Goal: Transaction & Acquisition: Purchase product/service

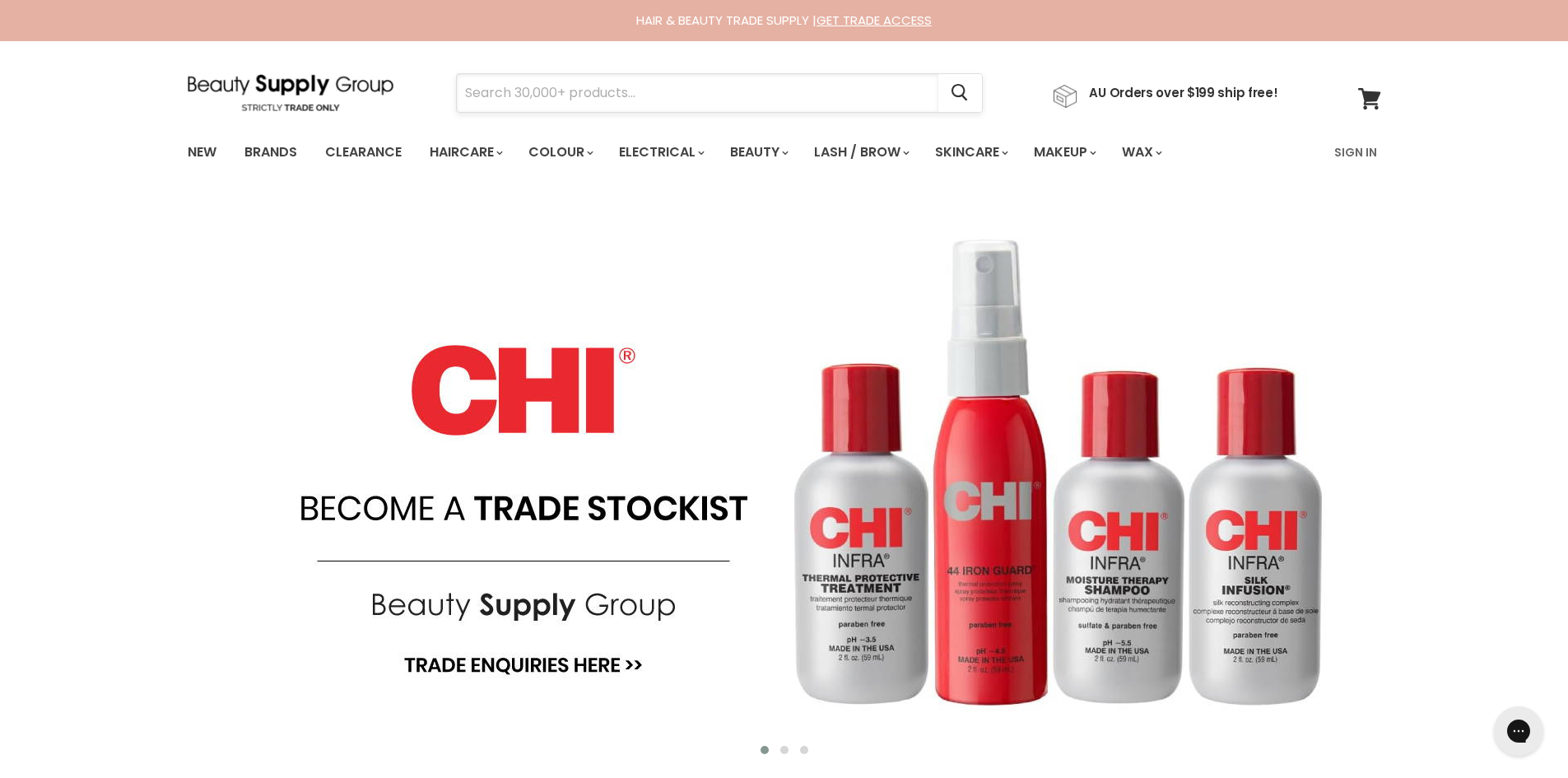
click at [528, 103] on input "Search" at bounding box center [698, 93] width 482 height 38
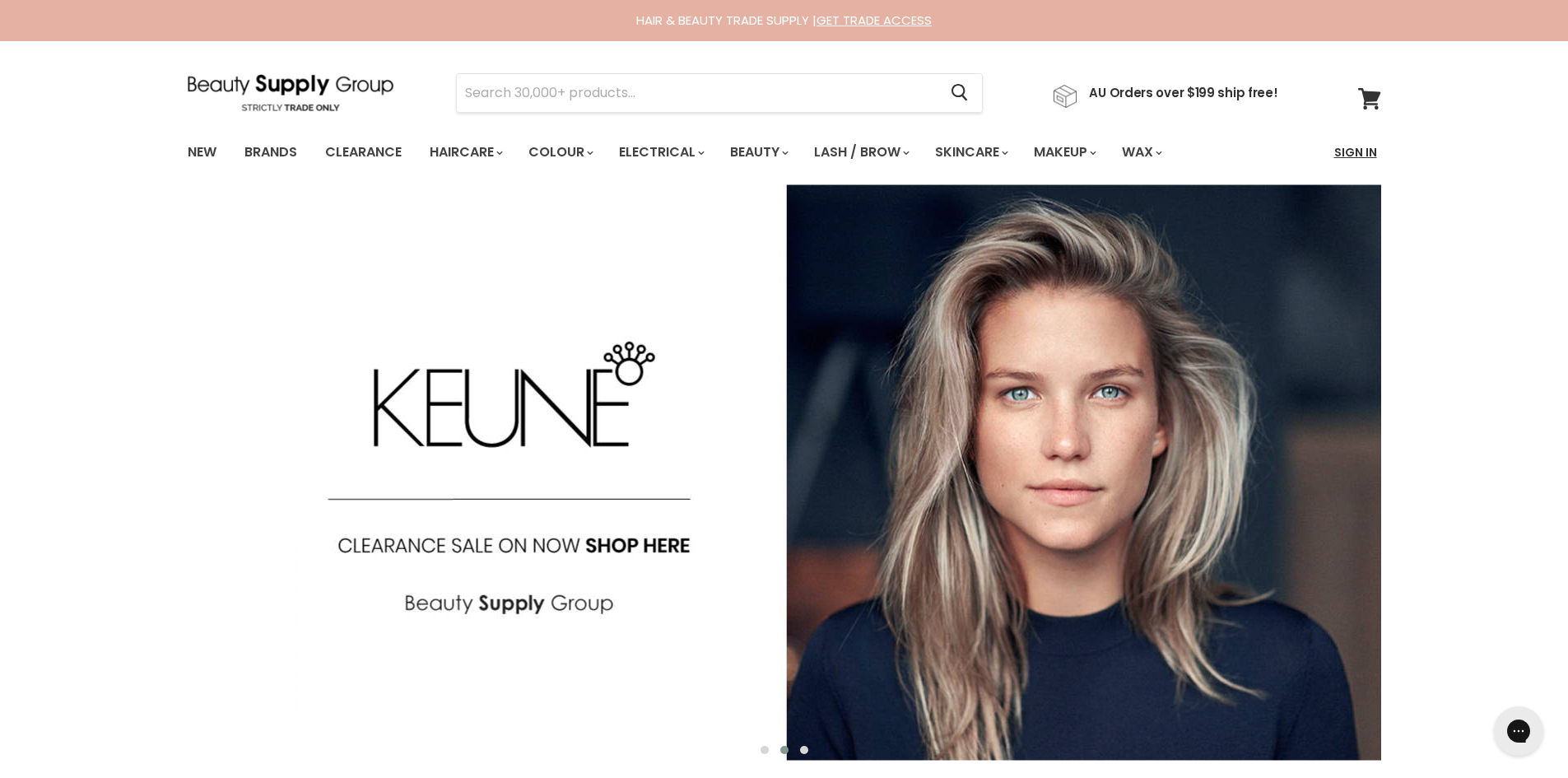
click at [1354, 157] on link "Sign In" at bounding box center [1355, 152] width 62 height 35
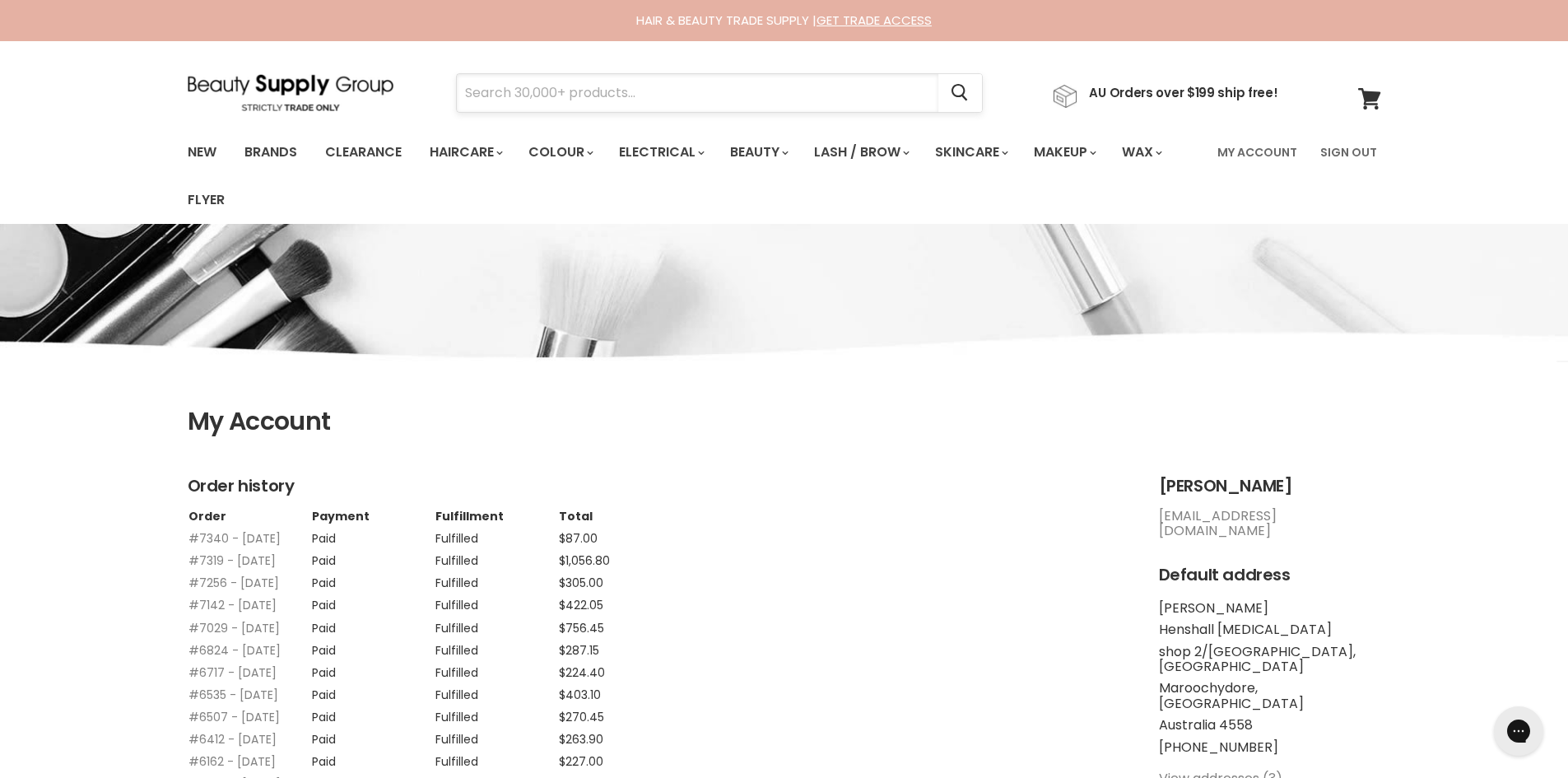
click at [530, 90] on input "Search" at bounding box center [698, 93] width 482 height 38
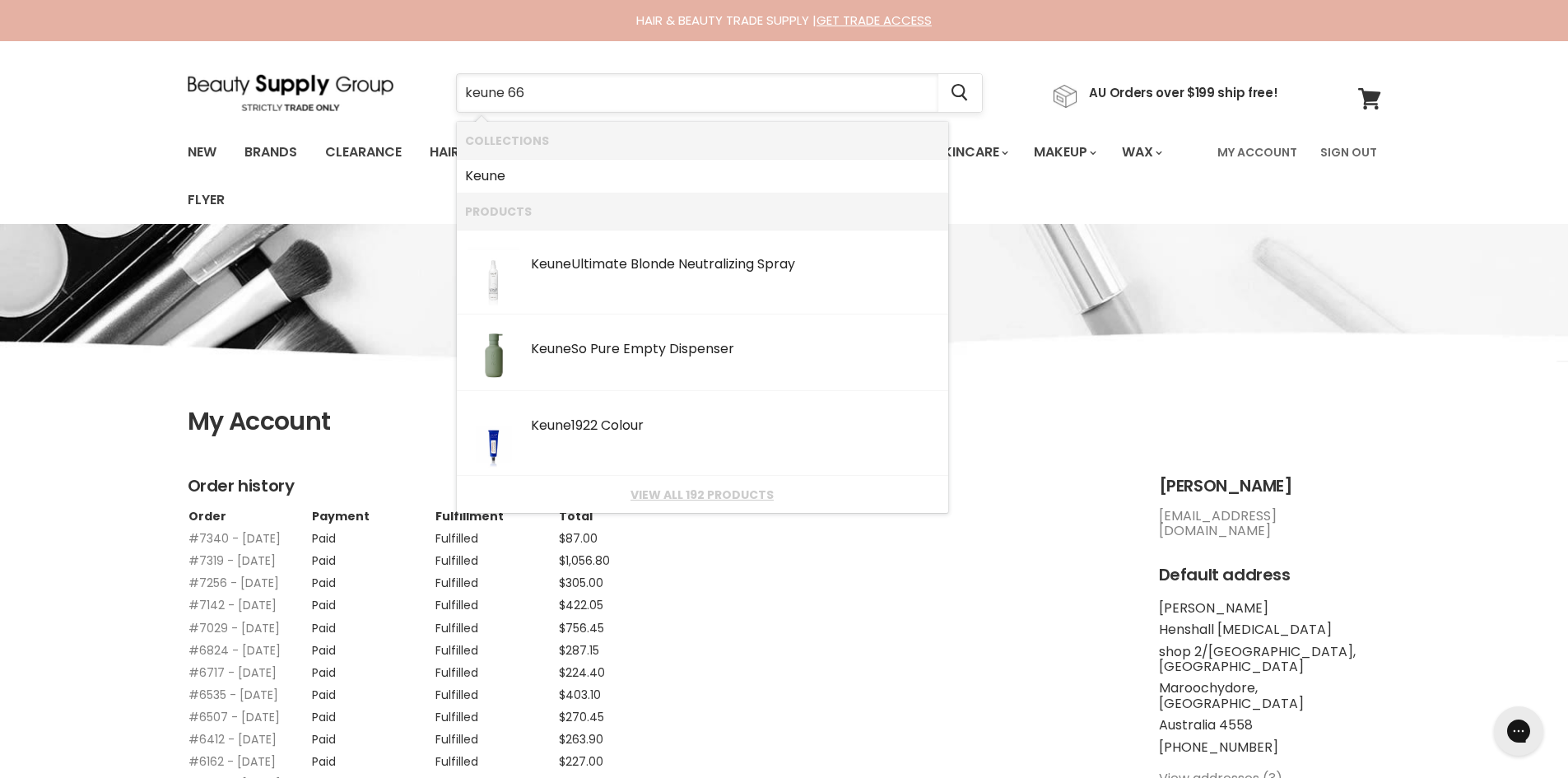
type input "keune 666"
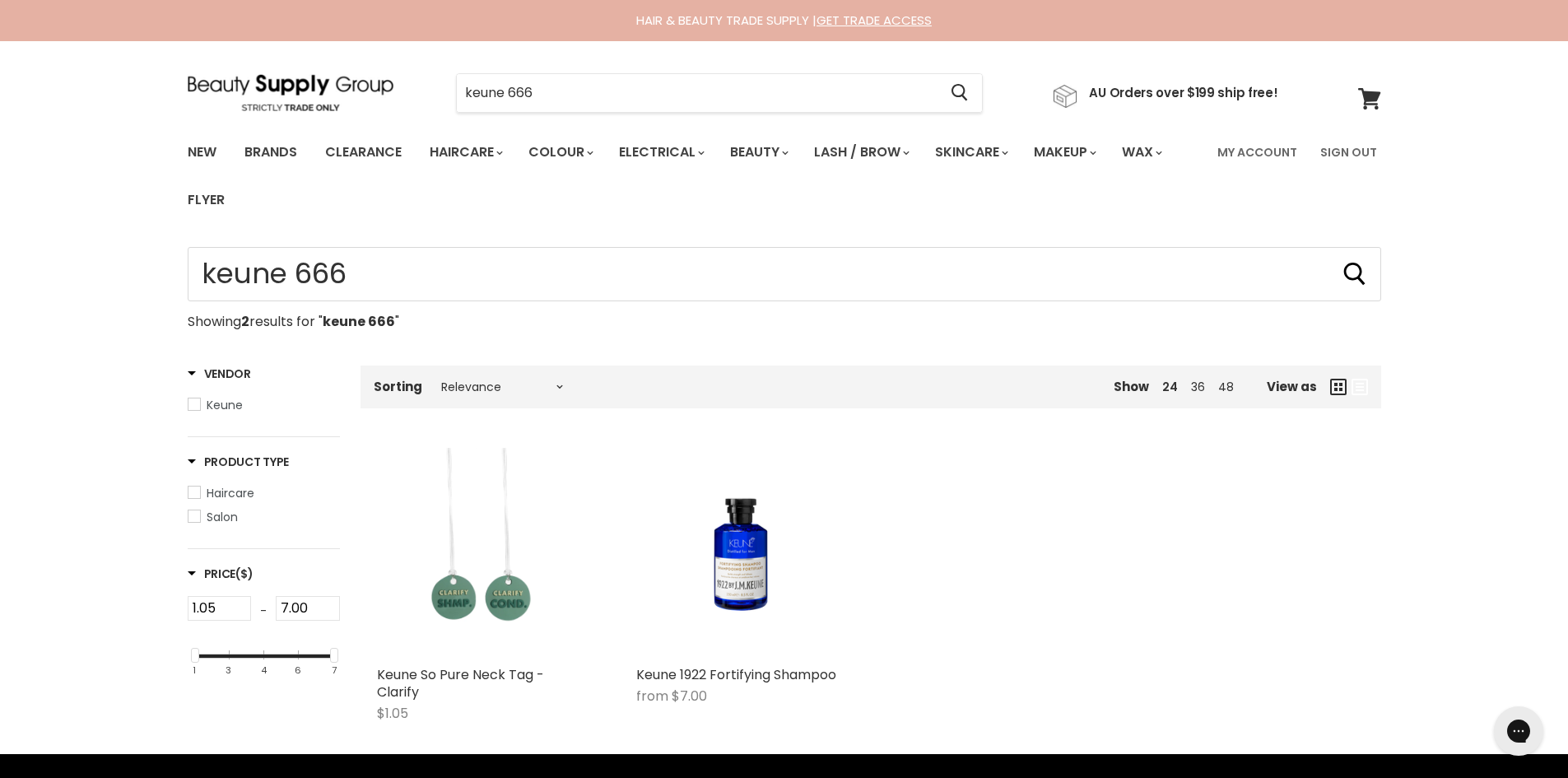
click at [1053, 588] on div "Keune So Pure Neck Tag - Clarify $1.05 Keune Quick shop Add to cart Keune 1922 …" at bounding box center [871, 593] width 1021 height 323
click at [587, 98] on input "keune 666" at bounding box center [698, 93] width 482 height 38
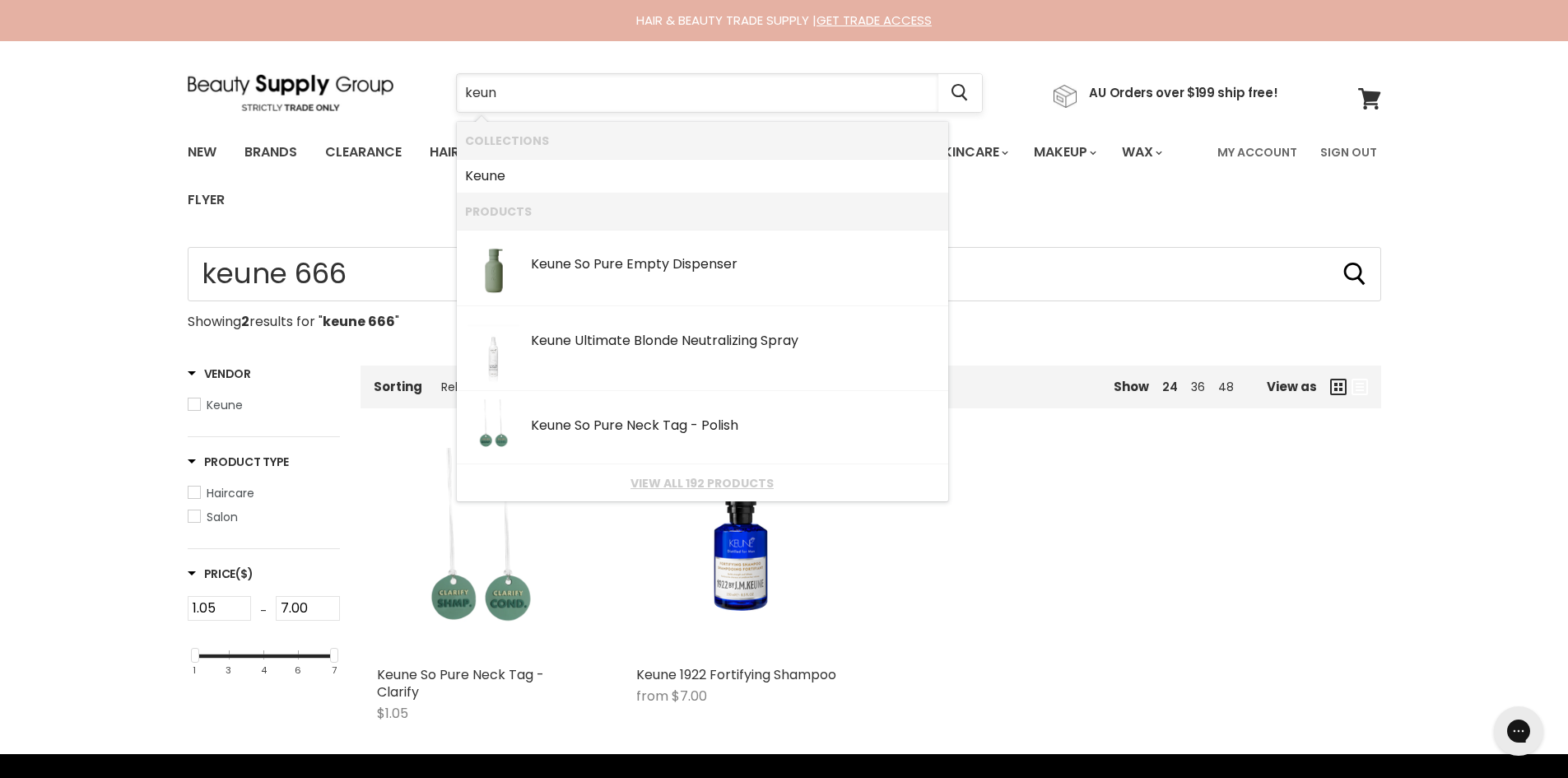
type input "keune"
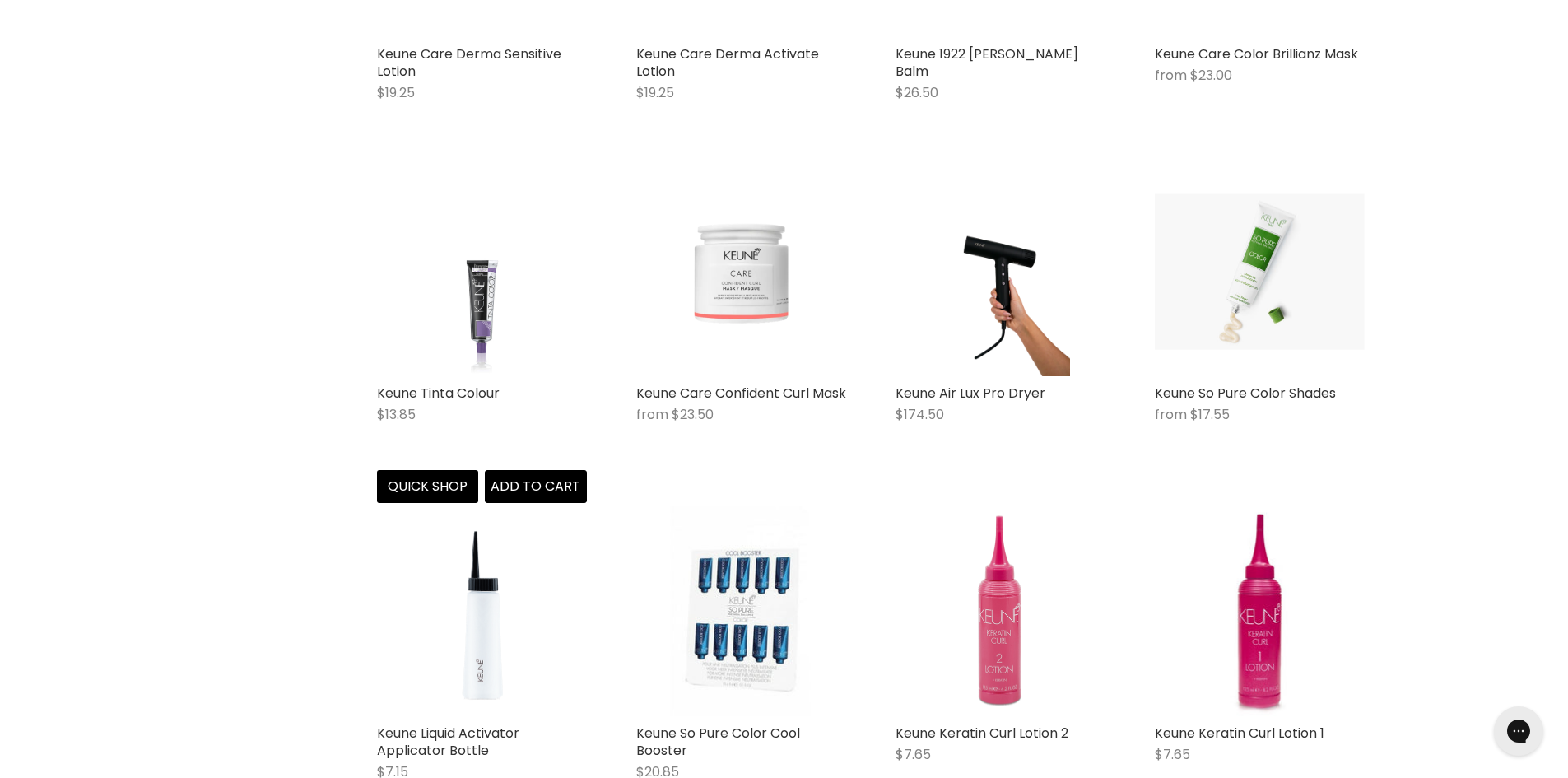
scroll to position [1647, 0]
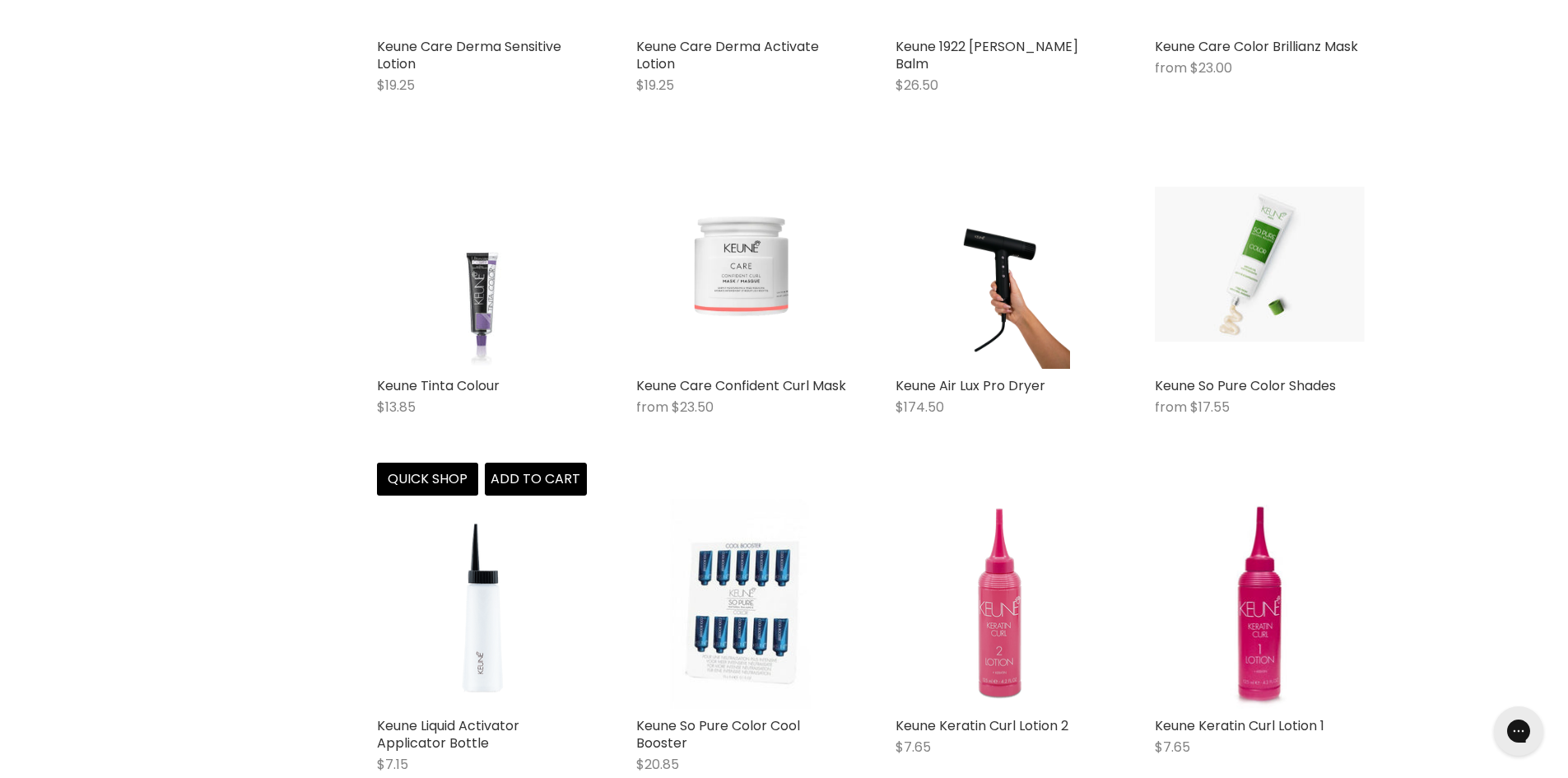
click at [476, 294] on img "Main content" at bounding box center [481, 263] width 158 height 210
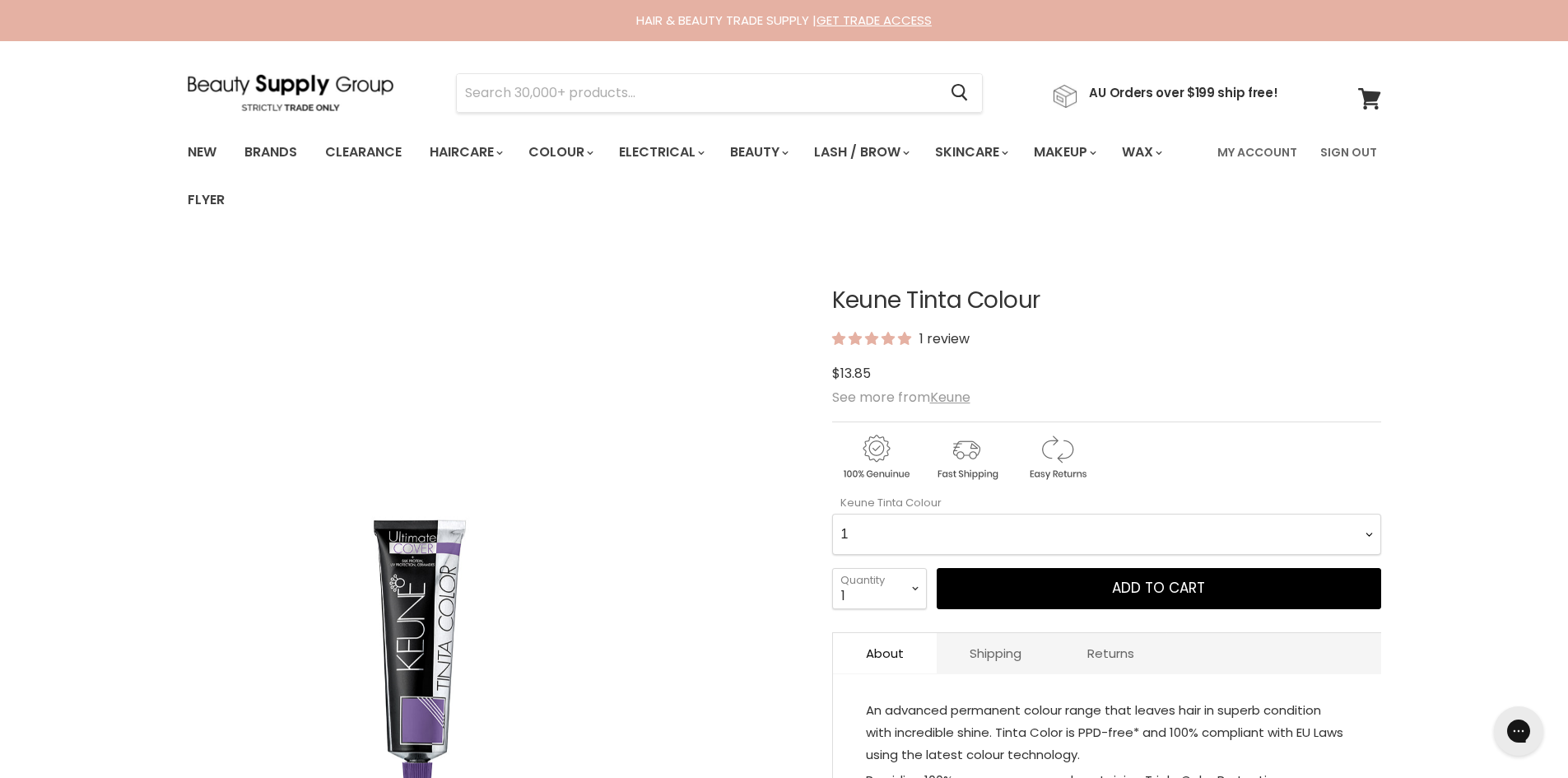
click at [764, 614] on div "Click or scroll to zoom Tap or pinch to zoom" at bounding box center [495, 553] width 615 height 615
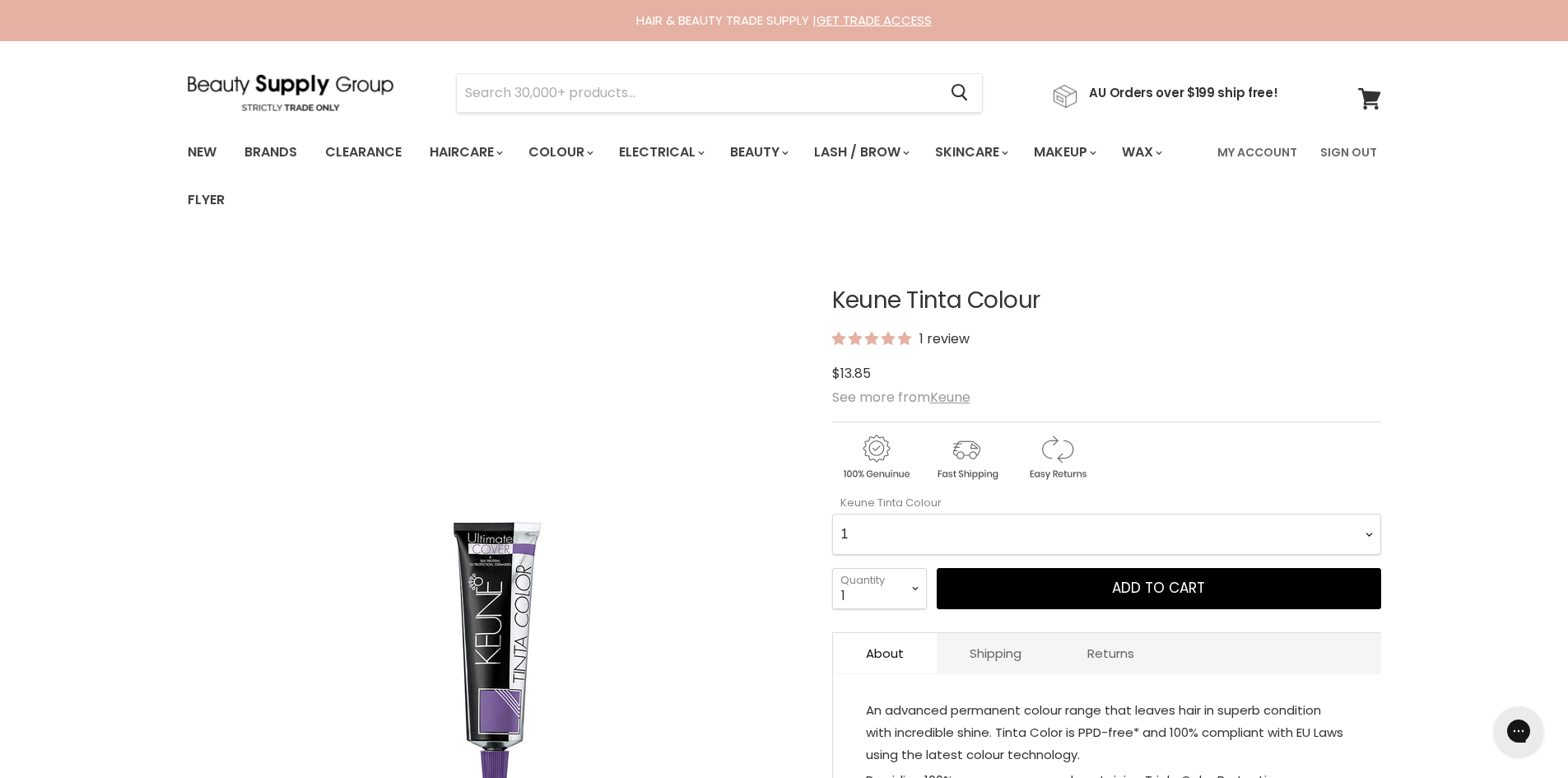
click at [941, 518] on Colour-0-0 "1 1.1 3 3.00 Ultimate Cover 3.76 4 4.00 Ultimate Cover 4.15 4.19 4.7 4.23 4.03 …" at bounding box center [1106, 534] width 549 height 41
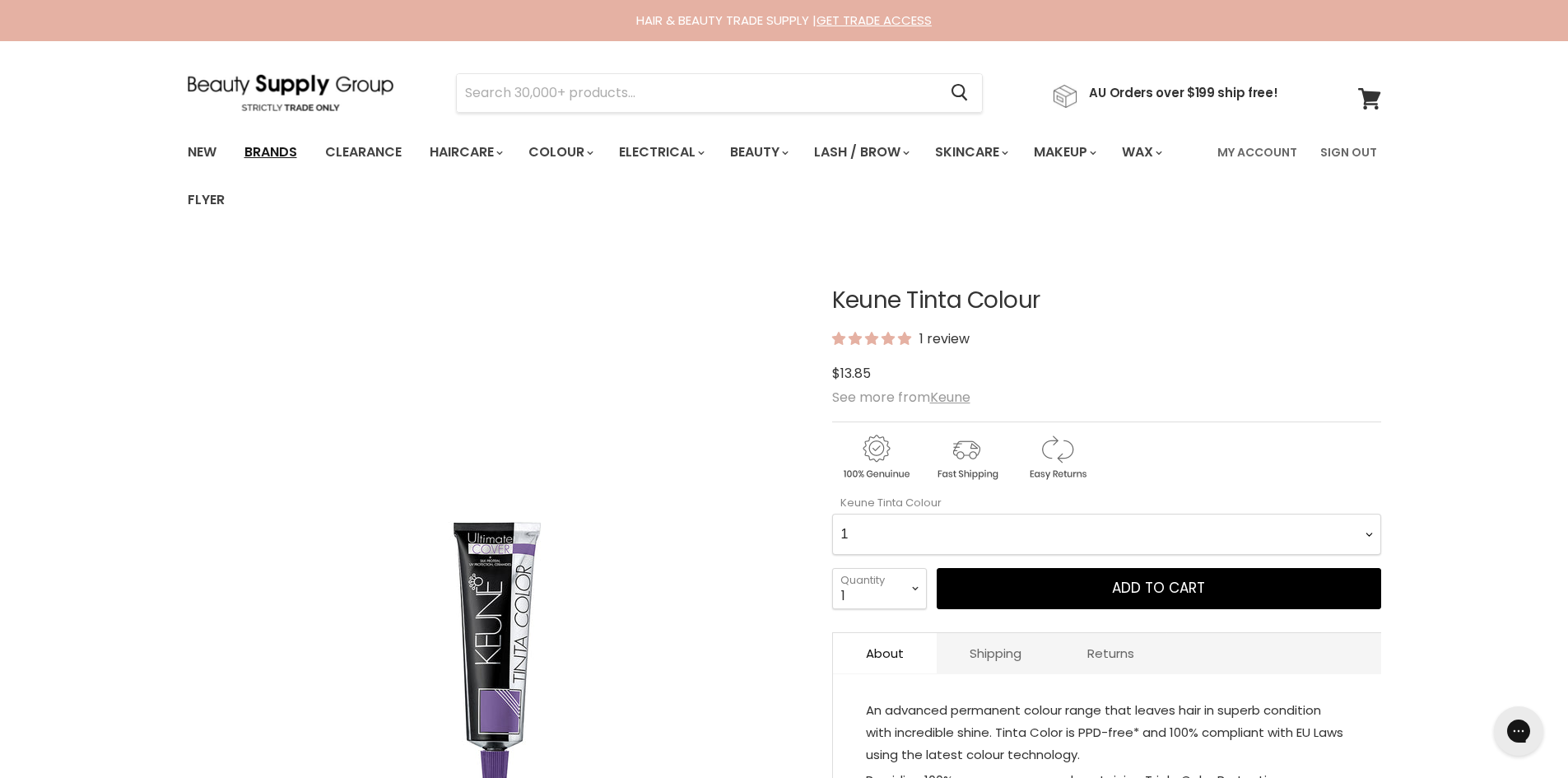
click at [288, 150] on link "Brands" at bounding box center [270, 152] width 77 height 35
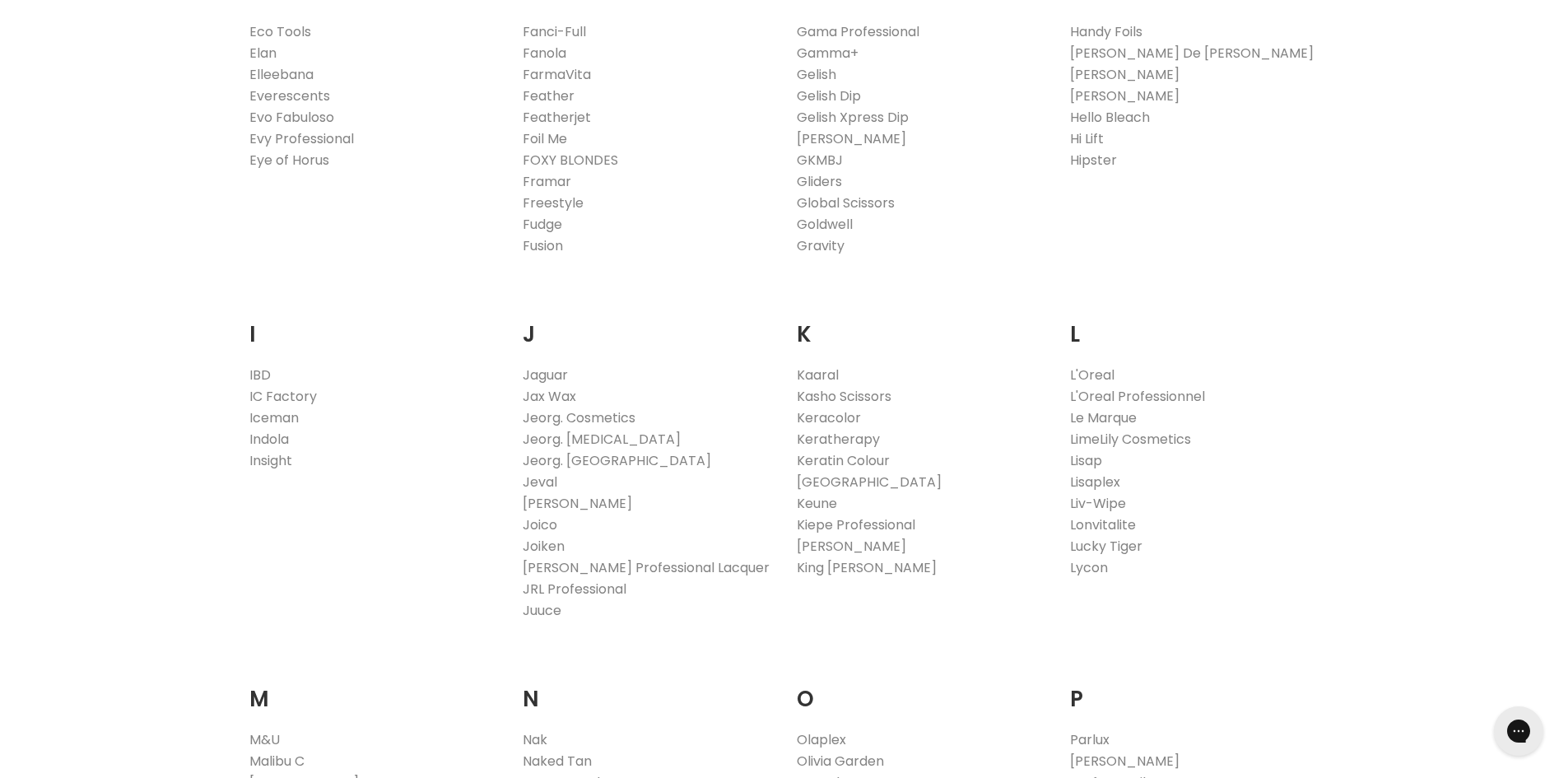
scroll to position [1317, 0]
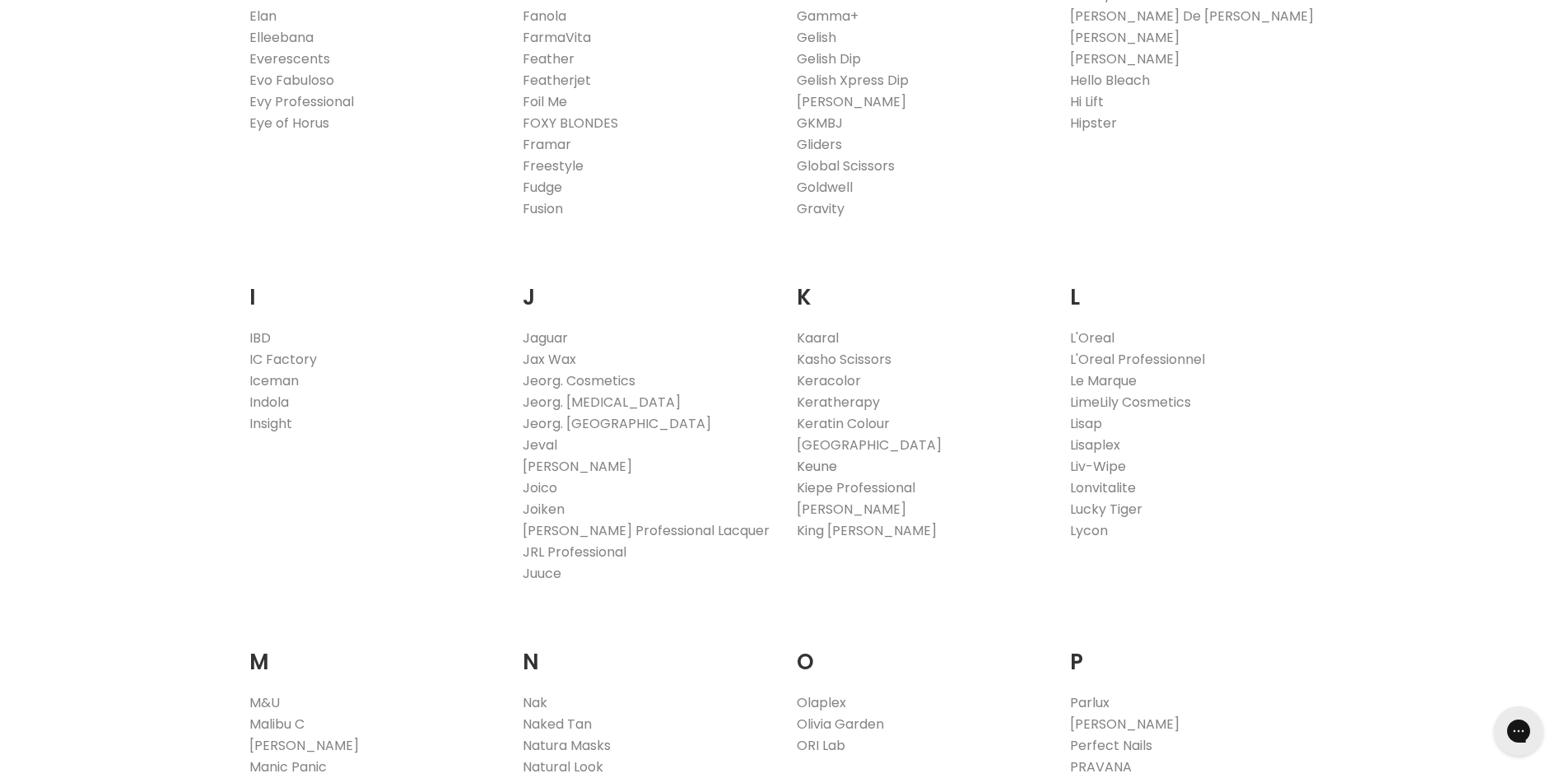
click at [813, 467] on link "Keune" at bounding box center [817, 466] width 40 height 19
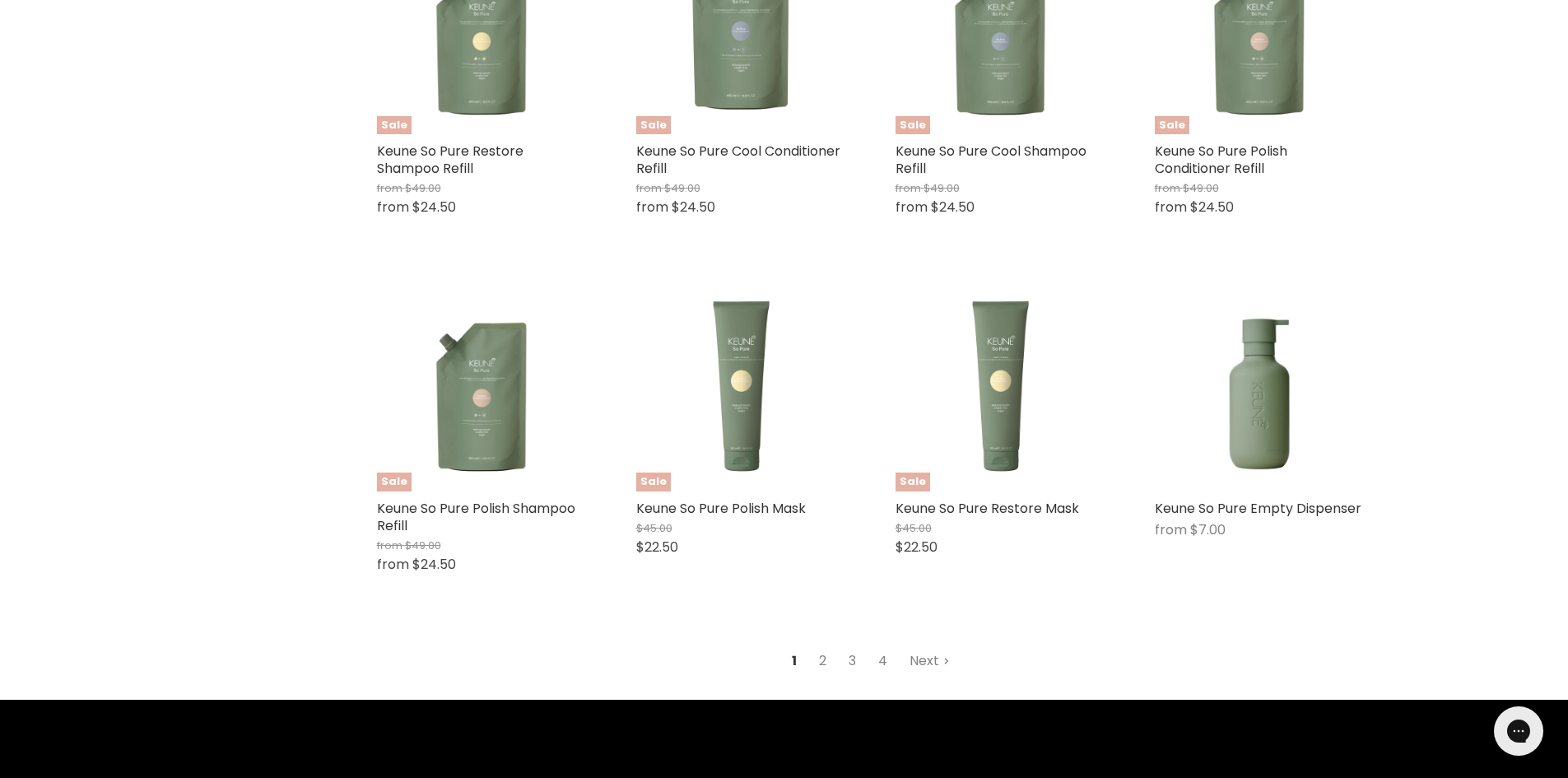
scroll to position [4279, 0]
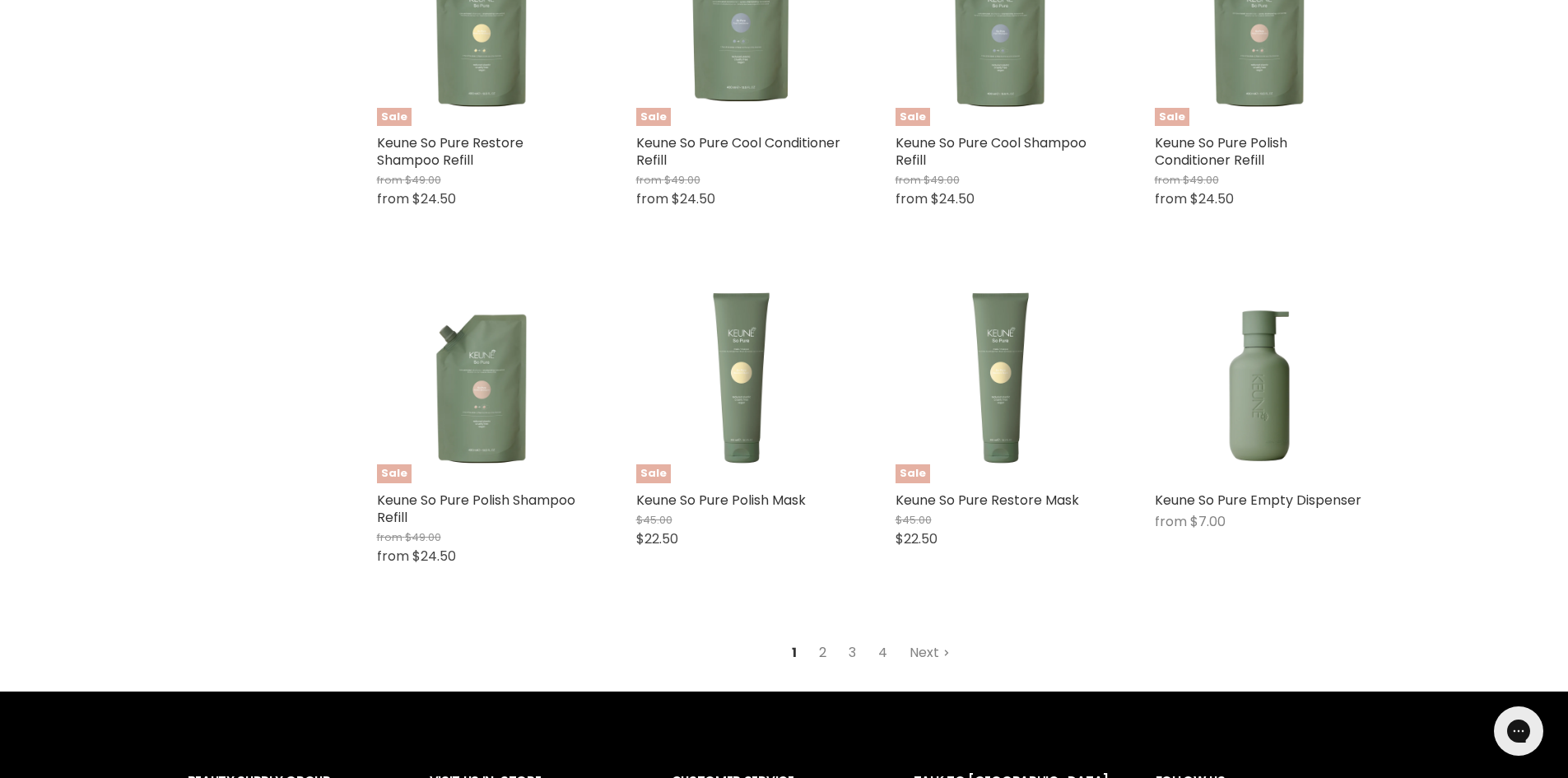
click at [817, 652] on link "2" at bounding box center [823, 652] width 26 height 29
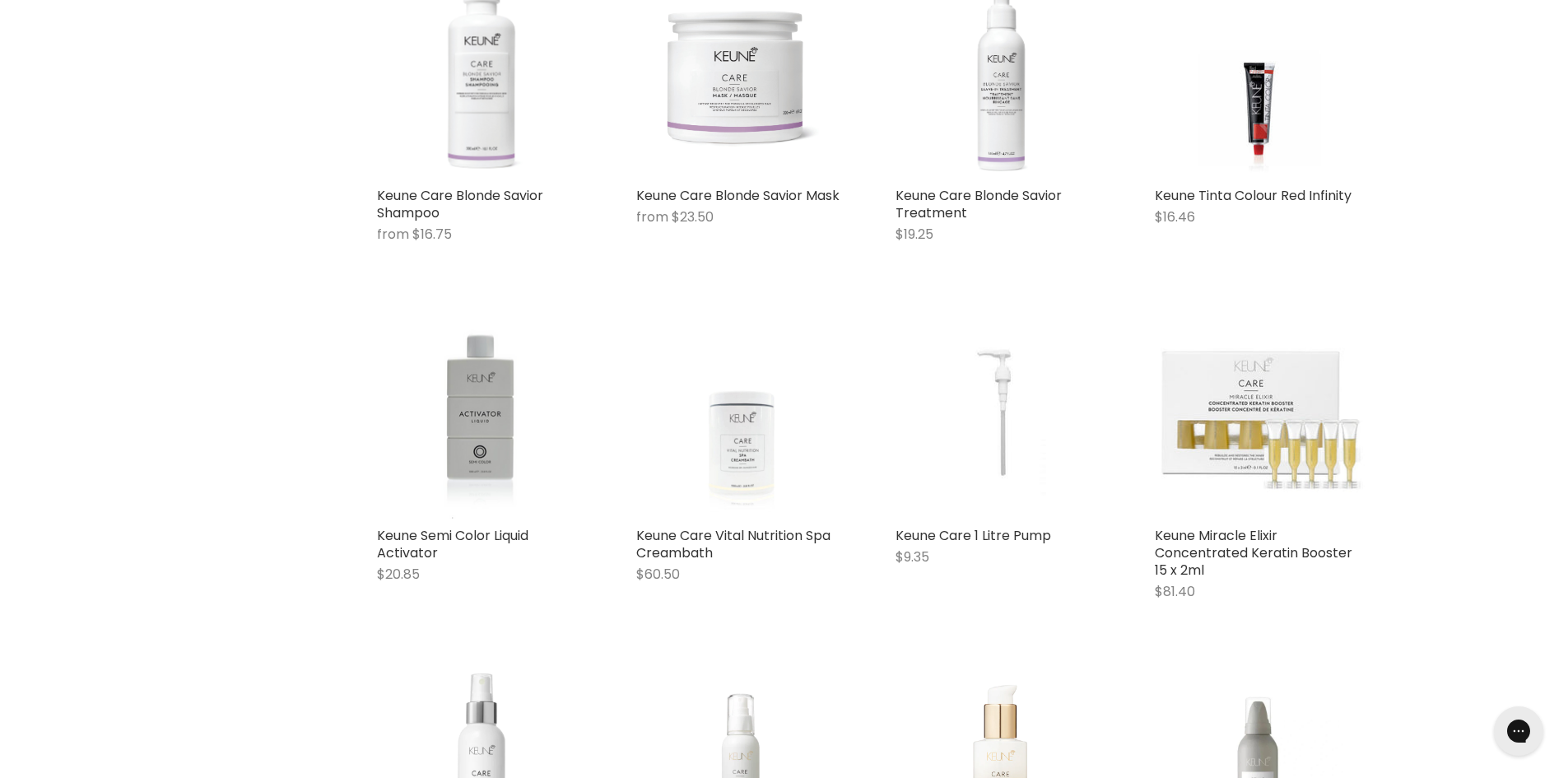
scroll to position [2165, 0]
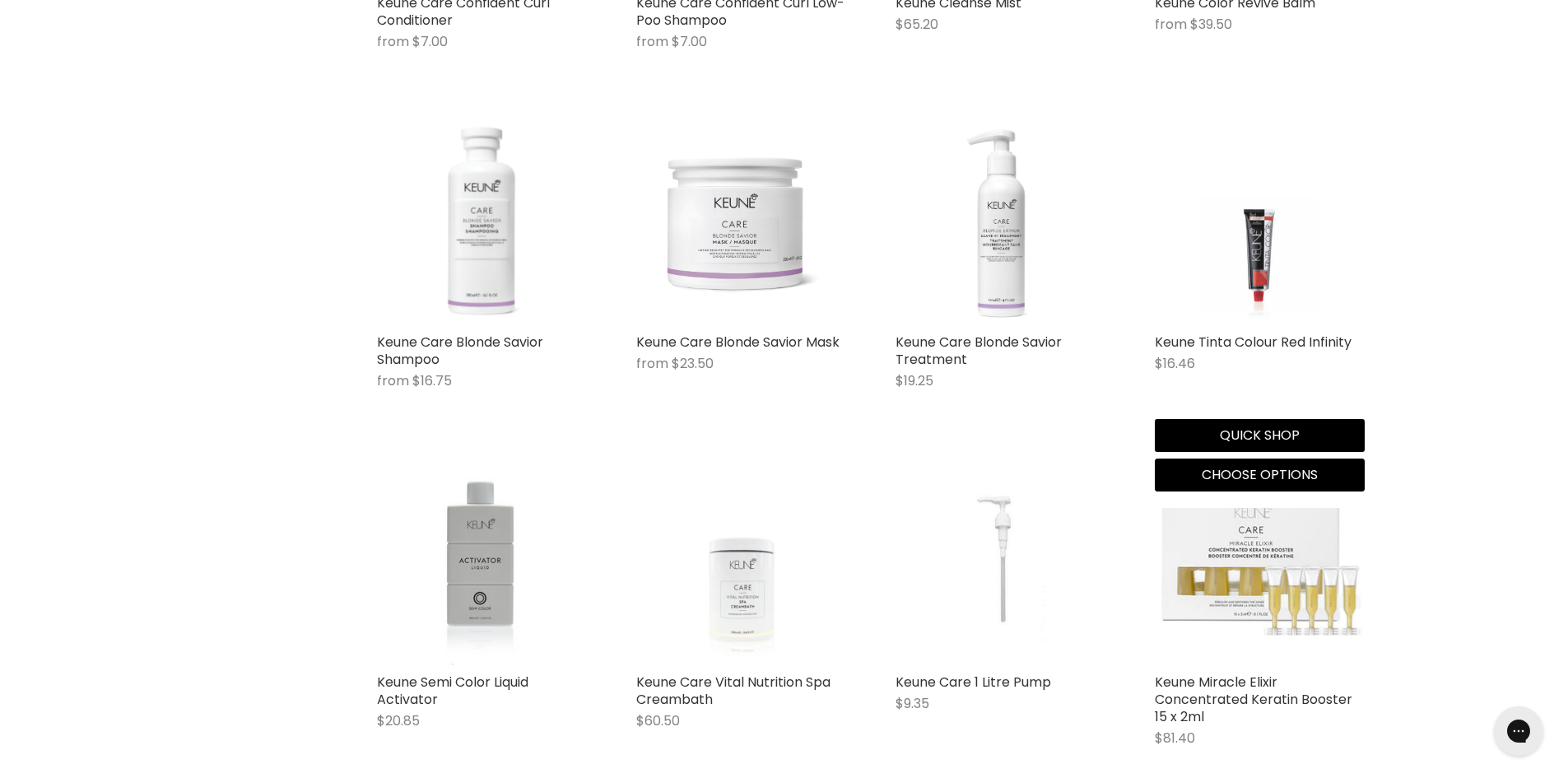
click at [1262, 283] on img "Main content" at bounding box center [1259, 220] width 158 height 210
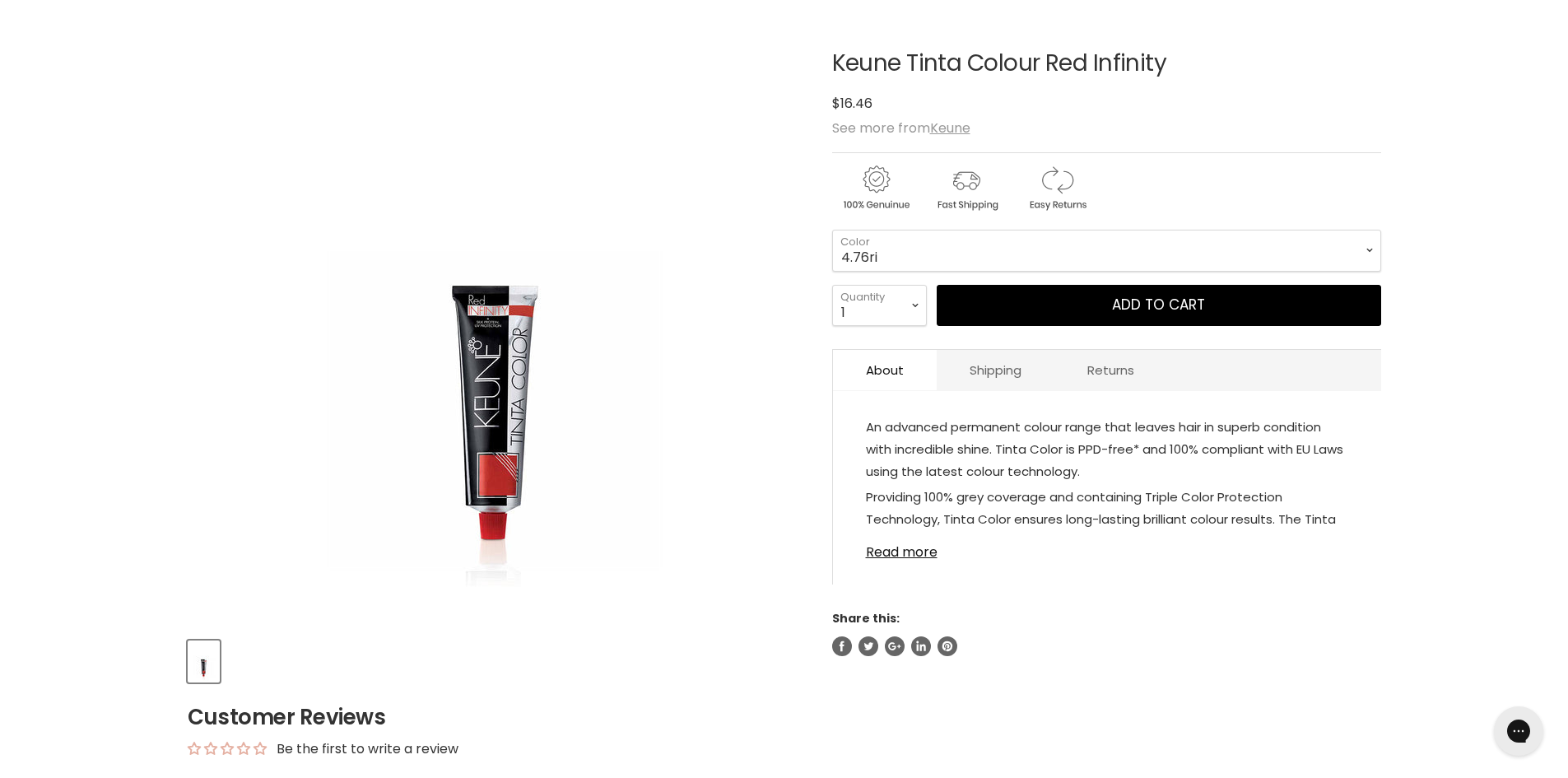
scroll to position [247, 0]
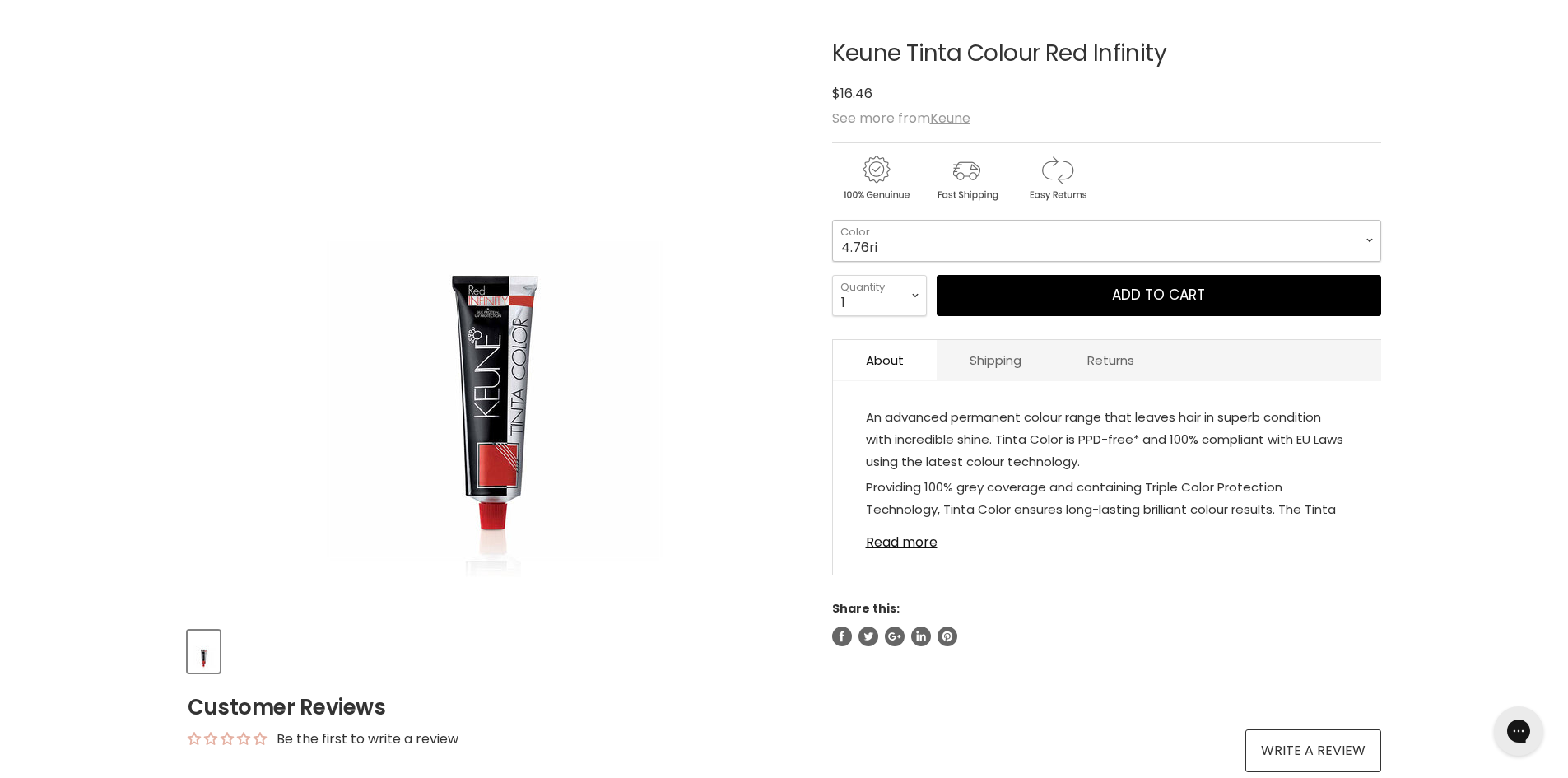
click at [1346, 229] on select "4.76ri 5.56ri 6.66ri 7.46ri" at bounding box center [1106, 240] width 549 height 41
click at [832, 220] on select "4.76ri 5.56ri 6.66ri 7.46ri" at bounding box center [1106, 240] width 549 height 41
select select "6.66ri"
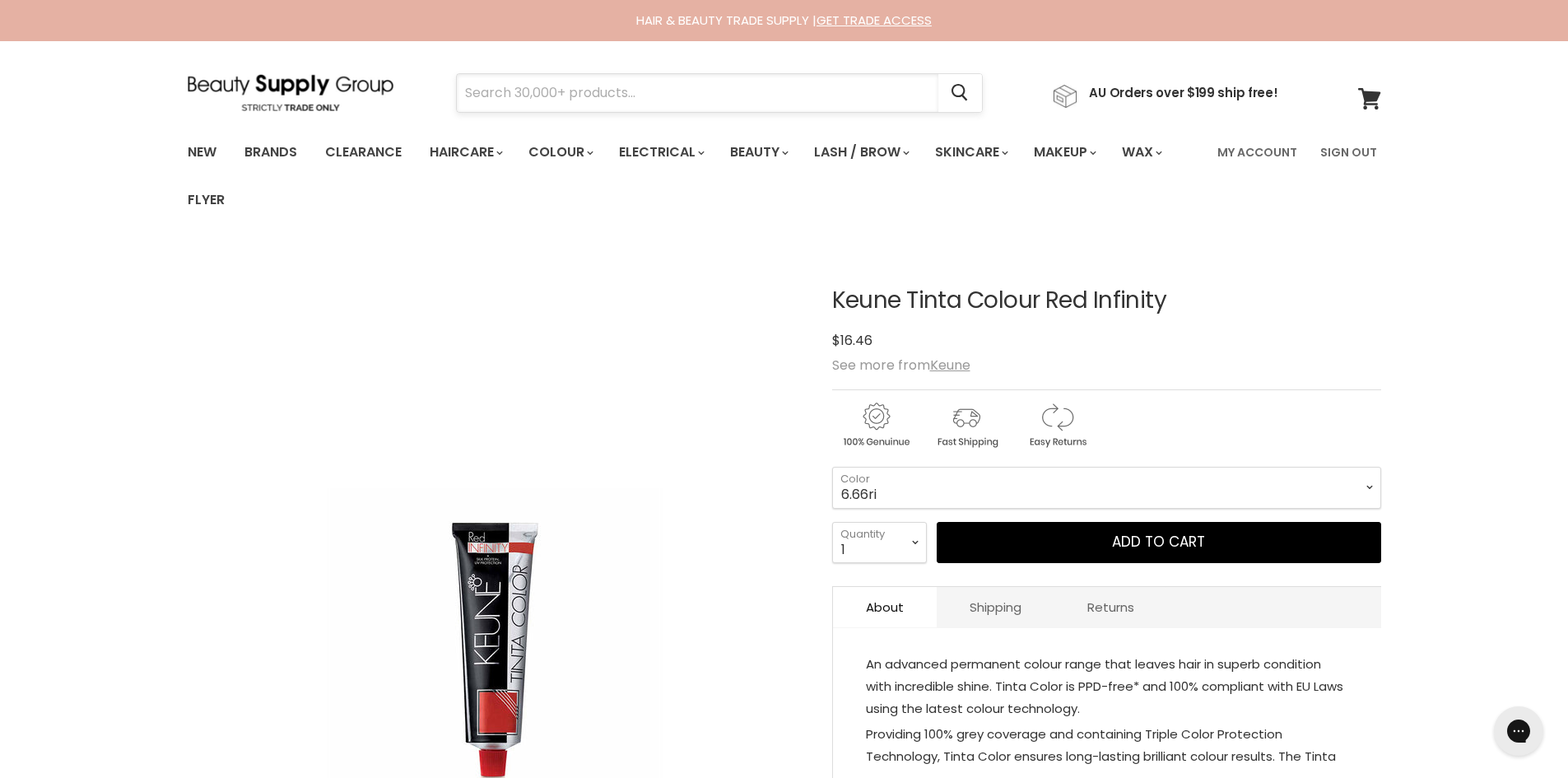
click at [550, 84] on input "Search" at bounding box center [698, 93] width 482 height 38
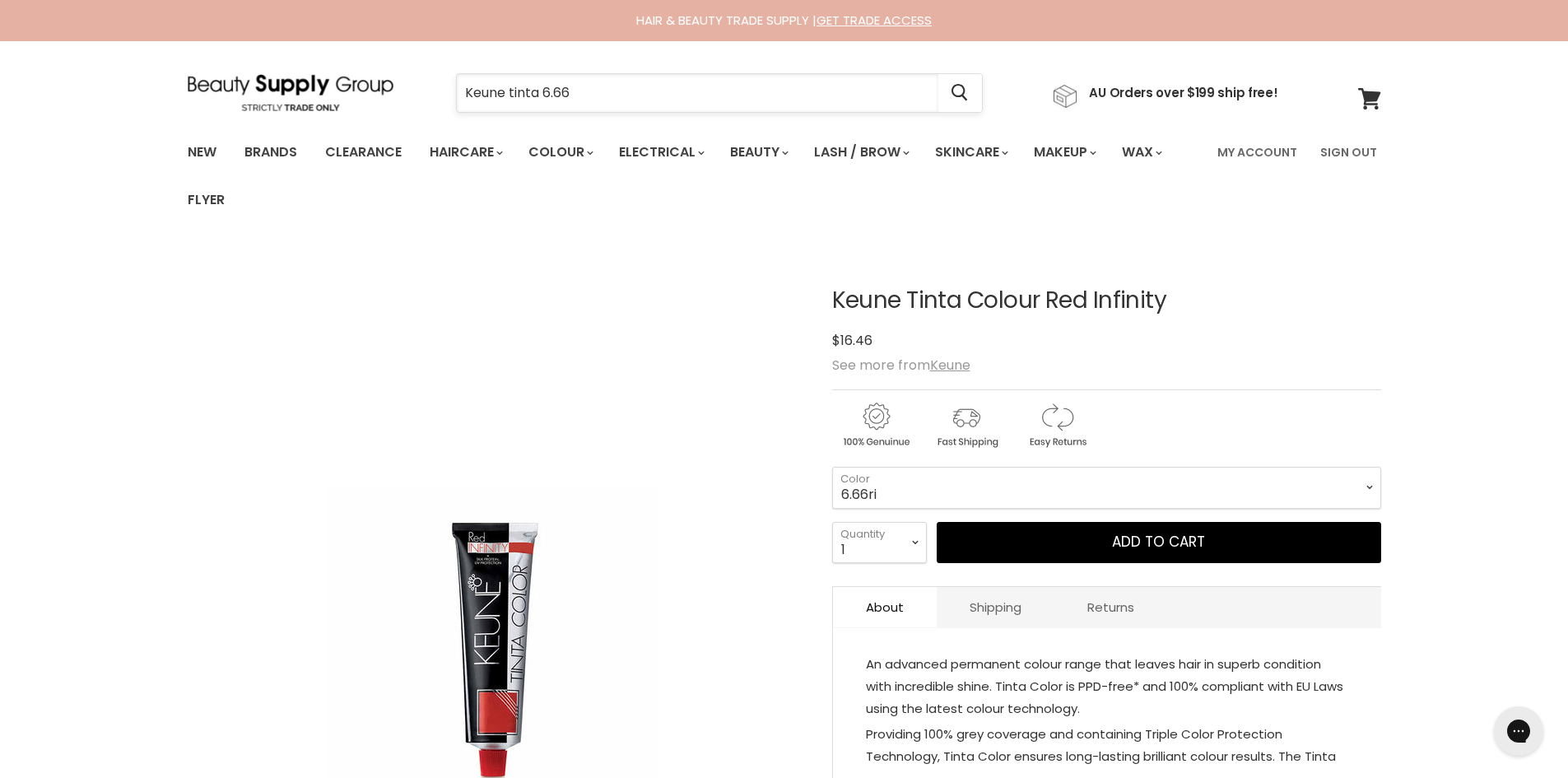
drag, startPoint x: 598, startPoint y: 97, endPoint x: 542, endPoint y: 106, distance: 56.7
click at [542, 106] on input "Keune tinta 6.66" at bounding box center [698, 93] width 482 height 38
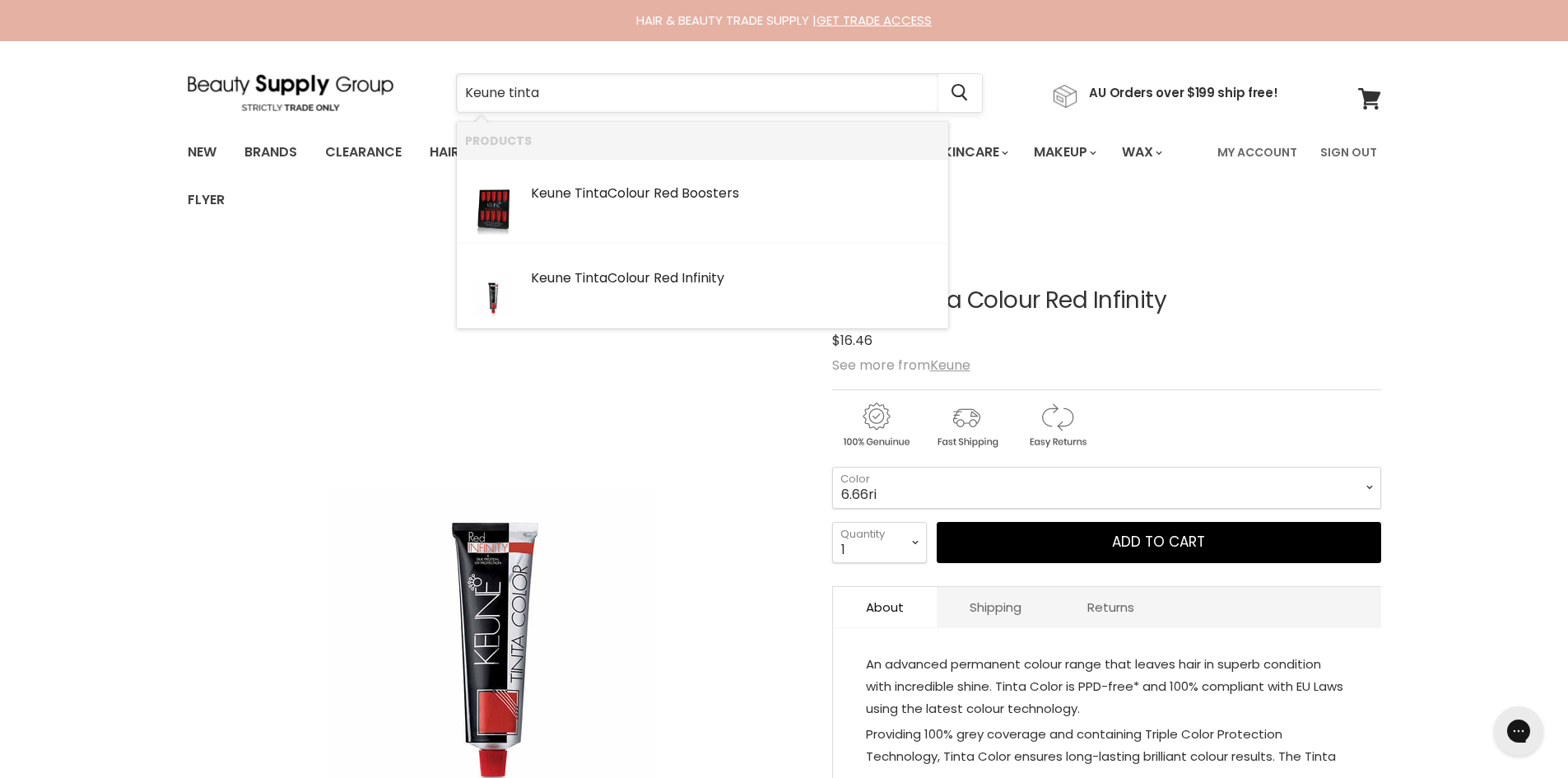
type input "Keune tinta"
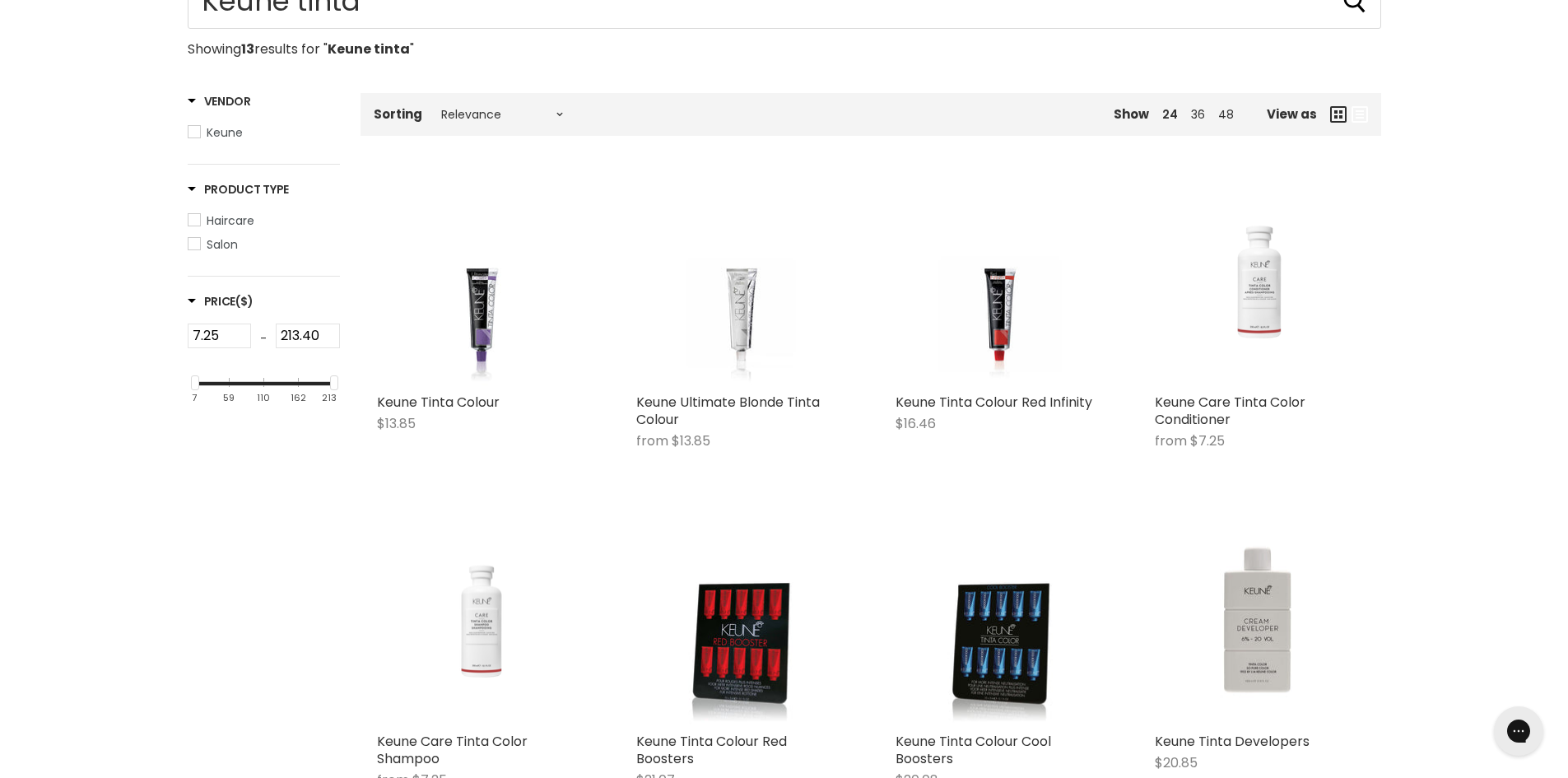
scroll to position [329, 0]
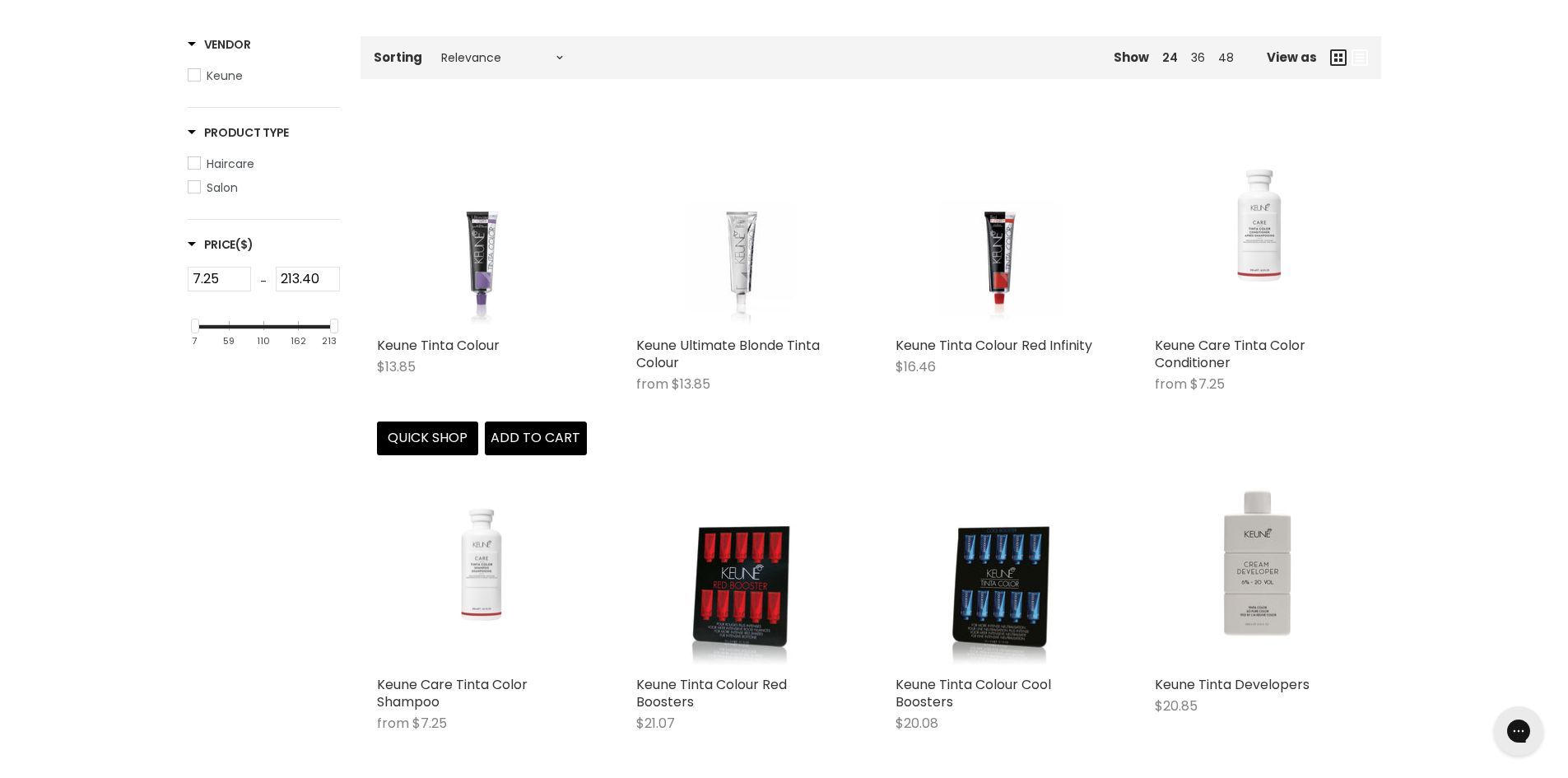
click at [467, 308] on img "Main content" at bounding box center [481, 223] width 158 height 210
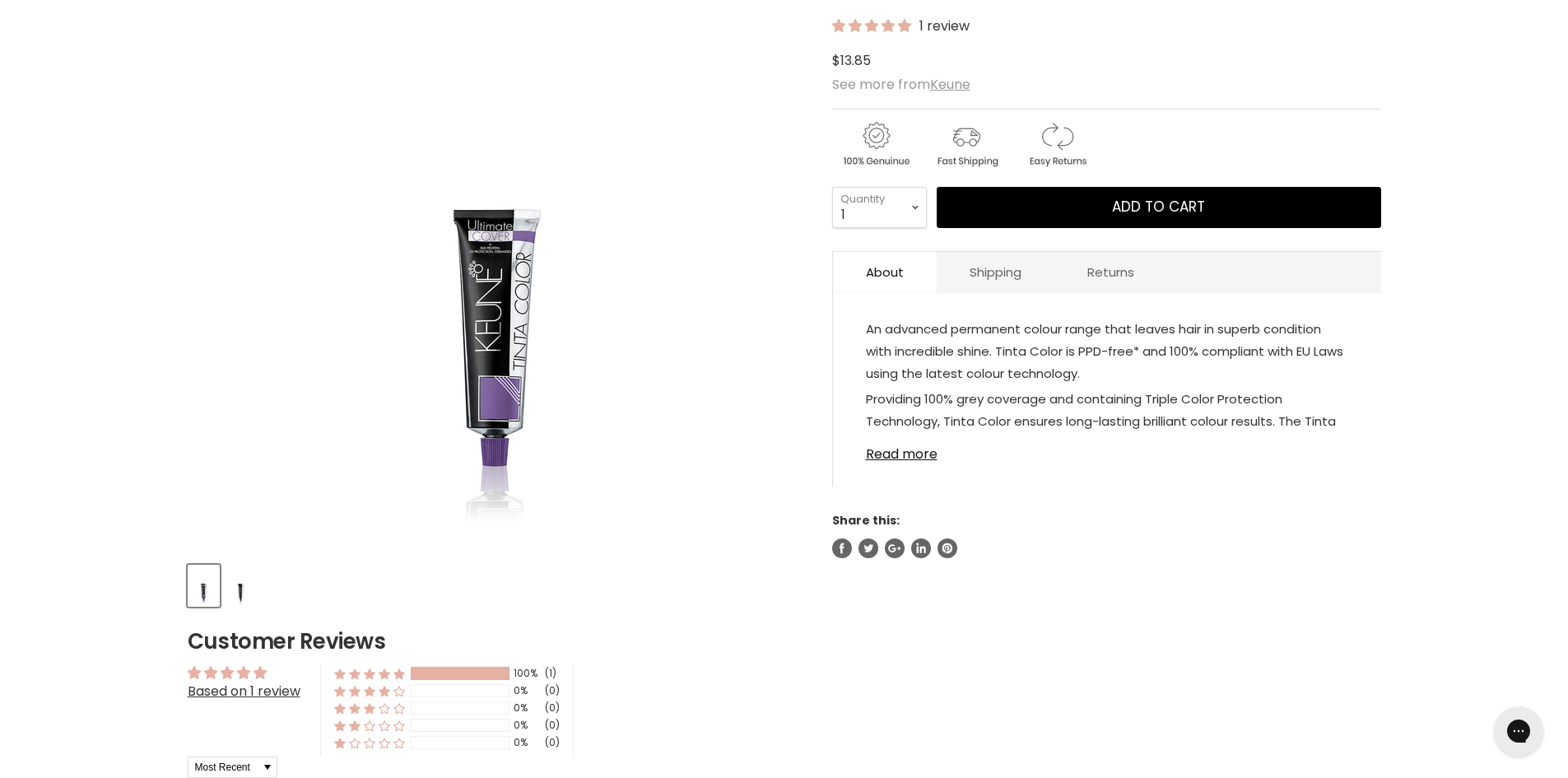
scroll to position [329, 0]
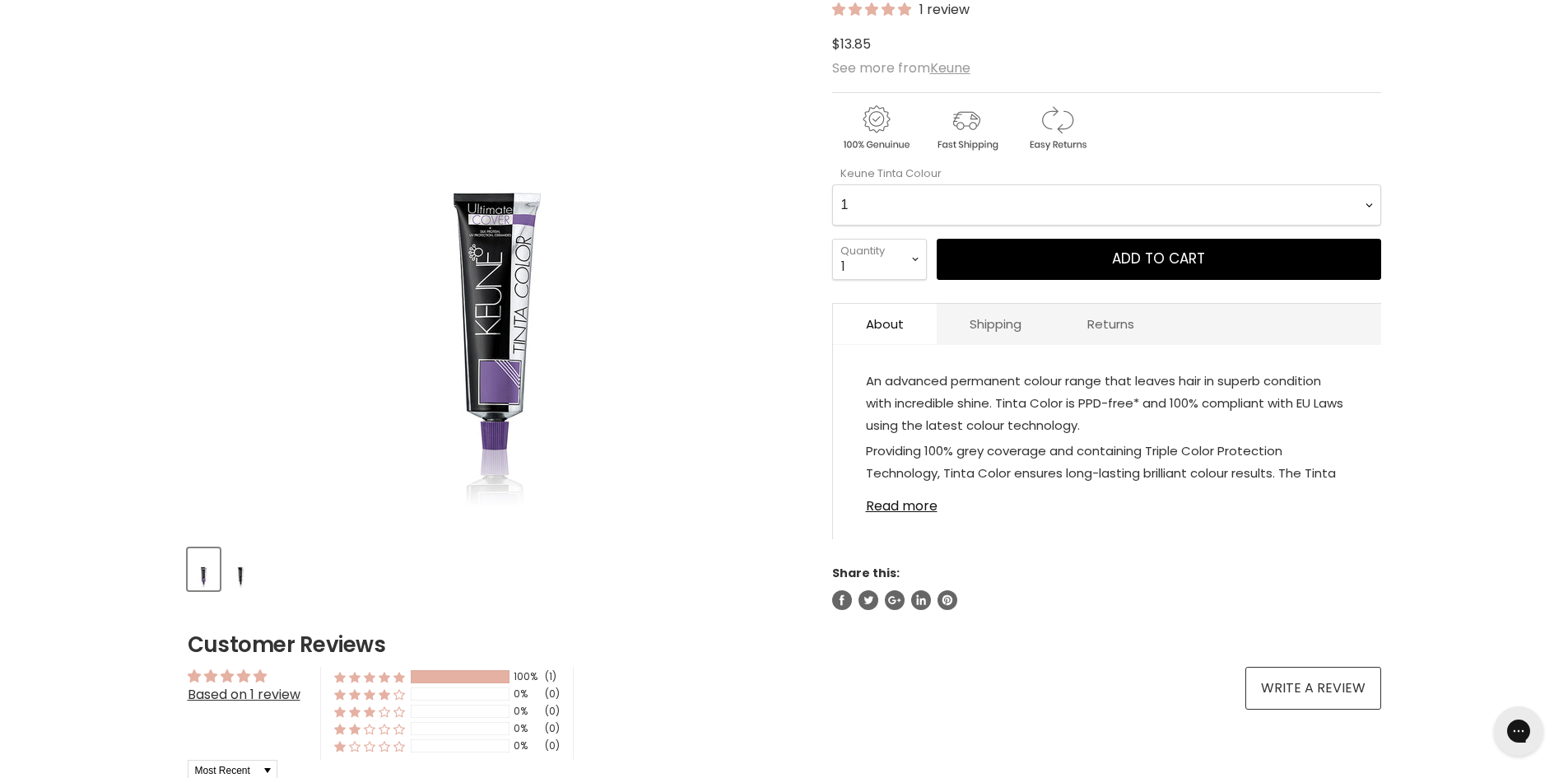
click at [911, 205] on Colour-0-0 "1 1.1 3 3.00 Ultimate Cover 3.76 4 4.00 Ultimate Cover 4.15 4.19 4.7 4.23 4.03 …" at bounding box center [1106, 204] width 549 height 41
click at [832, 184] on Colour-0-0 "1 1.1 3 3.00 Ultimate Cover 3.76 4 4.00 Ultimate Cover 4.15 4.19 4.7 4.23 4.03 …" at bounding box center [1106, 204] width 549 height 41
click at [894, 198] on Colour-0-0 "1 1.1 3 3.00 Ultimate Cover 3.76 4 4.00 Ultimate Cover 4.15 4.19 4.7 4.23 4.03 …" at bounding box center [1106, 204] width 549 height 41
select Colour-0-0 "7.66"
click at [832, 184] on Colour-0-0 "1 1.1 3 3.00 Ultimate Cover 3.76 4 4.00 Ultimate Cover 4.15 4.19 4.7 4.23 4.03 …" at bounding box center [1106, 204] width 549 height 41
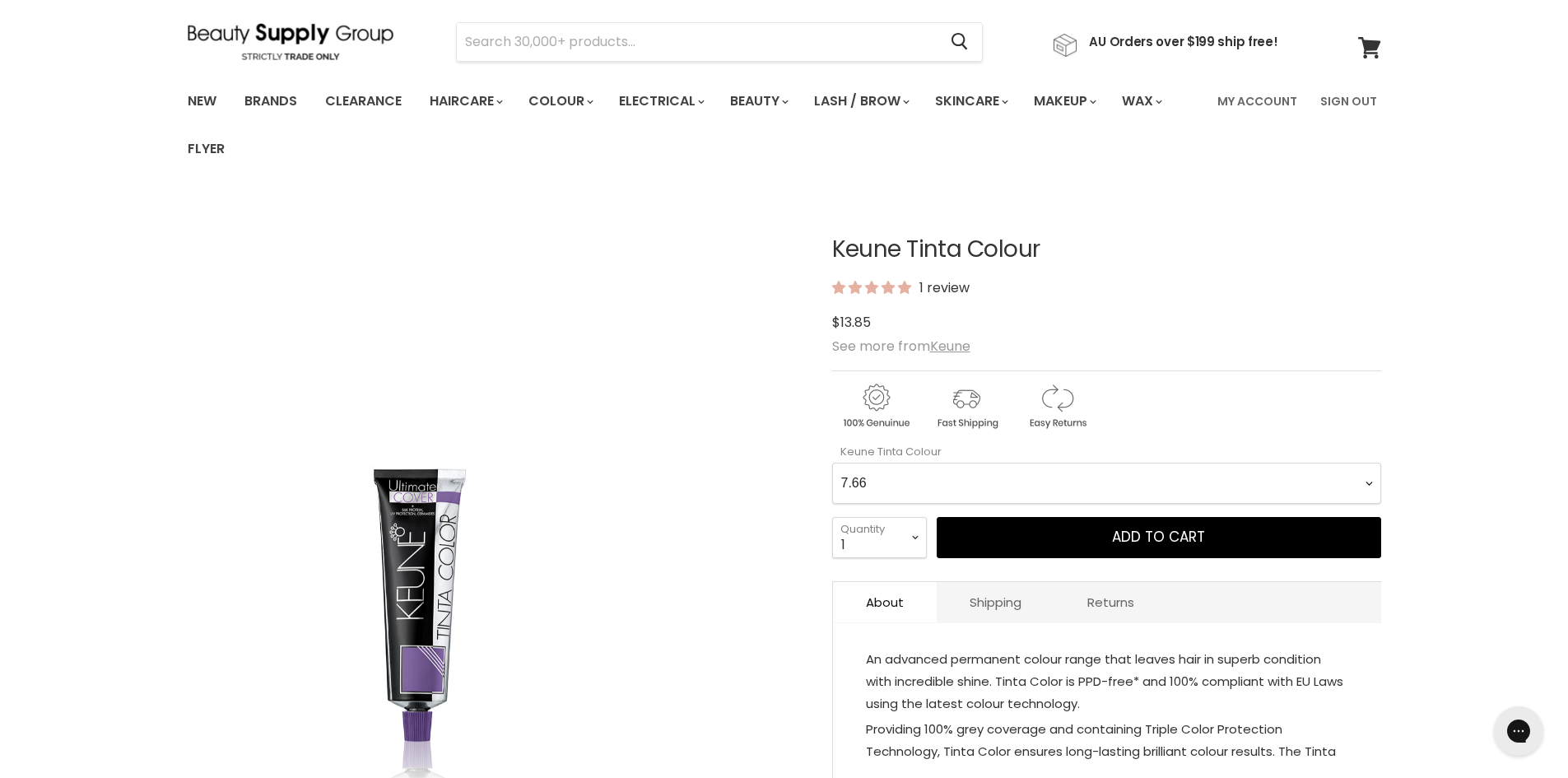
scroll to position [0, 0]
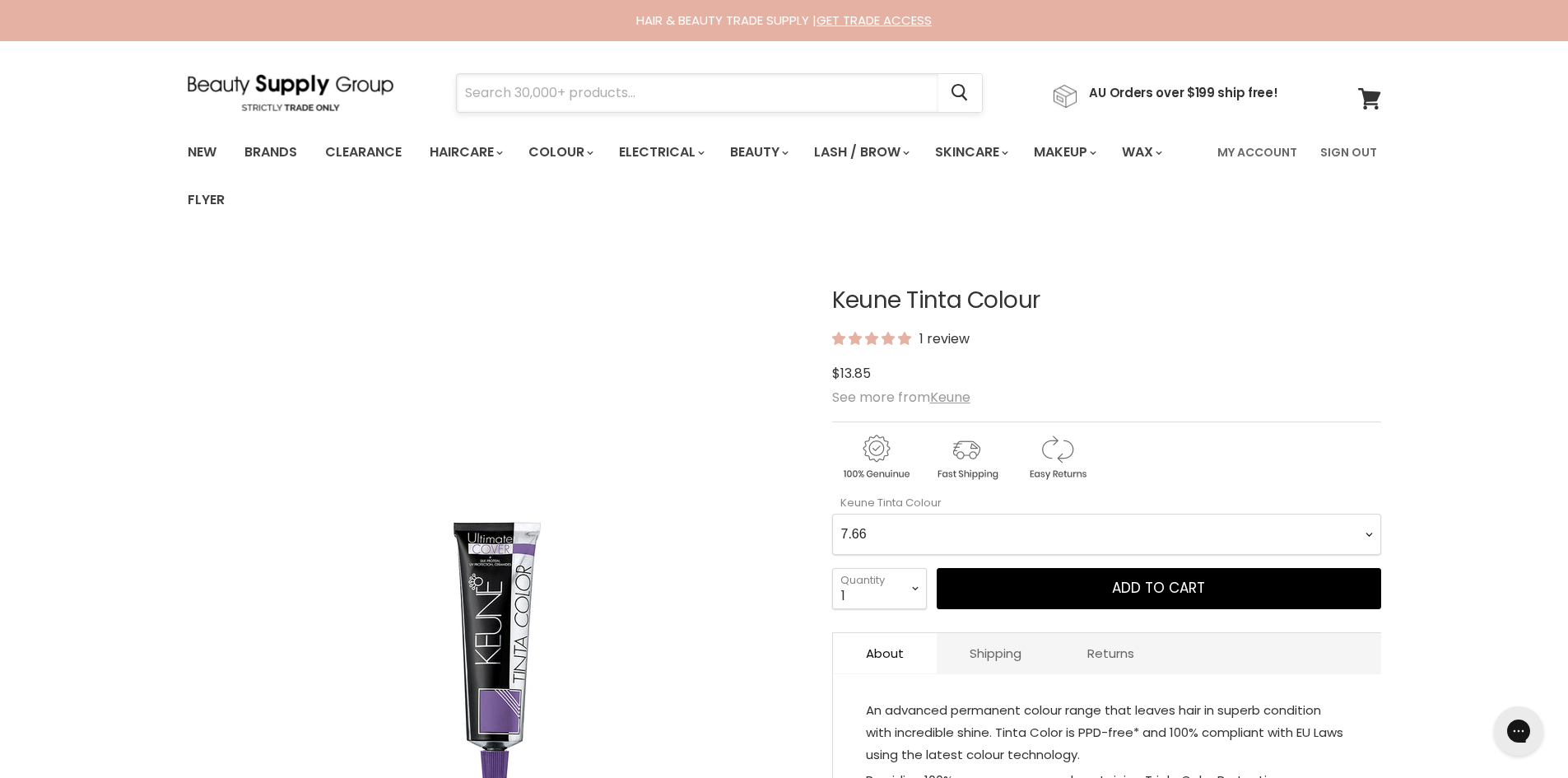
click at [556, 84] on input "Search" at bounding box center [698, 93] width 482 height 38
click at [280, 155] on link "Brands" at bounding box center [270, 152] width 77 height 35
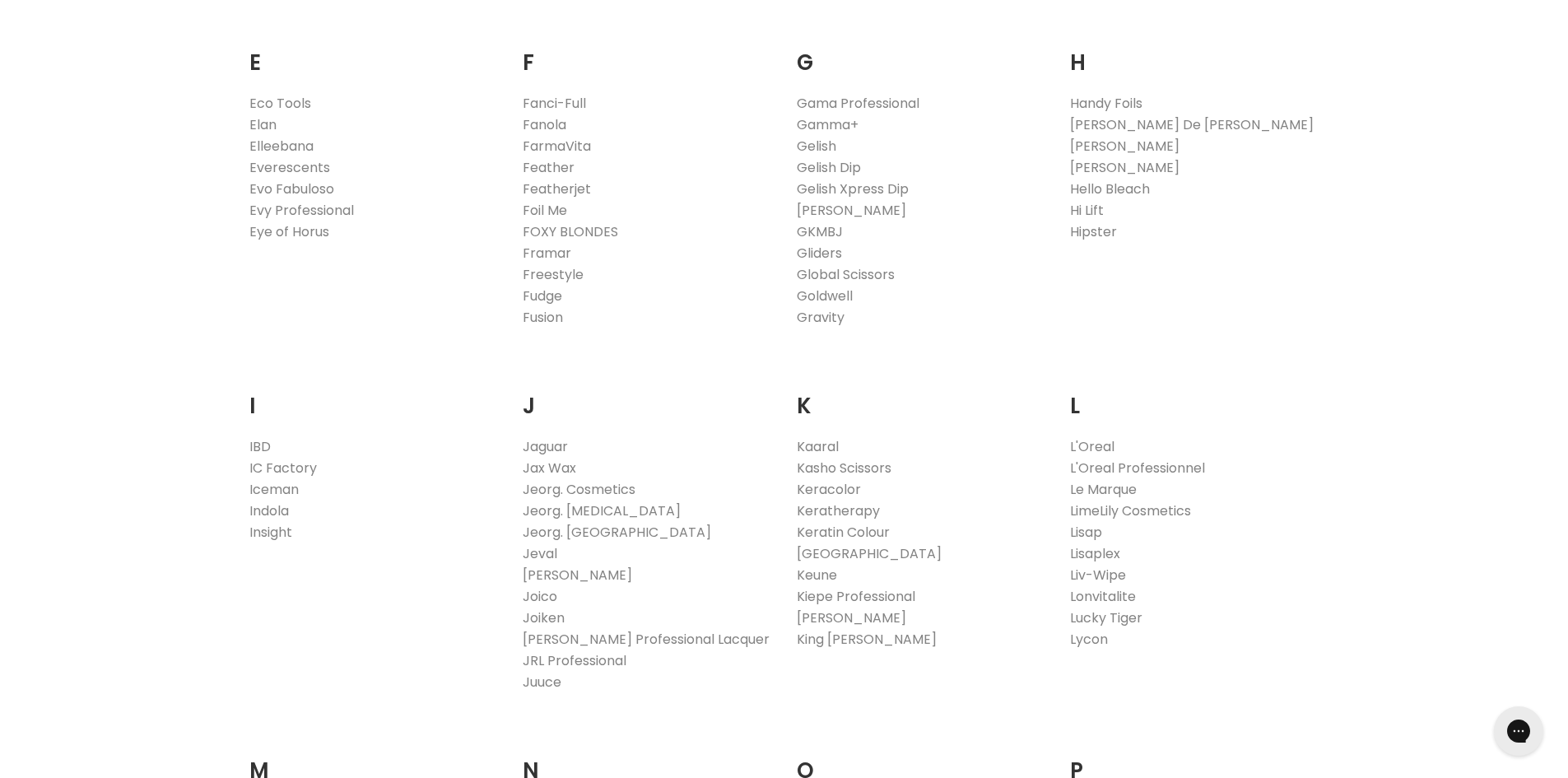
scroll to position [1317, 0]
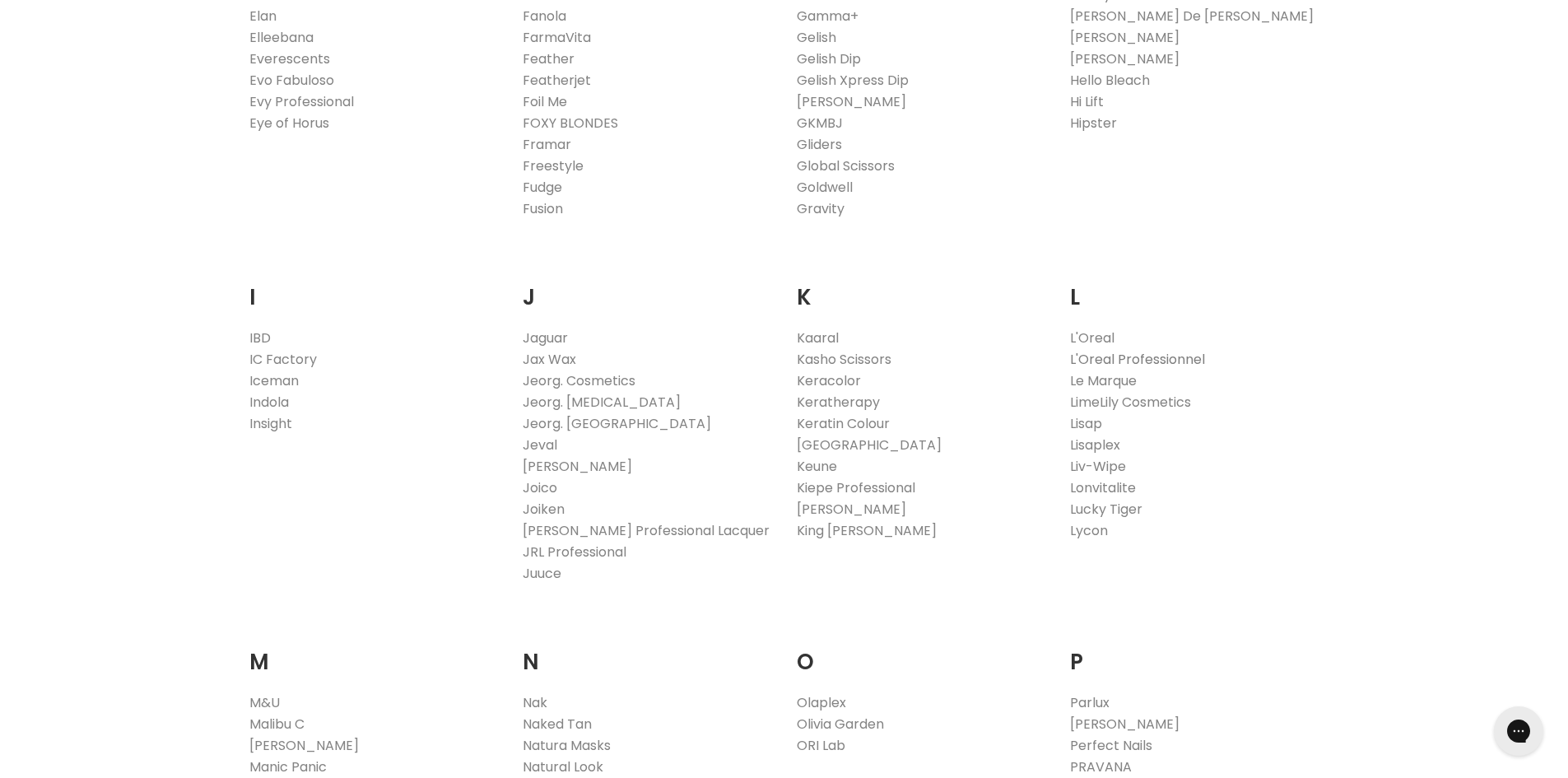
click at [1130, 359] on link "L'Oreal Professionnel" at bounding box center [1137, 359] width 135 height 19
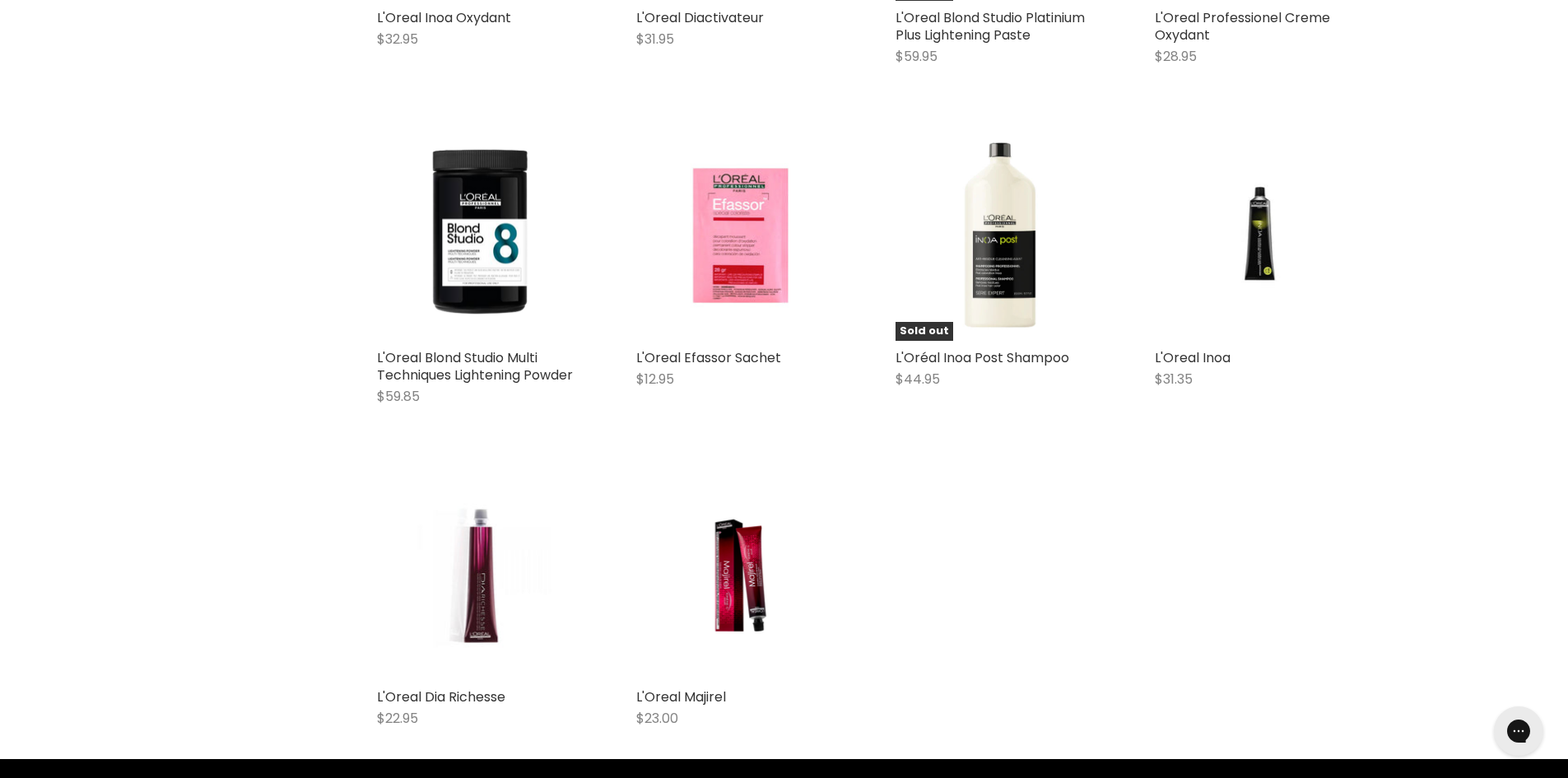
scroll to position [2881, 0]
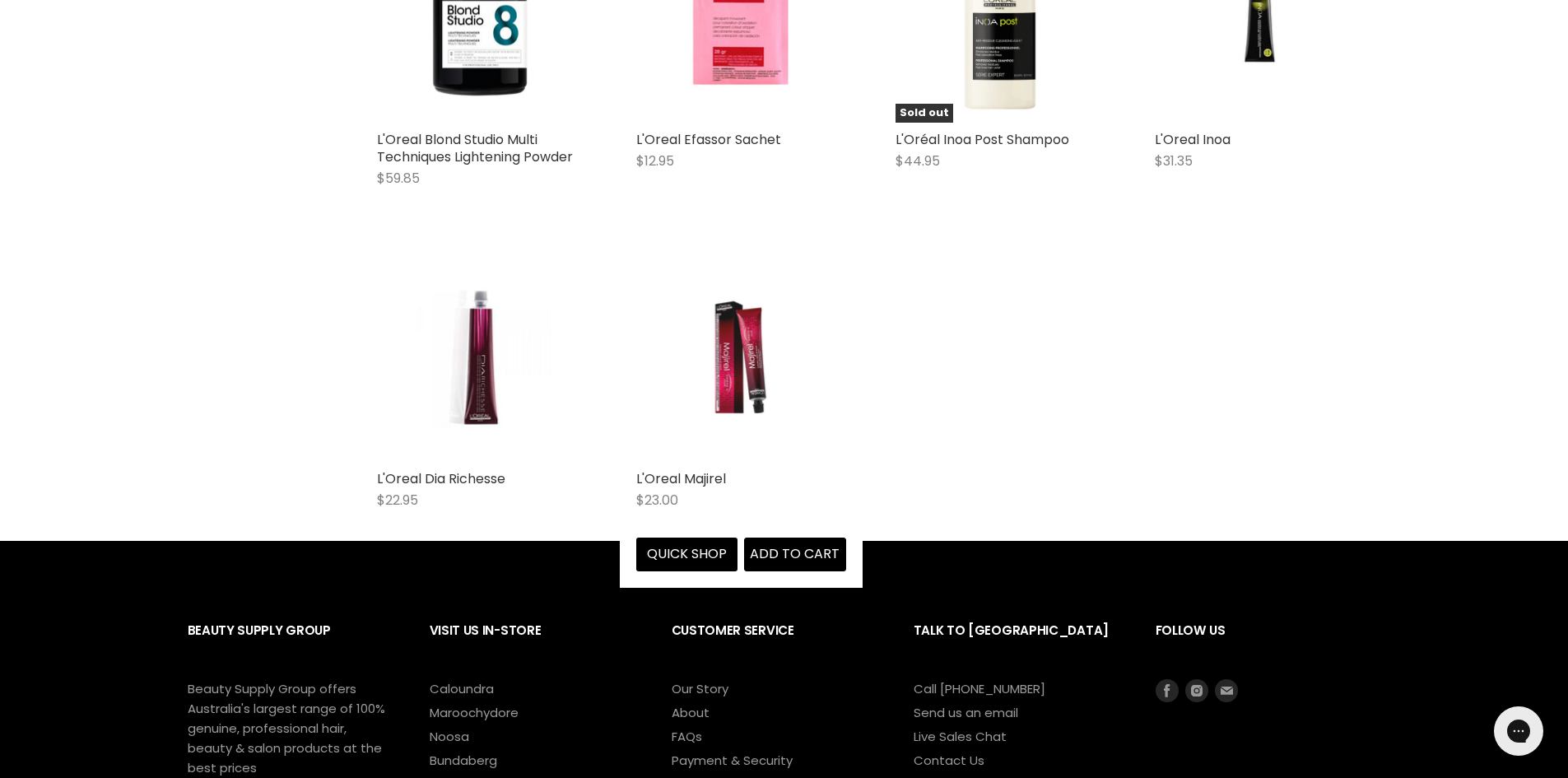
click at [740, 374] on img "Main content" at bounding box center [740, 356] width 140 height 210
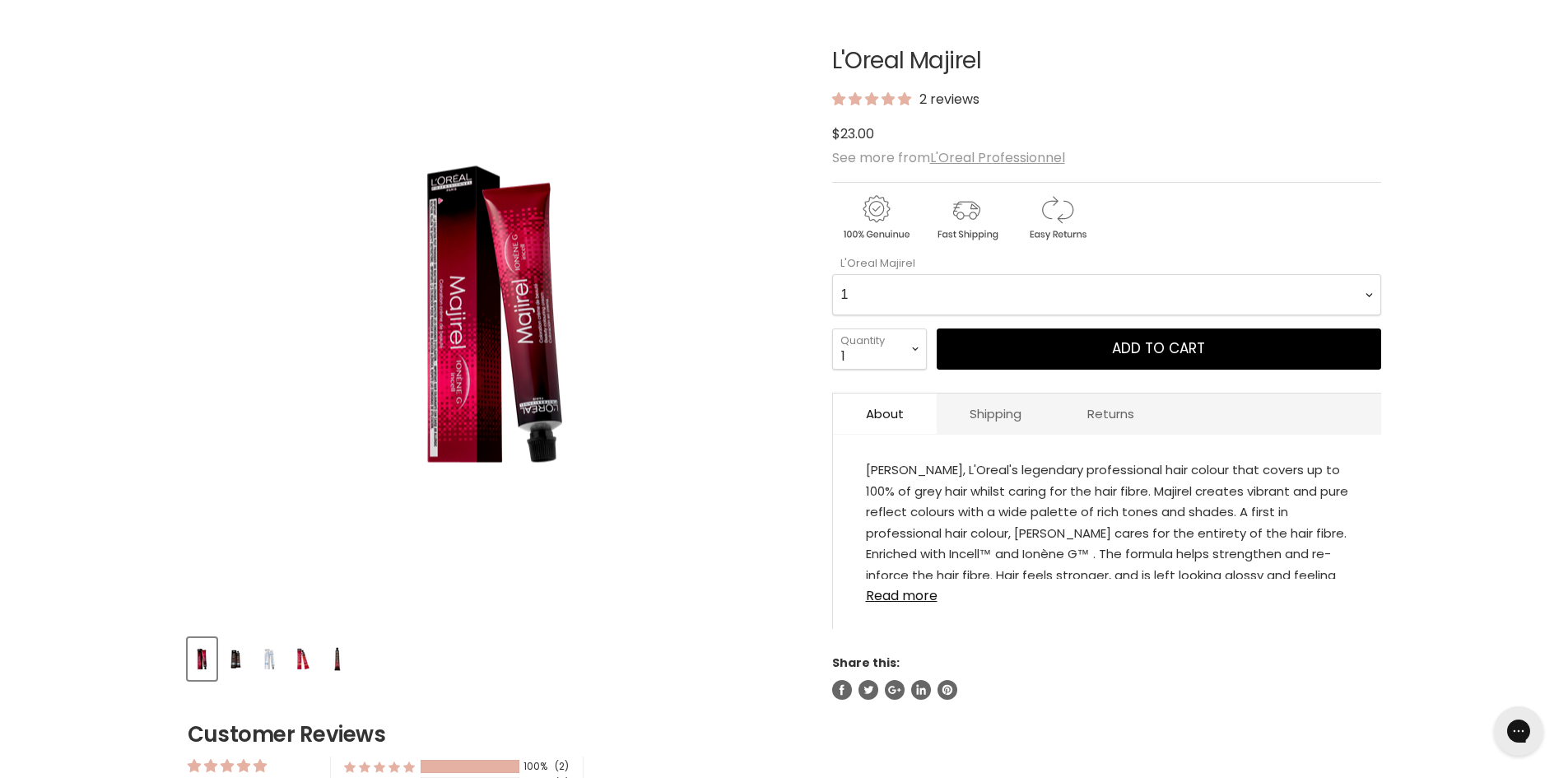
scroll to position [247, 0]
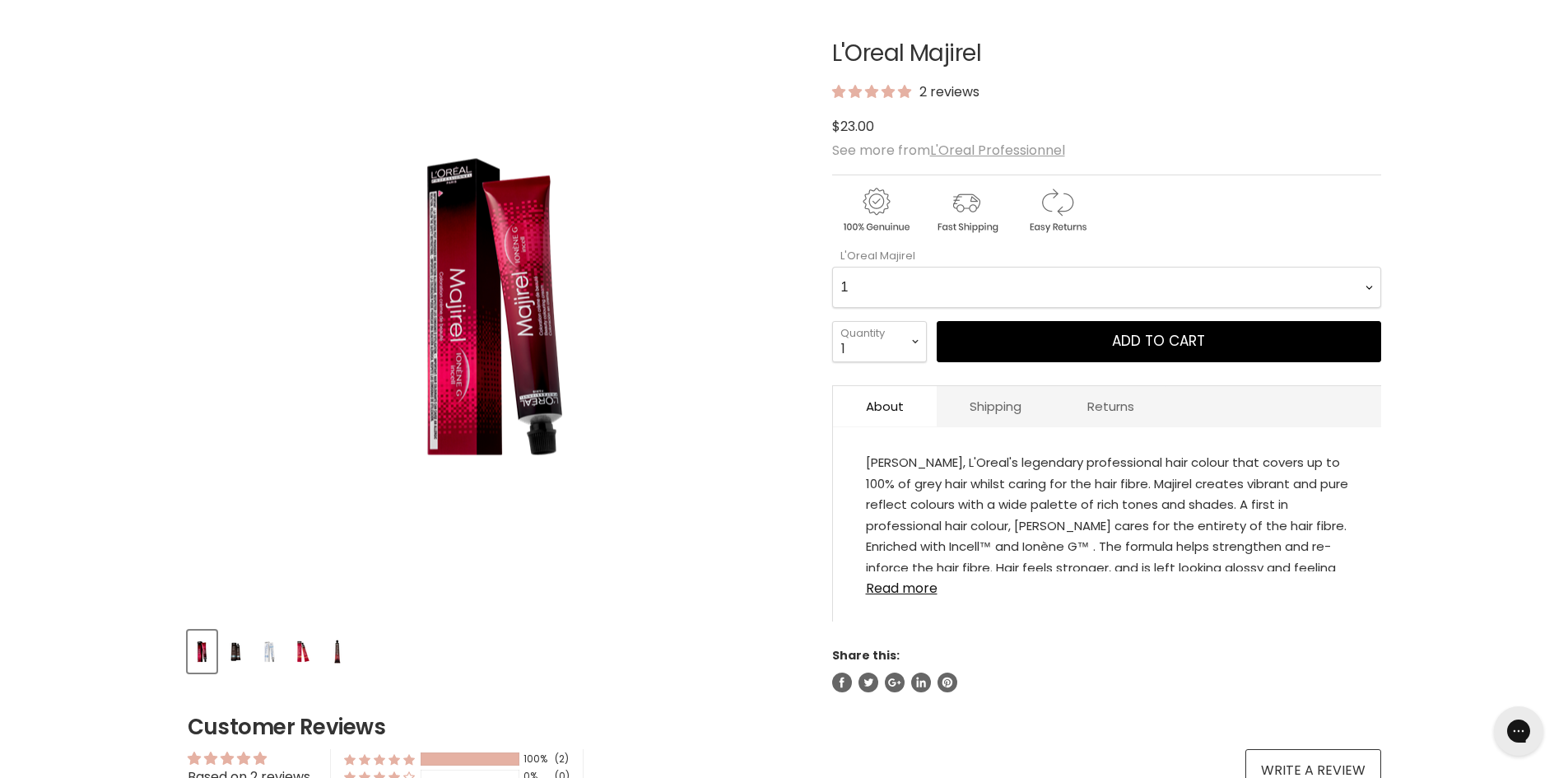
click at [1129, 287] on Majirel-0-0 "1 3 4 4.0 4.15 4.3 4.35 4.45 4.56 4.8 5 5.0 5.12 5.15 5.3 5.32 5.35 5.4 5.5 5.5…" at bounding box center [1106, 287] width 549 height 41
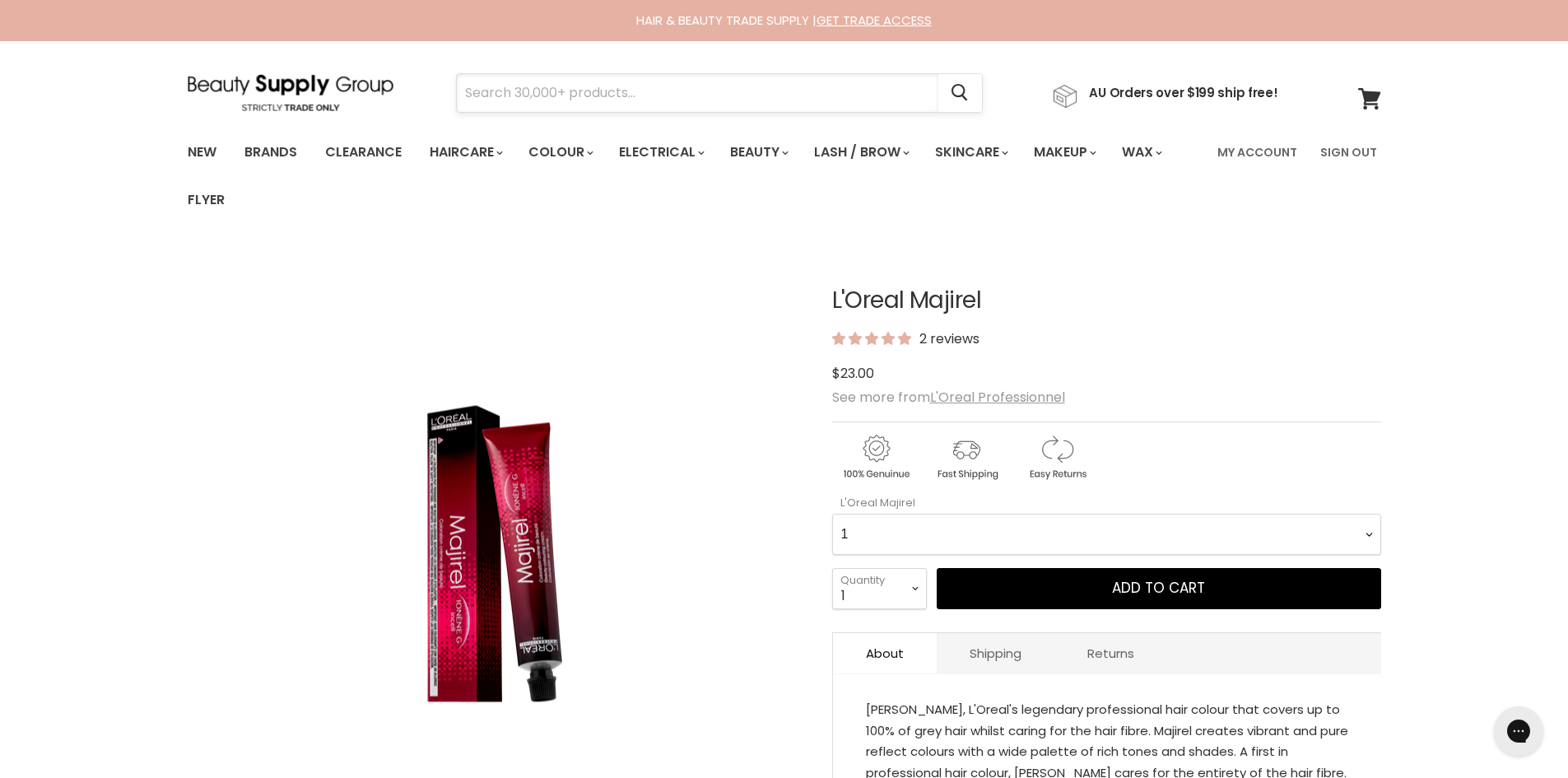
click at [527, 101] on input "Search" at bounding box center [698, 93] width 482 height 38
type input "6.66"
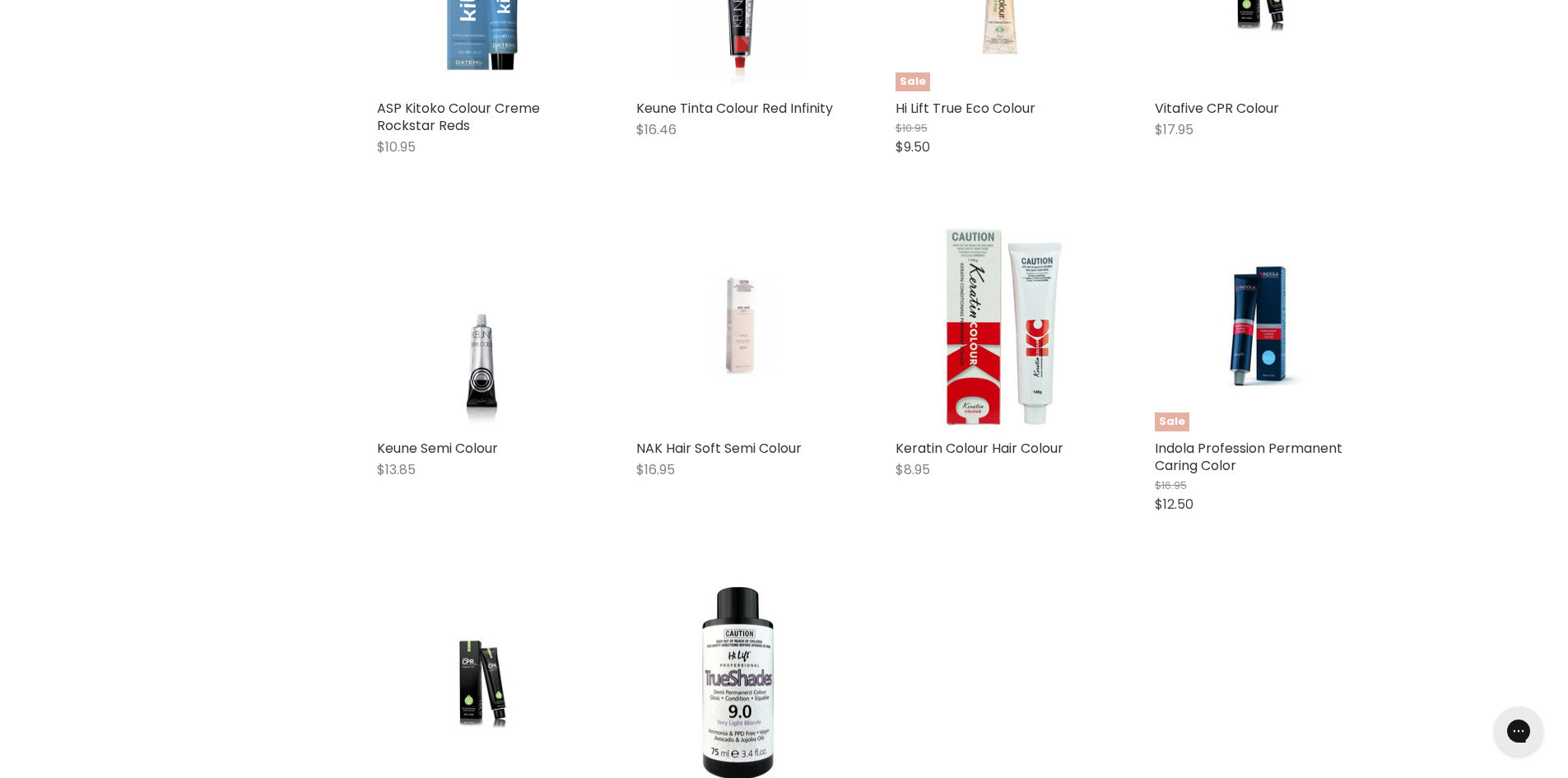
scroll to position [740, 0]
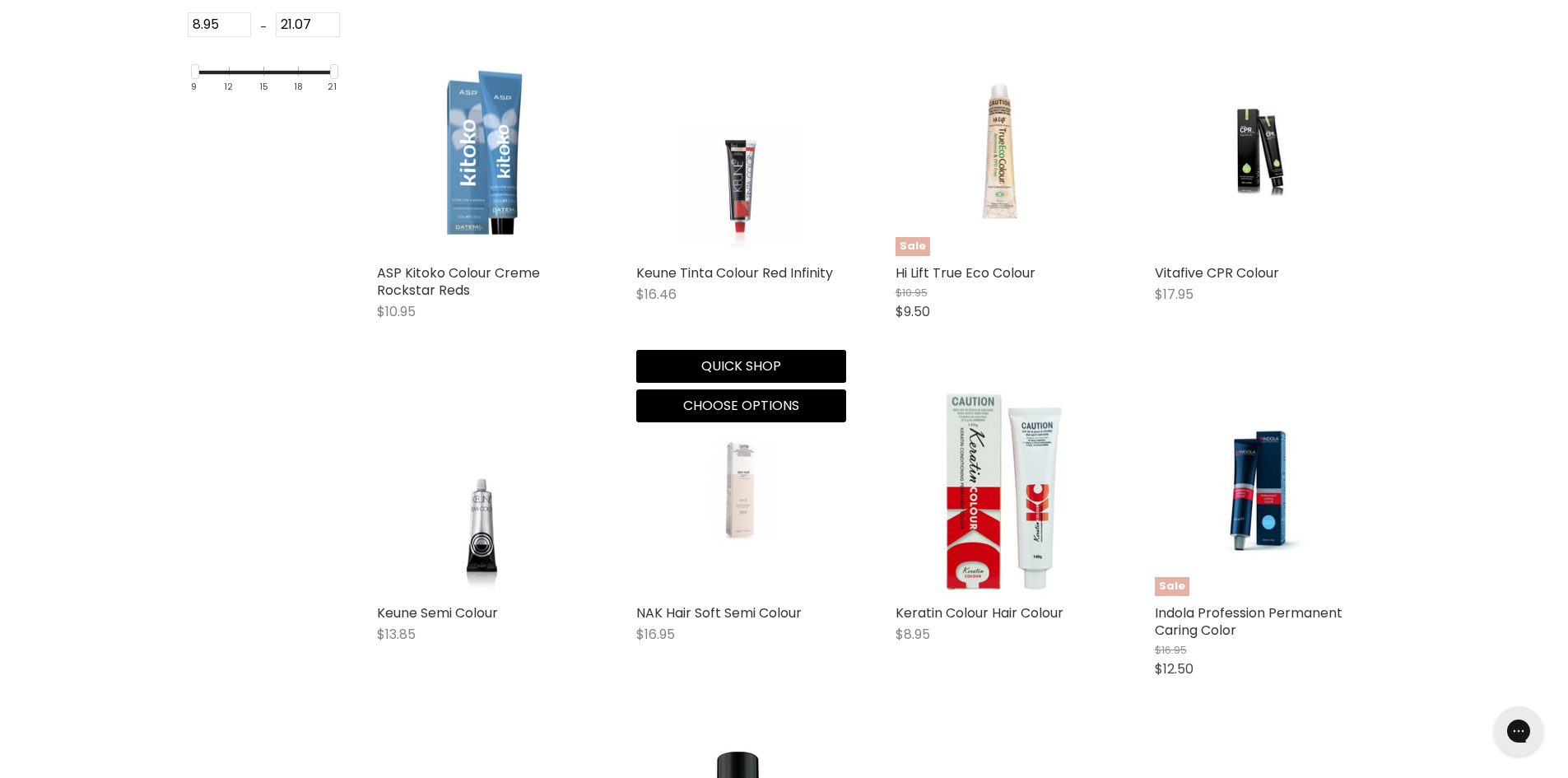
click at [738, 188] on img "Main content" at bounding box center [740, 150] width 158 height 210
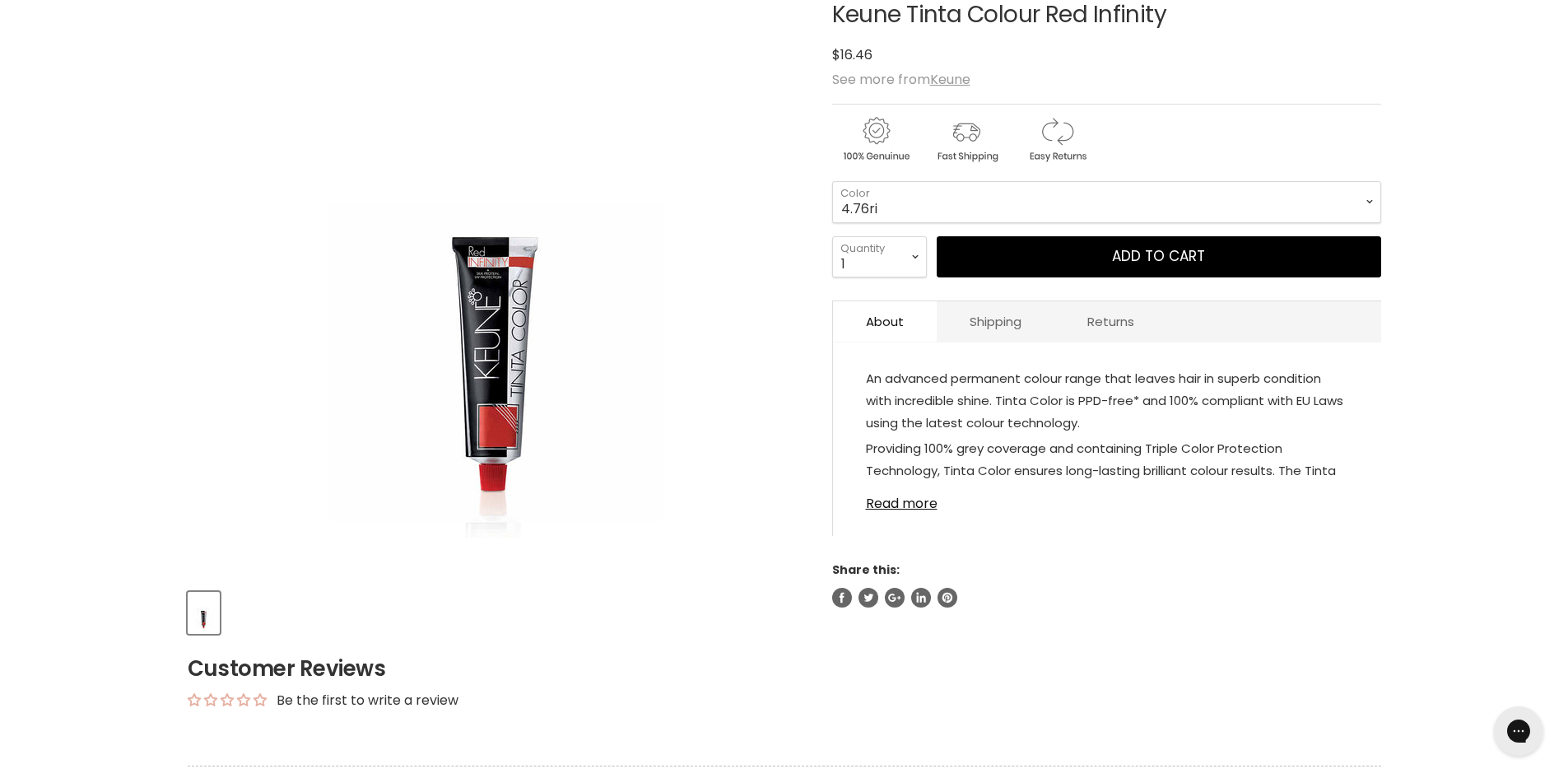
scroll to position [329, 0]
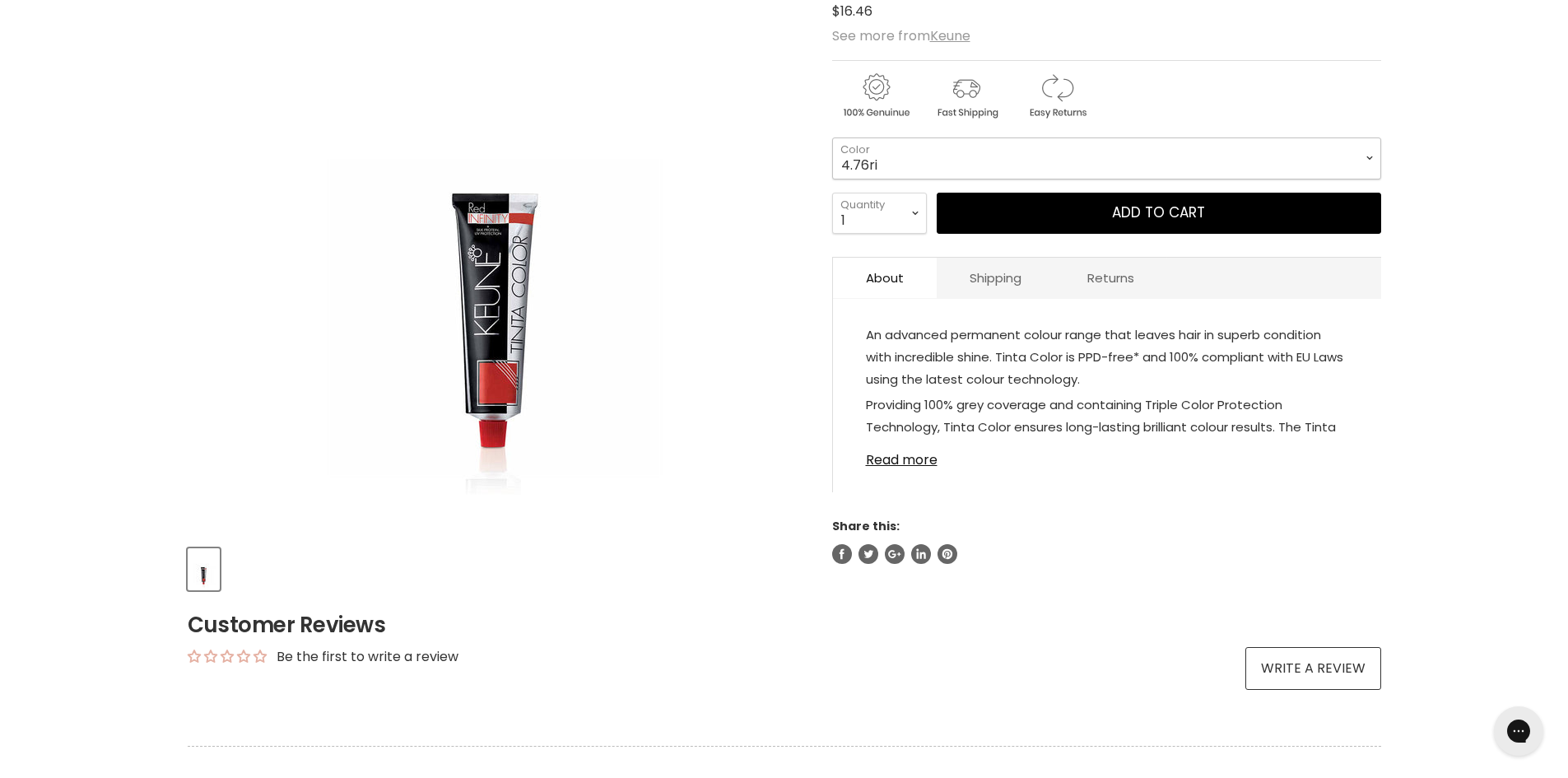
click at [956, 157] on select "4.76ri 5.56ri 6.66ri 7.46ri" at bounding box center [1106, 158] width 549 height 41
click at [832, 137] on select "4.76ri 5.56ri 6.66ri 7.46ri" at bounding box center [1106, 158] width 549 height 41
select select "6.66ri"
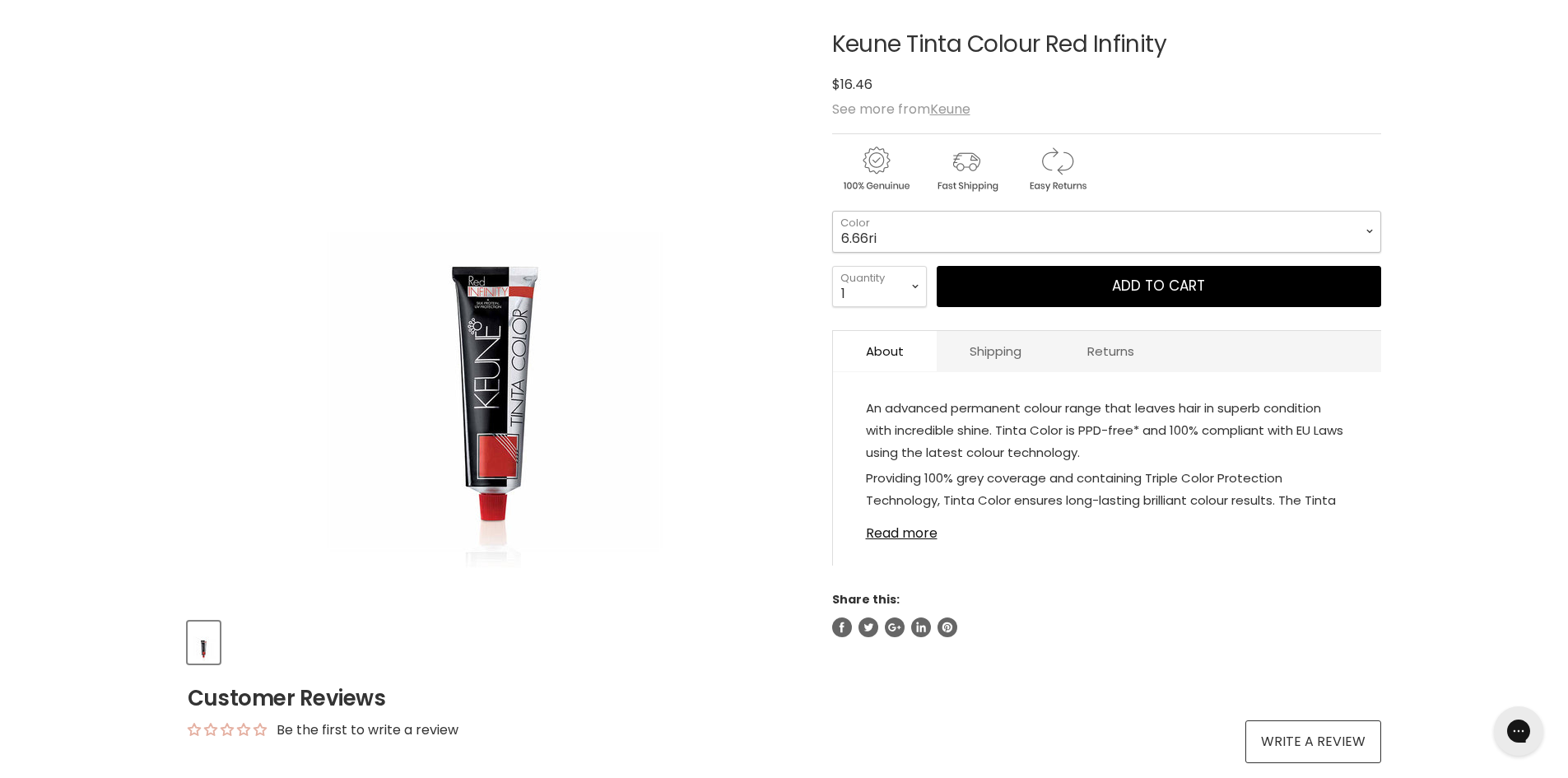
scroll to position [82, 0]
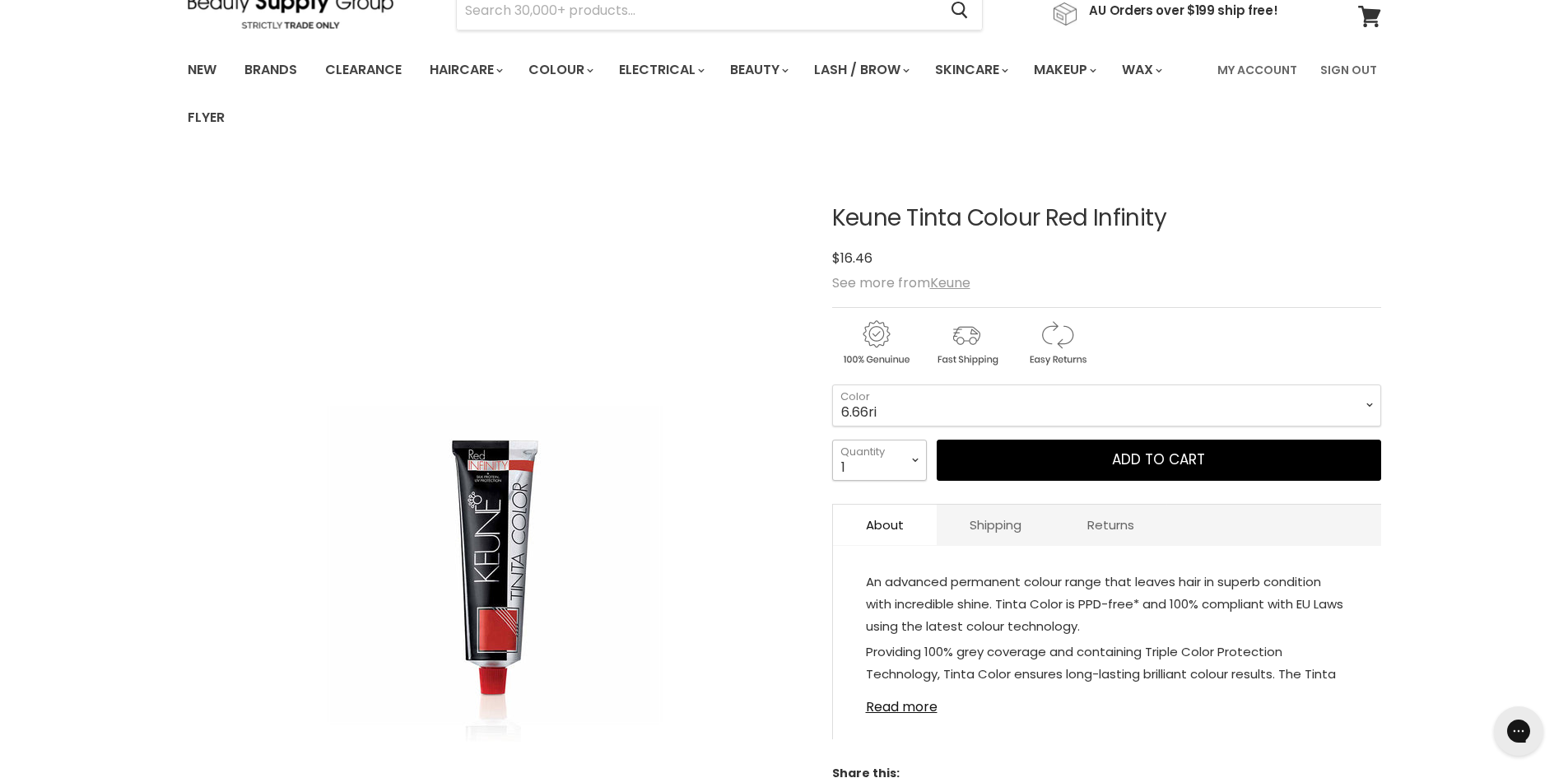
click at [921, 466] on select "1 2 3 4 5 6 7 8 9 10+" at bounding box center [879, 460] width 94 height 41
select select "2"
click at [832, 440] on select "1 2 3 4 5 6 7 8 9 10+" at bounding box center [879, 460] width 94 height 41
type input "2"
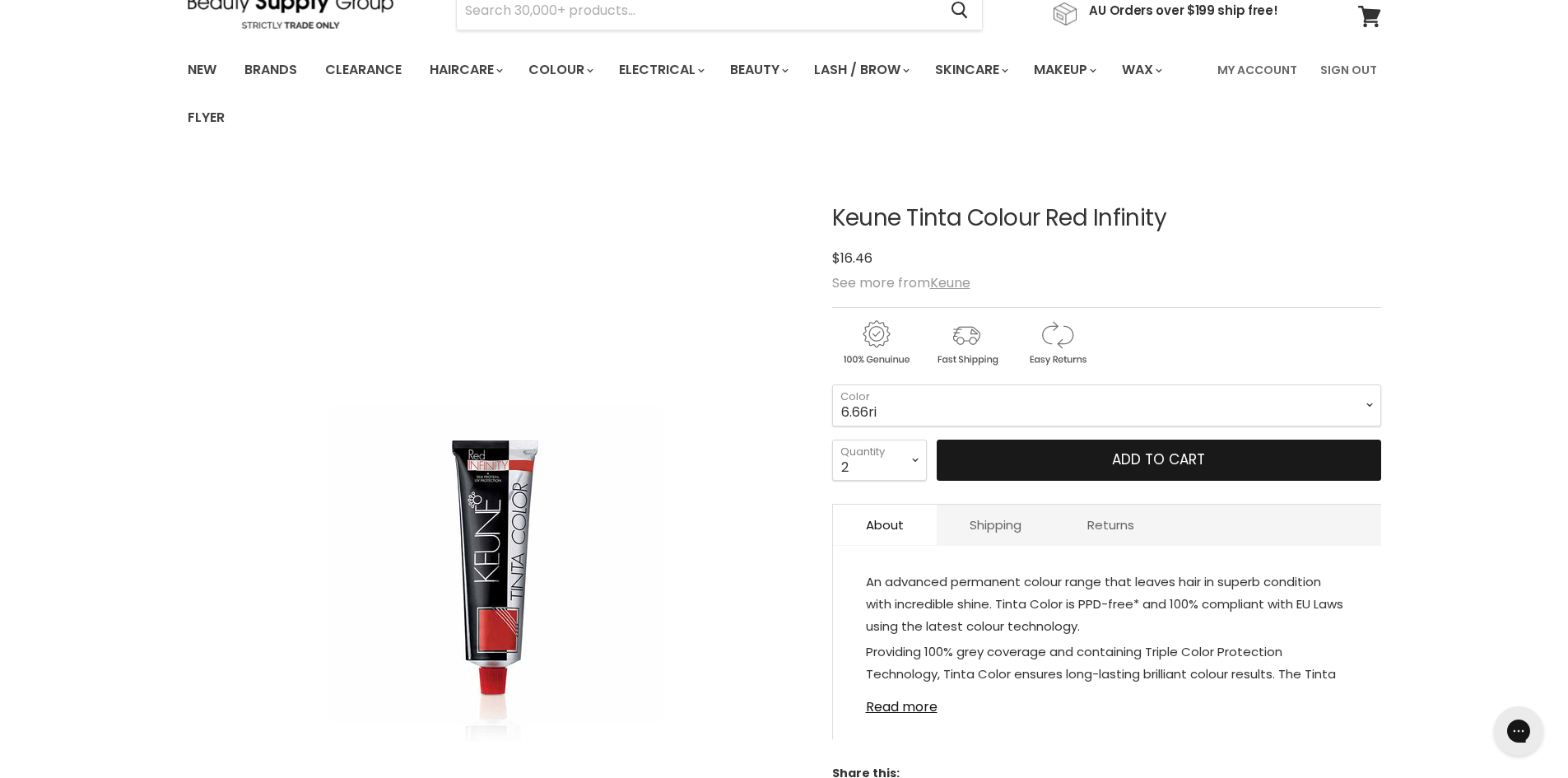
click at [1190, 457] on button "Add to cart" at bounding box center [1158, 460] width 444 height 41
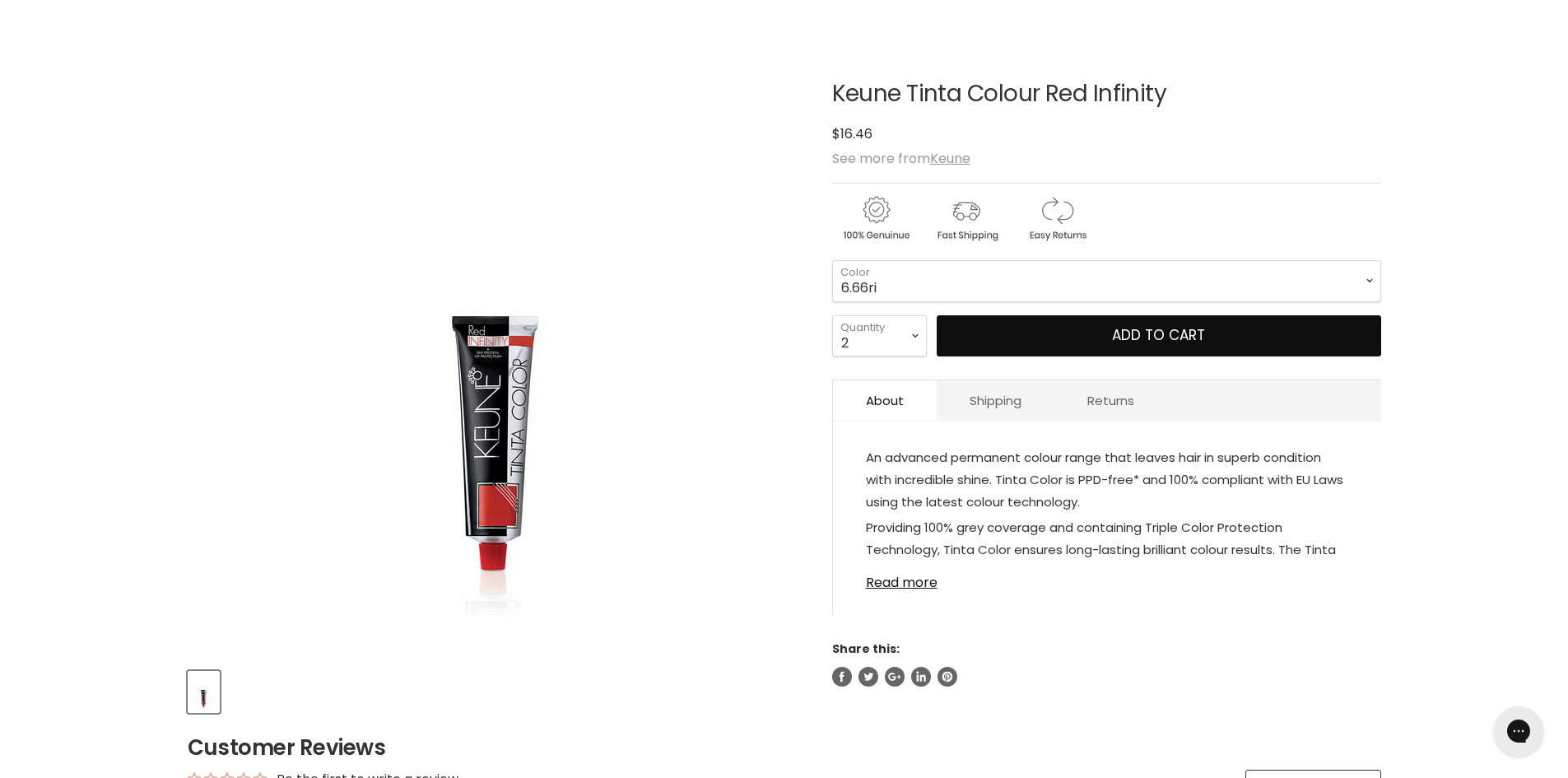
scroll to position [247, 0]
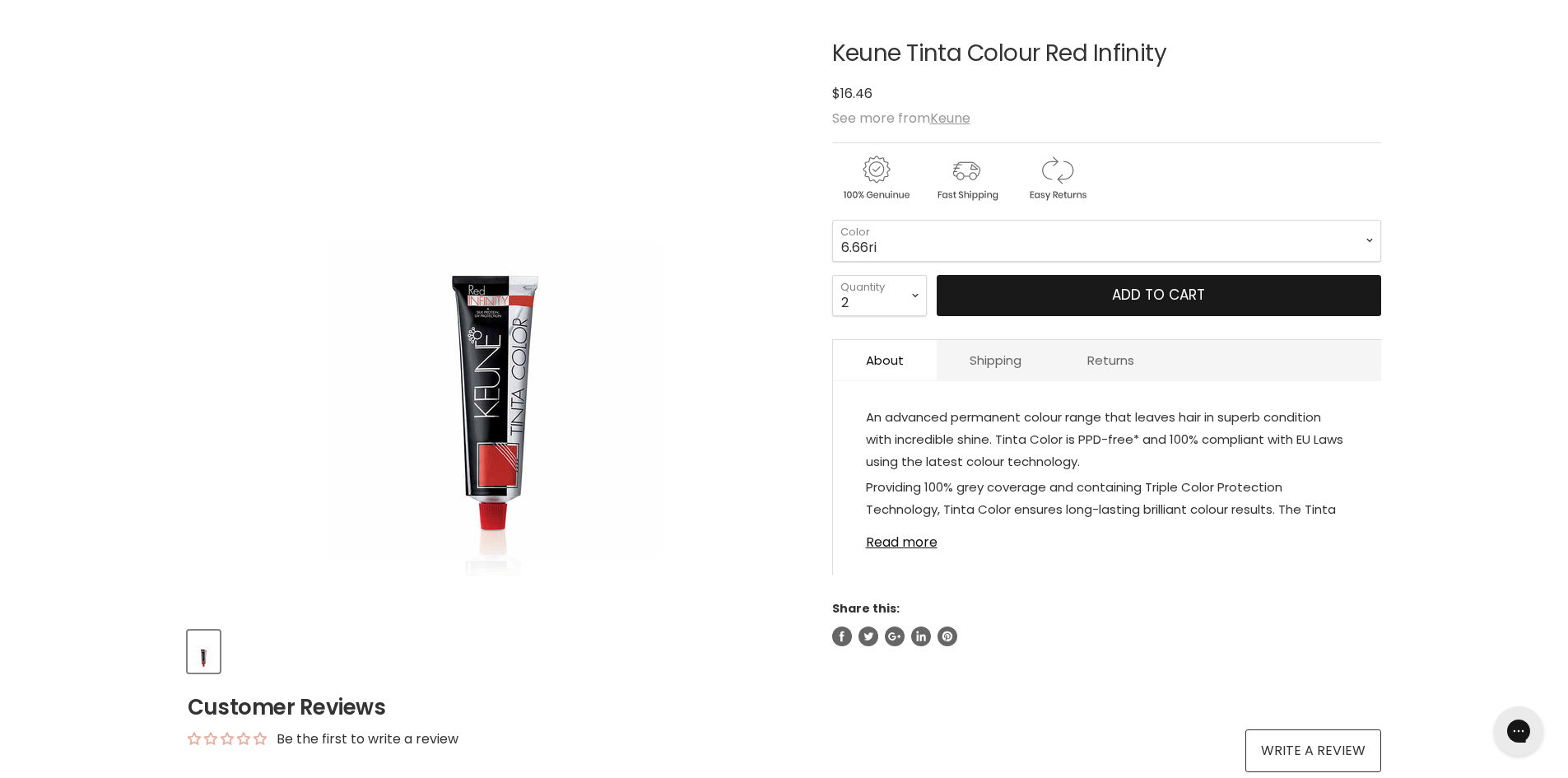
click at [1123, 293] on button "Add to cart" at bounding box center [1158, 295] width 444 height 41
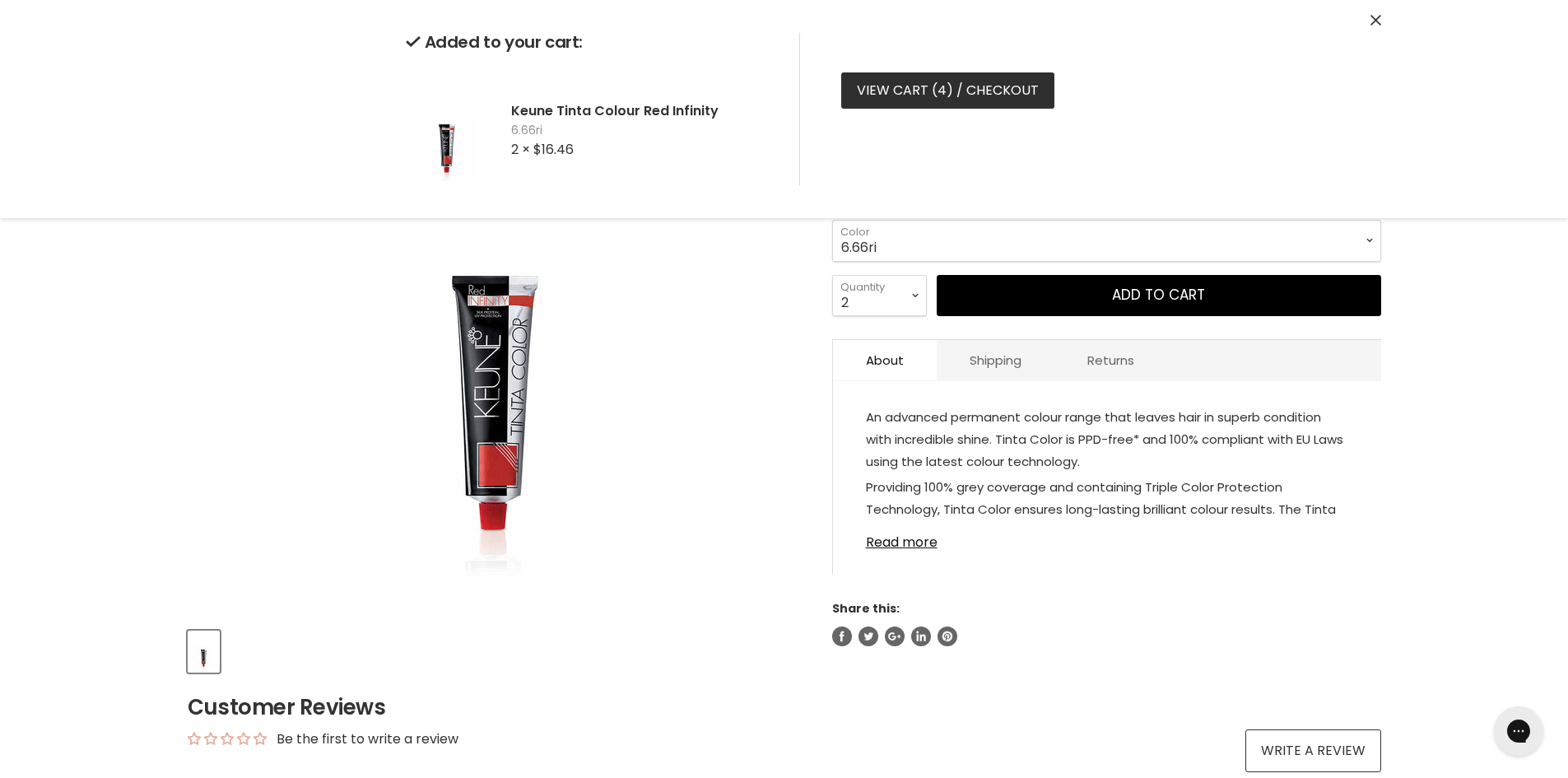
click at [900, 87] on link "View cart ( 4 ) / Checkout" at bounding box center [948, 91] width 214 height 37
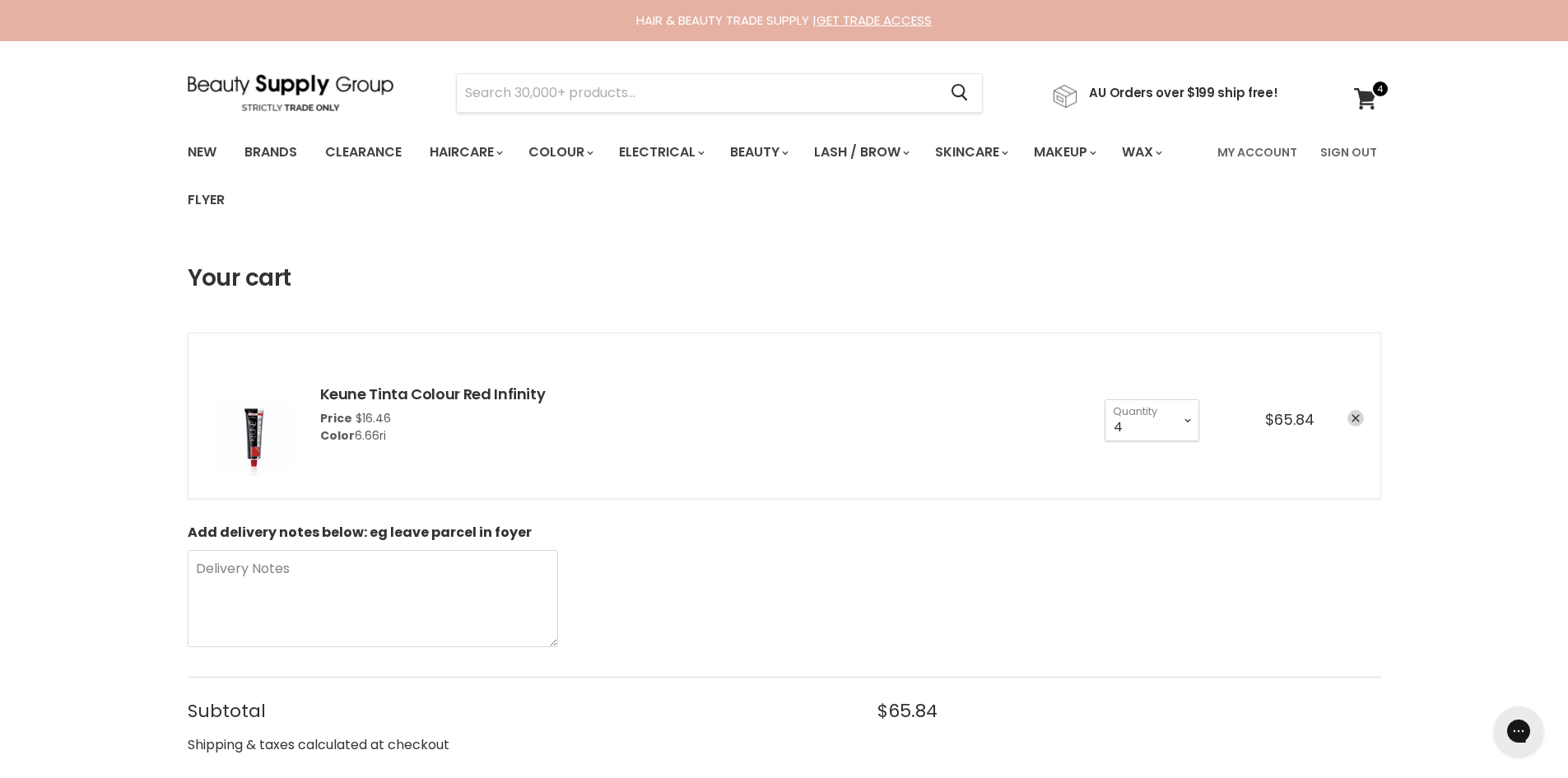
click at [972, 643] on div "Add delivery notes below: eg leave parcel in foyer Delivery Notes" at bounding box center [784, 587] width 1194 height 126
click at [1179, 417] on select "1 2 3 4 5 6 7 8 9 10+" at bounding box center [1152, 420] width 94 height 41
select select "2"
click at [1105, 400] on select "1 2 3 4 5 6 7 8 9 10+" at bounding box center [1152, 420] width 94 height 41
type input "2"
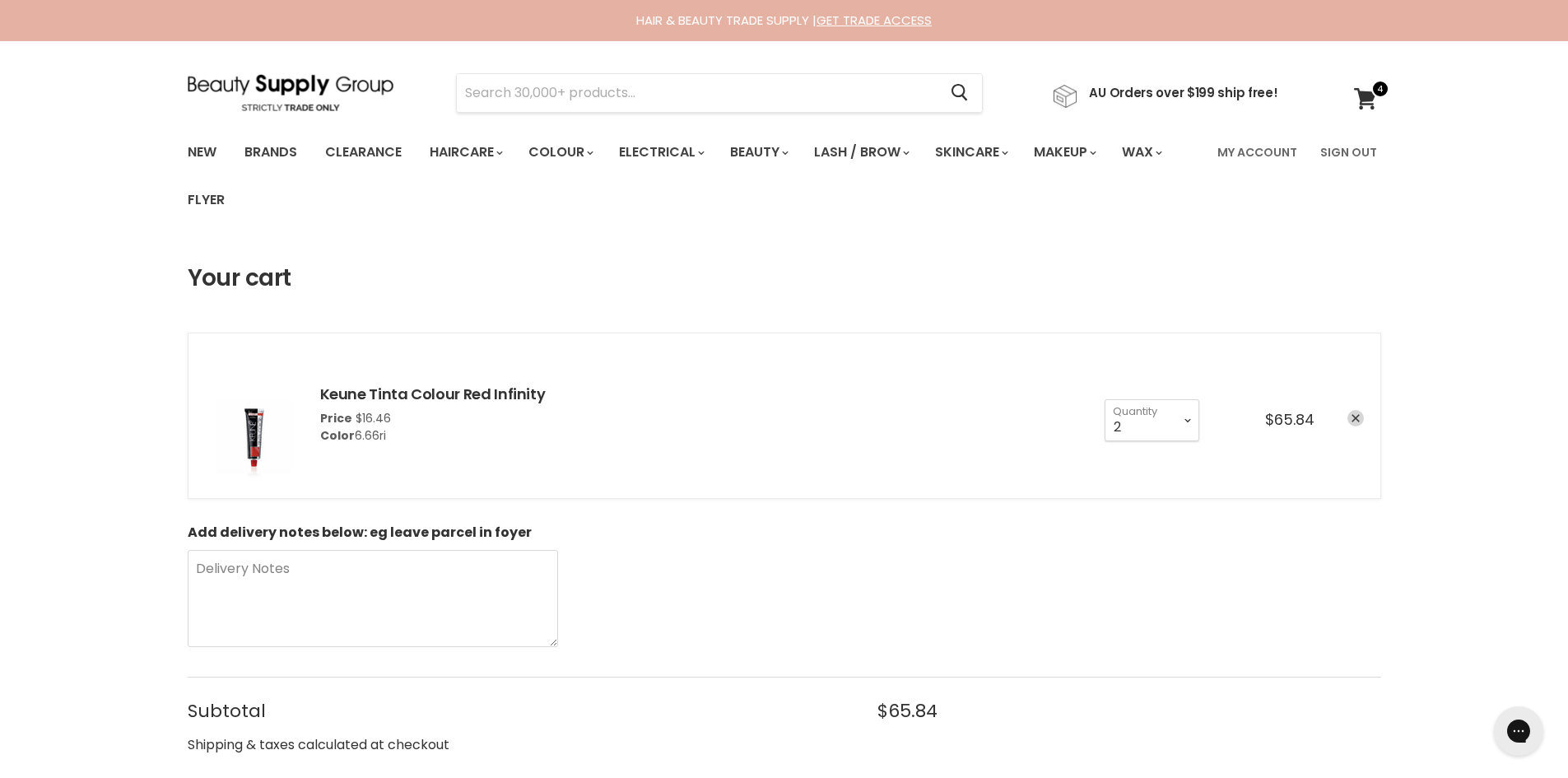
click at [1089, 545] on div "Add delivery notes below: eg leave parcel in foyer Delivery Notes" at bounding box center [784, 587] width 1194 height 126
click at [543, 99] on input "Search" at bounding box center [698, 93] width 482 height 38
click at [279, 156] on link "Brands" at bounding box center [270, 152] width 77 height 35
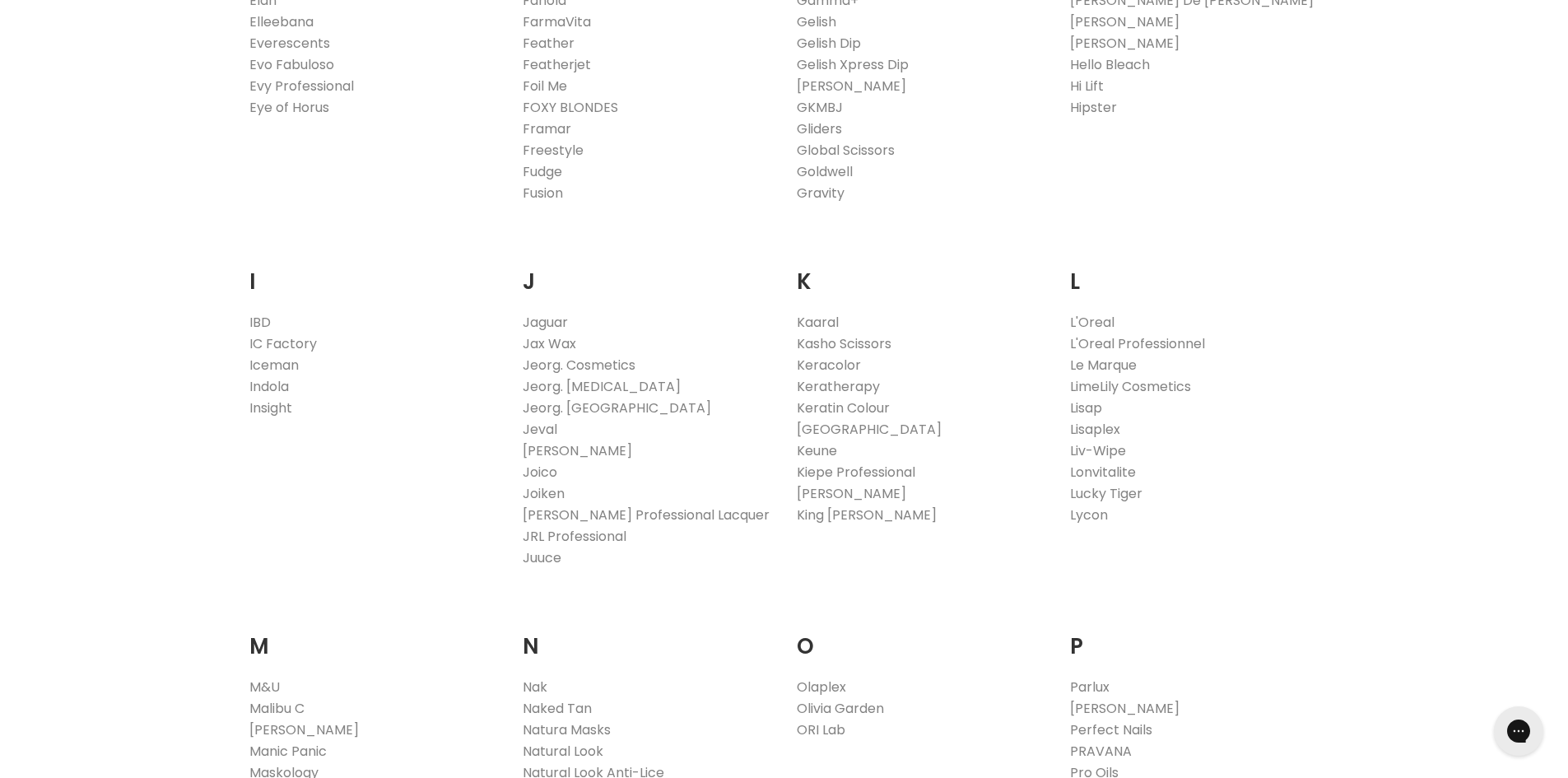
scroll to position [1399, 0]
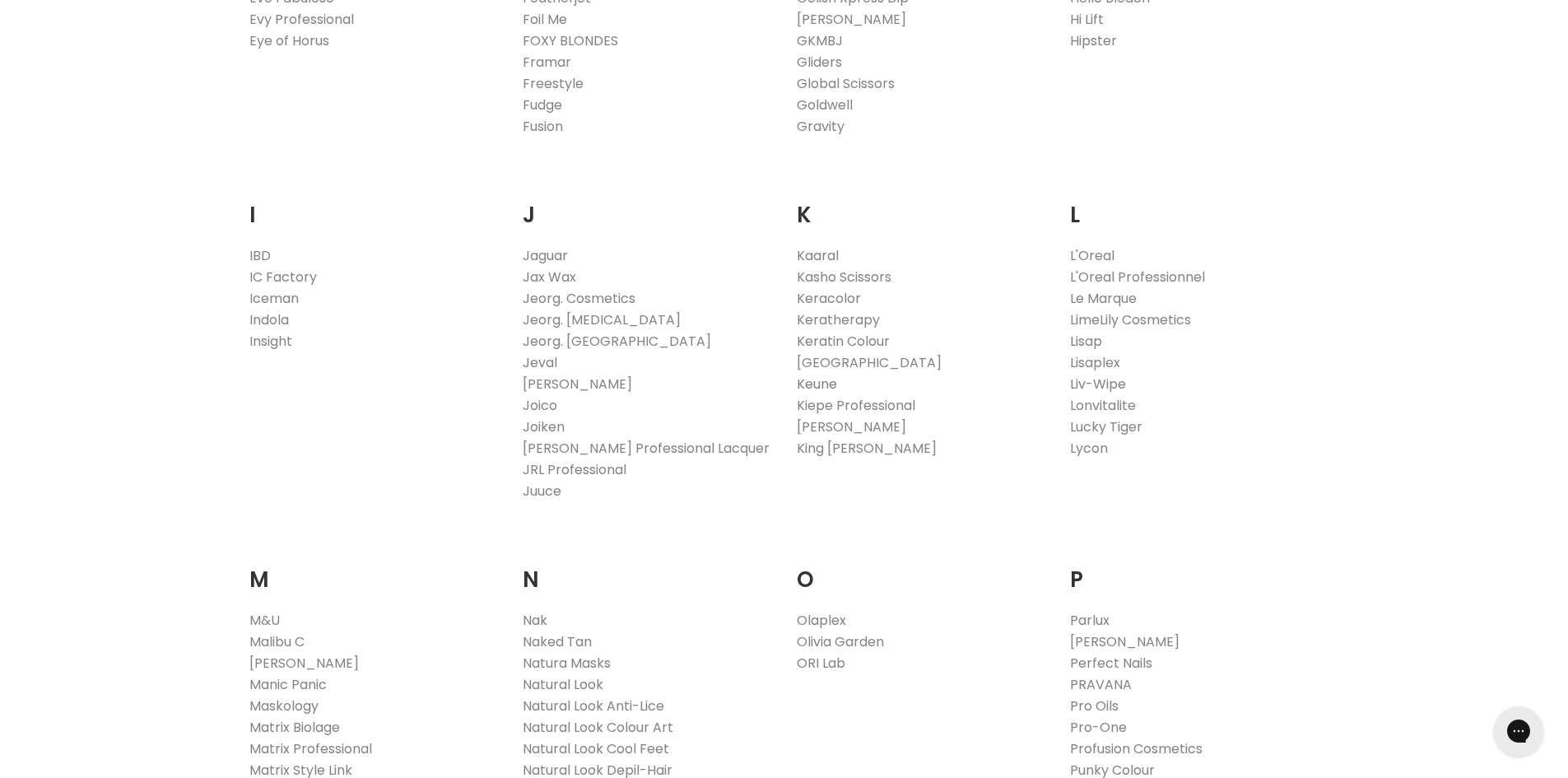
click at [823, 383] on link "Keune" at bounding box center [817, 384] width 40 height 19
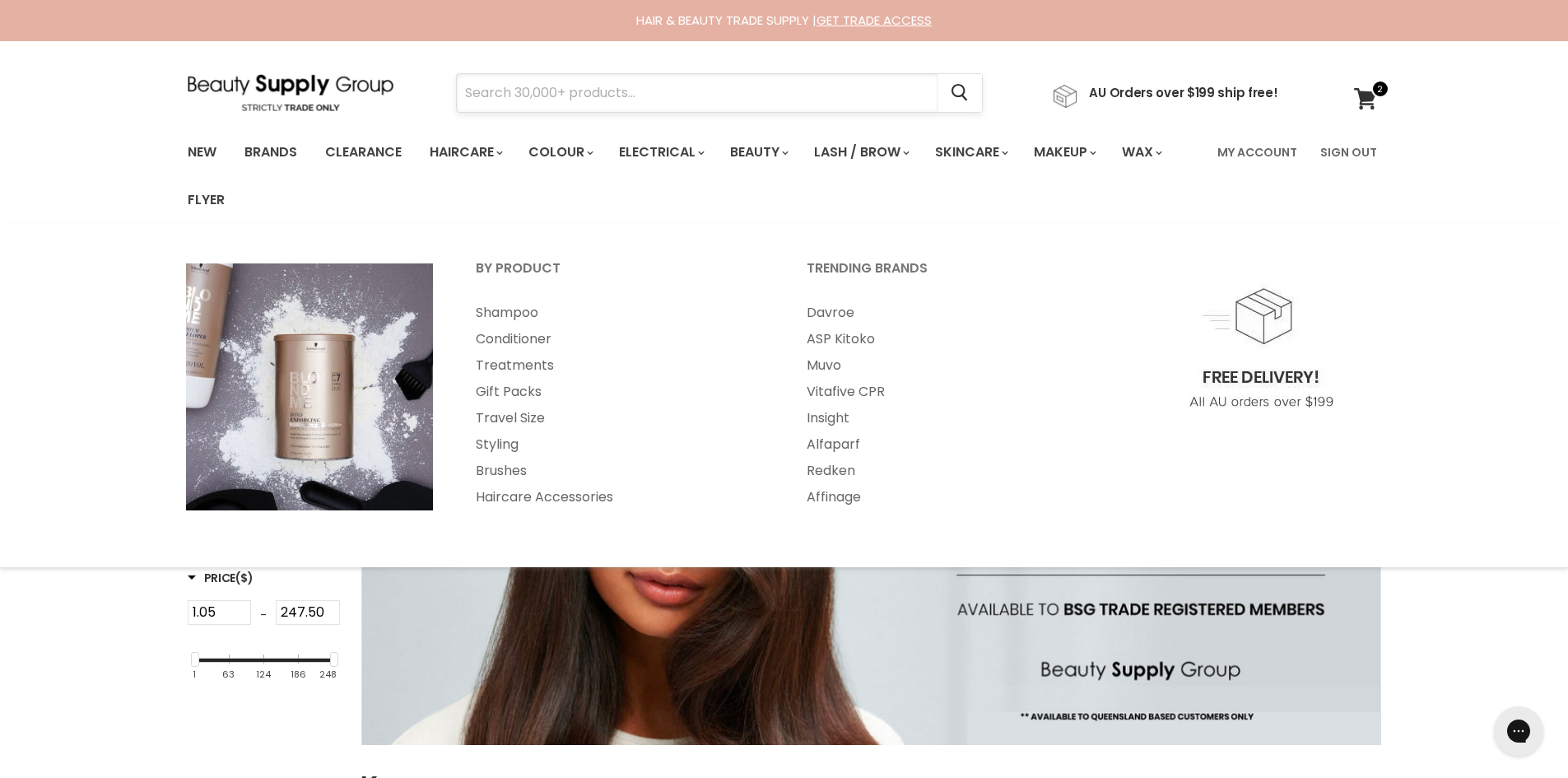
click at [529, 78] on input "Search" at bounding box center [698, 93] width 482 height 38
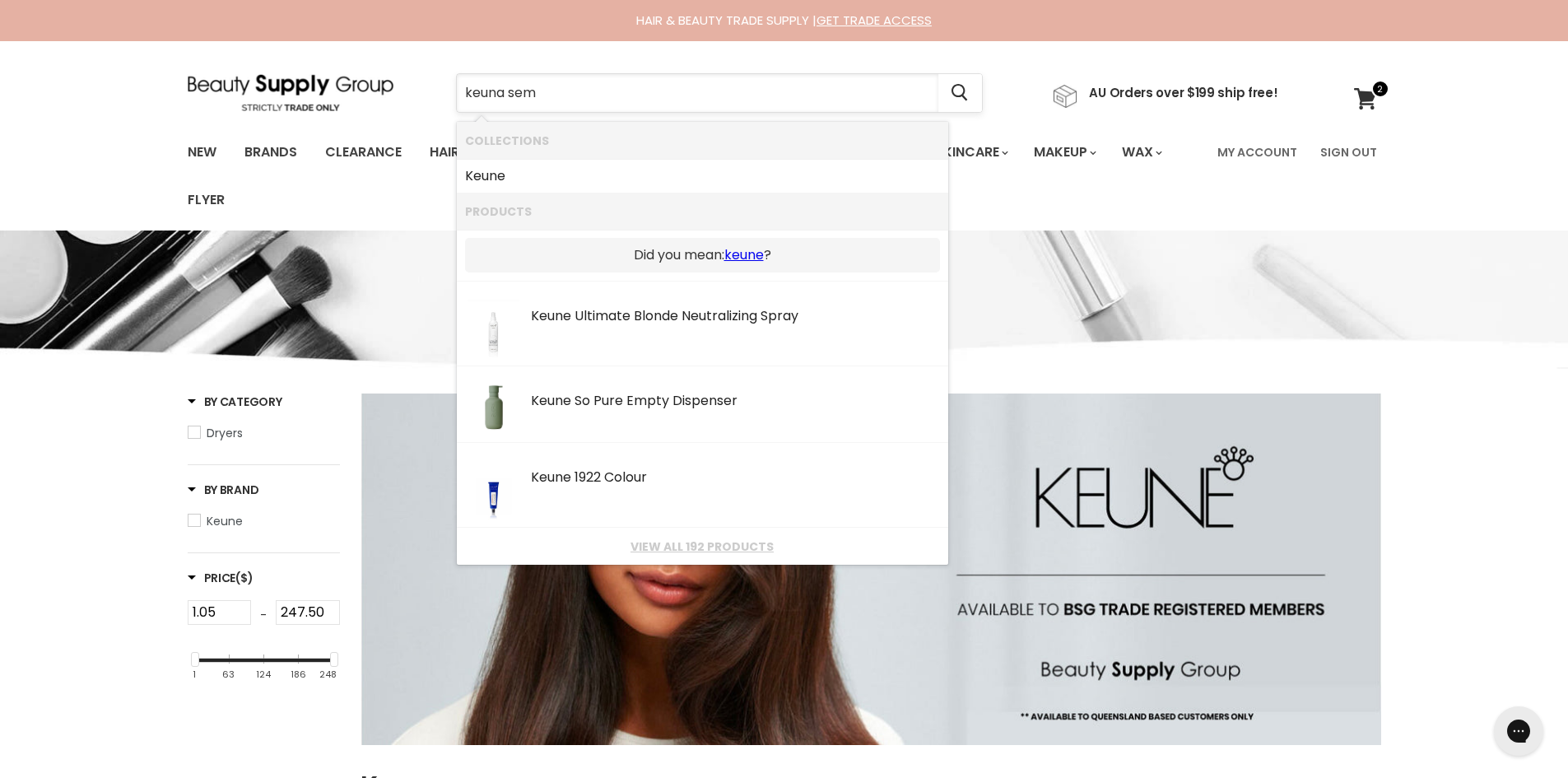
type input "keuna semi"
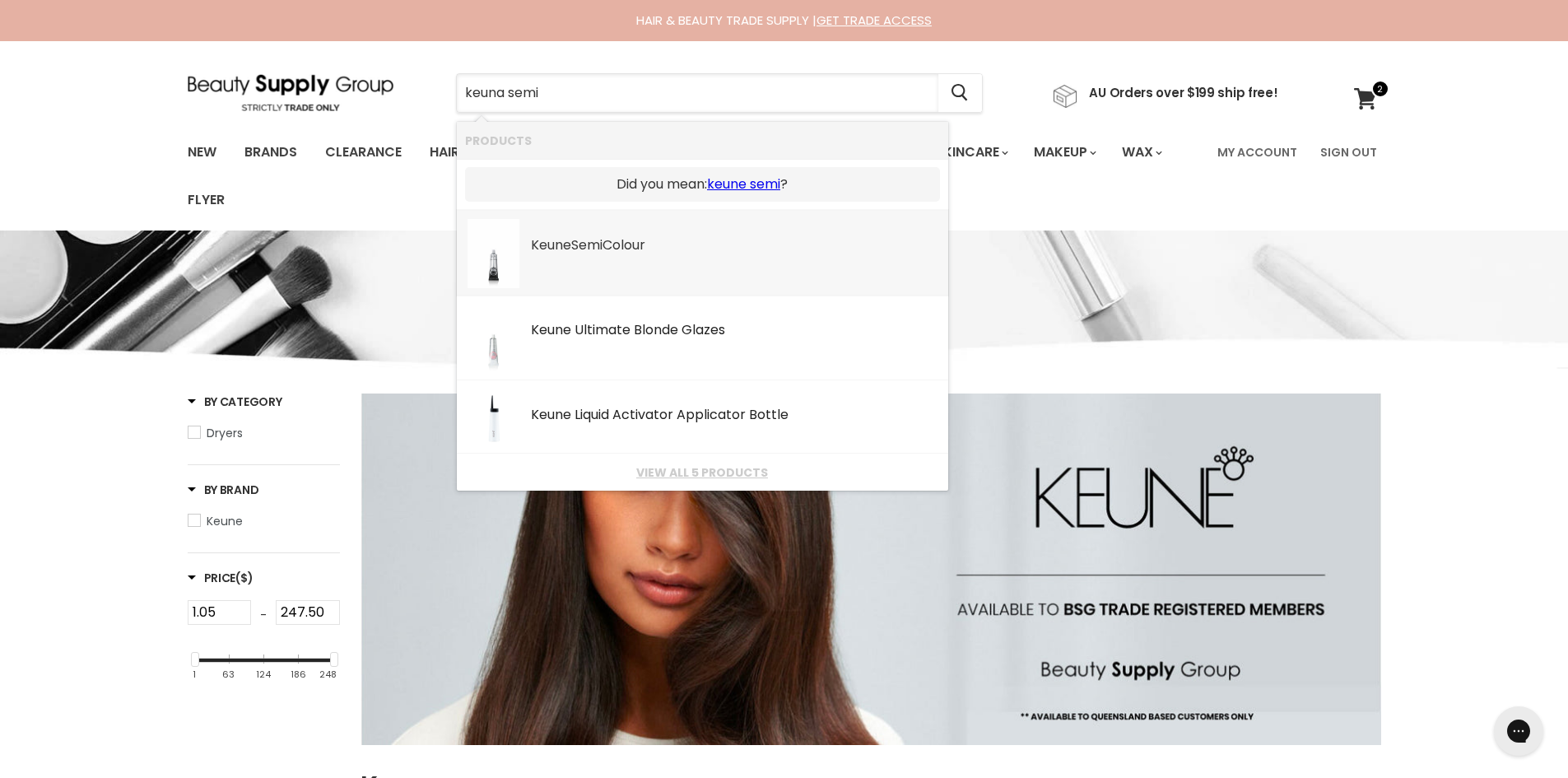
click at [584, 237] on b "Semi" at bounding box center [587, 245] width 31 height 19
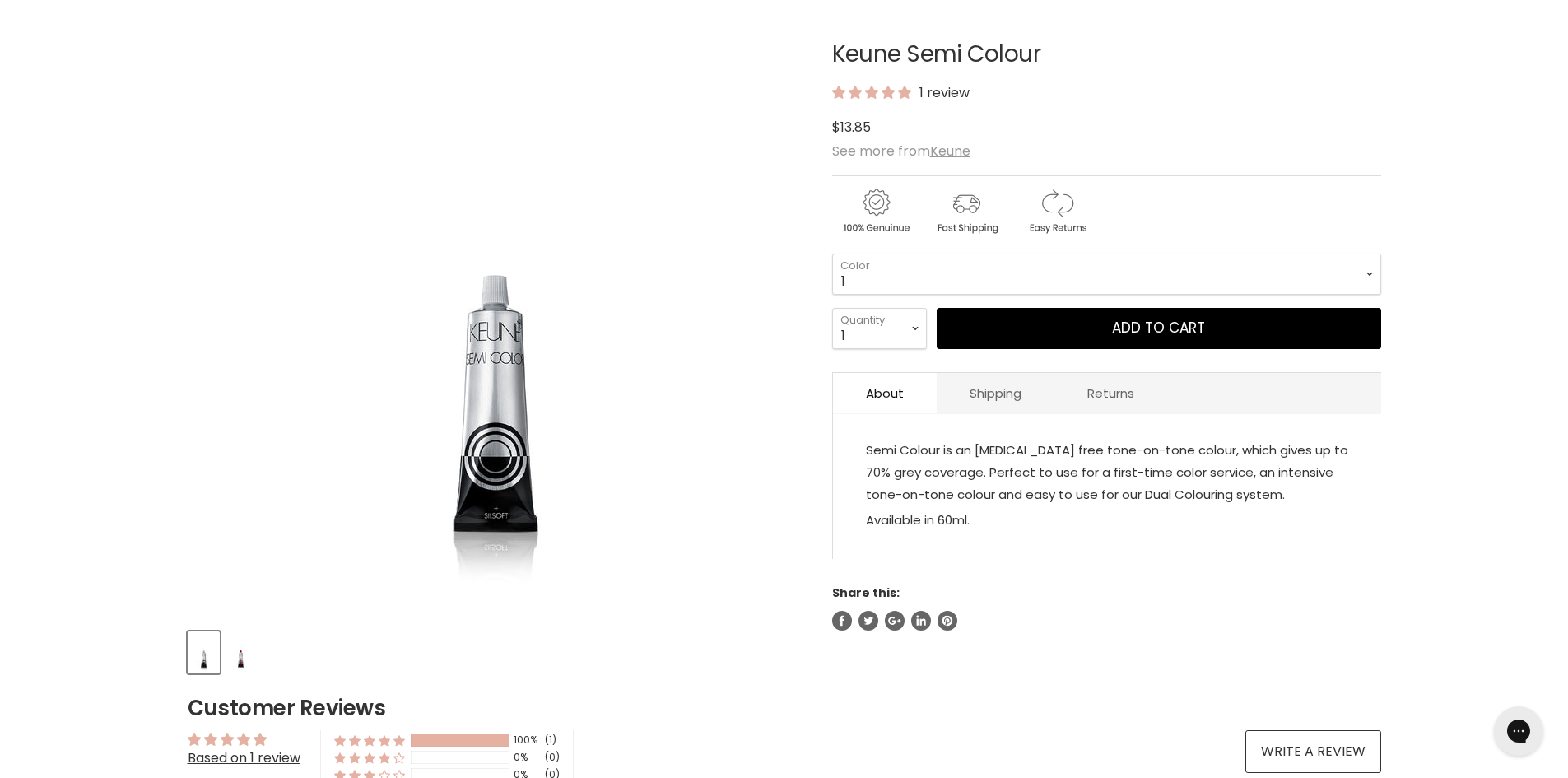
scroll to position [247, 0]
click at [1287, 271] on select "1 3 3.1 4 4.7 4.37 4.53 4.6 4.76ri 5 5.11 5.23 5.35 5.4 5.81" at bounding box center [1106, 273] width 549 height 41
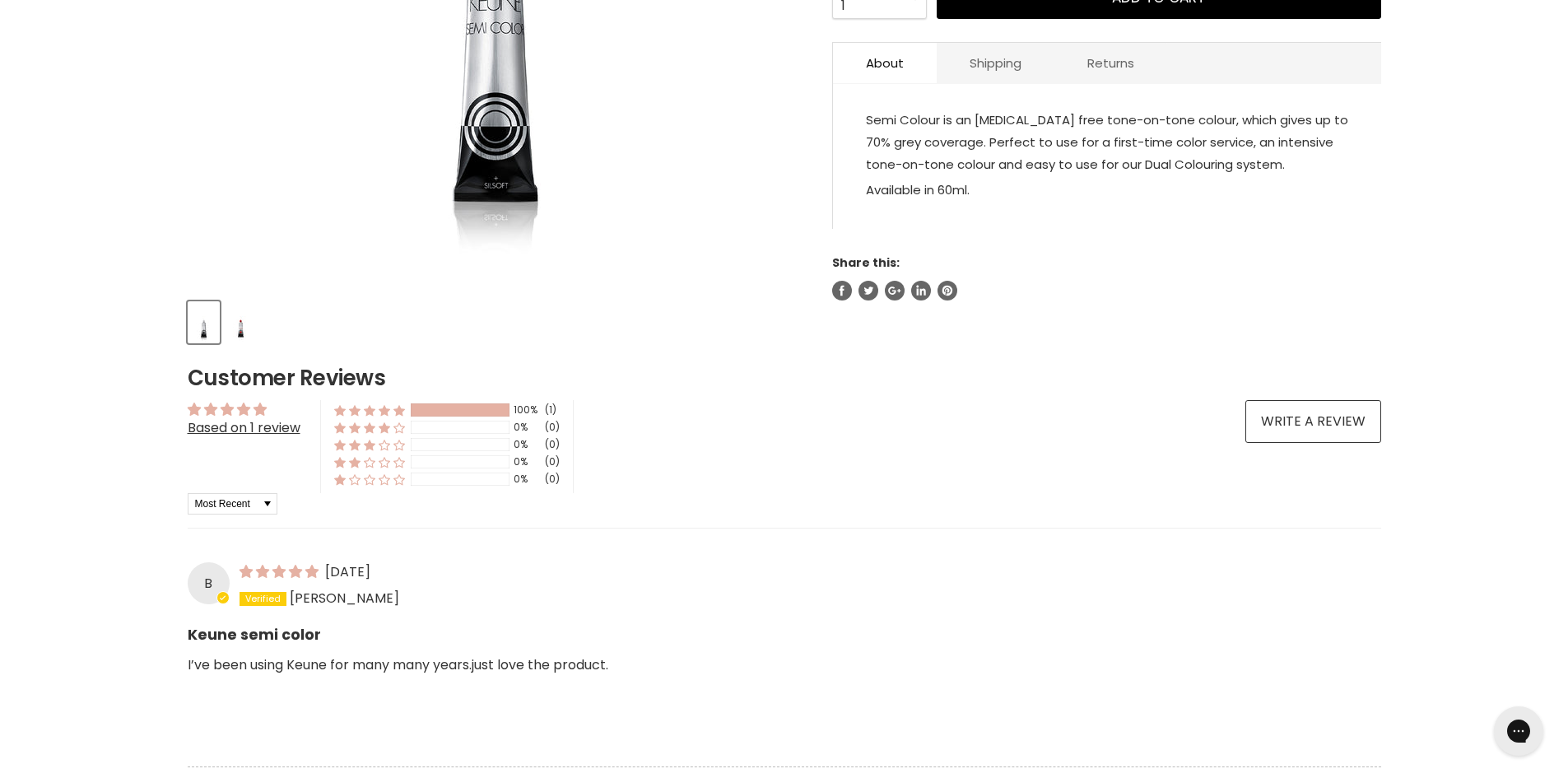
scroll to position [329, 0]
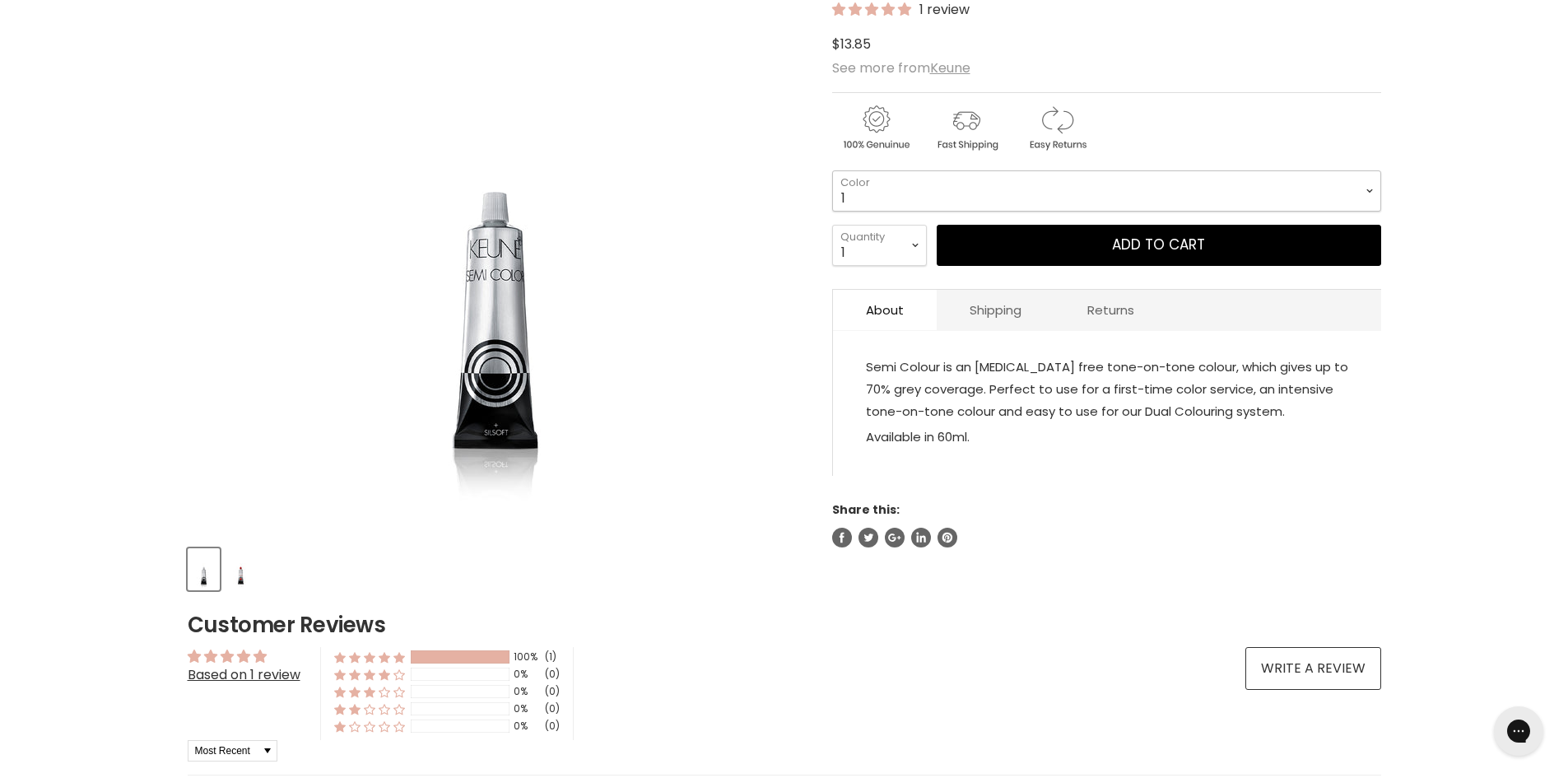
click at [1142, 173] on select "1 3 3.1 4 4.7 4.37 4.53 4.6 4.76ri 5 5.11 5.23 5.35 5.4 5.81" at bounding box center [1106, 191] width 549 height 41
click at [832, 170] on select "1 3 3.1 4 4.7 4.37 4.53 4.6 4.76ri 5 5.11 5.23 5.35 5.4 5.81" at bounding box center [1106, 191] width 549 height 41
select select "10.2"
click at [902, 264] on select "1 2 3 4 5 6 7 8 9 10+" at bounding box center [879, 245] width 94 height 41
select select "5"
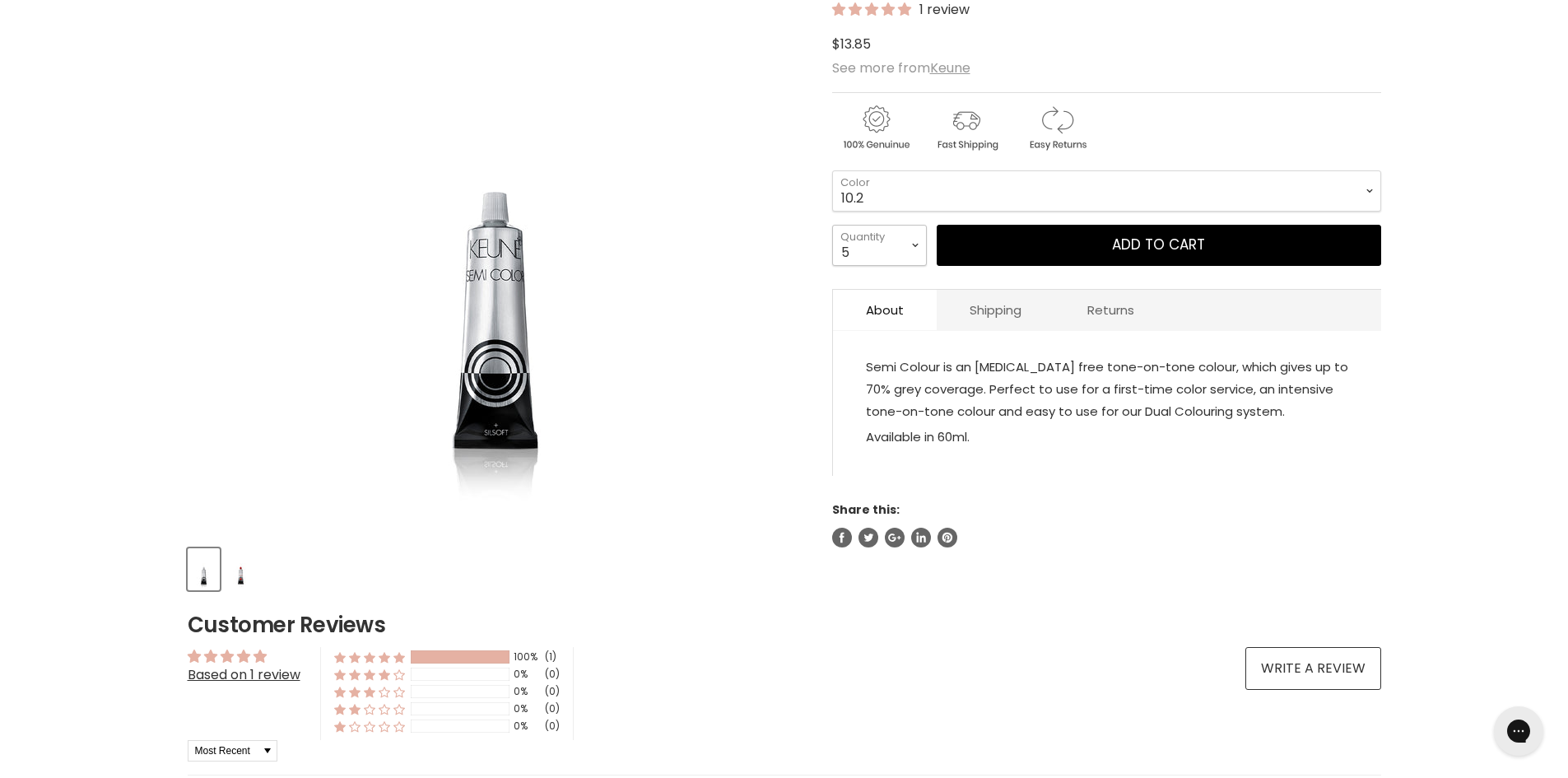
click at [832, 225] on select "1 2 3 4 5 6 7 8 9 10+" at bounding box center [879, 245] width 94 height 41
type input "5"
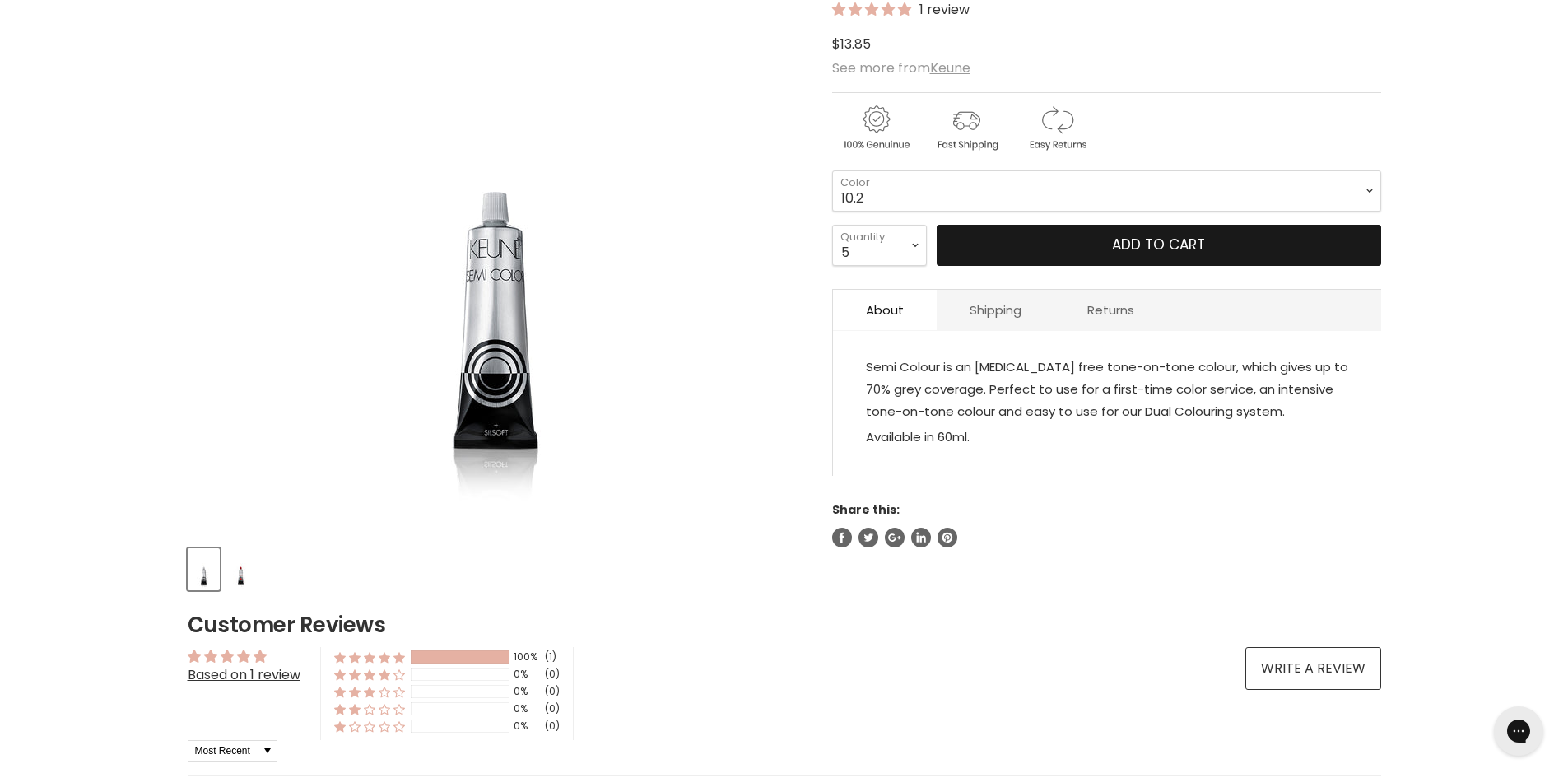
click at [1100, 255] on button "Add to cart" at bounding box center [1158, 245] width 444 height 41
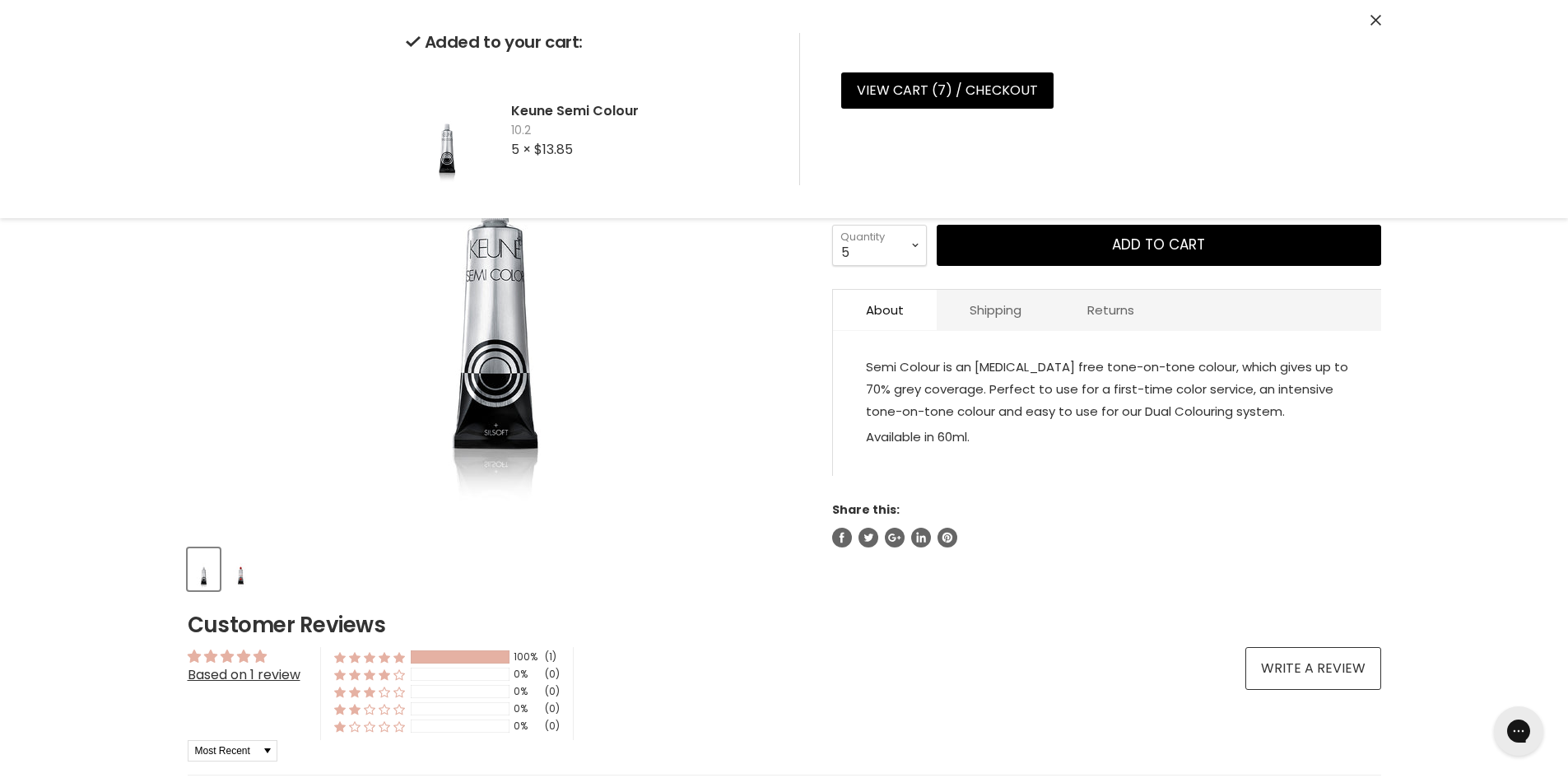
click at [1495, 324] on div "Home Keune Semi Colour Click or scroll to zoom Tap or pinch to zoom" at bounding box center [784, 683] width 1568 height 1530
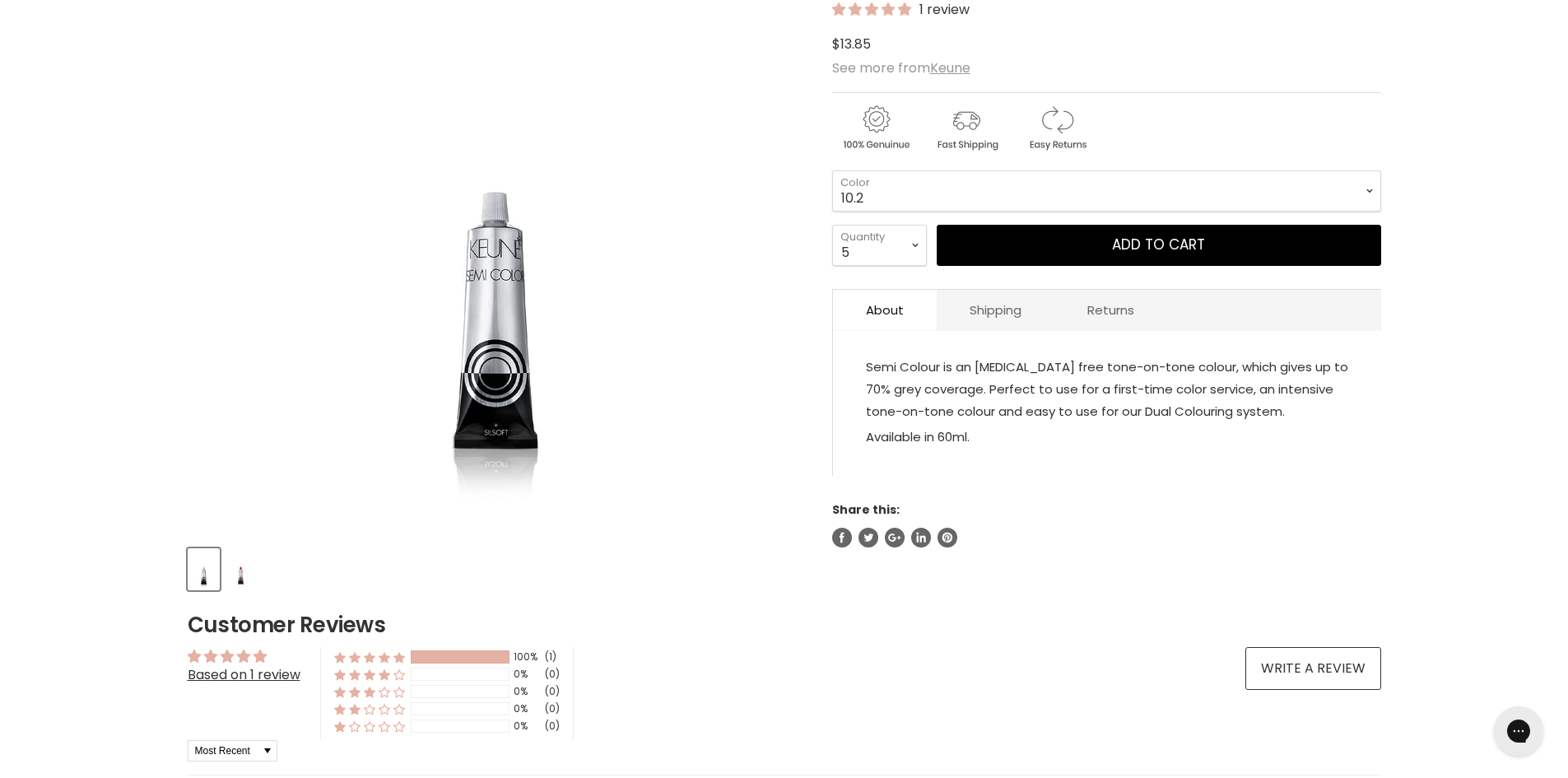
click at [897, 169] on div "Keune Semi Colour 1 review $0 $13.85 See more from Keune 1 - 3 - 3.1 - 4 -" at bounding box center [1106, 232] width 549 height 630
click at [887, 204] on select "1 3 3.1 4 4.7 4.37 4.53 4.6 4.76ri 5 5.11 5.23 5.35 5.4 5.81" at bounding box center [1106, 191] width 549 height 41
click at [832, 170] on select "1 3 3.1 4 4.7 4.37 4.53 4.6 4.76ri 5 5.11 5.23 5.35 5.4 5.81" at bounding box center [1106, 191] width 549 height 41
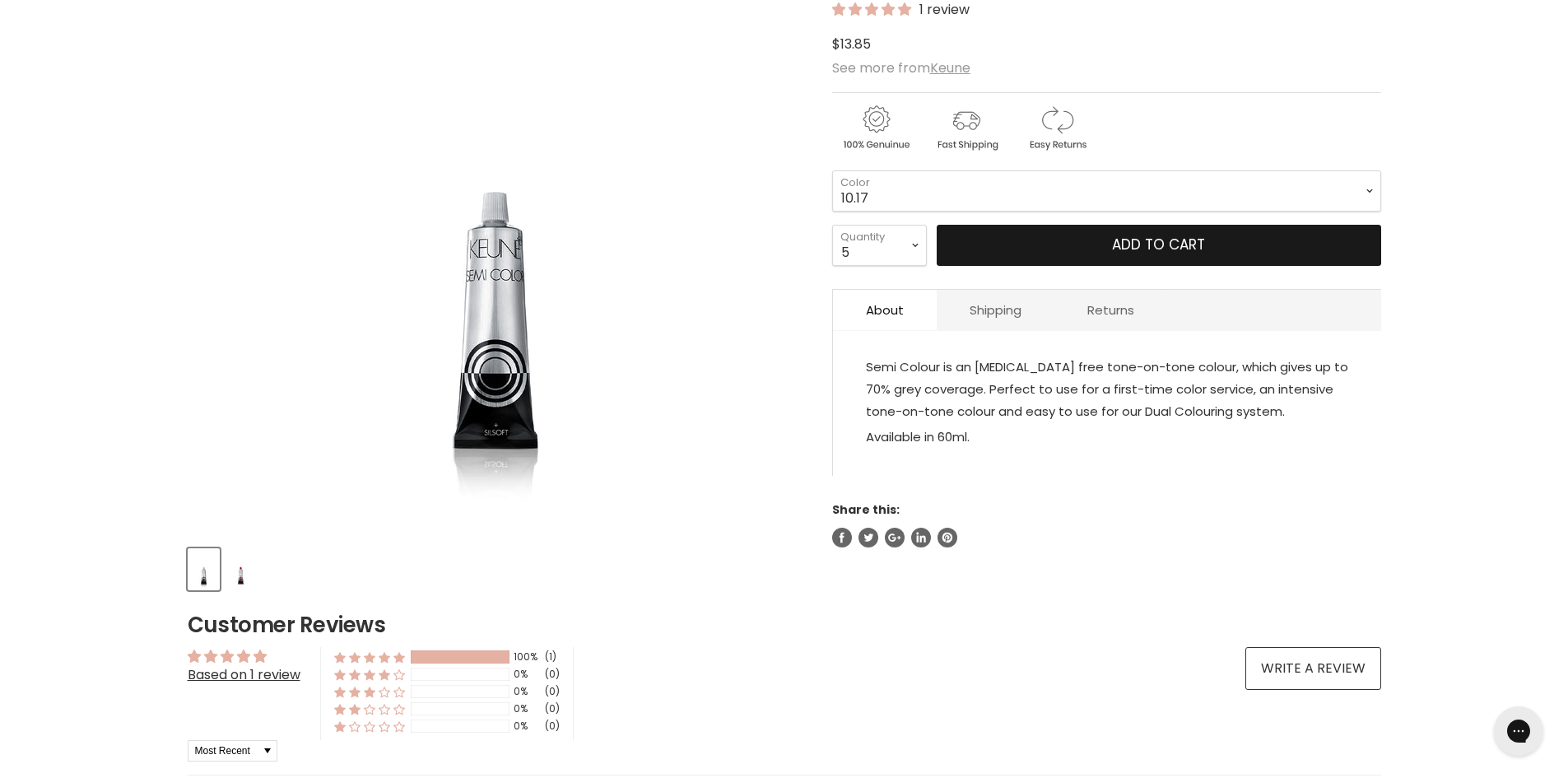
click at [1067, 253] on button "Add to cart" at bounding box center [1158, 245] width 444 height 41
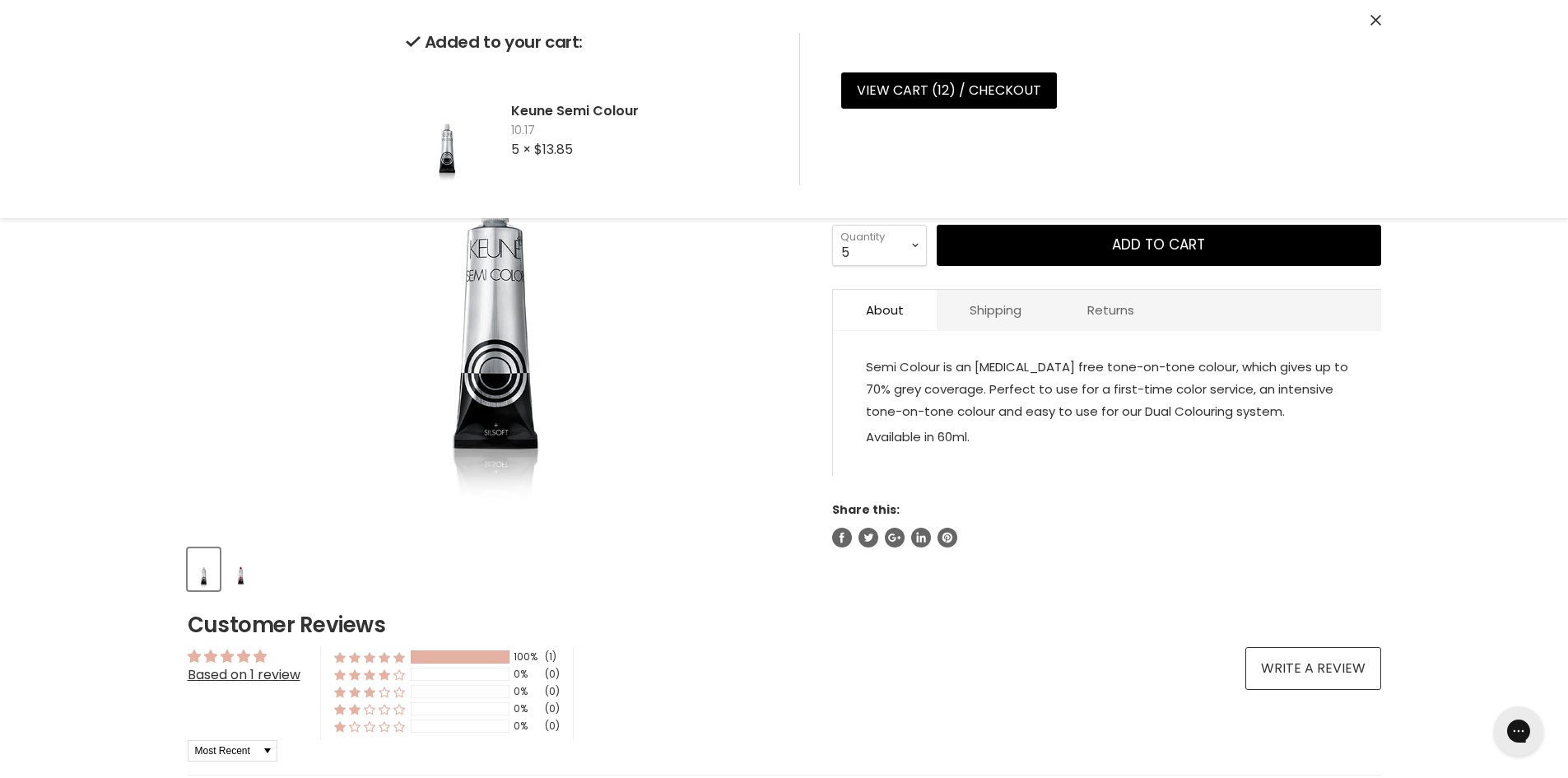
click at [1457, 295] on div "Home Keune Semi Colour Click or scroll to zoom Tap or pinch to zoom" at bounding box center [784, 683] width 1568 height 1530
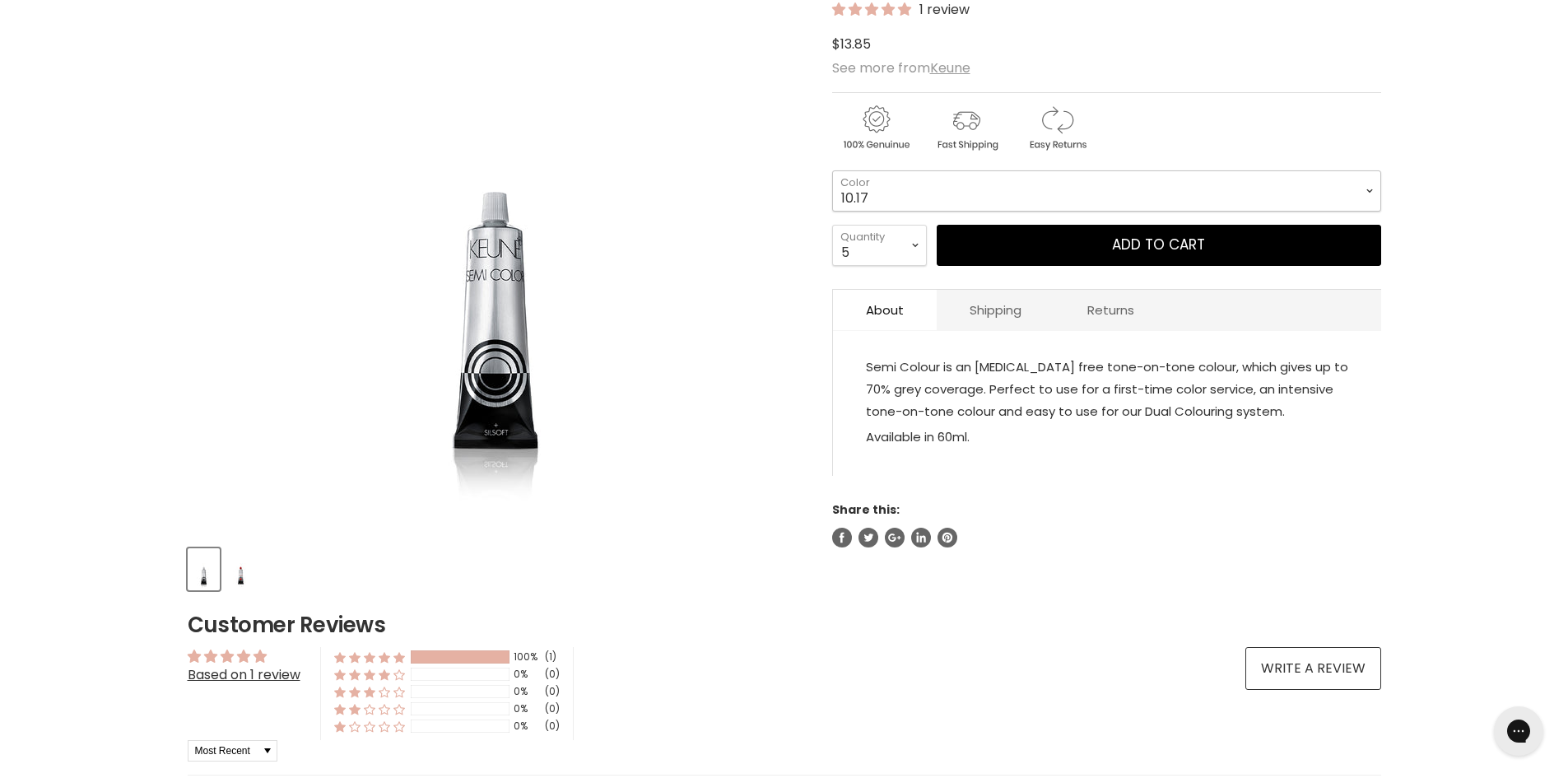
click at [889, 192] on select "1 3 3.1 4 4.7 4.37 4.53 4.6 4.76ri 5 5.11 5.23 5.35 5.4 5.81" at bounding box center [1106, 191] width 549 height 41
click at [832, 170] on select "1 3 3.1 4 4.7 4.37 4.53 4.6 4.76ri 5 5.11 5.23 5.35 5.4 5.81" at bounding box center [1106, 191] width 549 height 41
select select "9.25"
drag, startPoint x: 873, startPoint y: 247, endPoint x: 867, endPoint y: 252, distance: 7.8
click at [873, 247] on select "1 2 3 4 5 6 7 8 9 10+" at bounding box center [879, 245] width 94 height 41
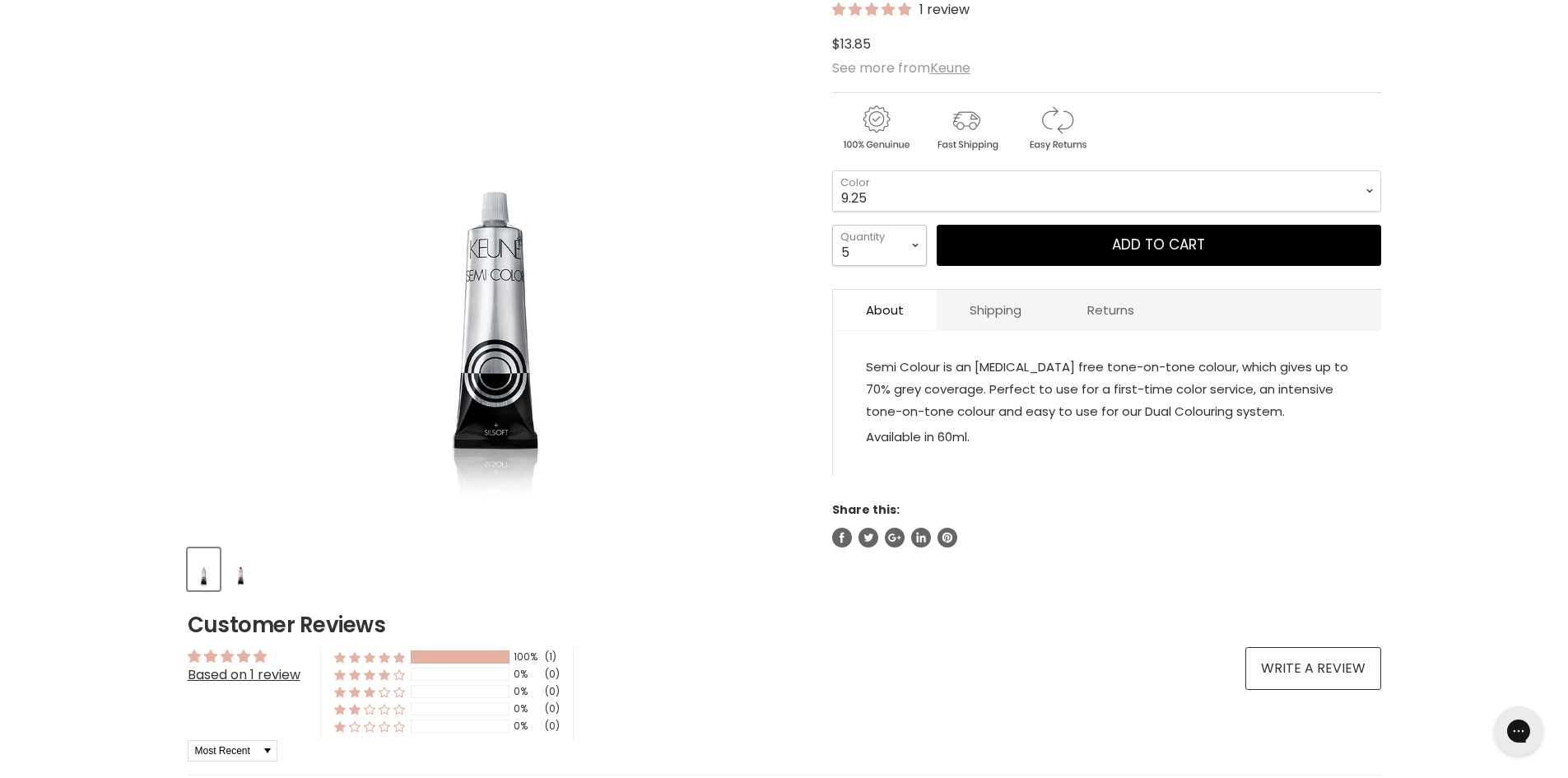
select select "1"
click at [832, 225] on select "1 2 3 4 5 6 7 8 9 10+" at bounding box center [879, 245] width 94 height 41
type input "1"
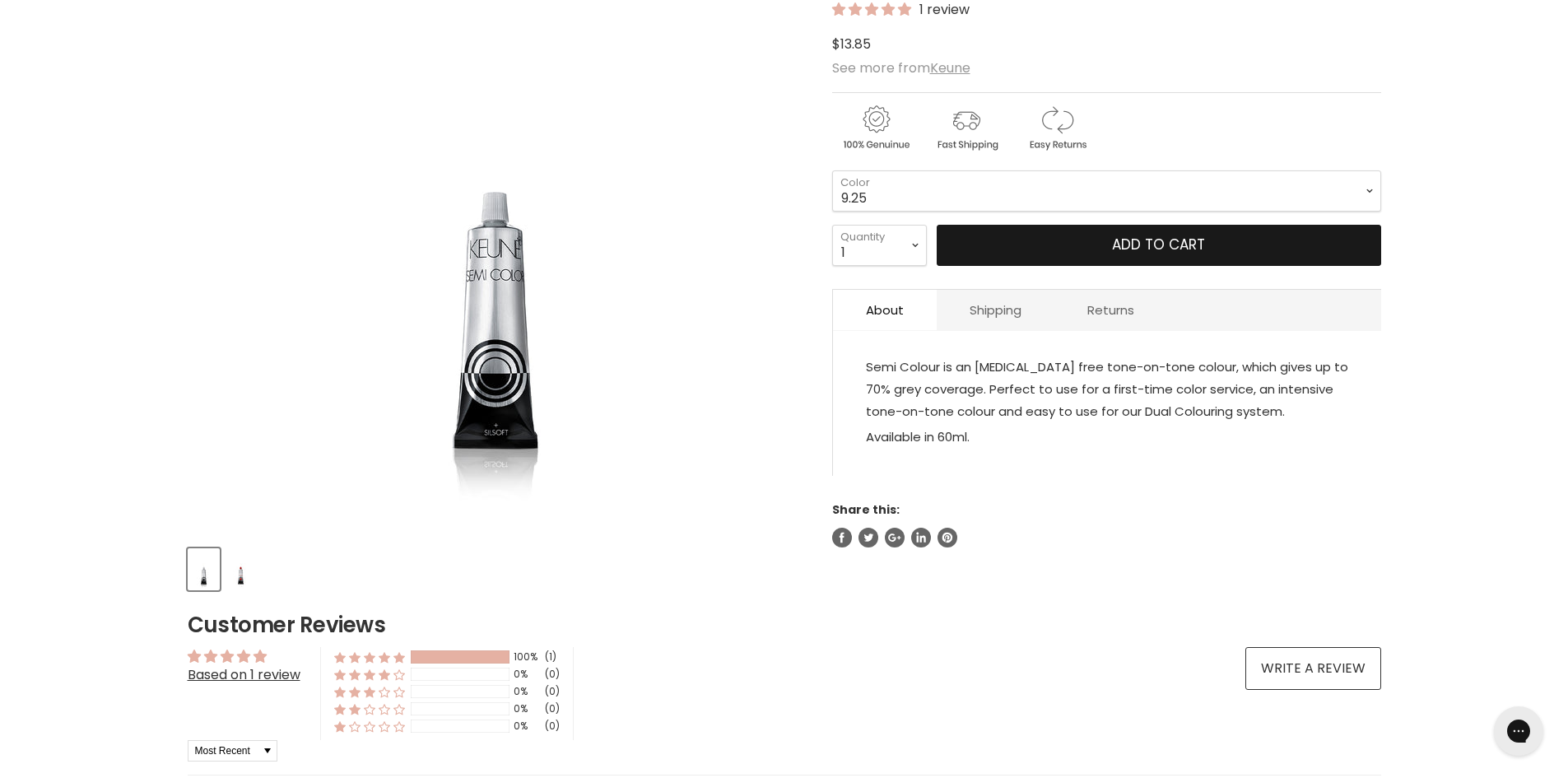
click at [1121, 236] on button "Add to cart" at bounding box center [1158, 245] width 444 height 41
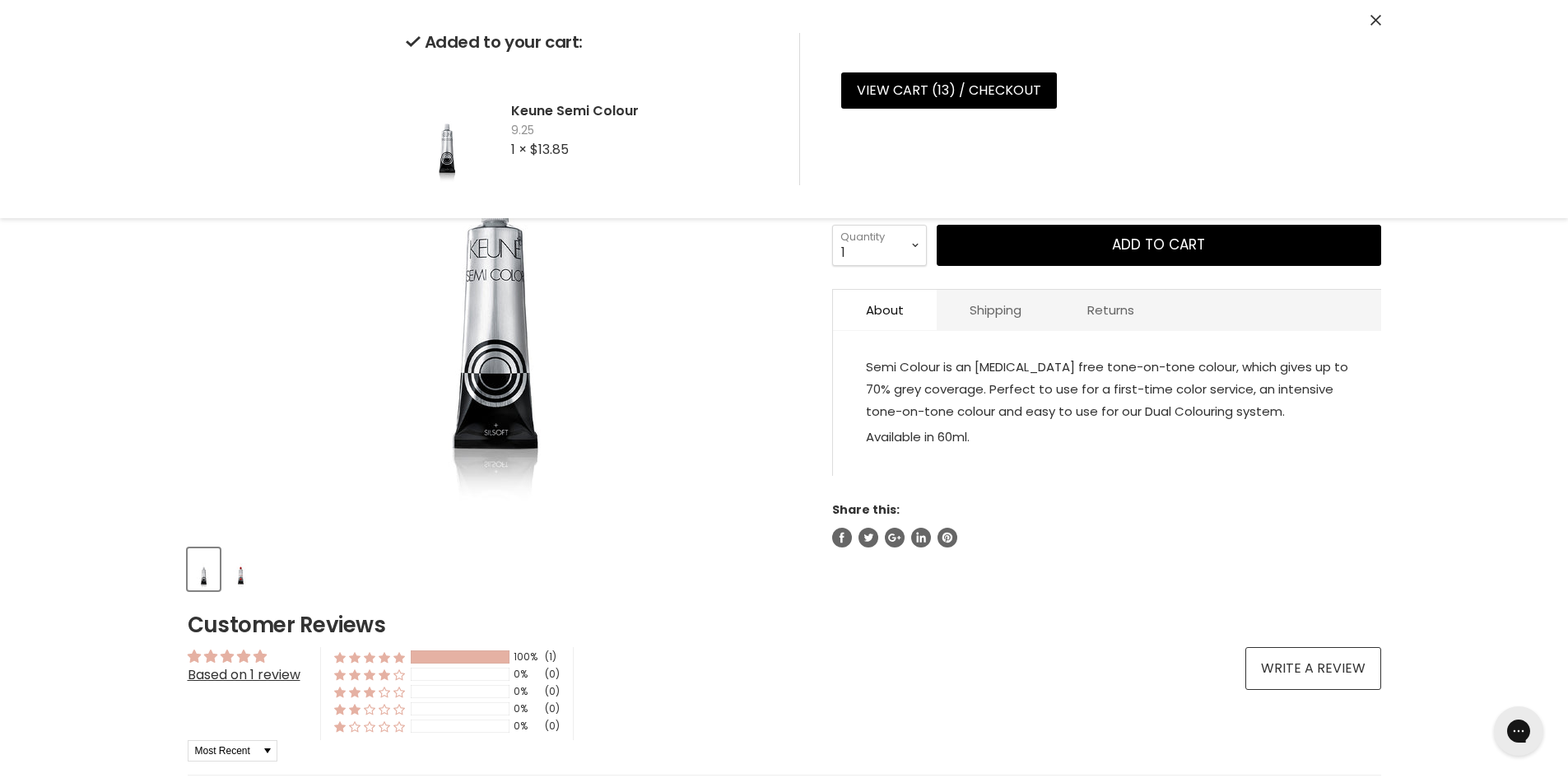
drag, startPoint x: 1467, startPoint y: 355, endPoint x: 1374, endPoint y: 354, distance: 93.0
click at [1468, 356] on div "Home Keune Semi Colour Click or scroll to zoom Tap or pinch to zoom" at bounding box center [784, 683] width 1568 height 1530
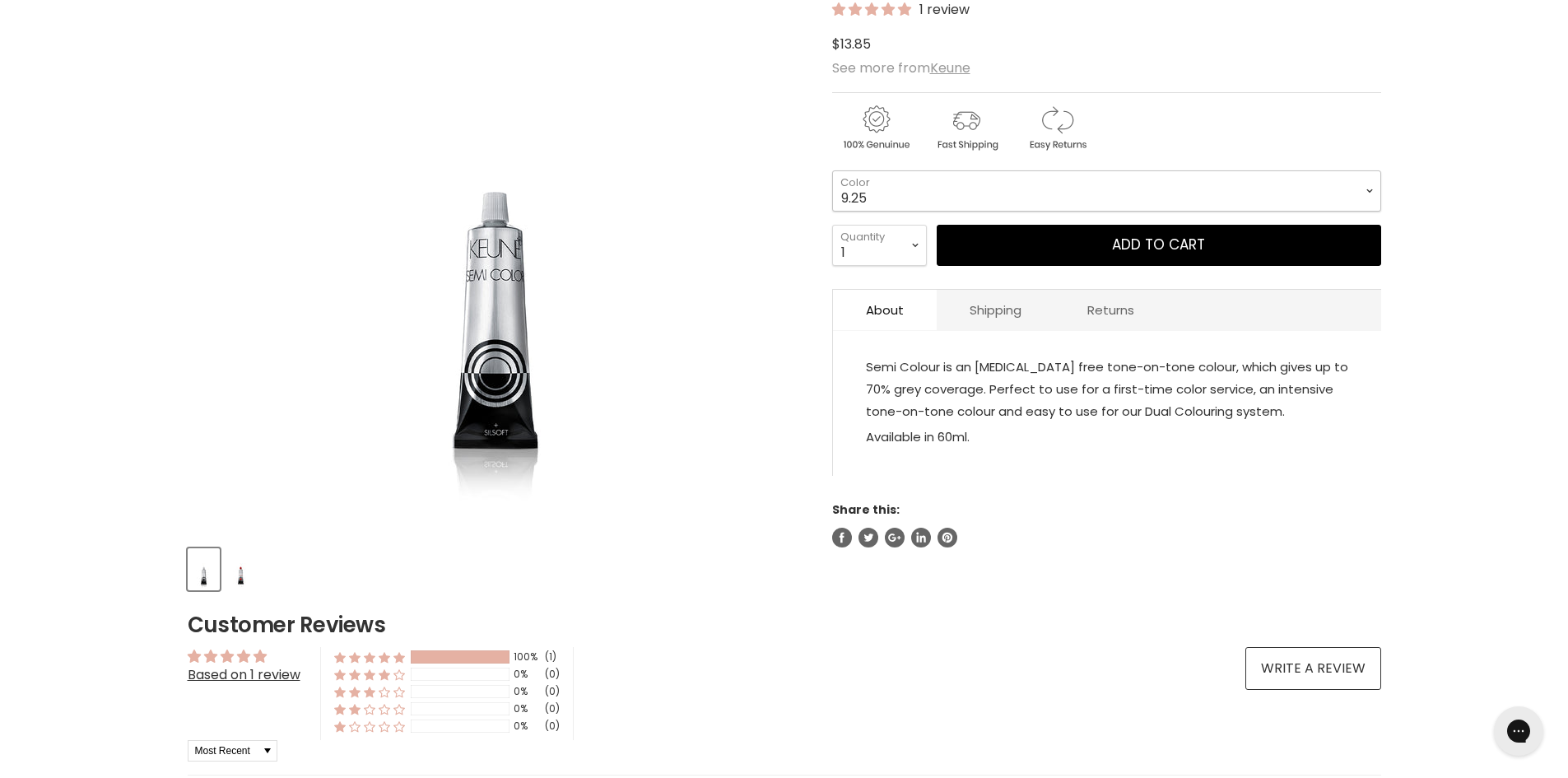
click at [985, 191] on select "1 3 3.1 4 4.7 4.37 4.53 4.6 4.76ri 5 5.11 5.23 5.35 5.4 5.81" at bounding box center [1106, 191] width 549 height 41
click at [832, 170] on select "1 3 3.1 4 4.7 4.37 4.53 4.6 4.76ri 5 5.11 5.23 5.35 5.4 5.81" at bounding box center [1106, 191] width 549 height 41
select select "9.27"
click at [884, 238] on select "1 2 3 4 5 6 7 8 9 10+" at bounding box center [879, 245] width 94 height 41
select select "3"
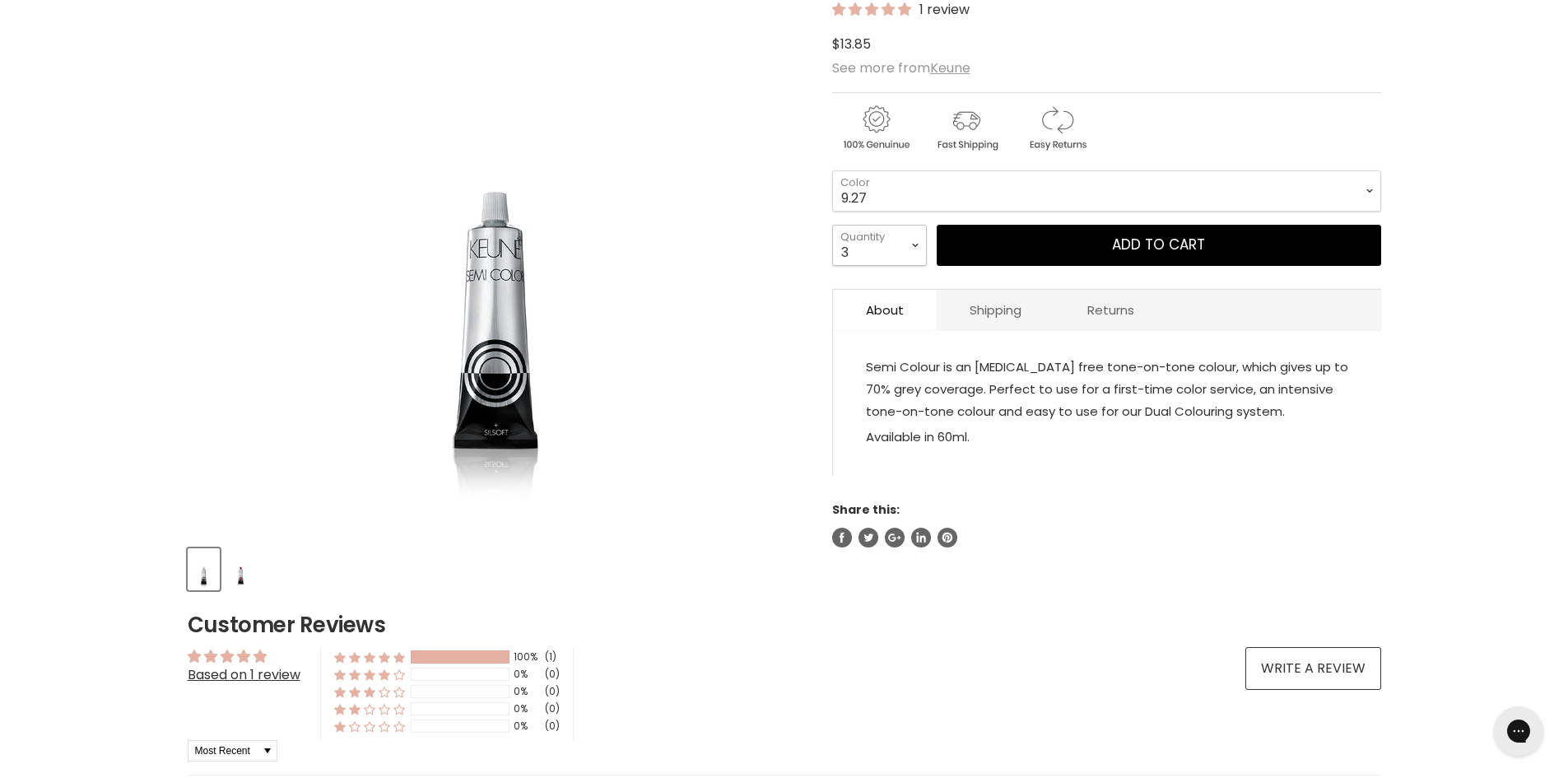
click at [832, 225] on select "1 2 3 4 5 6 7 8 9 10+" at bounding box center [879, 245] width 94 height 41
type input "3"
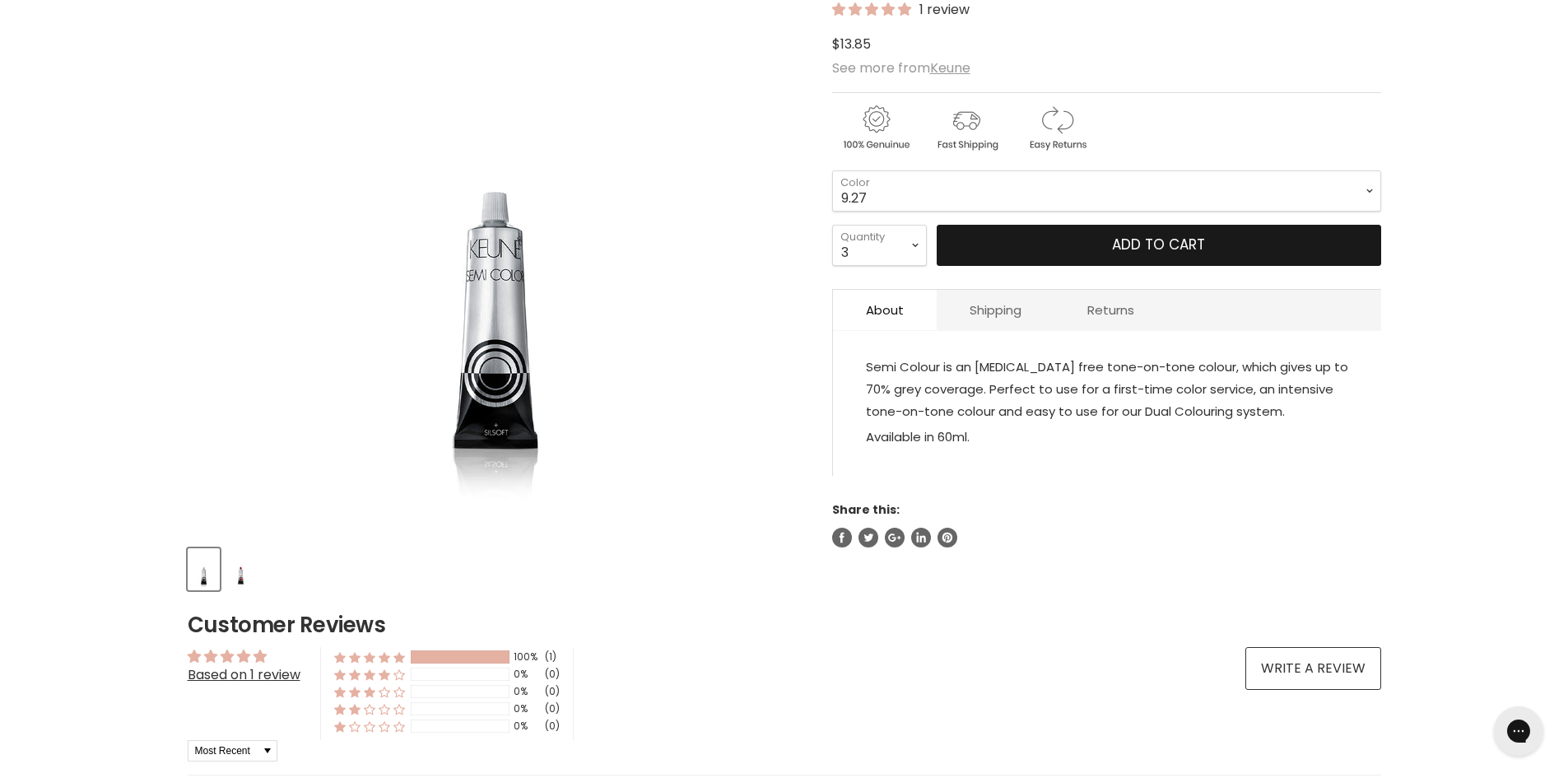
click at [1186, 243] on button "Add to cart" at bounding box center [1158, 245] width 444 height 41
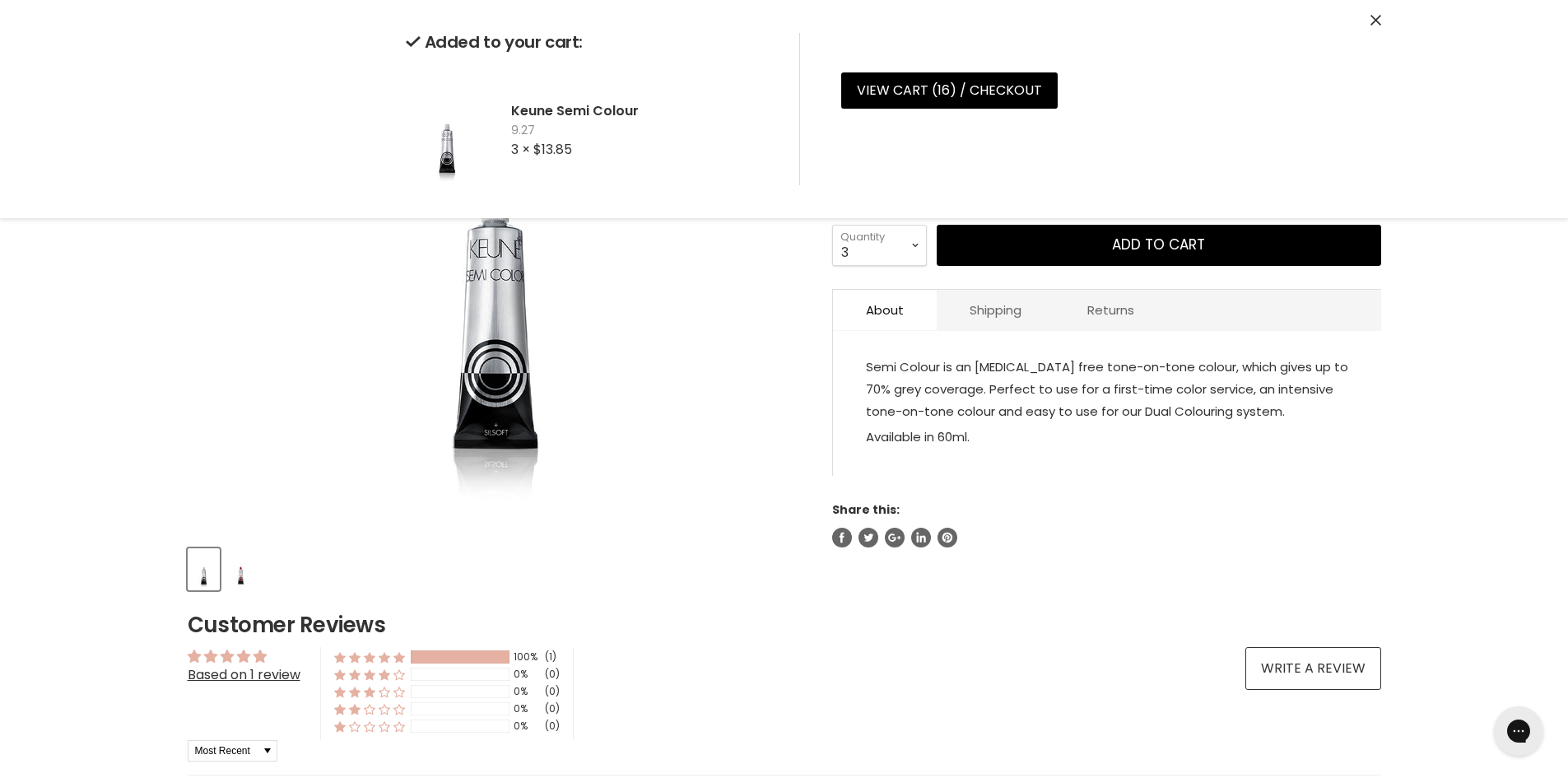
click at [1463, 345] on div "Home Keune Semi Colour Click or scroll to zoom Tap or pinch to zoom" at bounding box center [784, 683] width 1568 height 1530
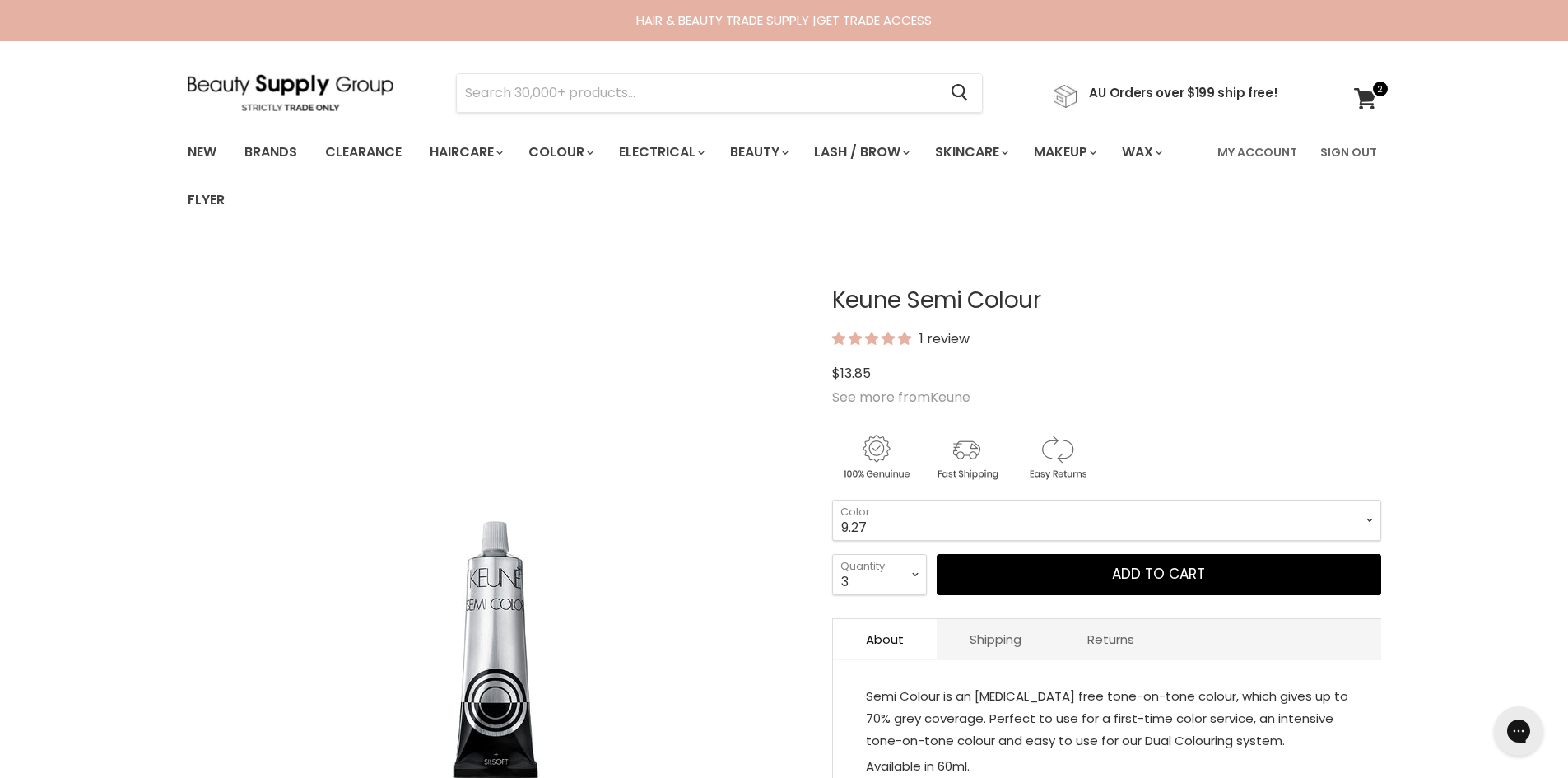
click at [560, 114] on section "Menu Cancel" at bounding box center [784, 84] width 1234 height 87
click at [552, 88] on input "Search" at bounding box center [698, 93] width 482 height 38
type input "keune semi"
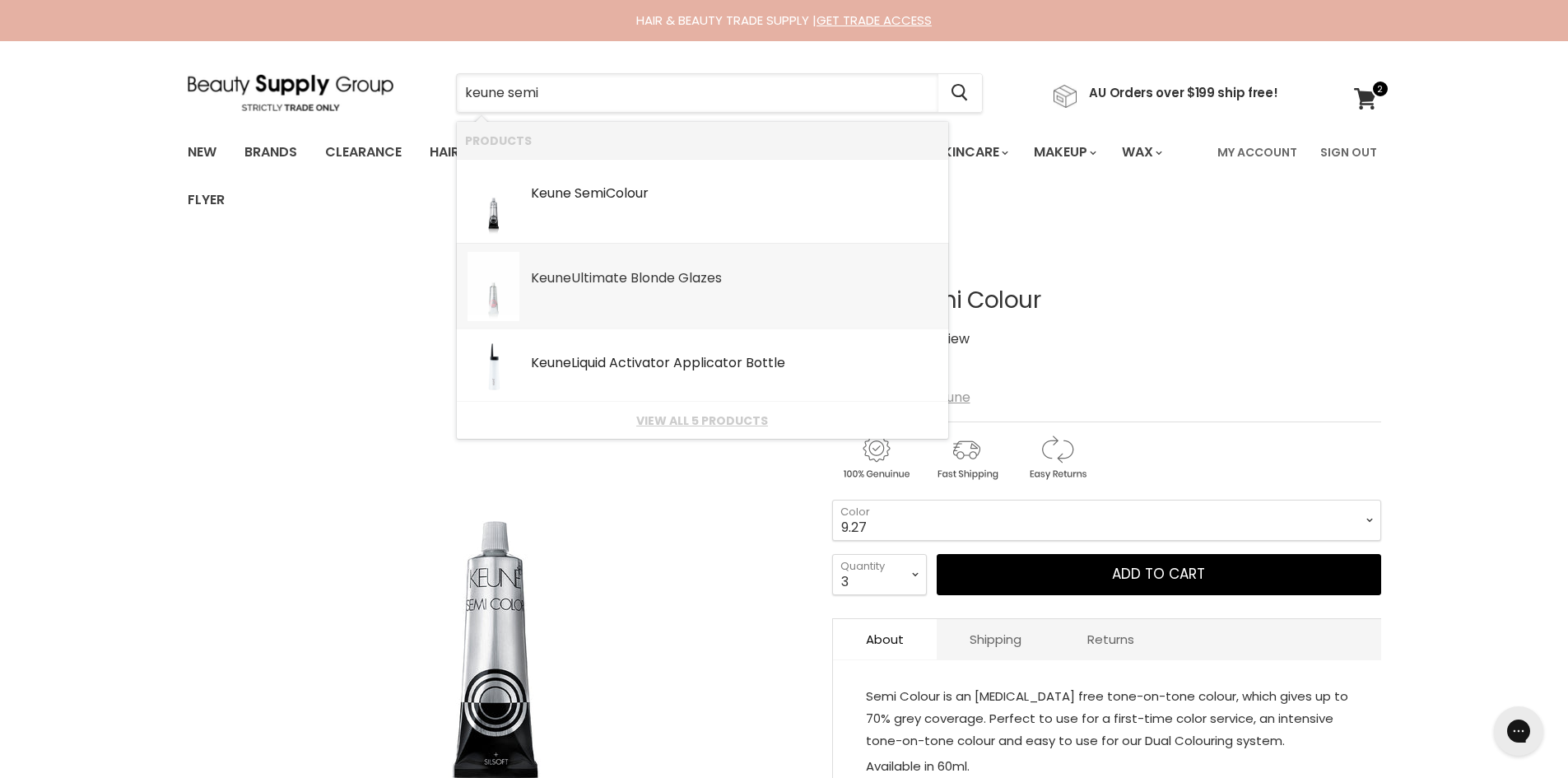
click at [692, 293] on link "Keune Ultimate Blonde Glazes SKU: 8719281058533 Keune" at bounding box center [703, 286] width 475 height 69
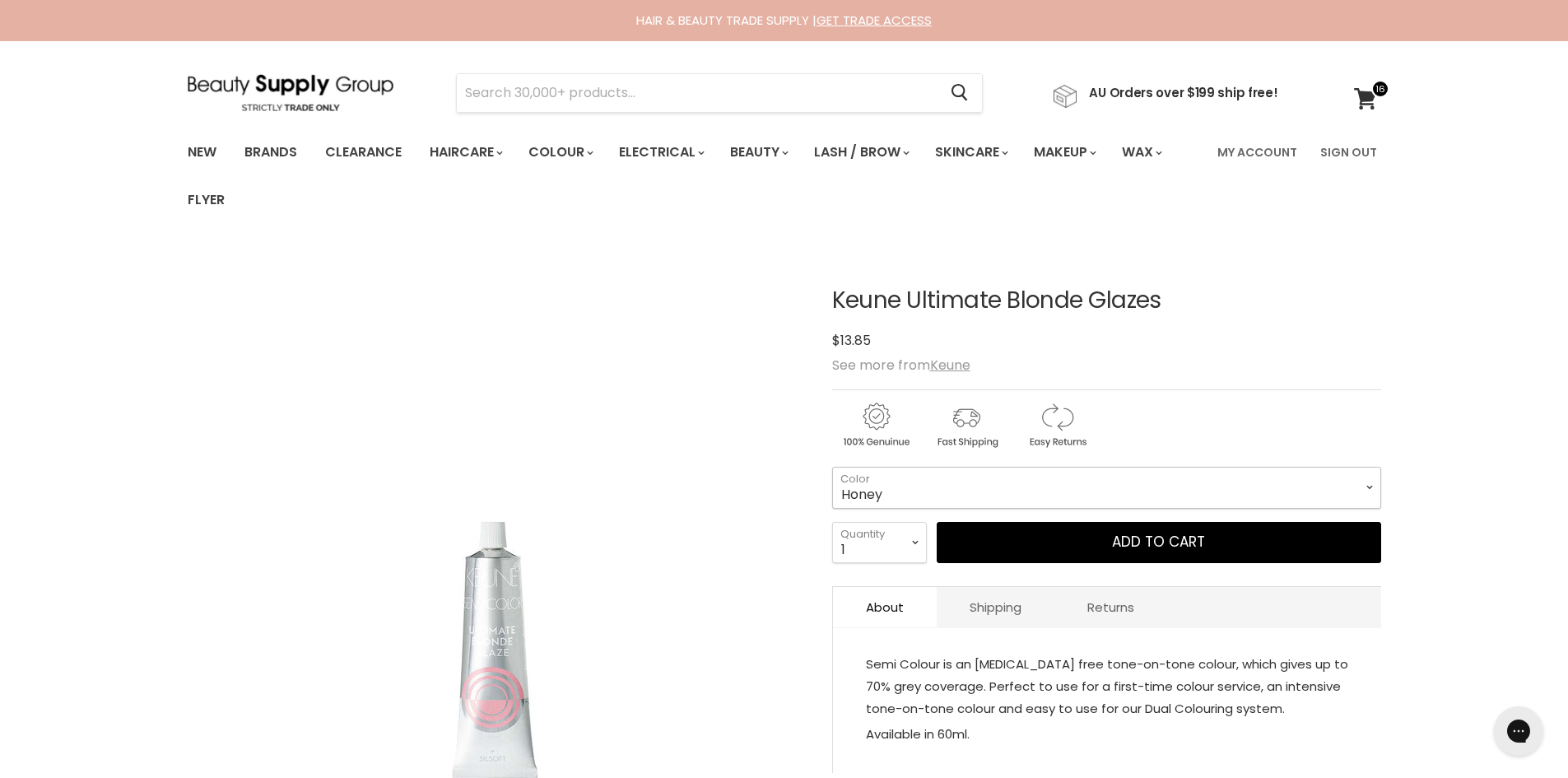
click at [1276, 471] on select "Honey [GEOGRAPHIC_DATA] Champagne Soft Pink Silver Beige Silver Lilac Grey Clear" at bounding box center [1106, 487] width 549 height 41
click at [832, 466] on select "Honey Peach Champagne Soft Pink Silver Beige Silver Lilac Grey Clear" at bounding box center [1106, 487] width 549 height 41
select select "Silver"
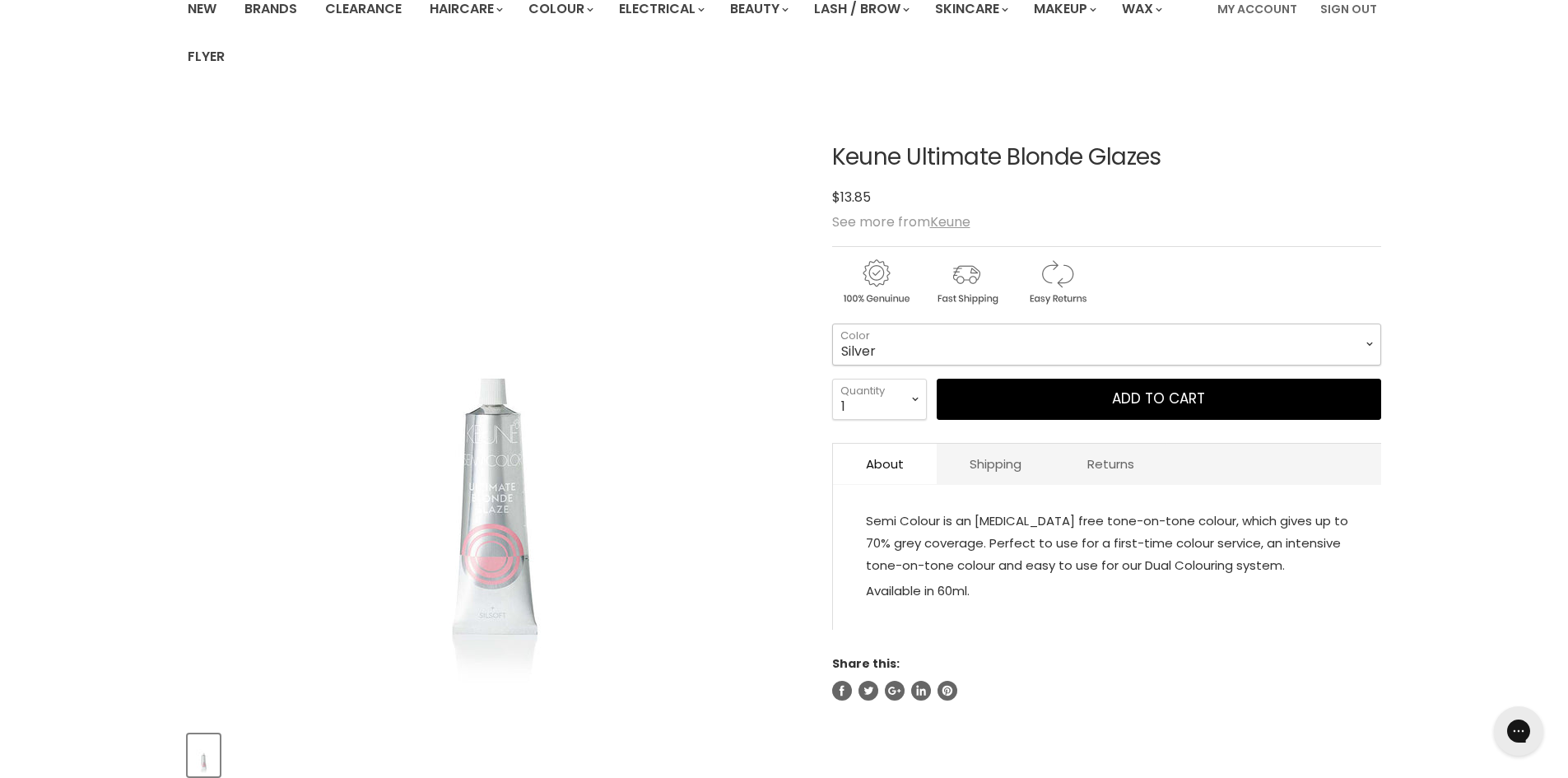
scroll to position [165, 0]
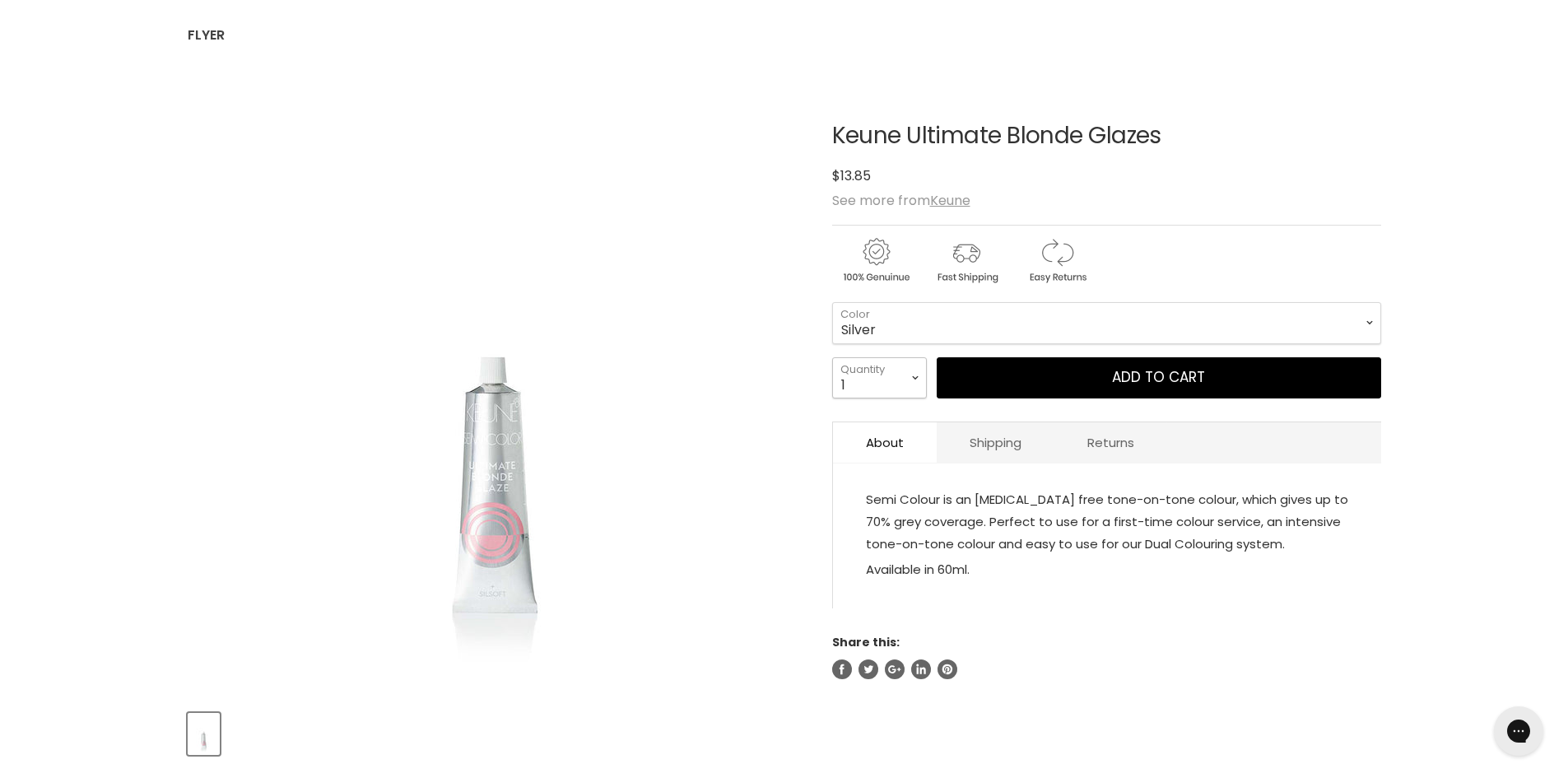
click at [873, 385] on select "1 2 3 4 5 6 7 8 9 10+" at bounding box center [879, 378] width 94 height 41
select select "4"
click at [832, 357] on select "1 2 3 4 5 6 7 8 9 10+" at bounding box center [879, 378] width 94 height 41
type input "4"
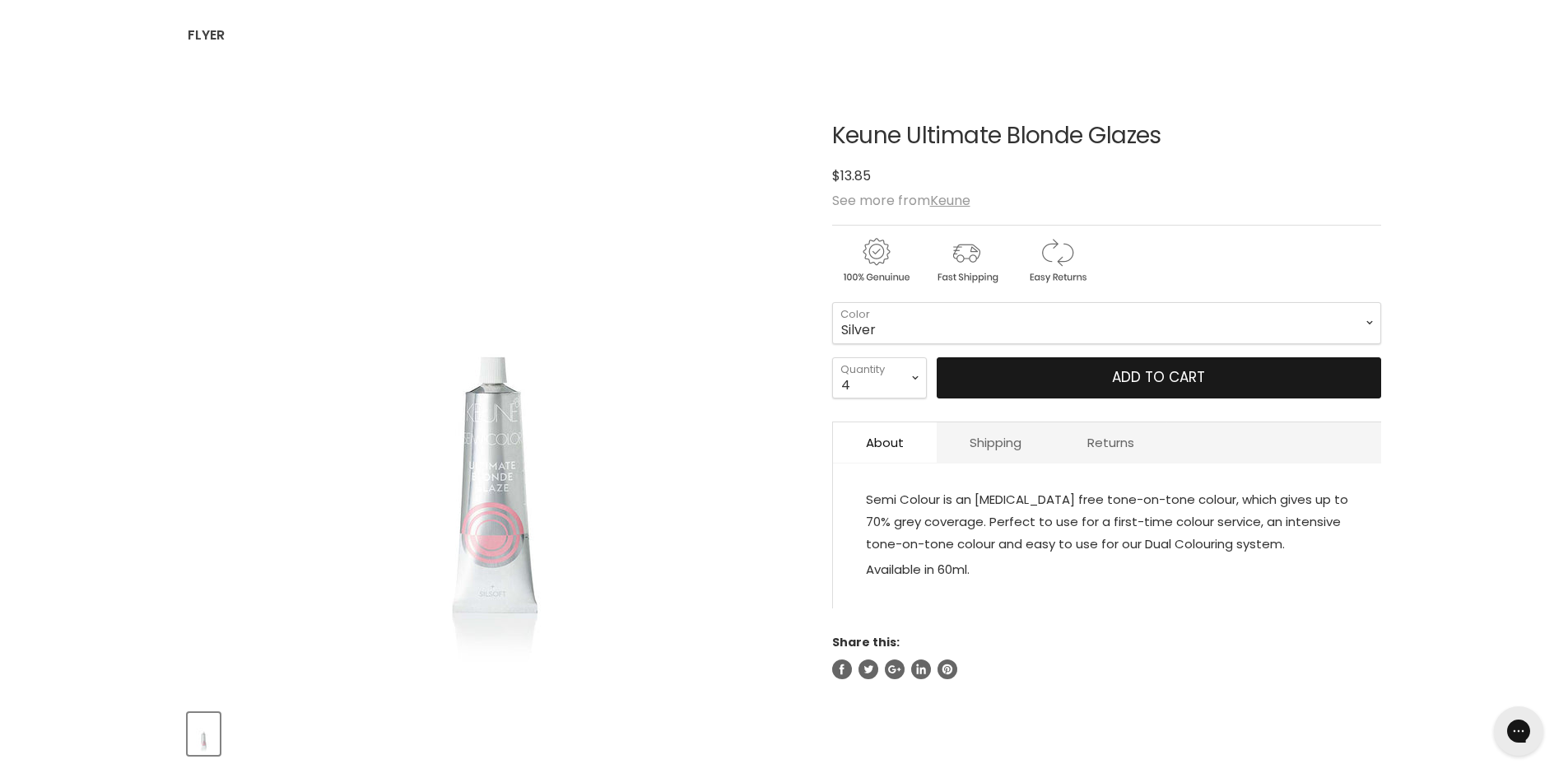
click at [1132, 396] on button "Add to cart" at bounding box center [1158, 378] width 444 height 41
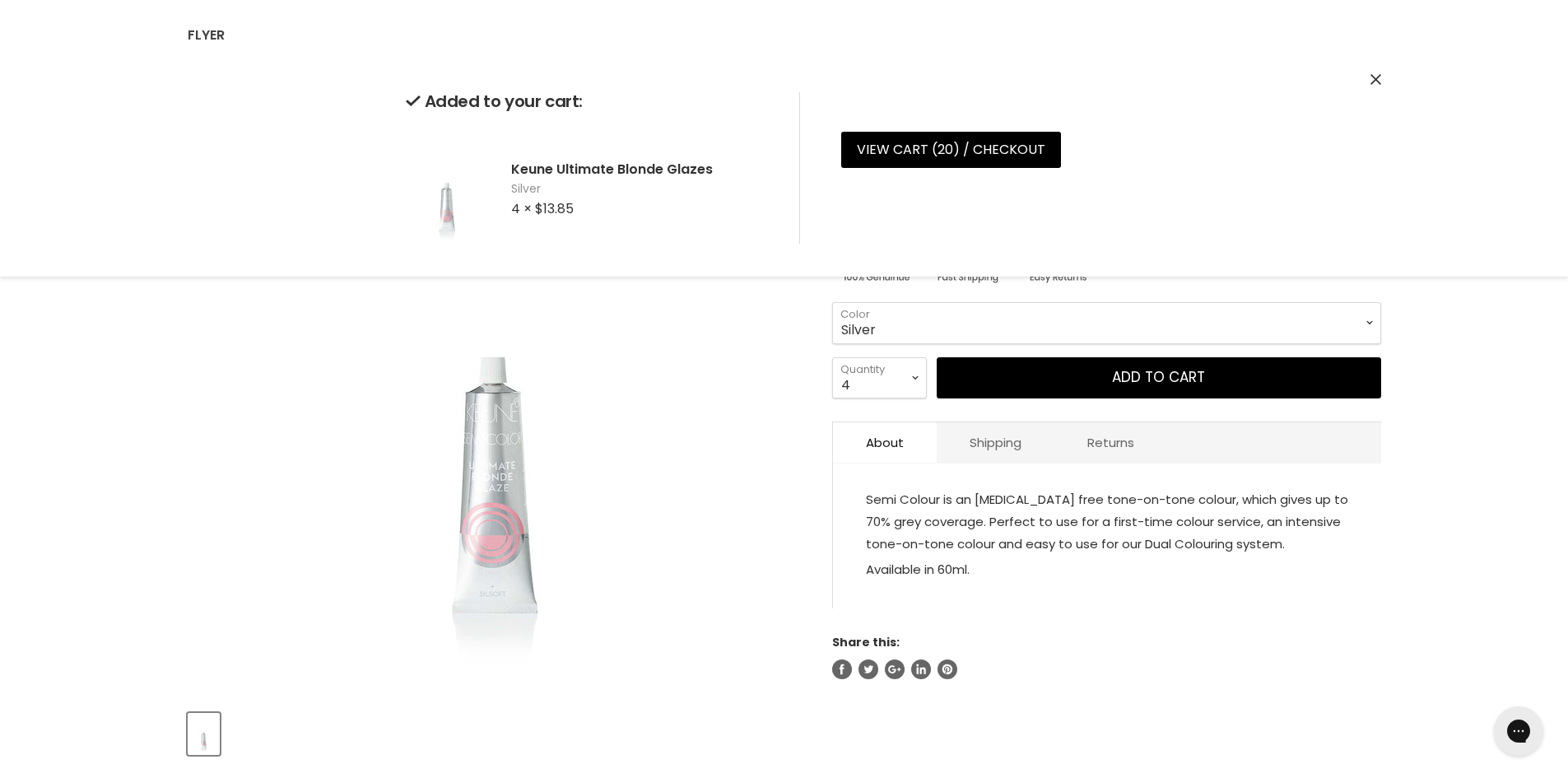
click at [1478, 369] on div "Home Keune Ultimate Blonde Glazes Click or scroll to zoom Tap or pinch to zoom" at bounding box center [784, 702] width 1568 height 1239
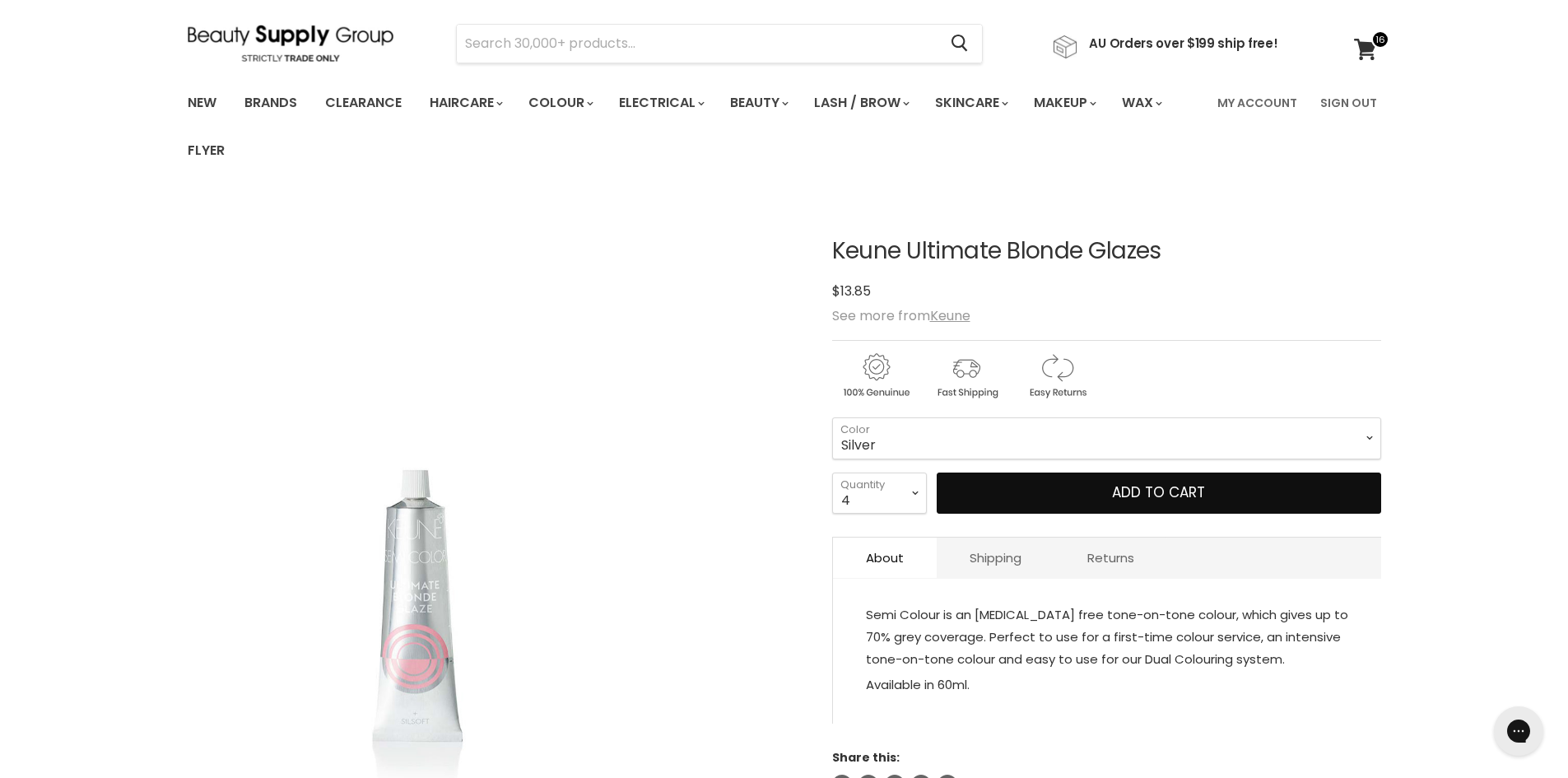
scroll to position [0, 0]
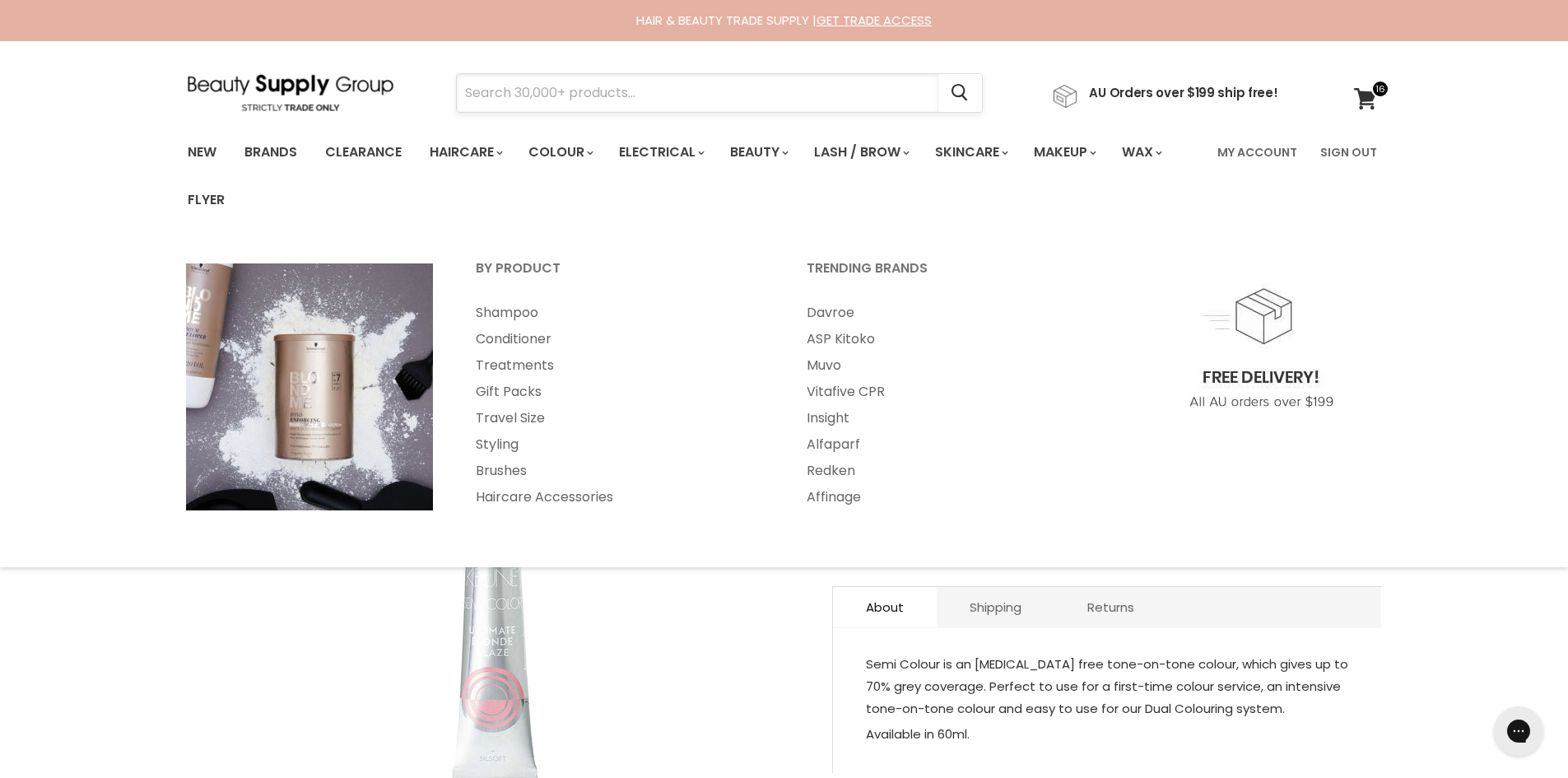
click at [541, 93] on input "Search" at bounding box center [698, 93] width 482 height 38
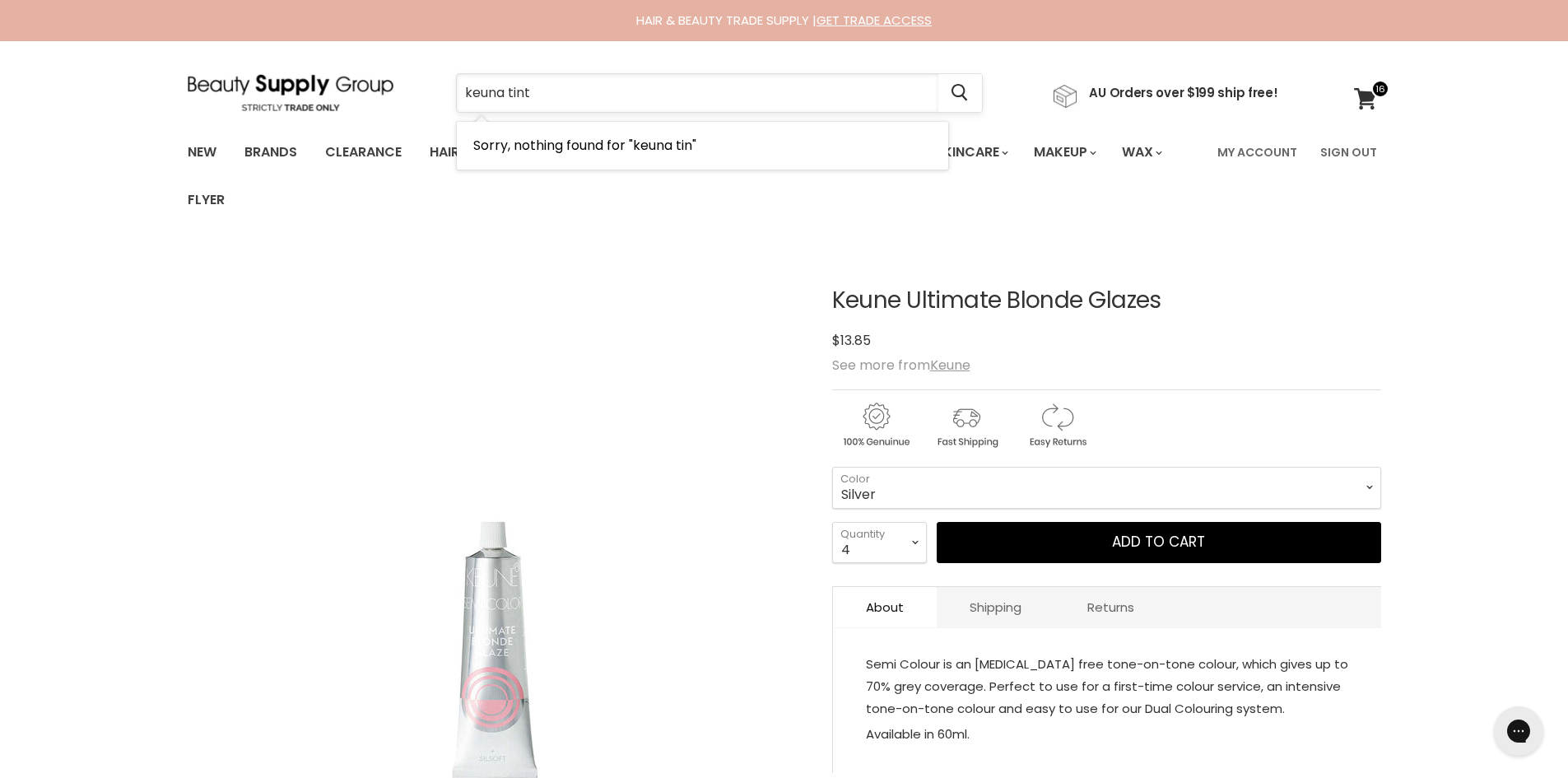
type input "keuna tinta"
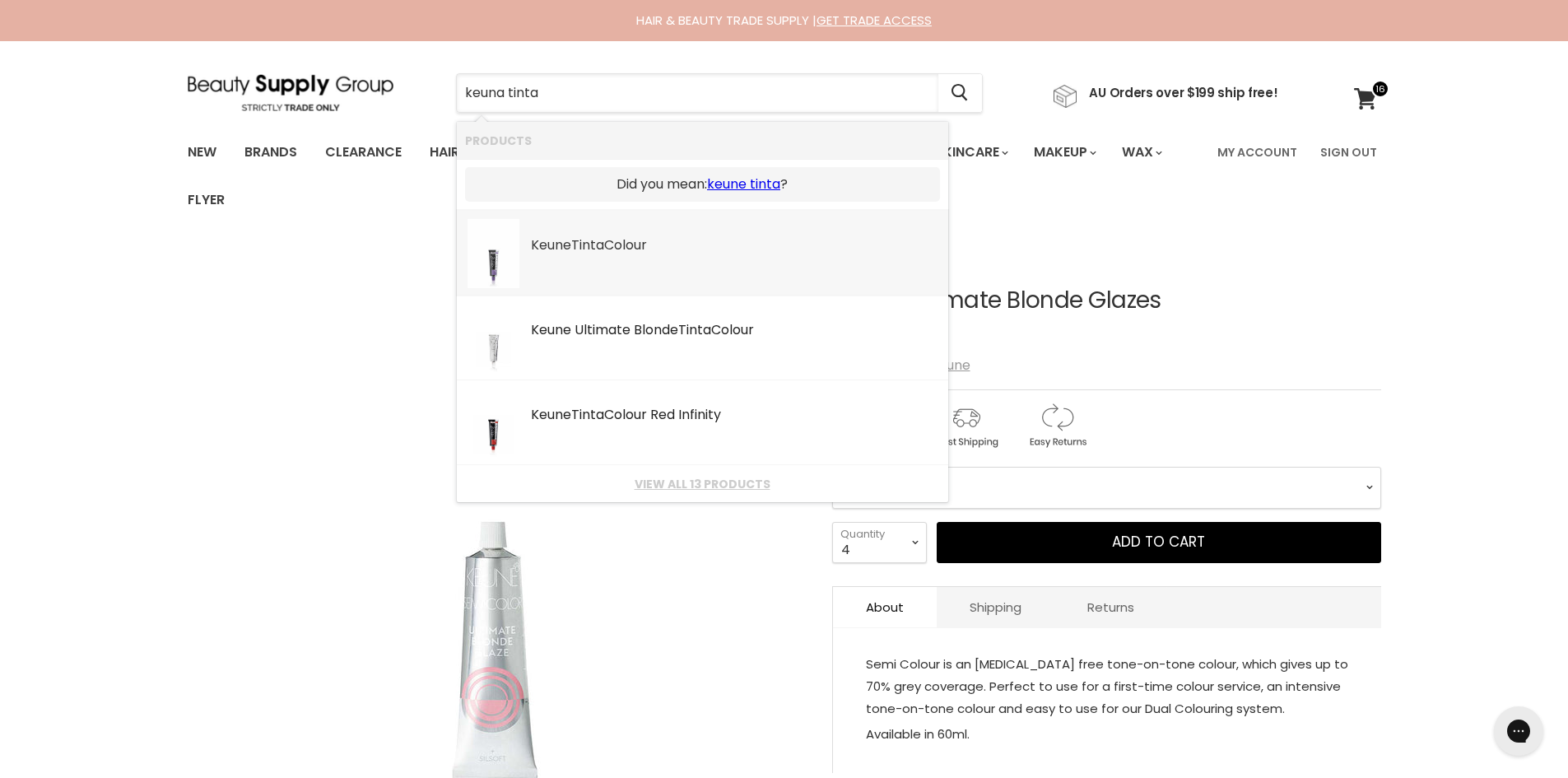
click at [636, 247] on div "Keune Tinta Colour" at bounding box center [735, 247] width 409 height 17
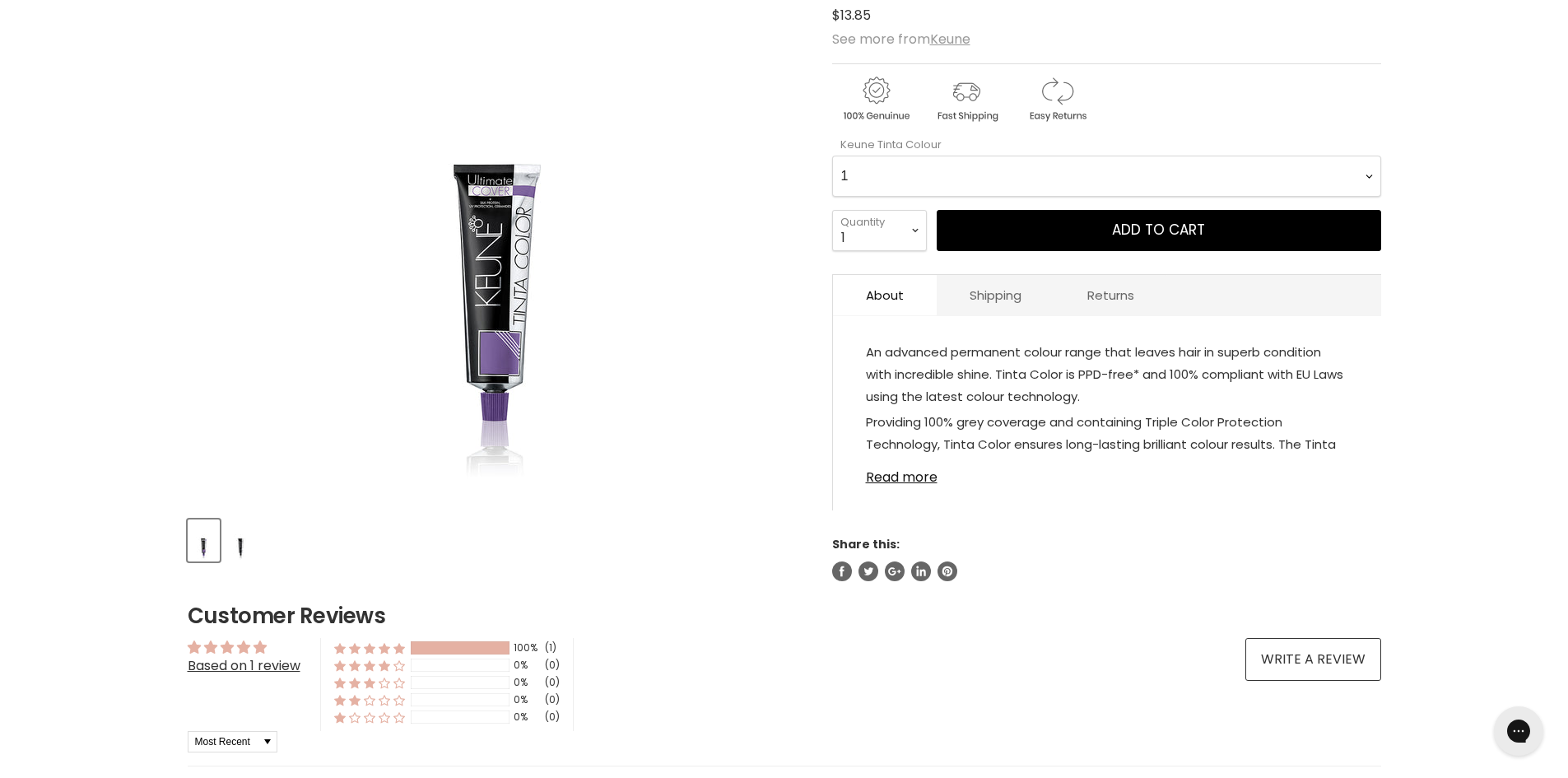
scroll to position [329, 0]
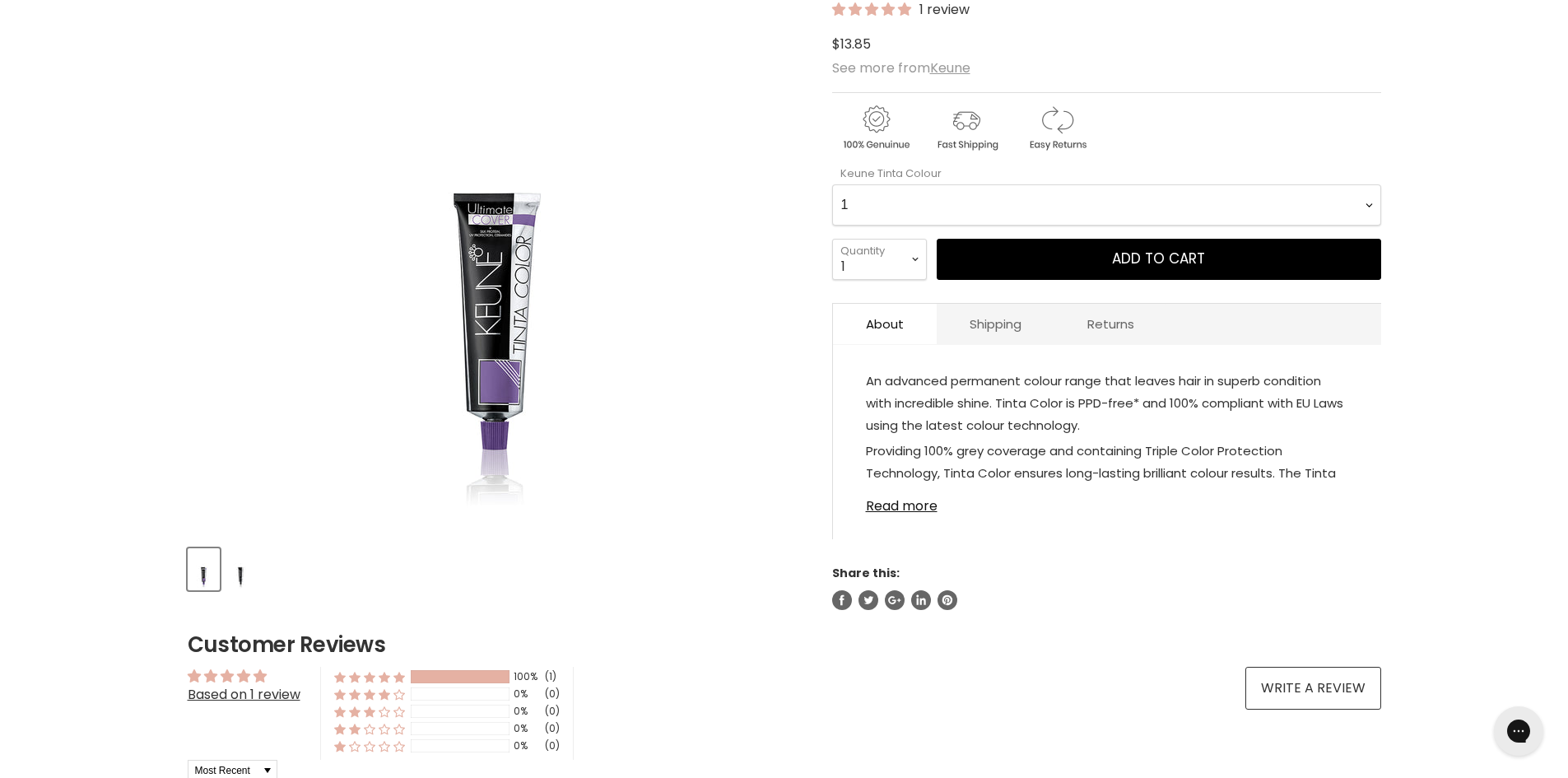
click at [1255, 205] on Colour-0-0 "1 1.1 3 3.00 Ultimate Cover 3.76 4 4.00 Ultimate Cover 4.15 4.19 4.7 4.23 4.03 …" at bounding box center [1106, 204] width 549 height 41
select Colour-0-0 "6.4"
click at [832, 184] on Colour-0-0 "1 1.1 3 3.00 Ultimate Cover 3.76 4 4.00 Ultimate Cover 4.15 4.19 4.7 4.23 4.03 …" at bounding box center [1106, 204] width 549 height 41
click at [905, 273] on select "1 2 3 4 5 6 7 8 9 10+" at bounding box center [879, 259] width 94 height 41
select select "2"
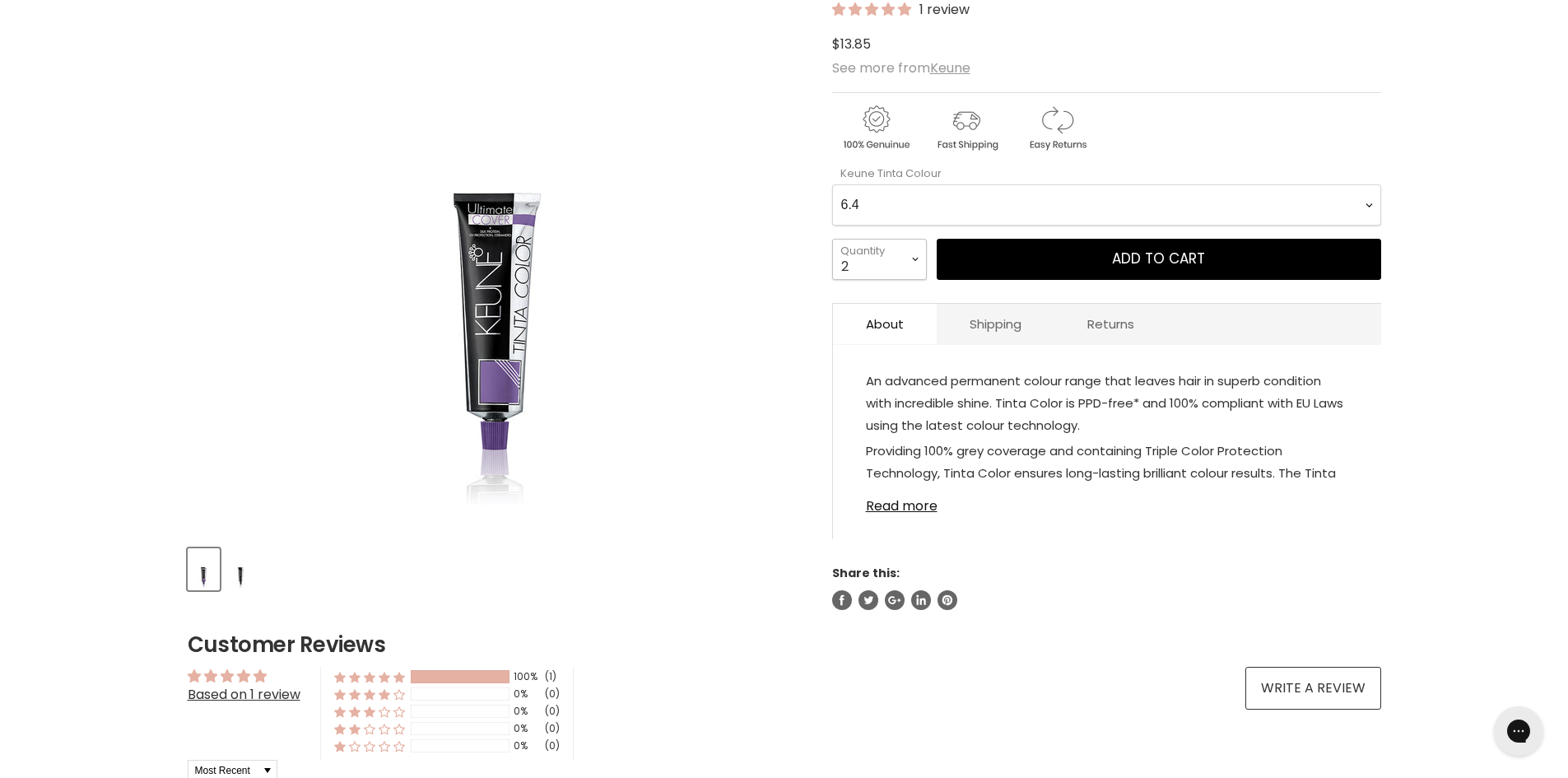
click at [832, 239] on select "1 2 3 4 5 6 7 8 9 10+" at bounding box center [879, 259] width 94 height 41
type input "2"
click at [1022, 270] on button "Add to cart" at bounding box center [1158, 259] width 444 height 41
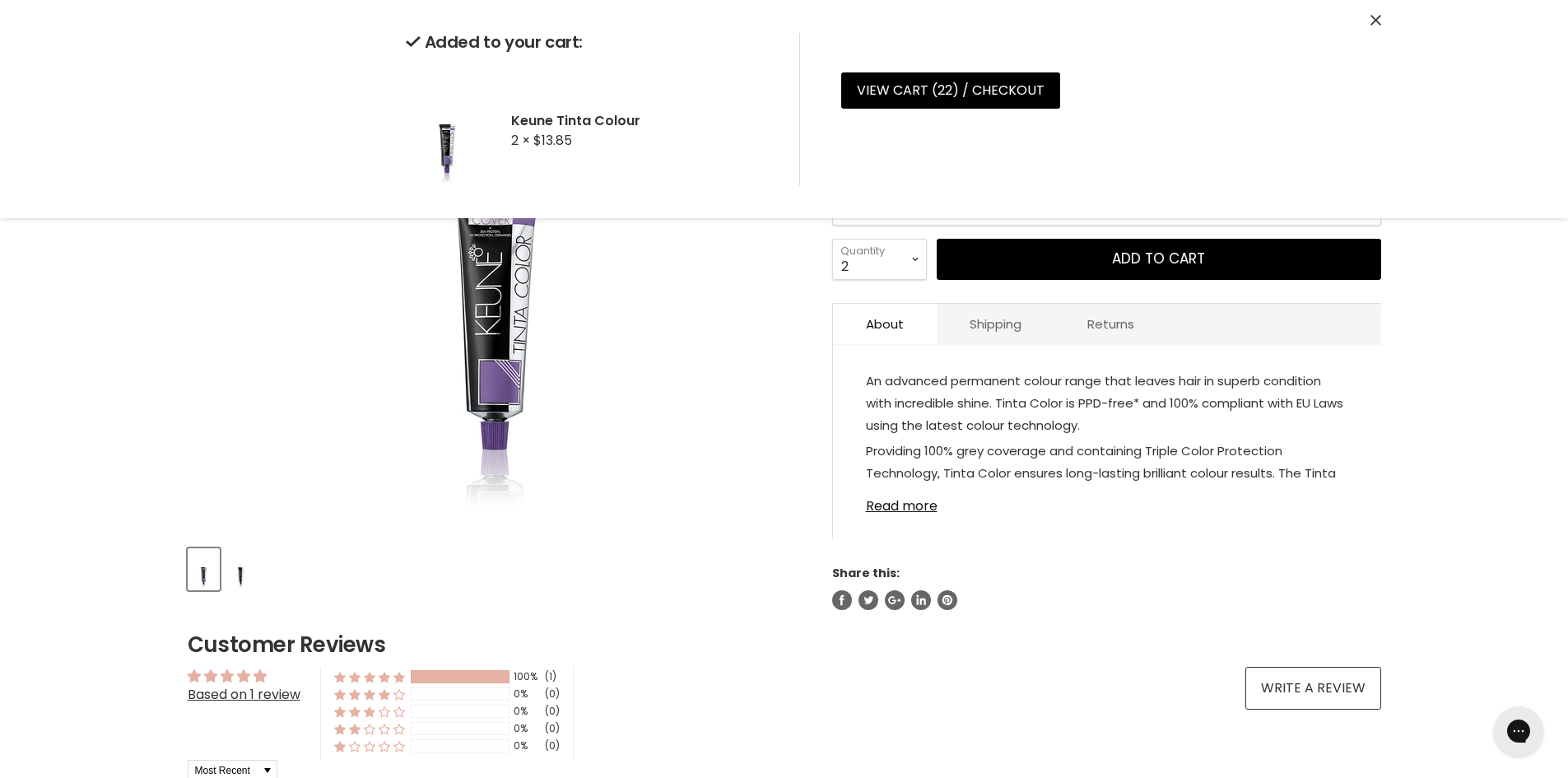
click at [1540, 361] on div "Home Keune Tinta Colour Click or scroll to zoom Tap or pinch to zoom" at bounding box center [784, 693] width 1568 height 1551
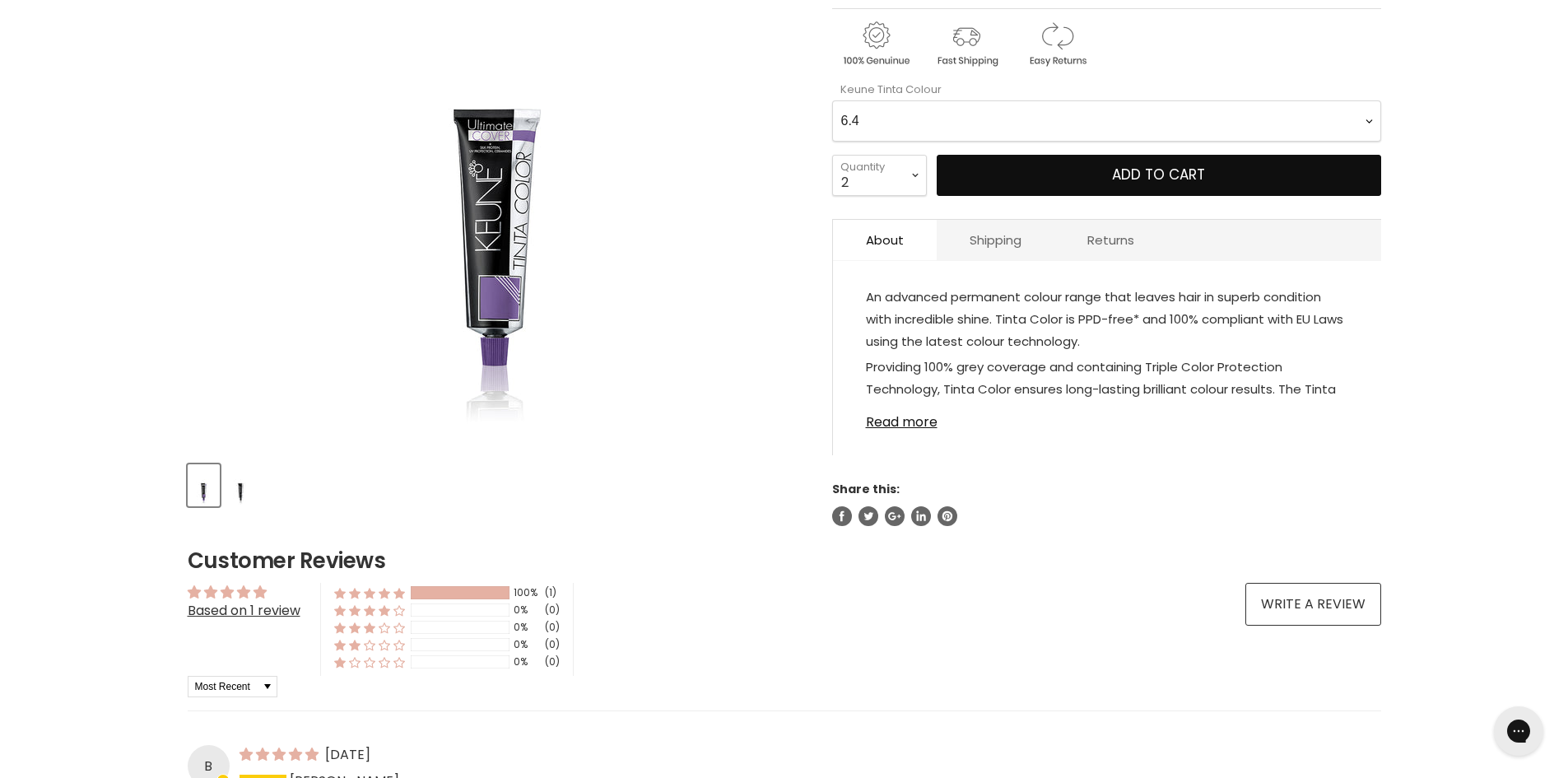
scroll to position [494, 0]
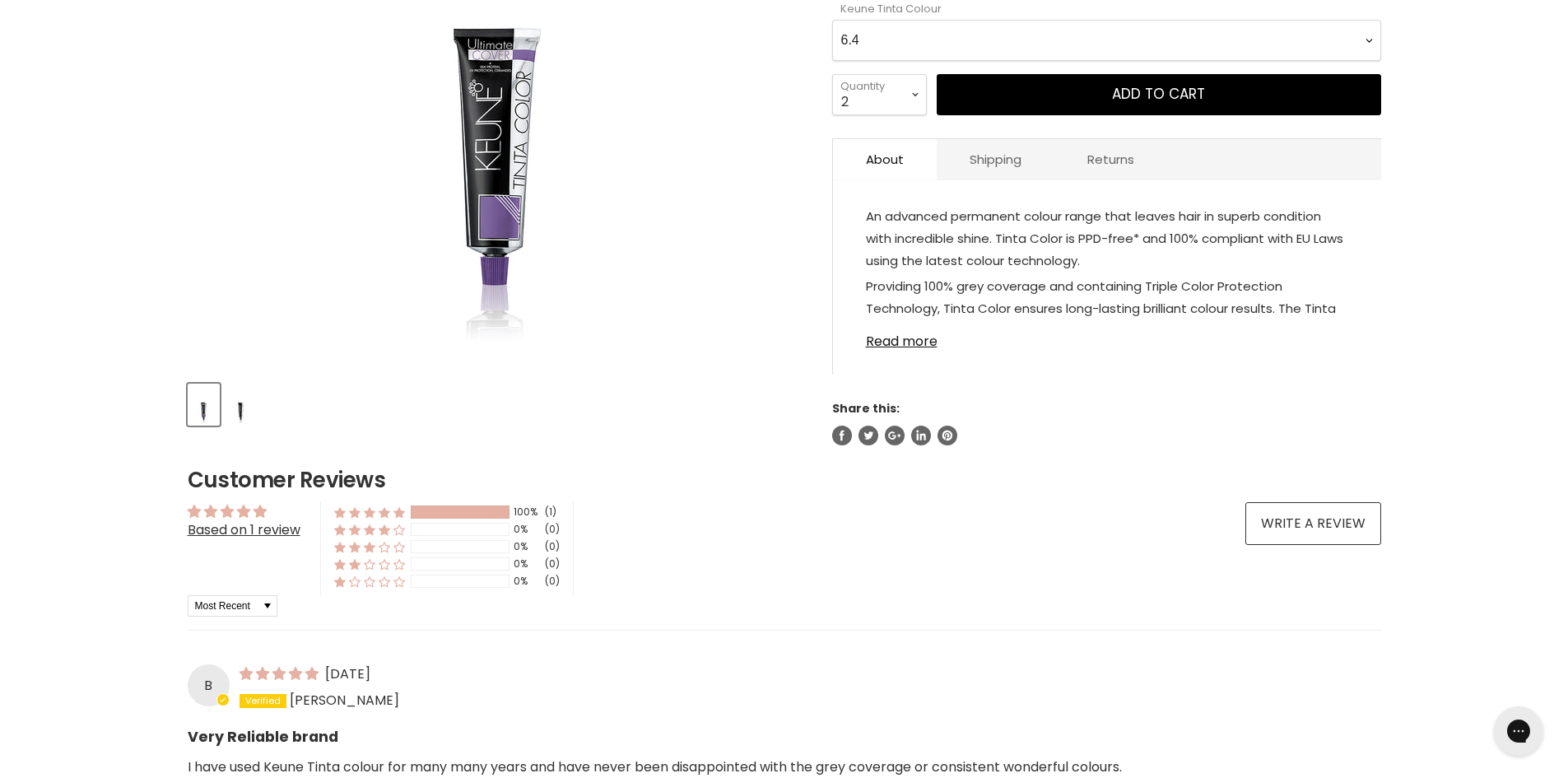
click at [1089, 42] on Colour-0-0 "1 1.1 3 3.00 Ultimate Cover 3.76 4 4.00 Ultimate Cover 4.15 4.19 4.7 4.23 4.03 …" at bounding box center [1106, 40] width 549 height 41
select Colour-0-0 "7.43"
click at [832, 20] on Colour-0-0 "1 1.1 3 3.00 Ultimate Cover 3.76 4 4.00 Ultimate Cover 4.15 4.19 4.7 4.23 4.03 …" at bounding box center [1106, 40] width 549 height 41
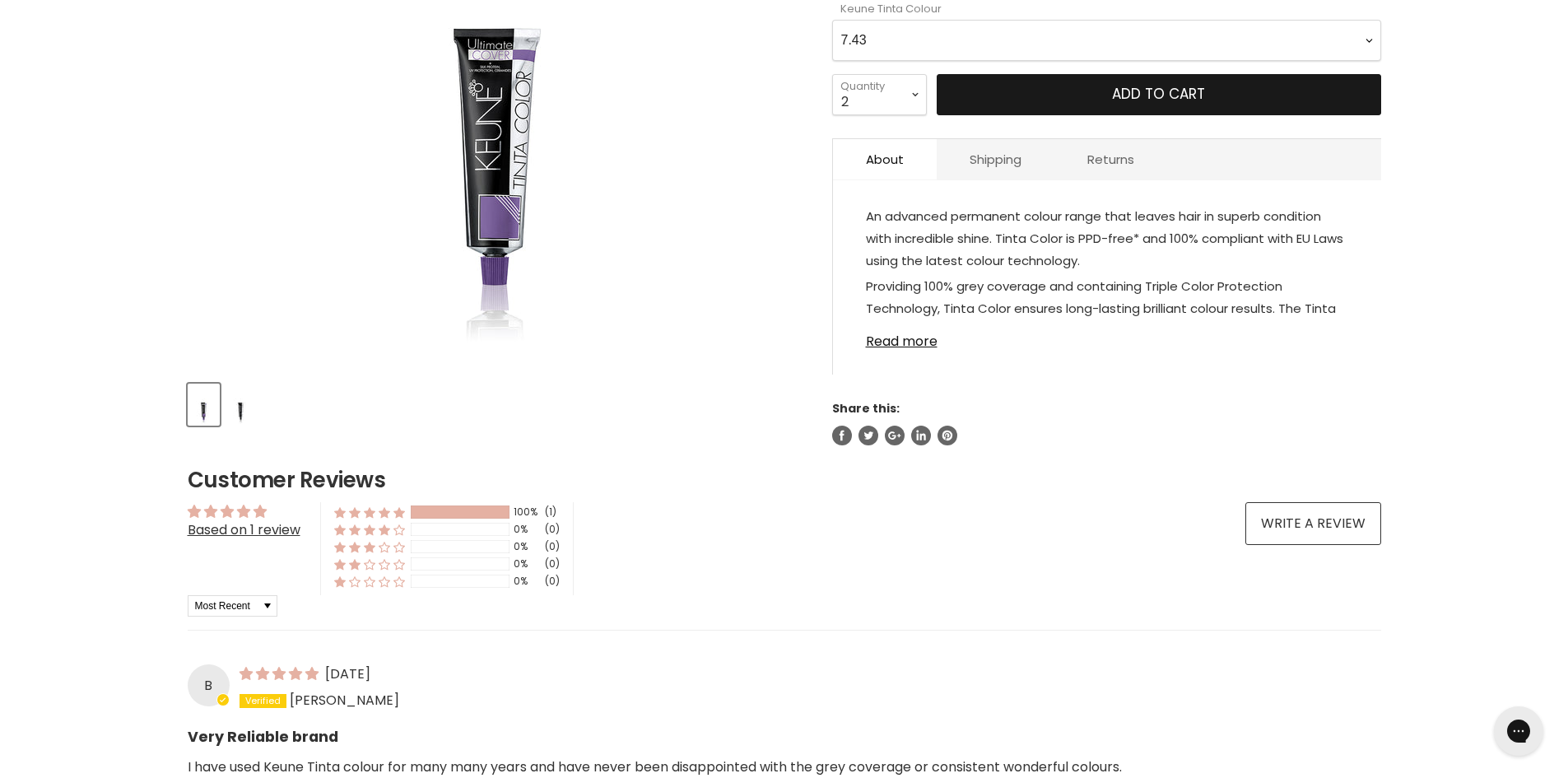
click at [1107, 85] on button "Add to cart" at bounding box center [1158, 94] width 444 height 41
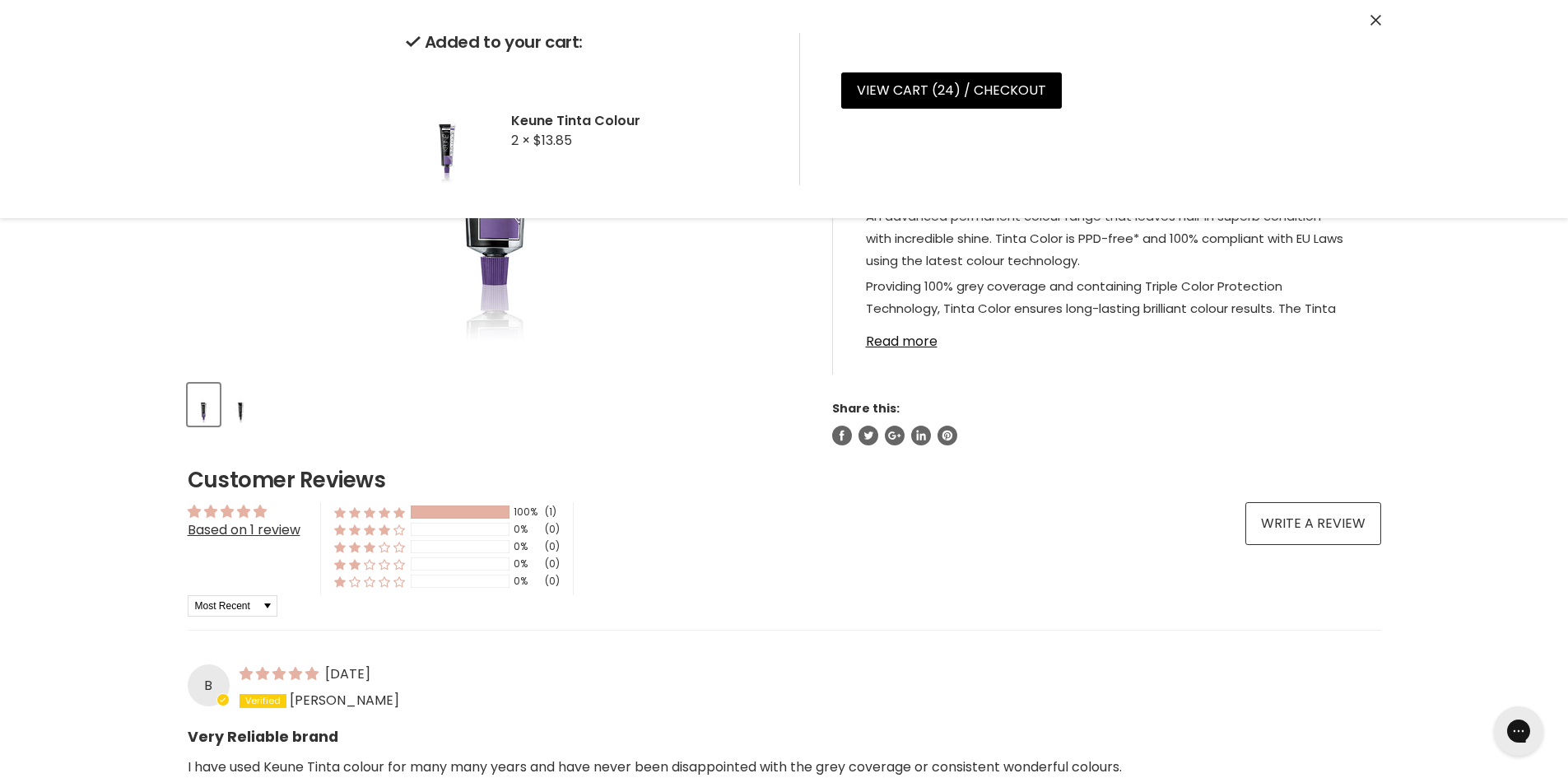
click at [1405, 404] on div "Home Keune Tinta Colour Click or scroll to zoom Tap or pinch to zoom" at bounding box center [784, 529] width 1568 height 1551
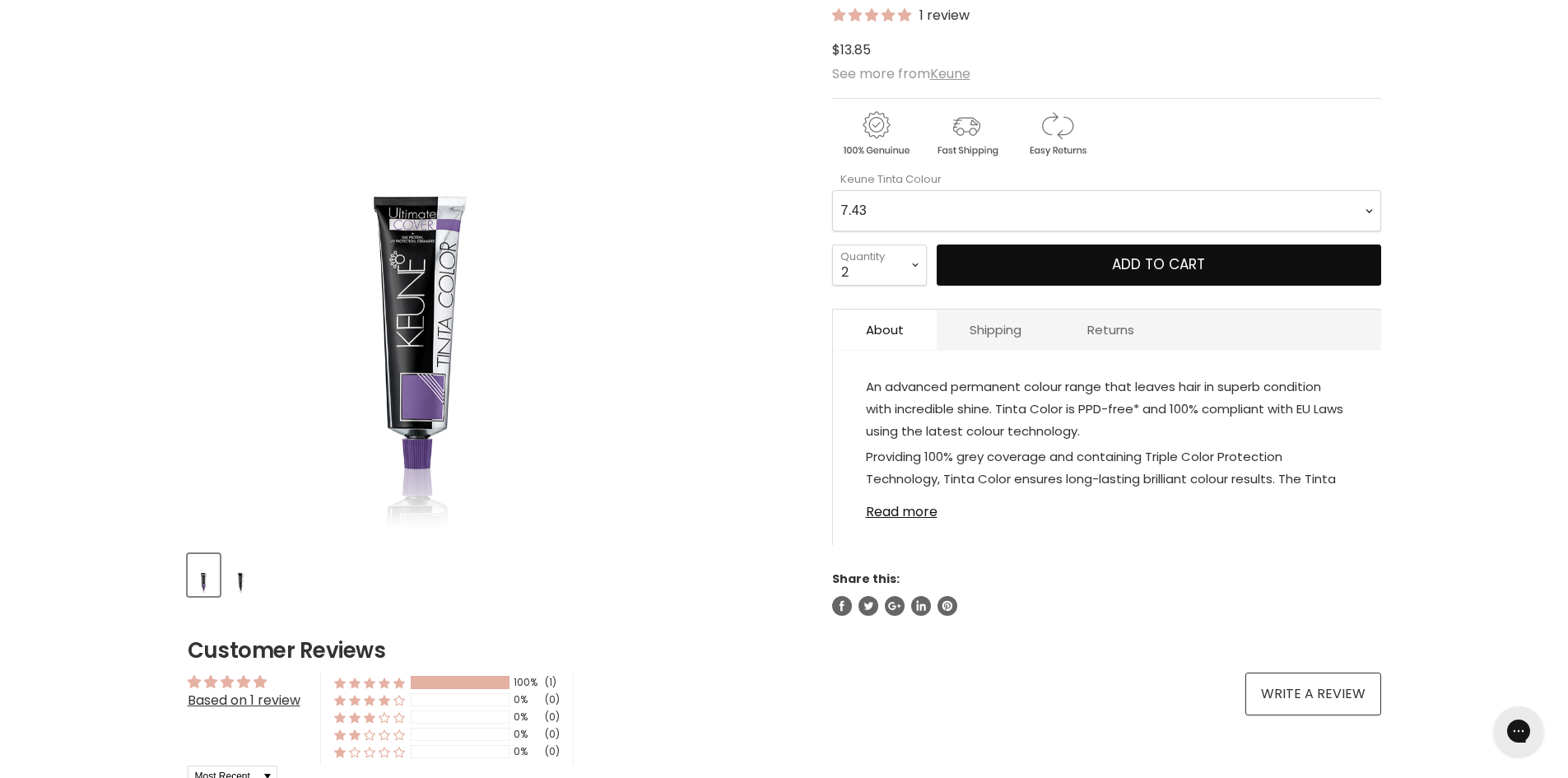
scroll to position [165, 0]
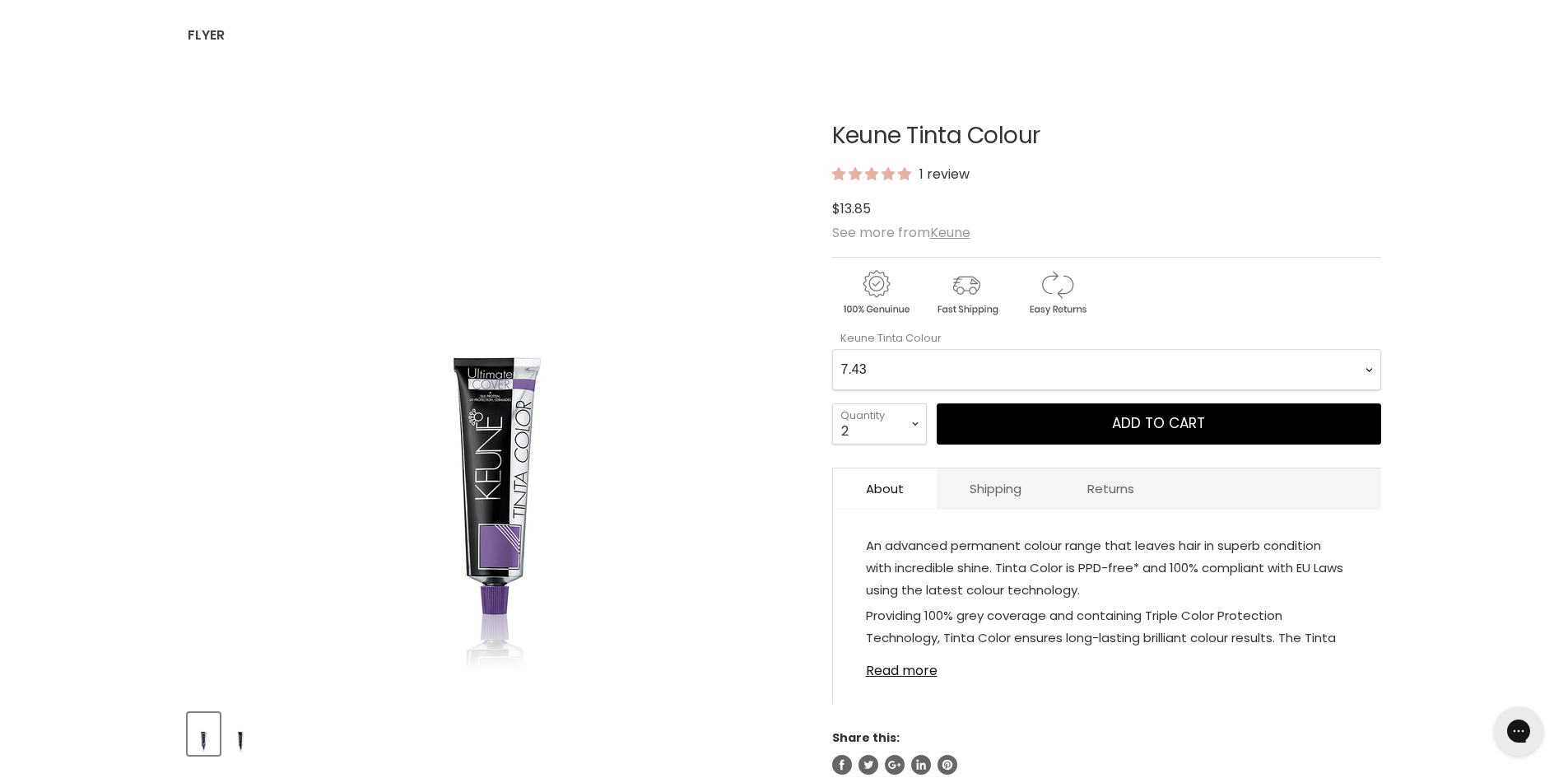
click at [1008, 366] on Colour-0-0 "1 1.1 3 3.00 Ultimate Cover 3.76 4 4.00 Ultimate Cover 4.15 4.19 4.7 4.23 4.03 …" at bounding box center [1106, 369] width 549 height 41
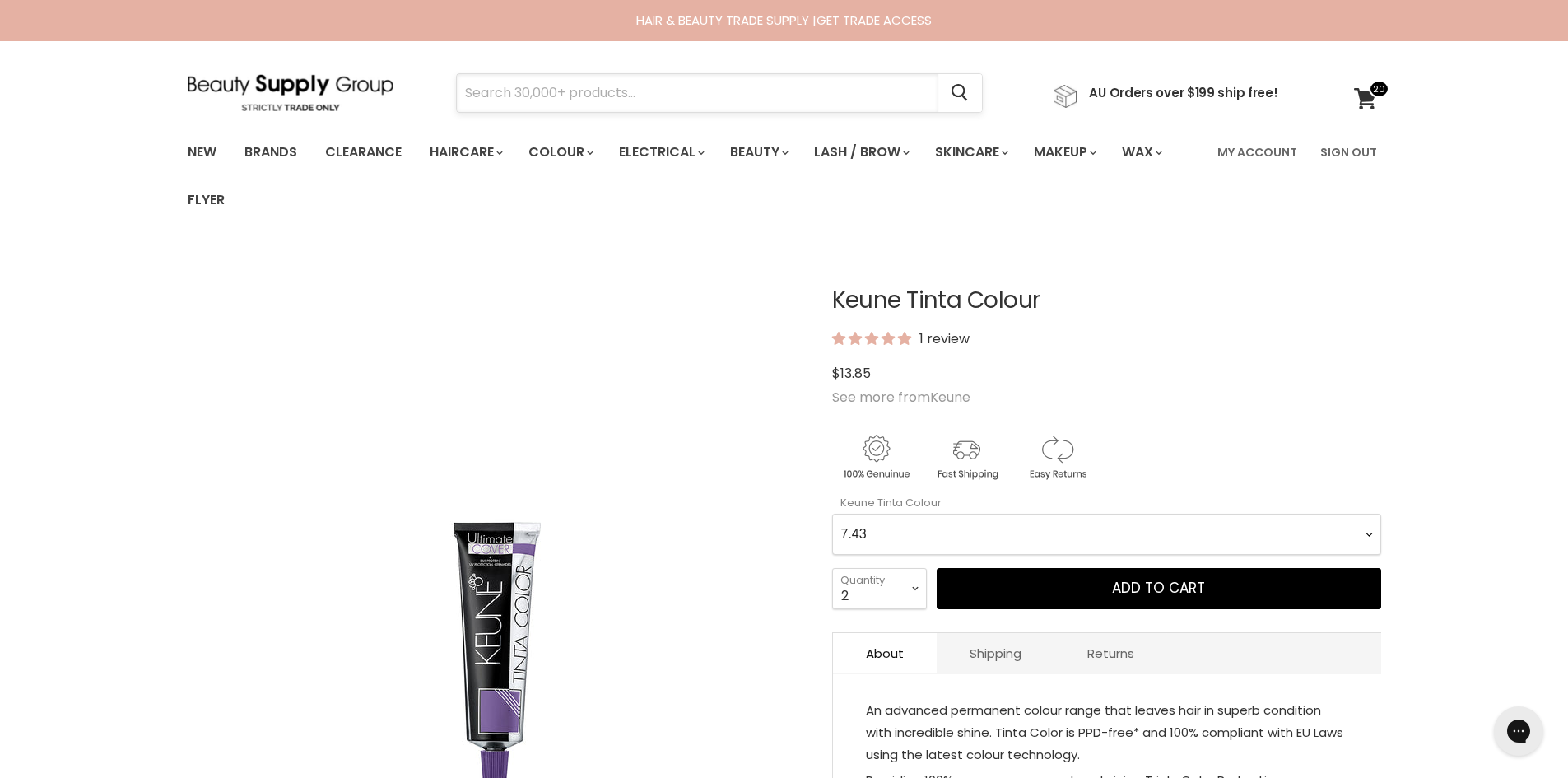
click at [643, 97] on input "Search" at bounding box center [698, 93] width 482 height 38
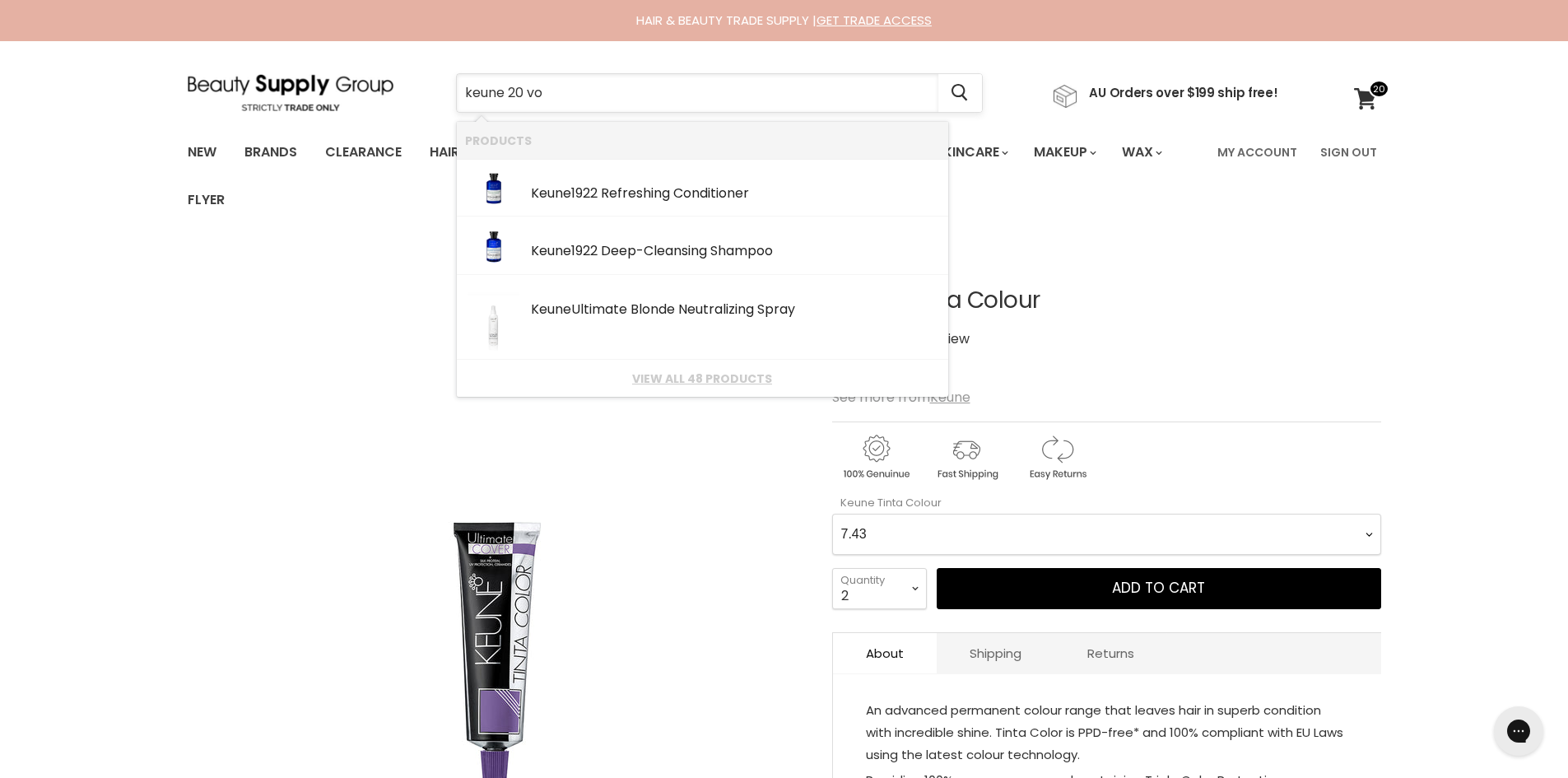
type input "keune 20 vol"
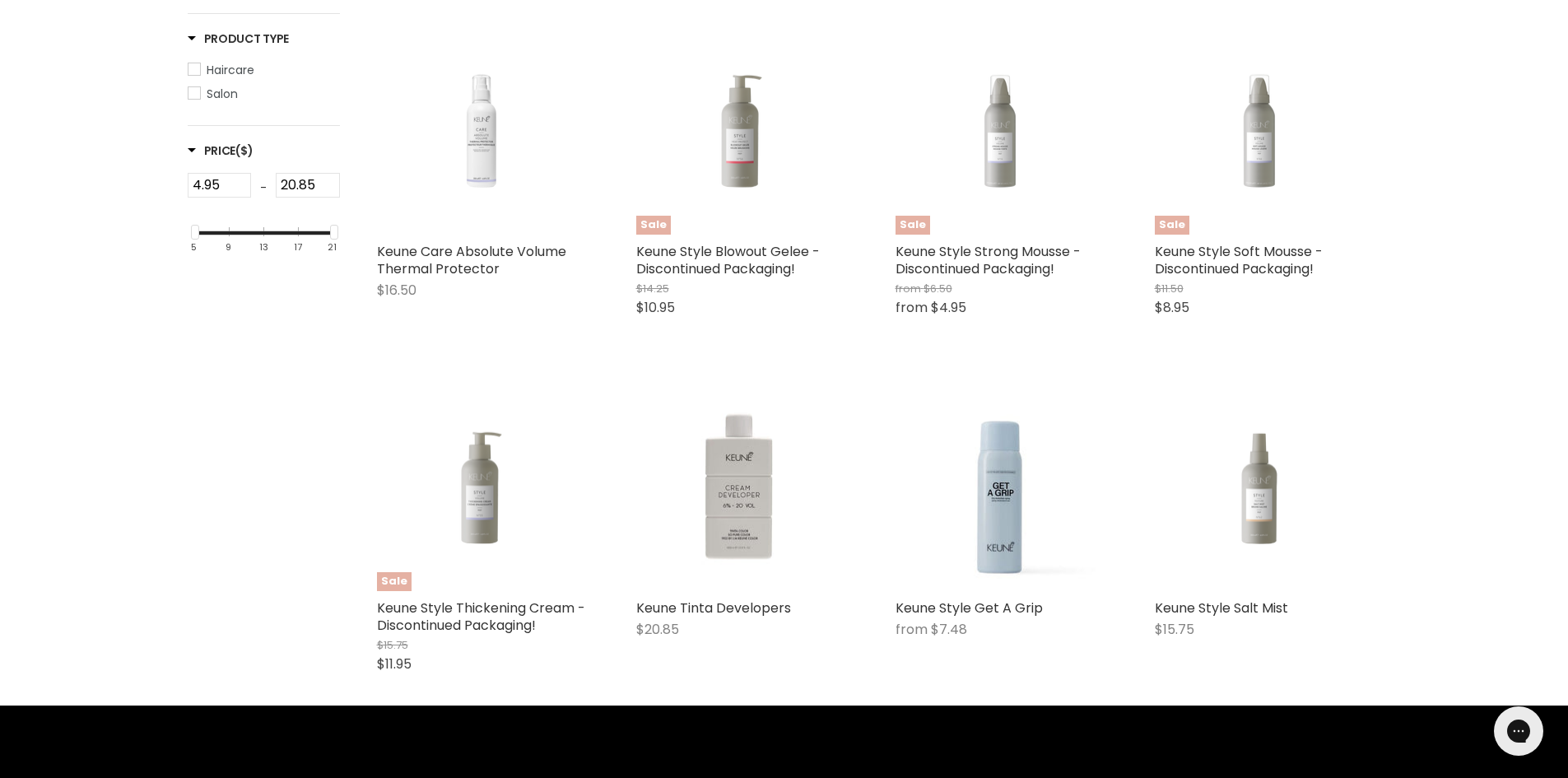
scroll to position [494, 0]
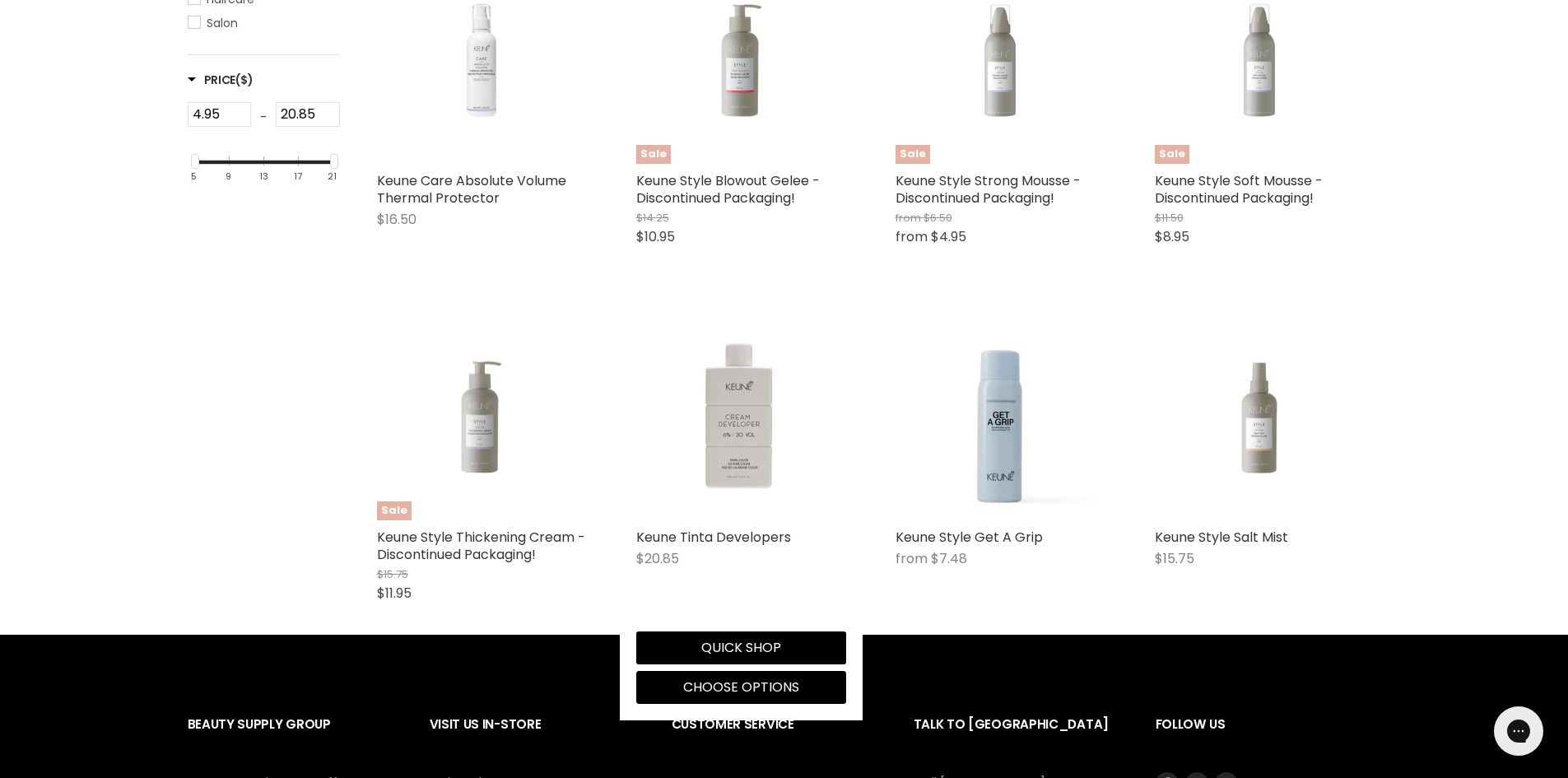
click at [736, 414] on img "Main content" at bounding box center [740, 415] width 210 height 172
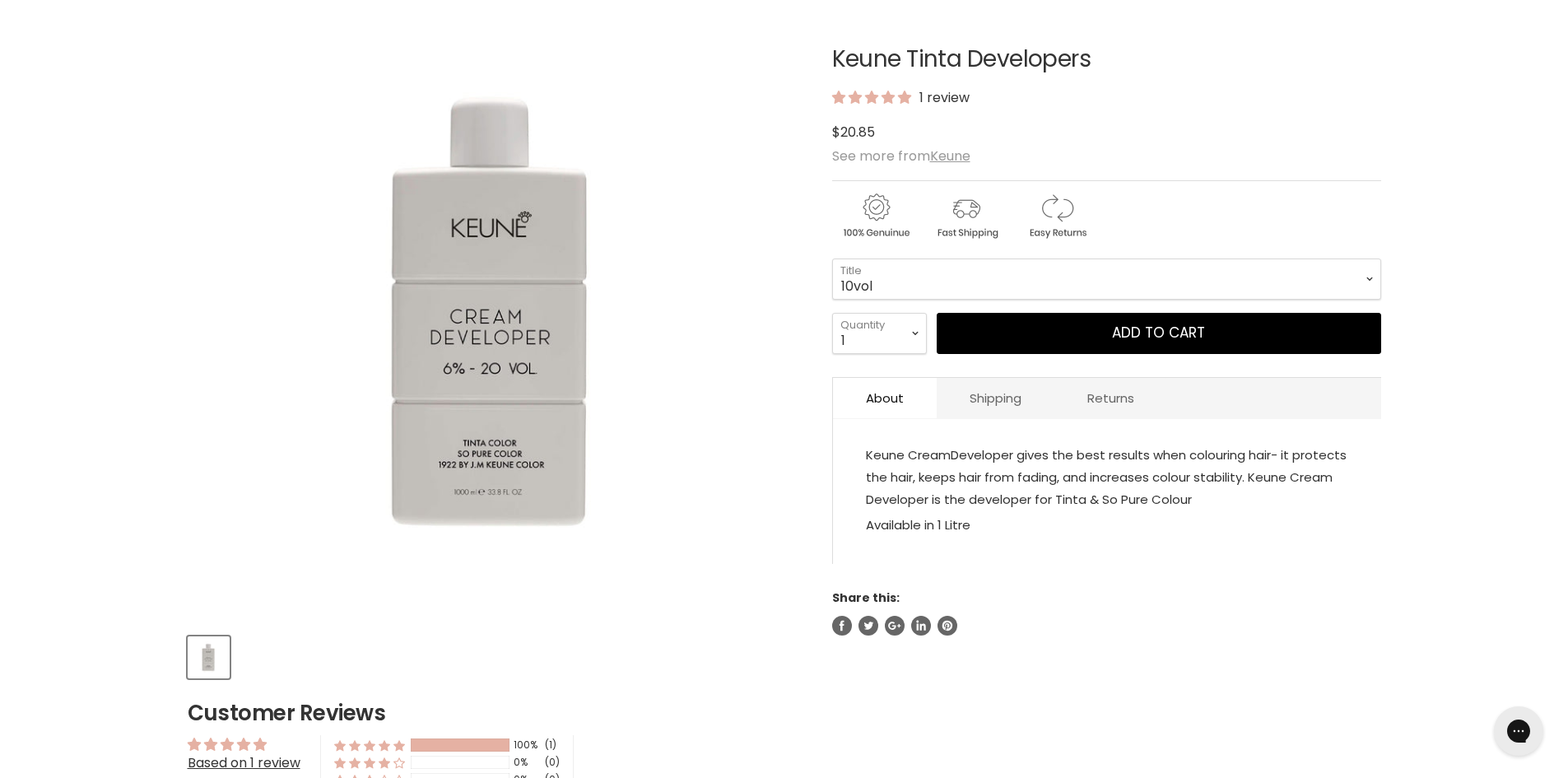
scroll to position [247, 0]
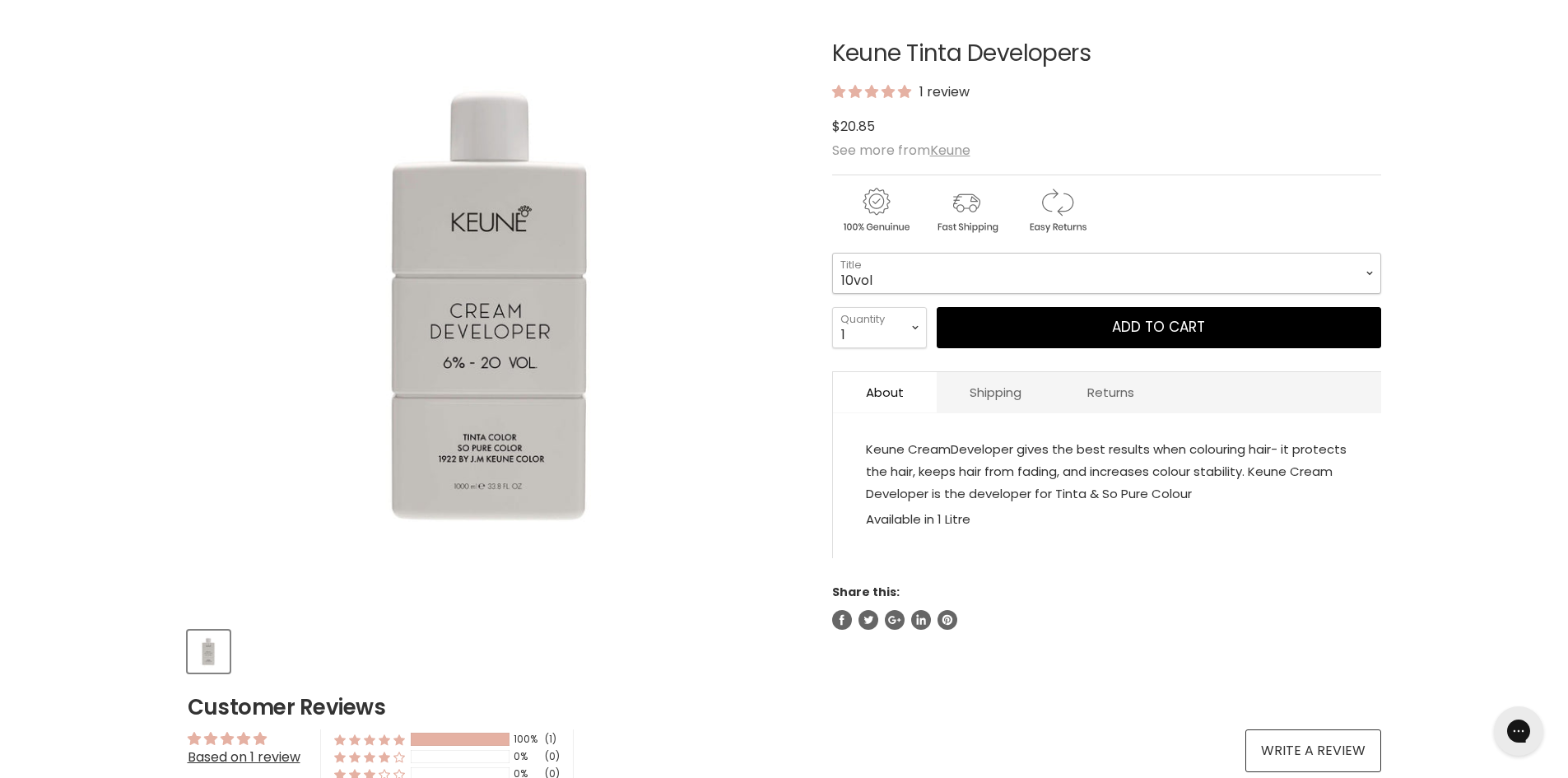
click at [1073, 283] on select "10vol 20vol 30vol 40vol" at bounding box center [1106, 273] width 549 height 41
click at [832, 253] on select "10vol 20vol 30vol 40vol" at bounding box center [1106, 273] width 549 height 41
select select "20vol"
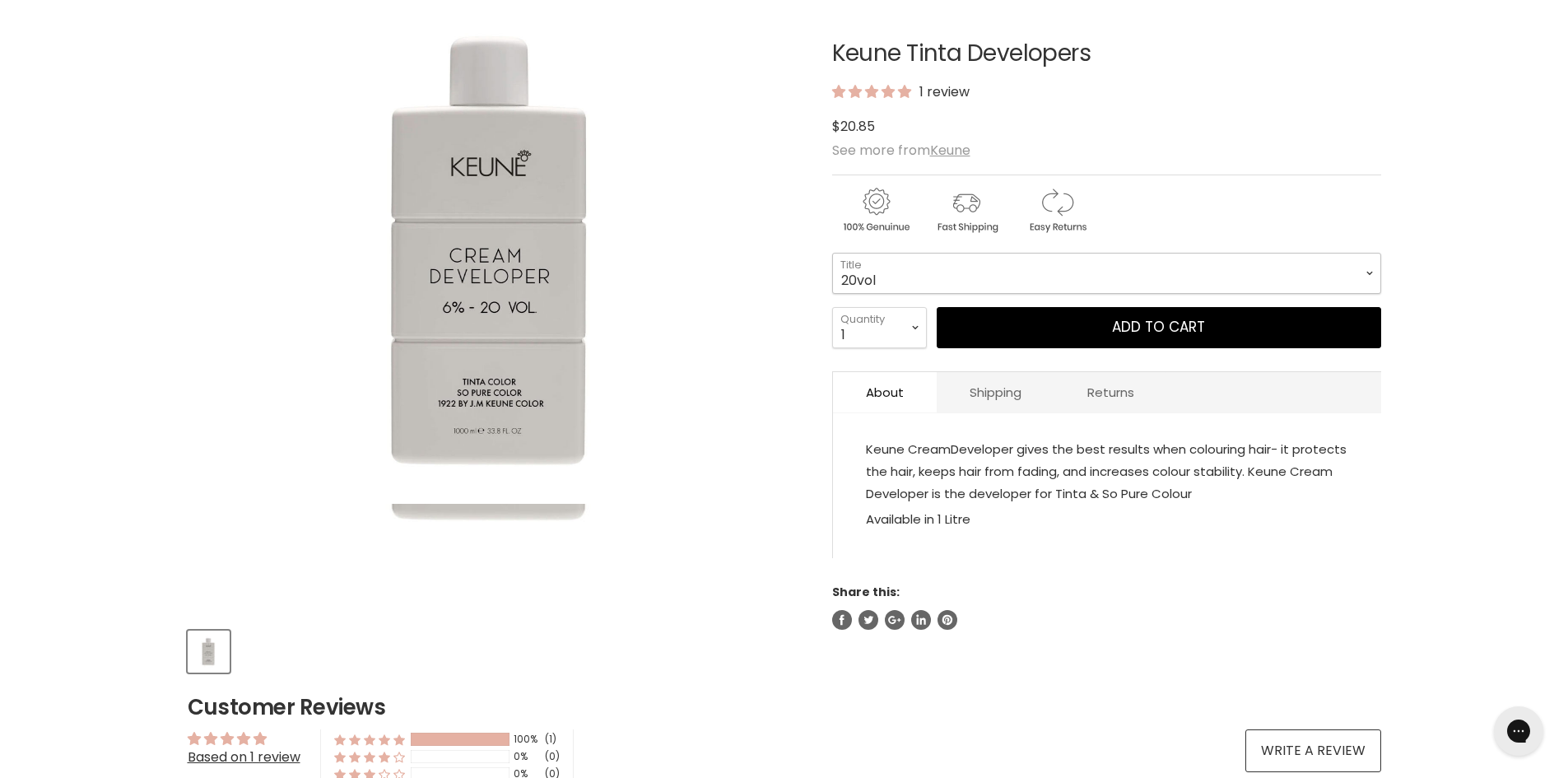
scroll to position [82, 0]
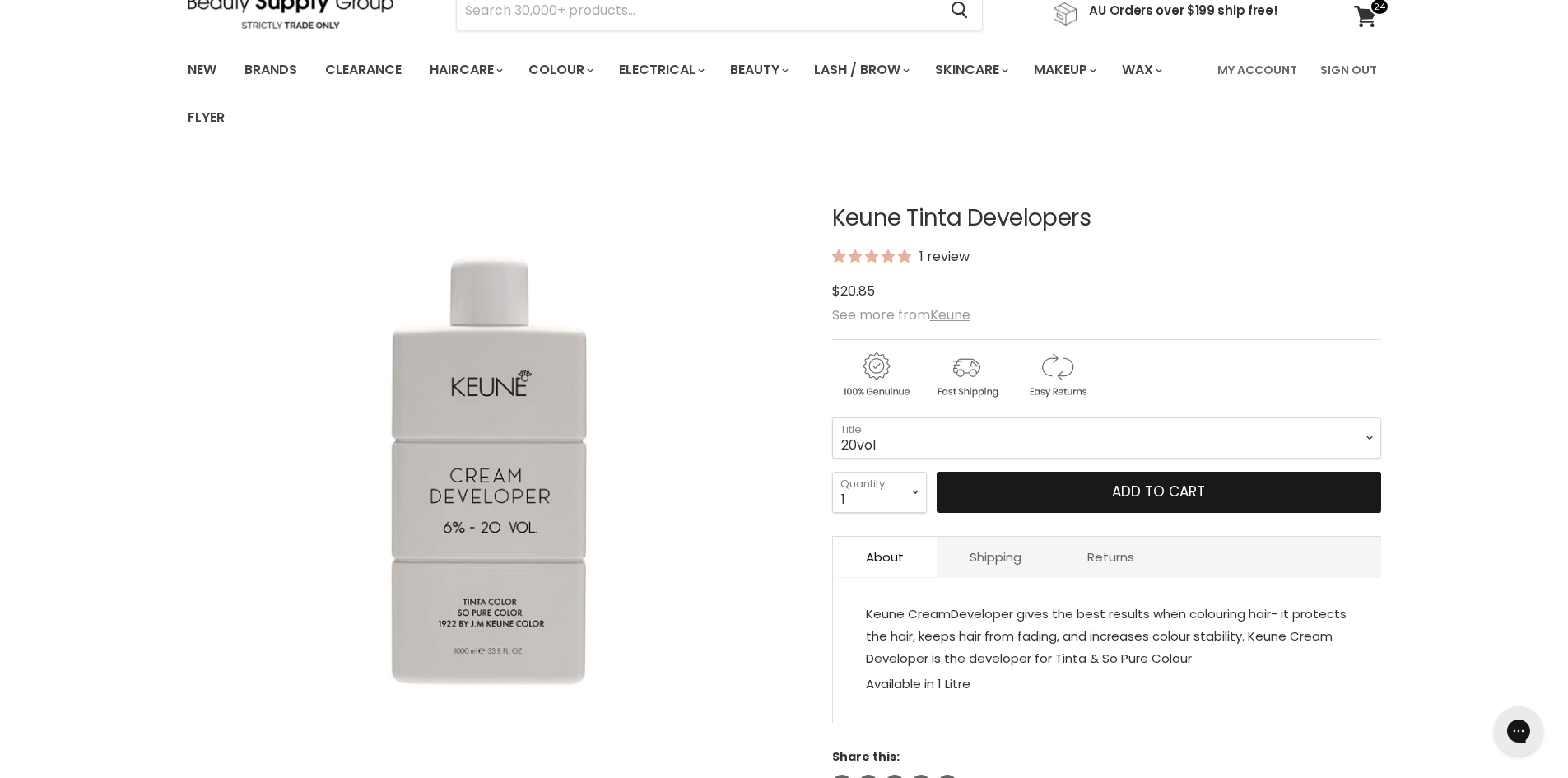
click at [1213, 491] on button "Add to cart" at bounding box center [1158, 492] width 444 height 41
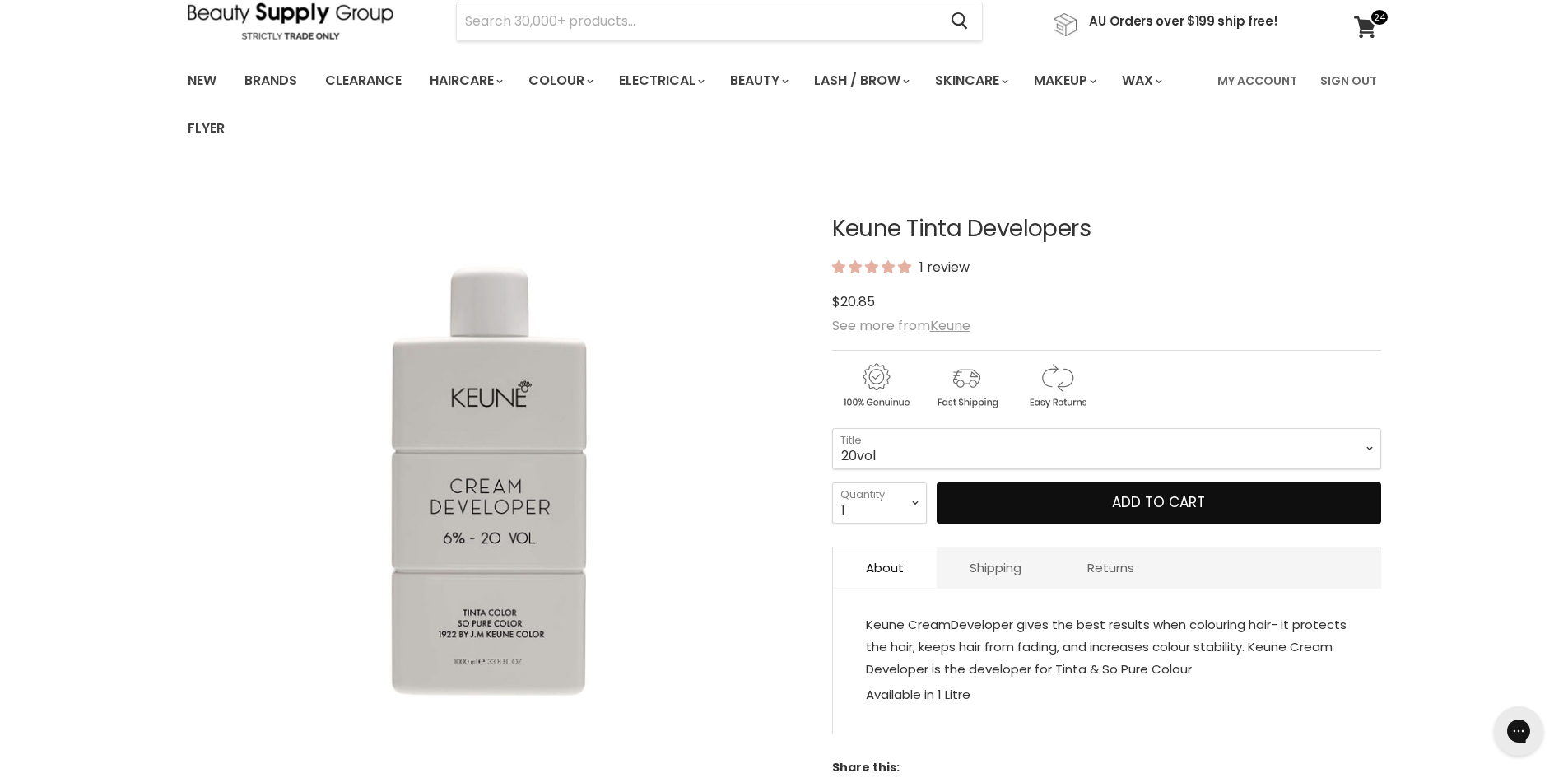
scroll to position [0, 0]
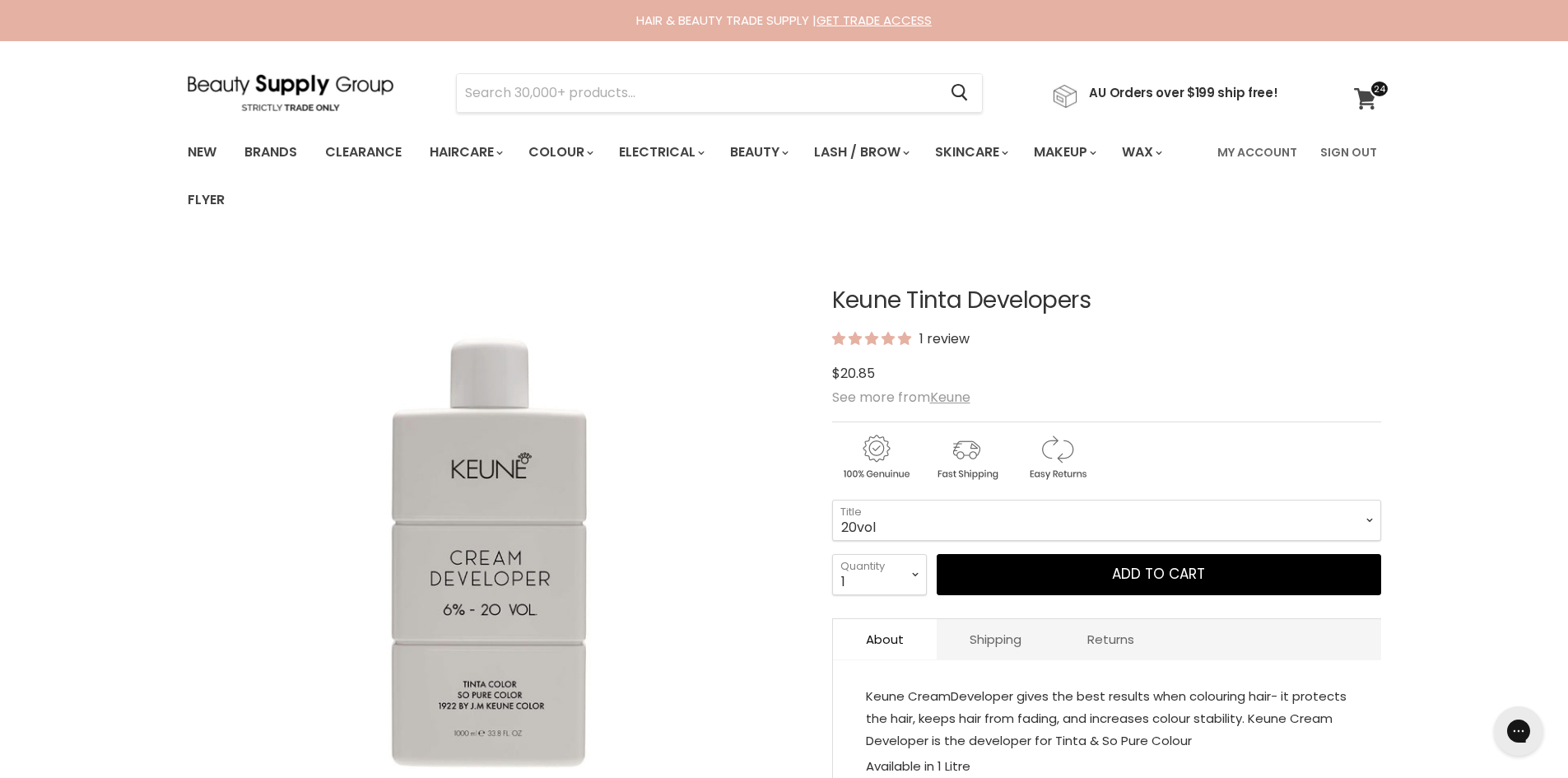
click at [1365, 93] on icon at bounding box center [1365, 98] width 22 height 21
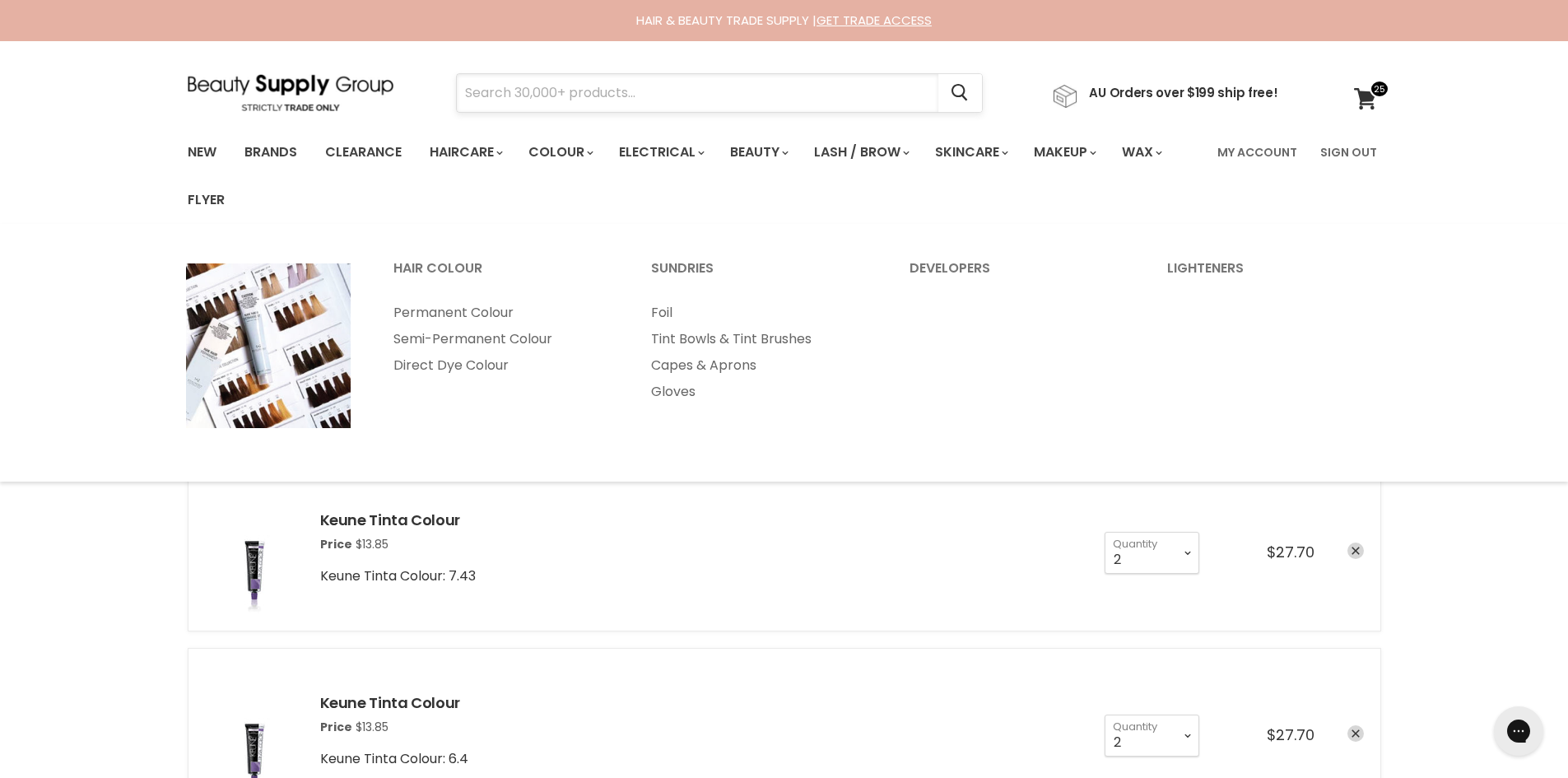
click at [550, 93] on input "Search" at bounding box center [698, 93] width 482 height 38
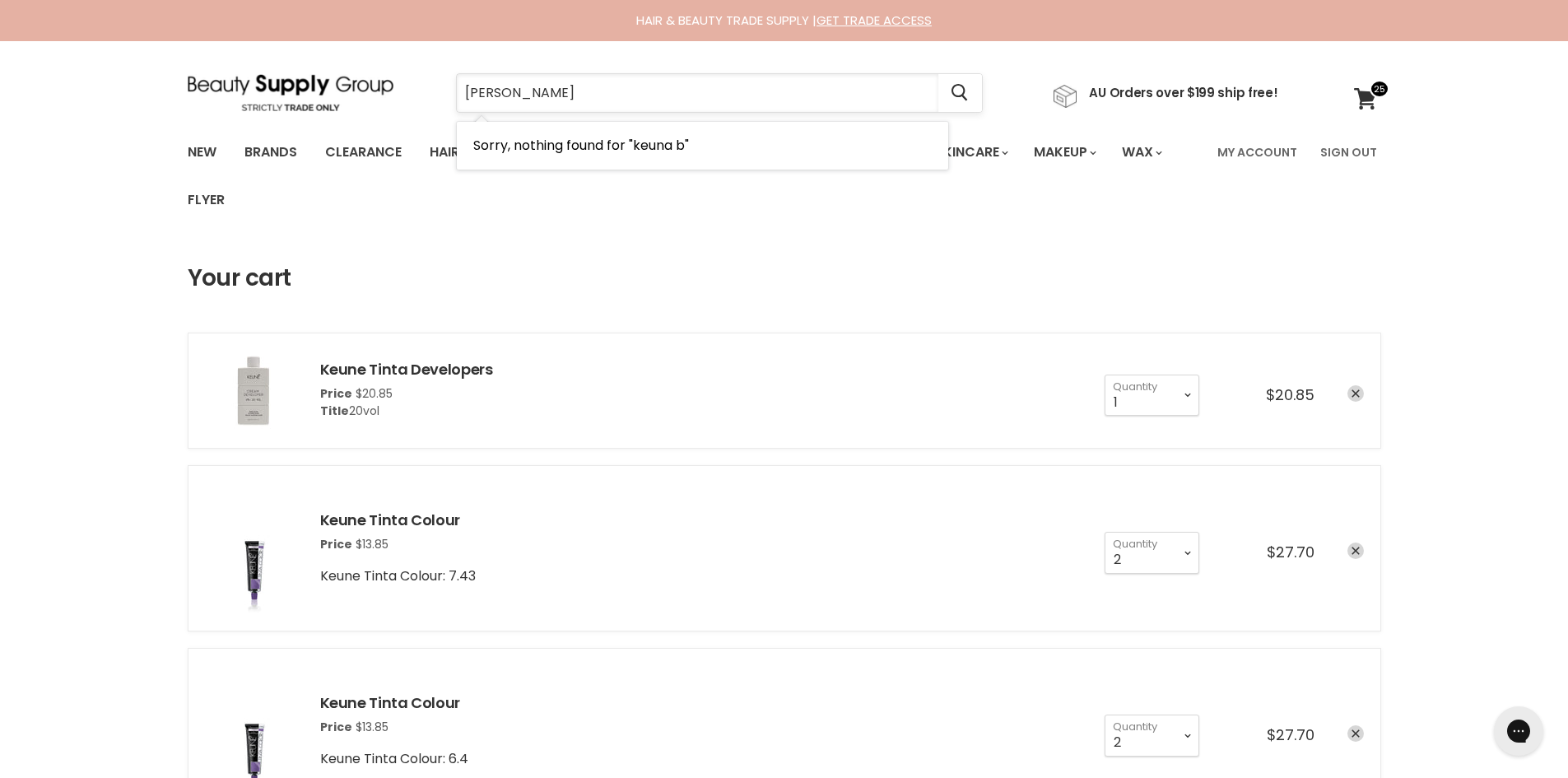
type input "keuna brush"
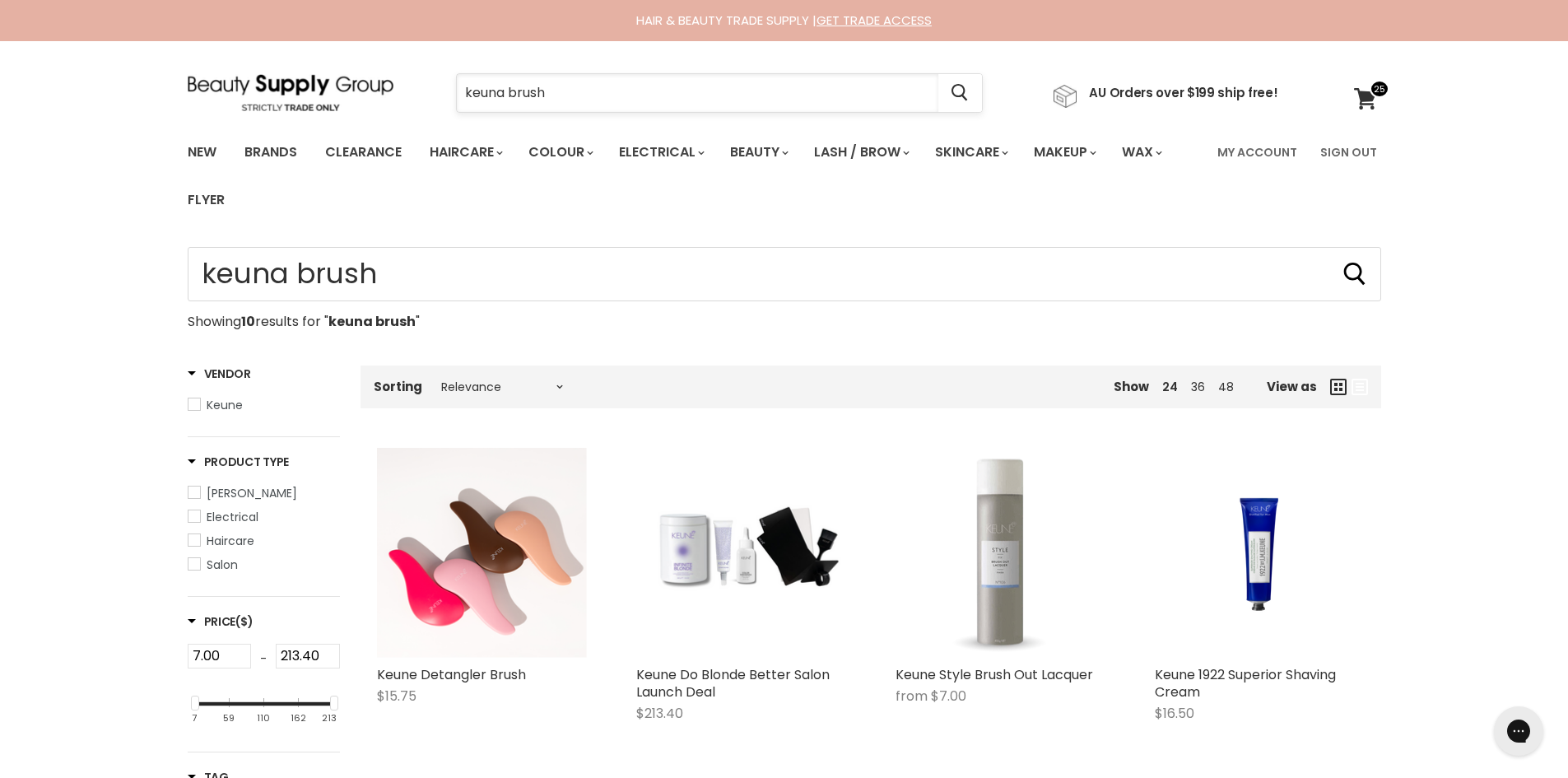
click at [510, 96] on input "keuna brush" at bounding box center [698, 93] width 482 height 38
type input "keune brush"
click at [506, 93] on input "keune brush" at bounding box center [698, 93] width 482 height 38
type input "keune tint brush"
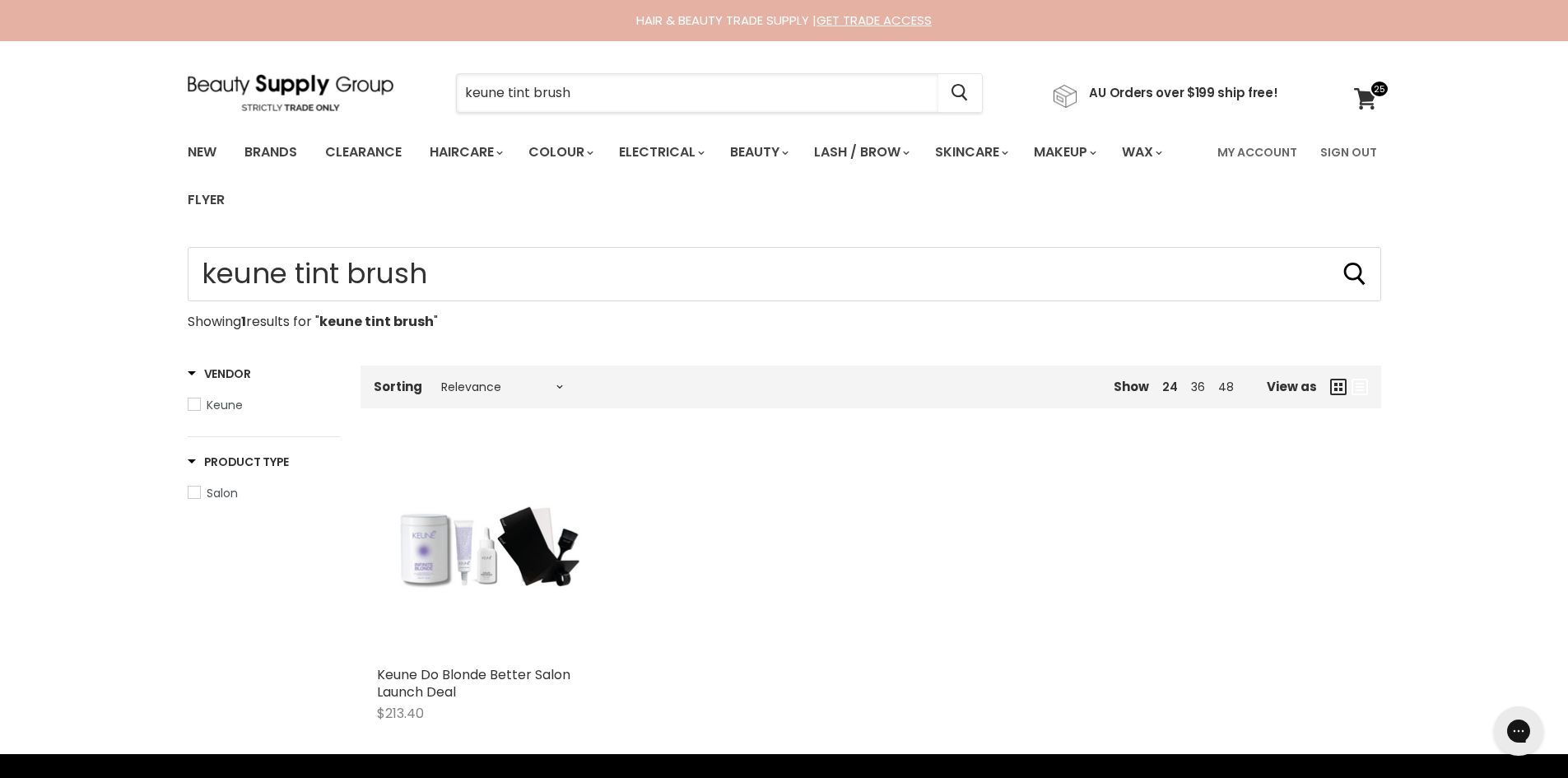
drag, startPoint x: 507, startPoint y: 93, endPoint x: 419, endPoint y: 93, distance: 88.0
click at [419, 93] on div "keune tint brush Cancel" at bounding box center [719, 93] width 611 height 38
type input "tint brush"
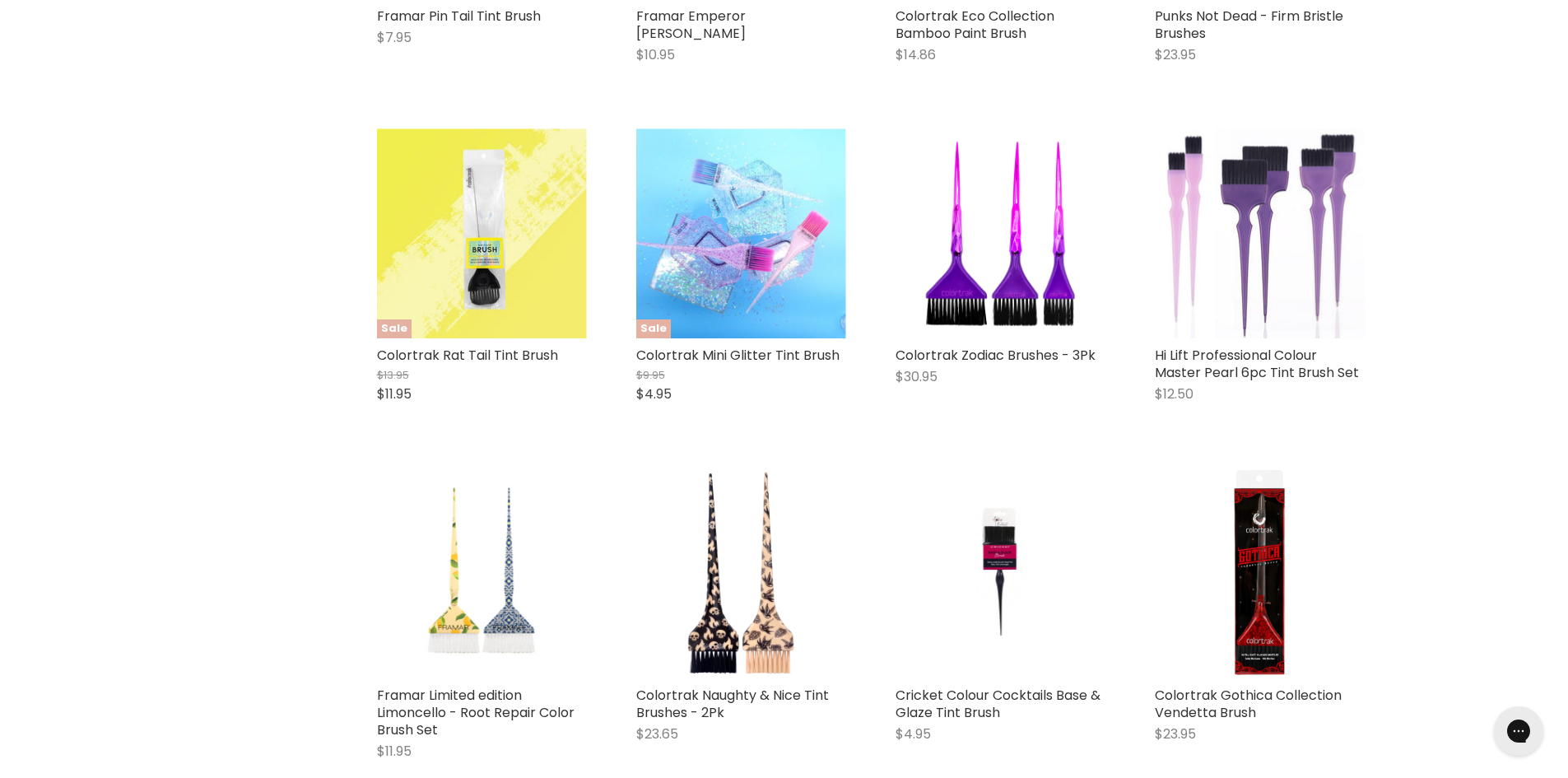
scroll to position [2141, 0]
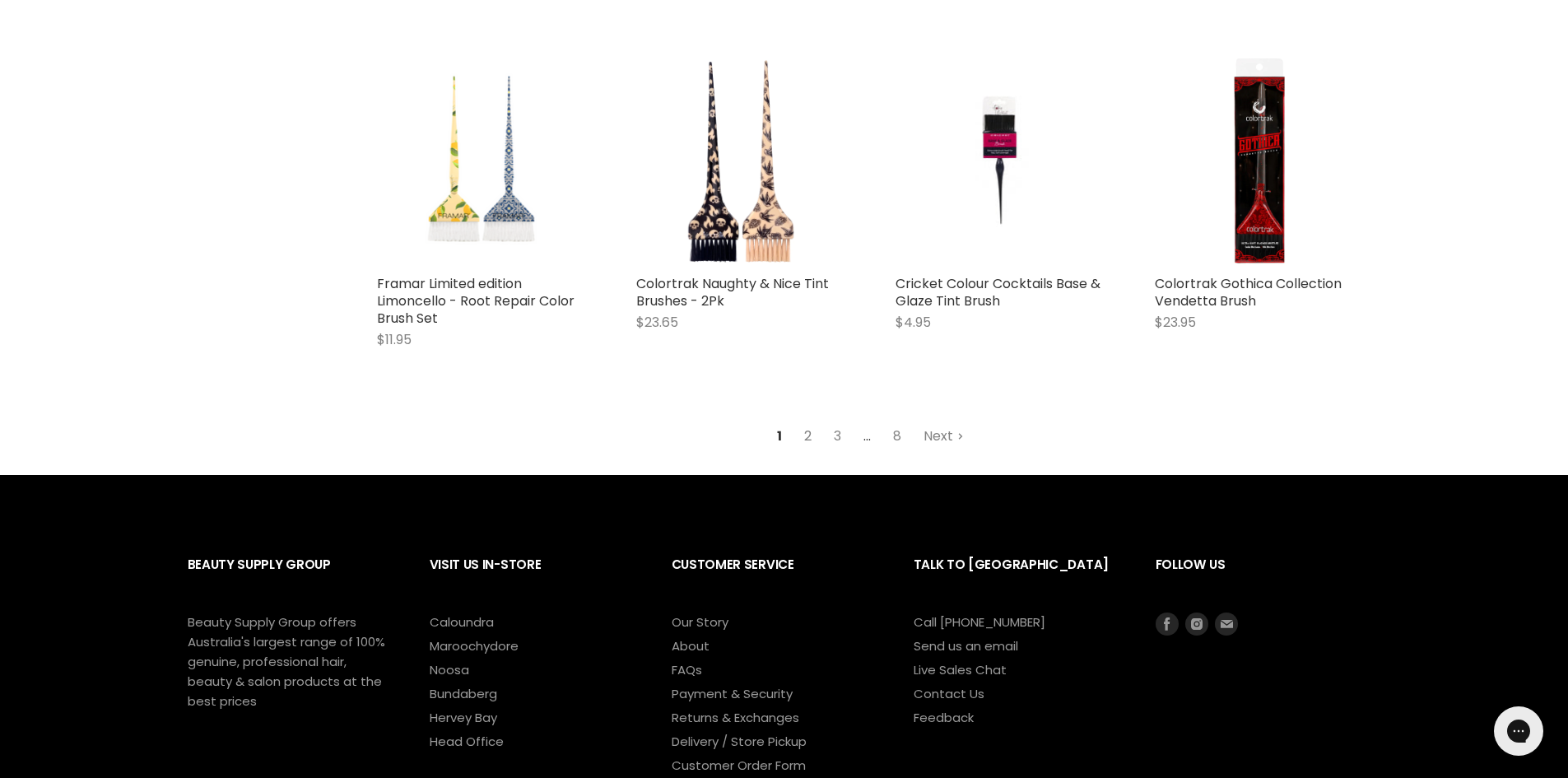
click at [811, 422] on link "2" at bounding box center [808, 436] width 26 height 29
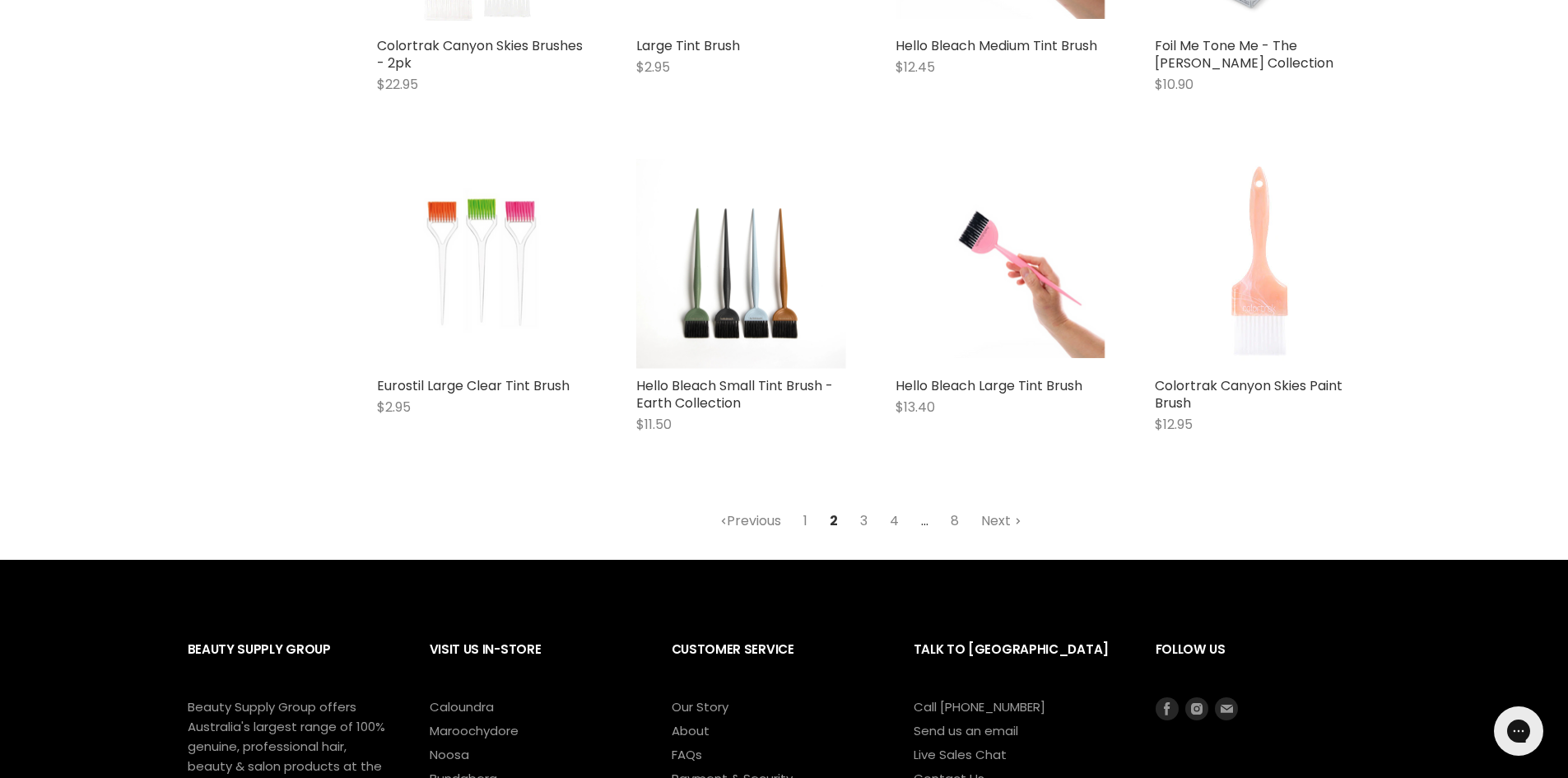
scroll to position [2036, 0]
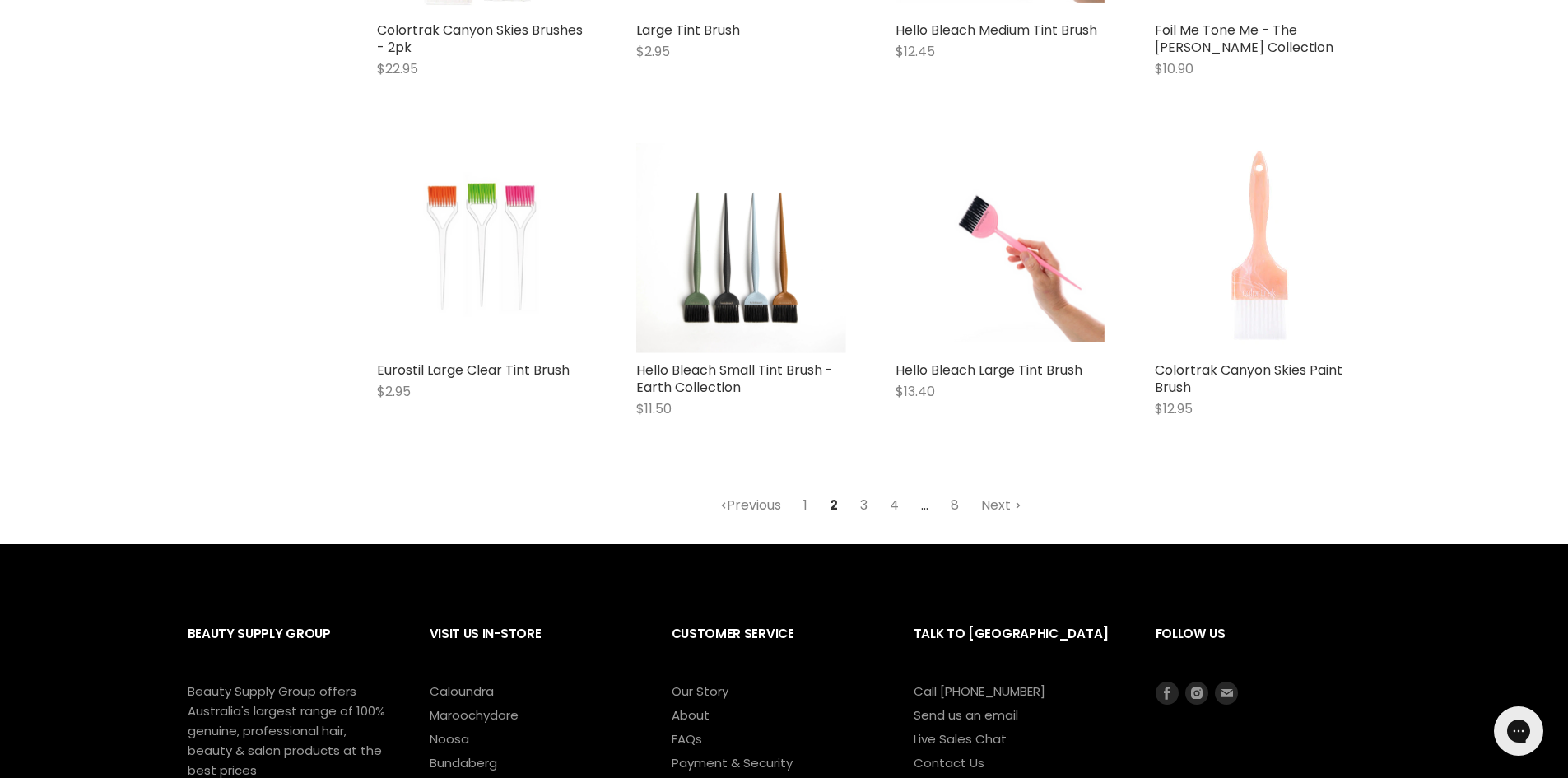
click at [868, 502] on link "3" at bounding box center [864, 505] width 26 height 29
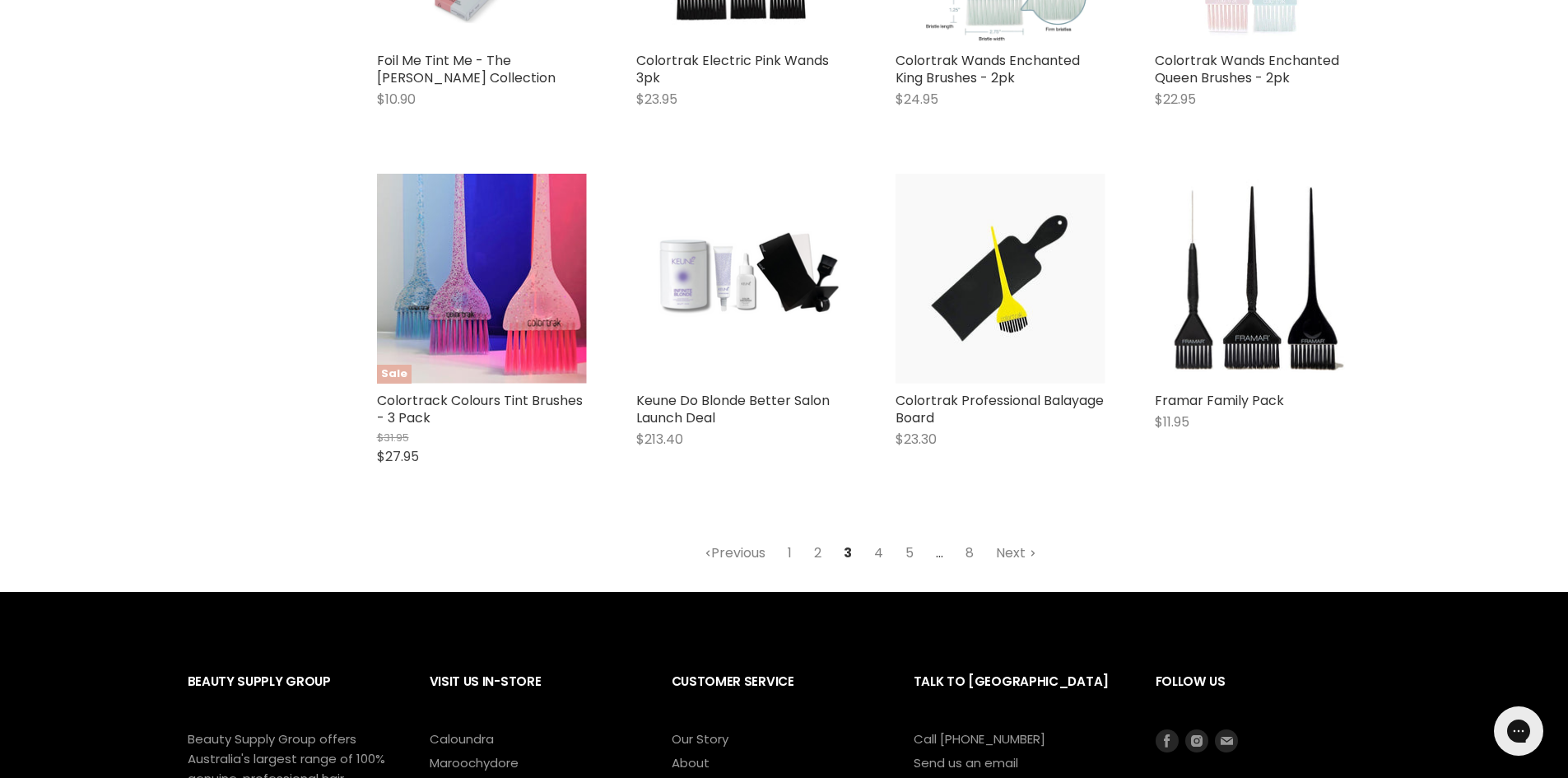
scroll to position [2036, 0]
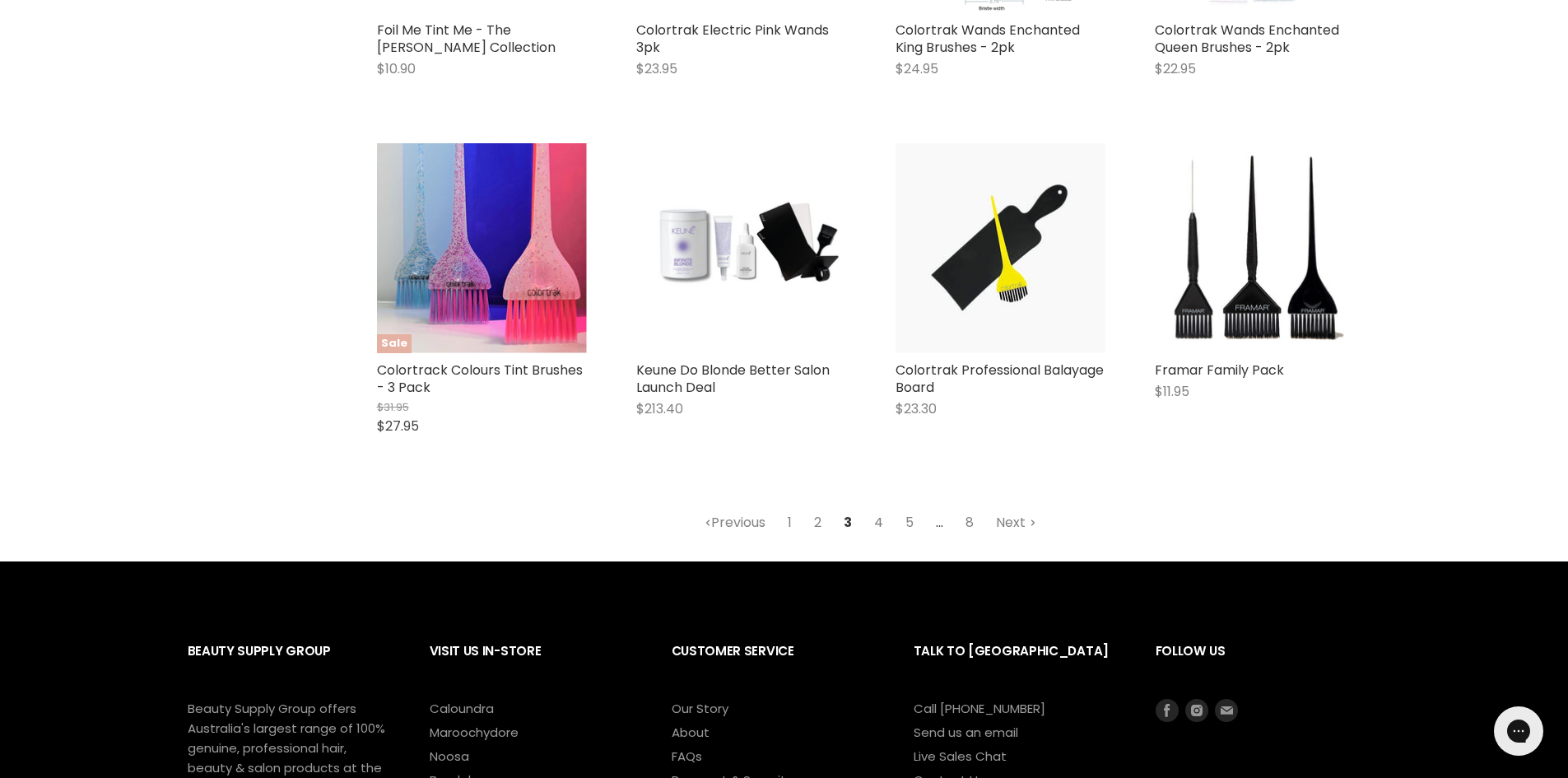
click at [879, 522] on link "4" at bounding box center [879, 522] width 27 height 29
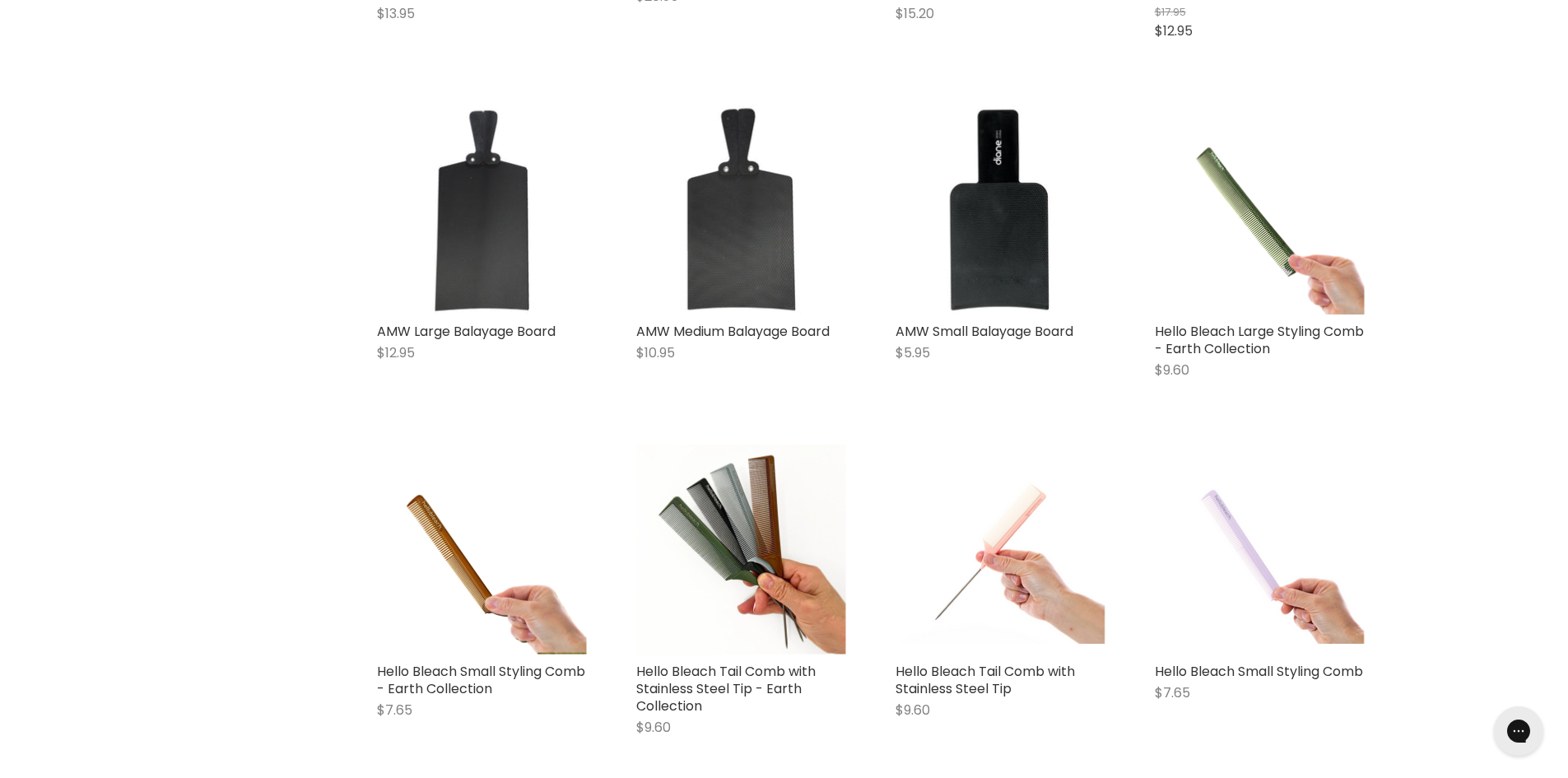
scroll to position [2036, 0]
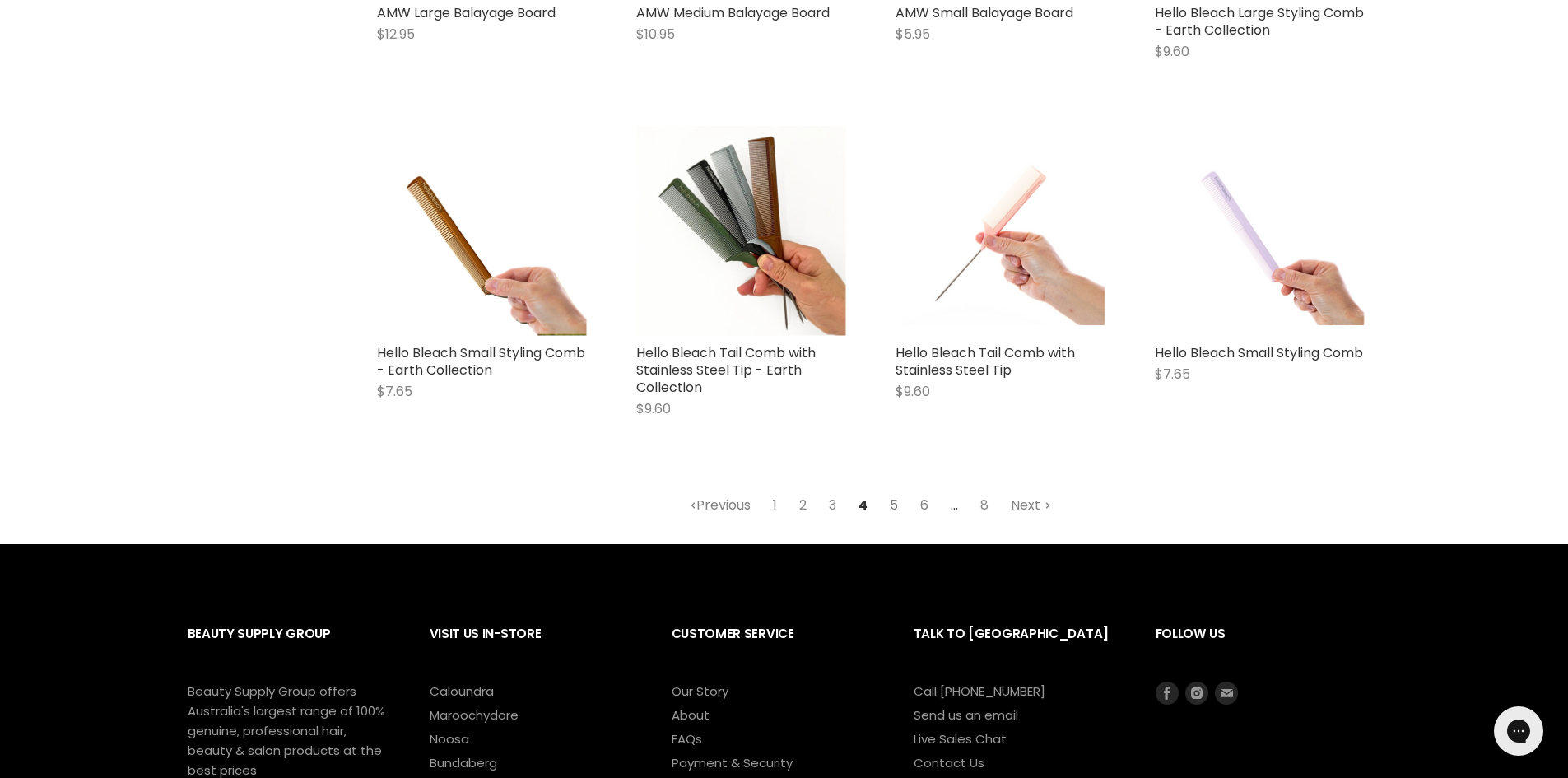
click at [896, 507] on link "5" at bounding box center [894, 505] width 27 height 29
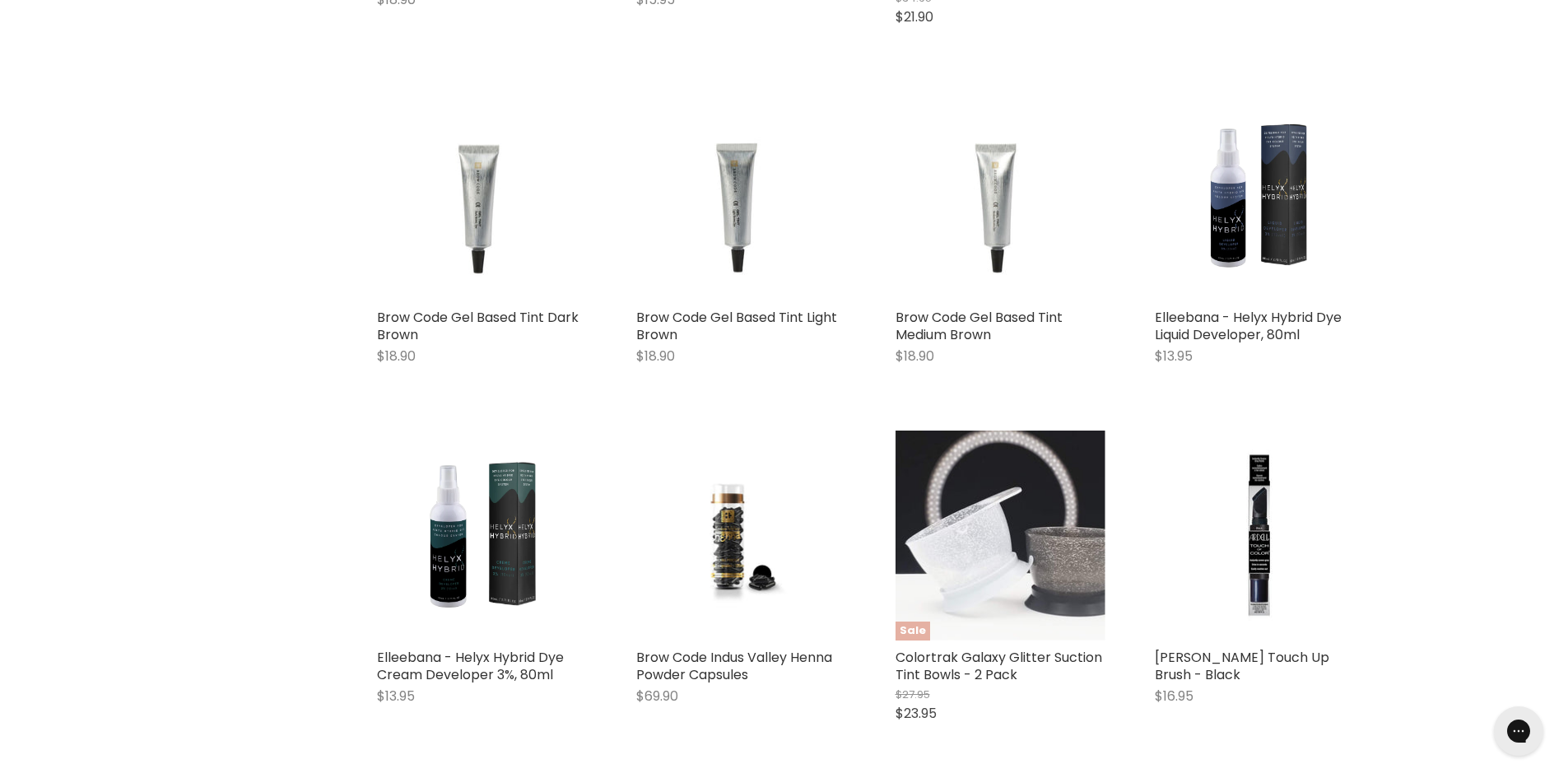
scroll to position [2036, 0]
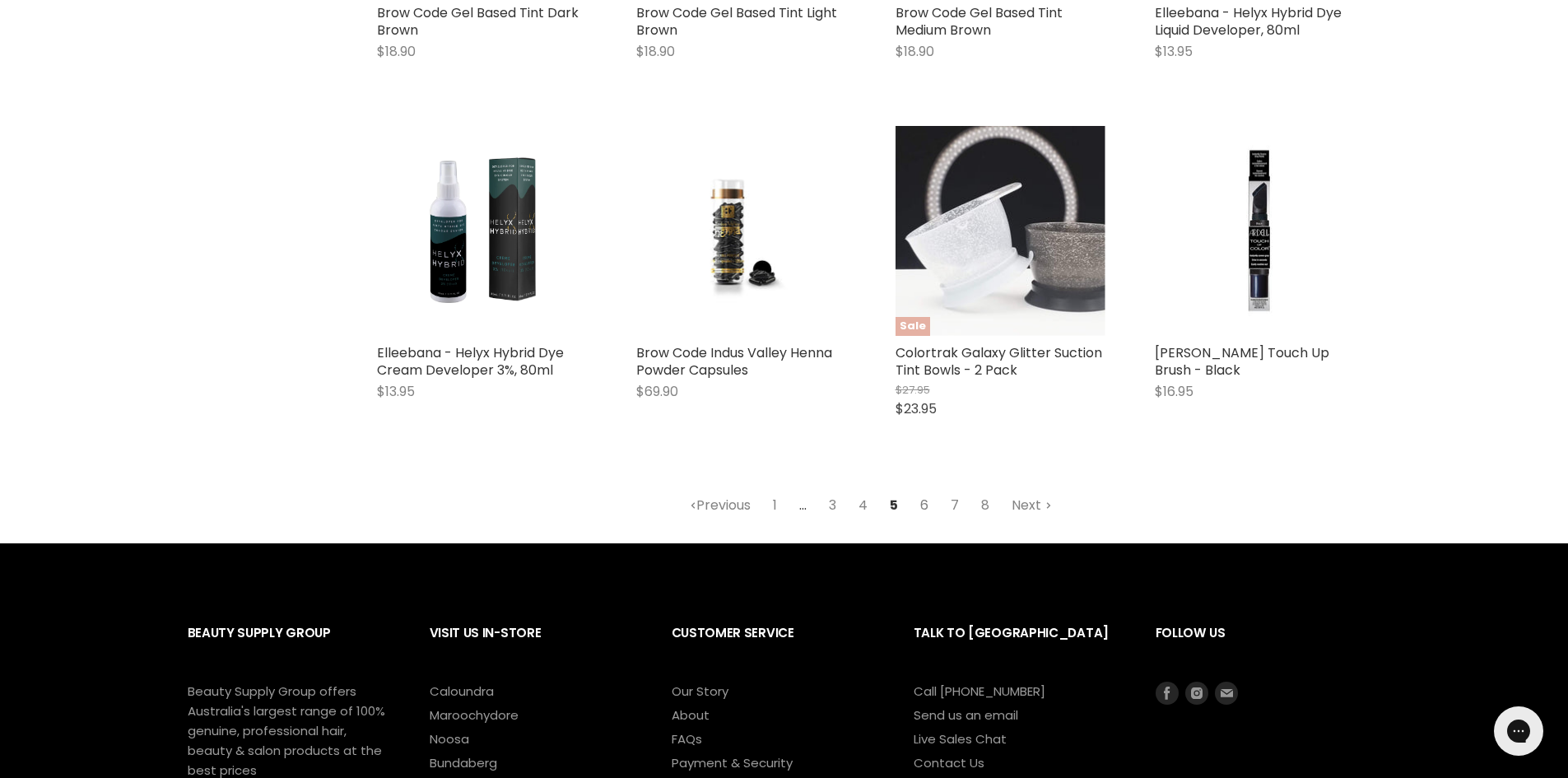
click at [928, 520] on link "6" at bounding box center [924, 505] width 27 height 29
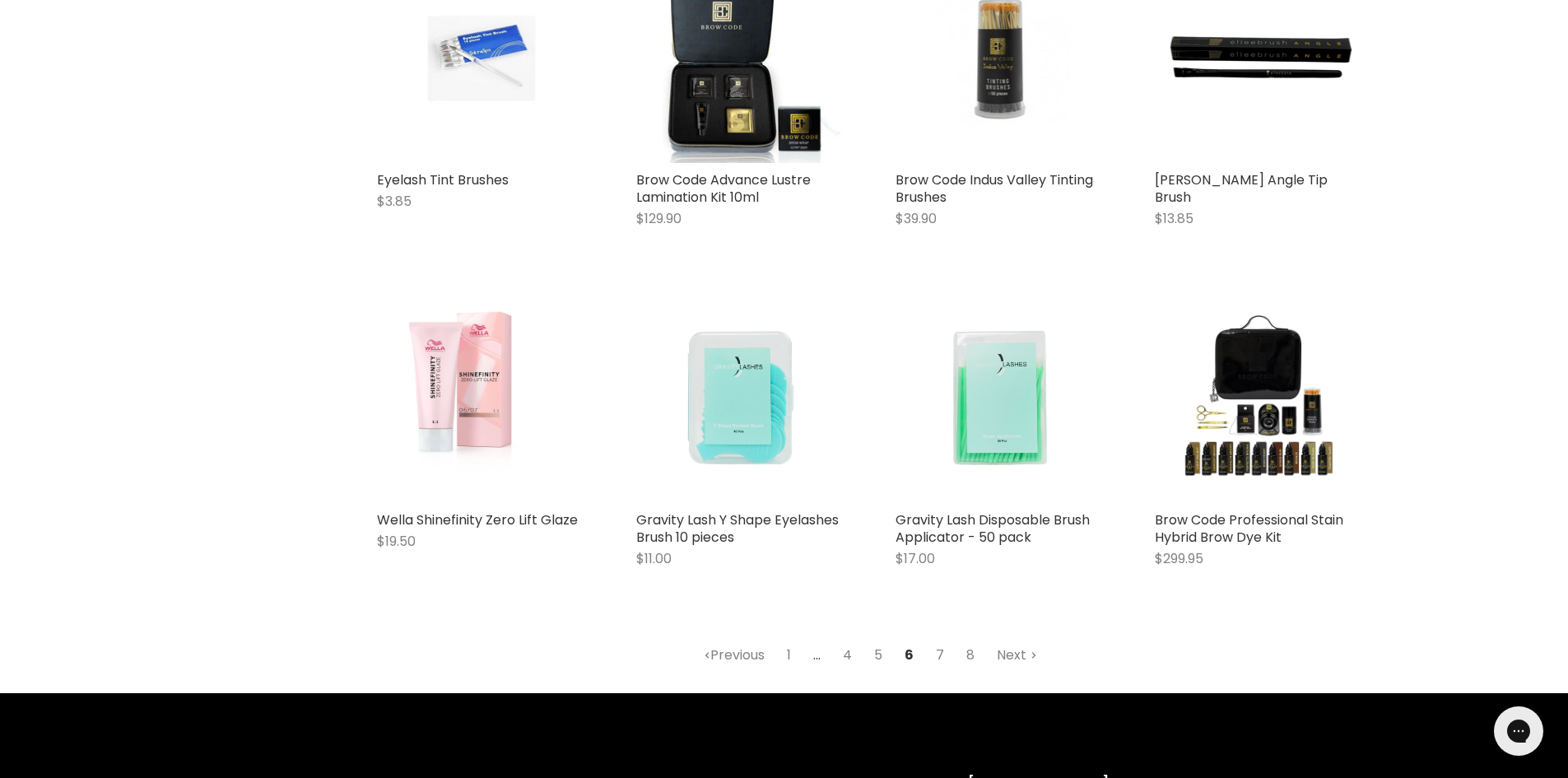
scroll to position [2284, 0]
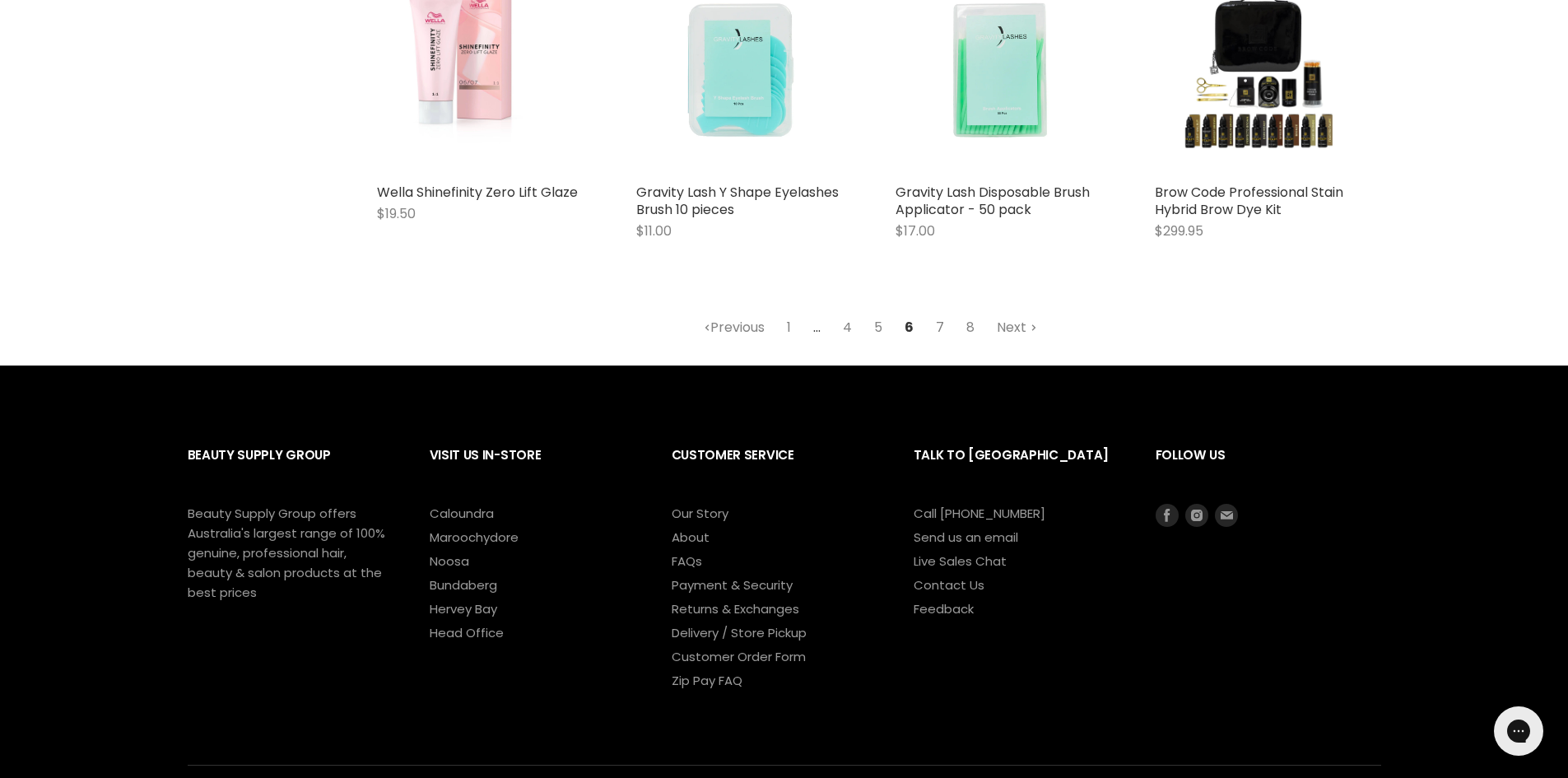
click at [937, 323] on link "7" at bounding box center [940, 327] width 27 height 29
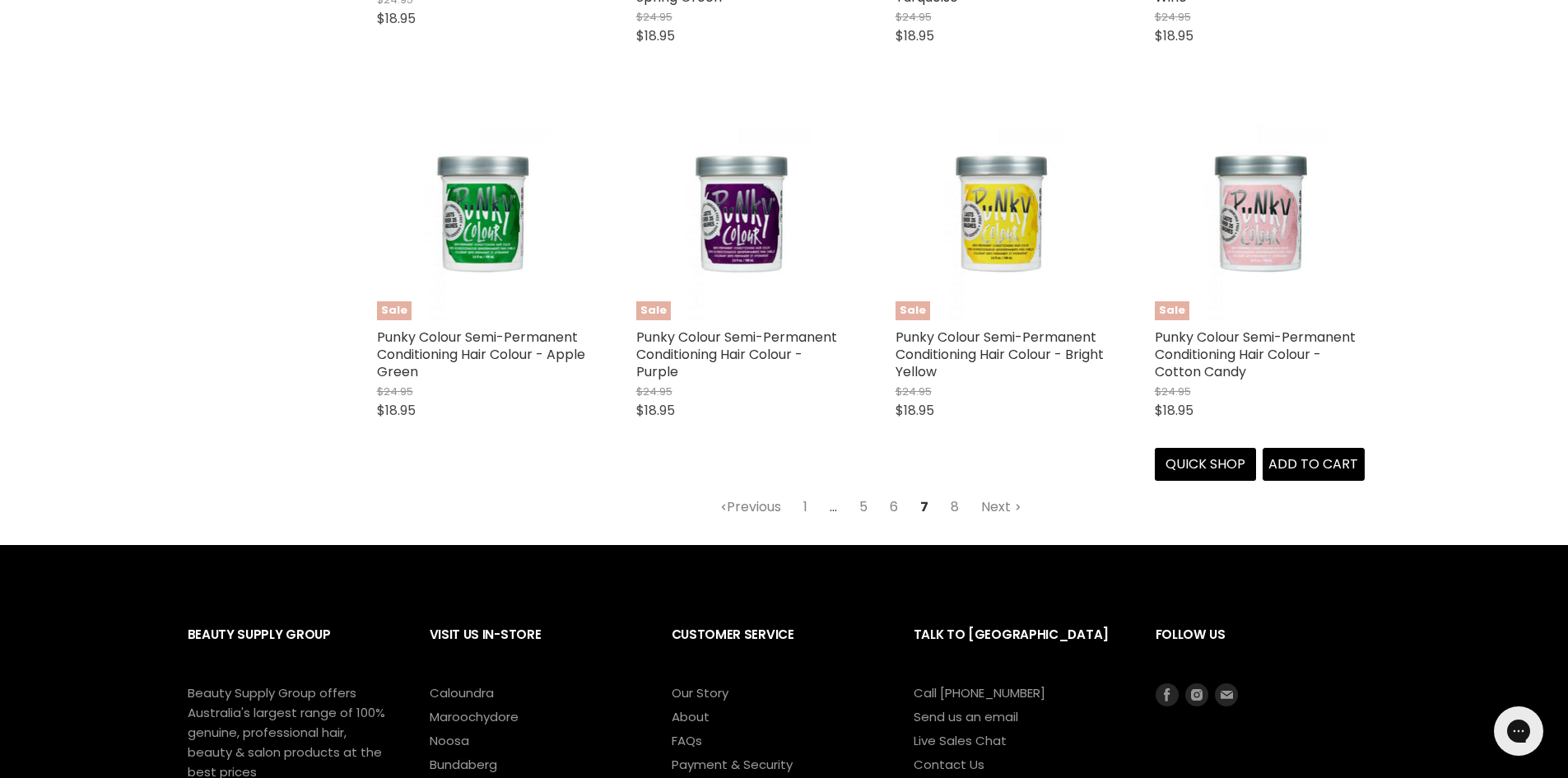
scroll to position [2366, 0]
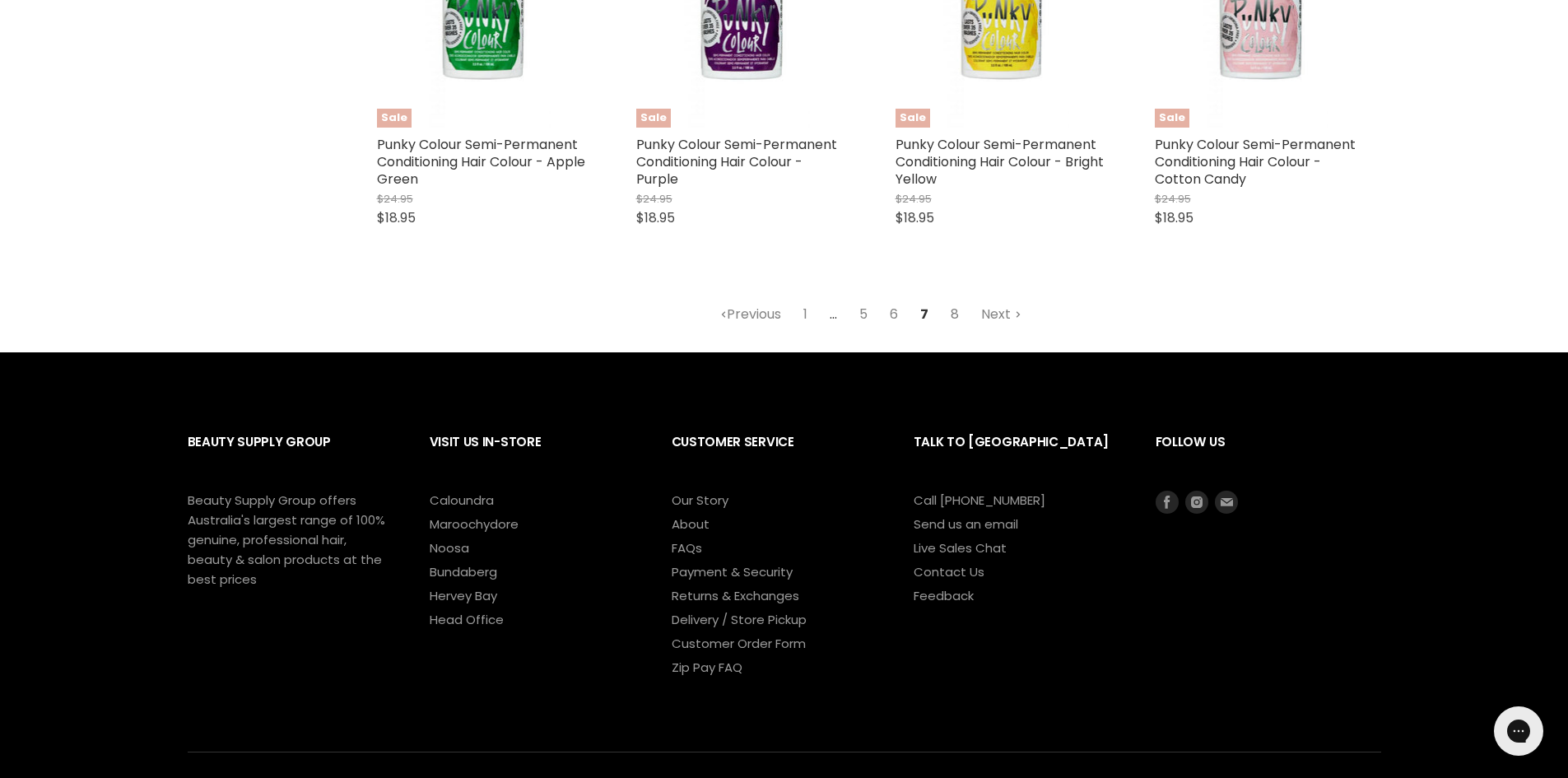
click at [955, 316] on link "8" at bounding box center [955, 314] width 27 height 29
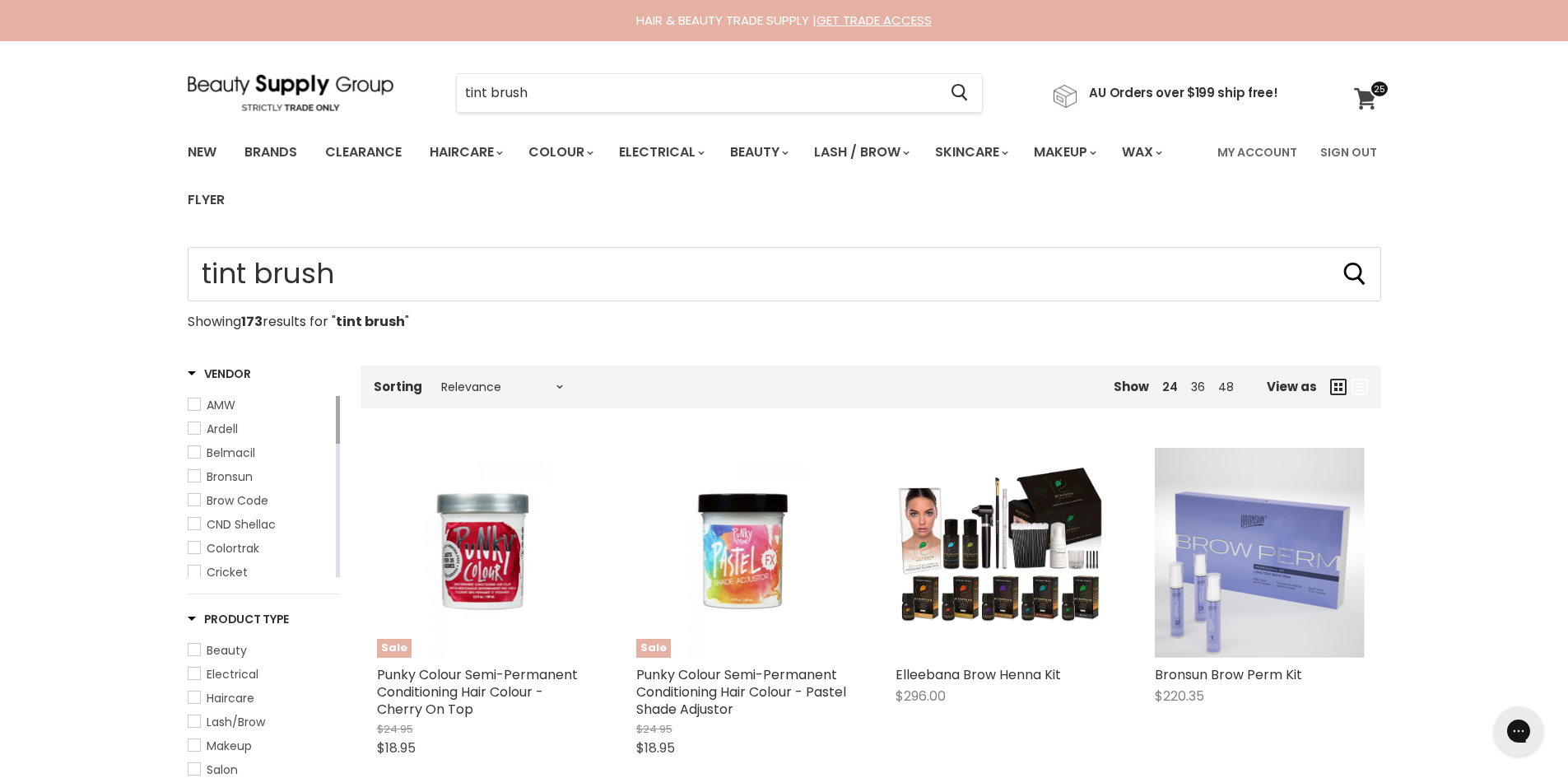
click at [1365, 100] on icon at bounding box center [1365, 98] width 22 height 21
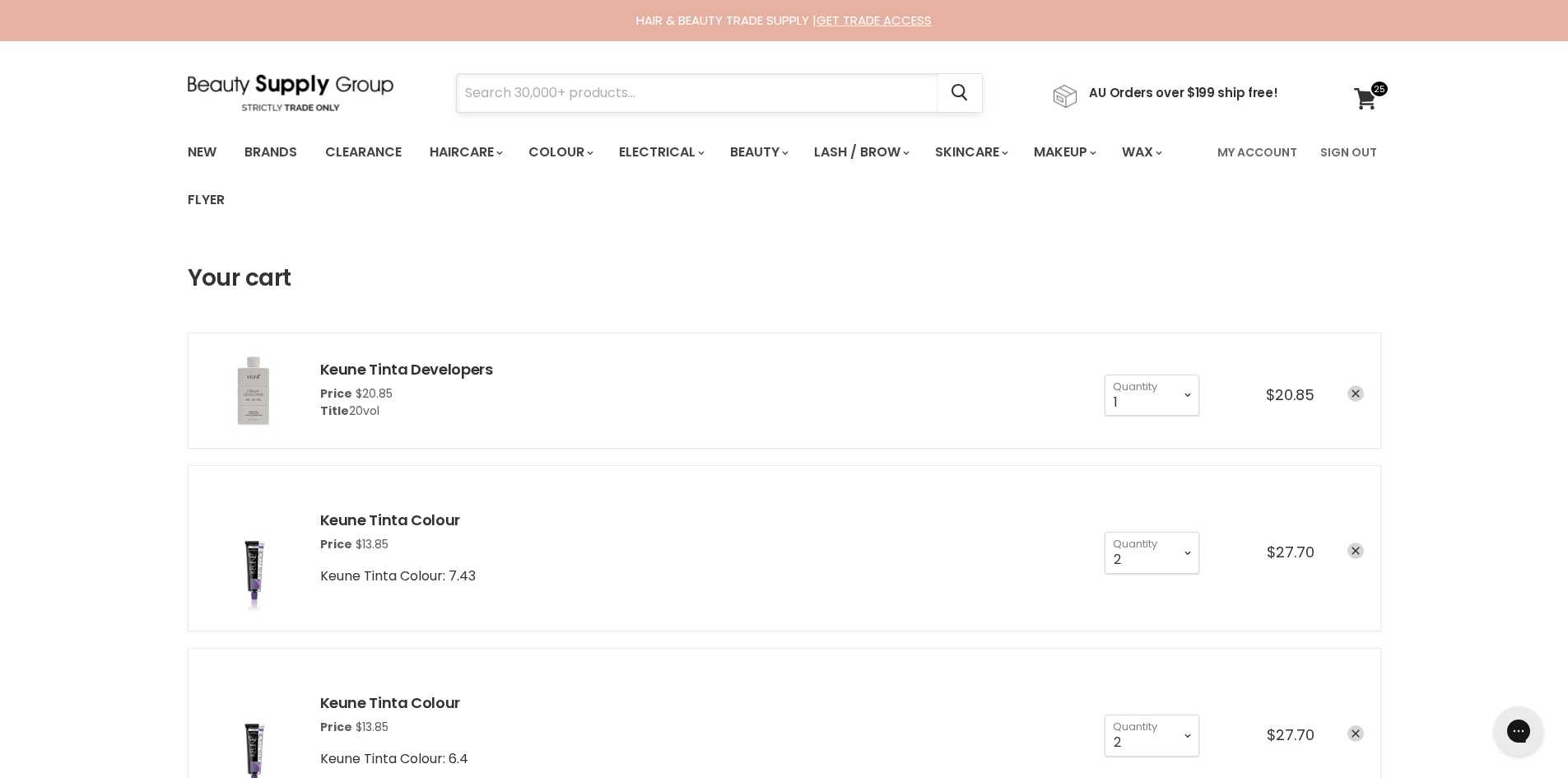
click at [567, 99] on input "Search" at bounding box center [698, 93] width 482 height 38
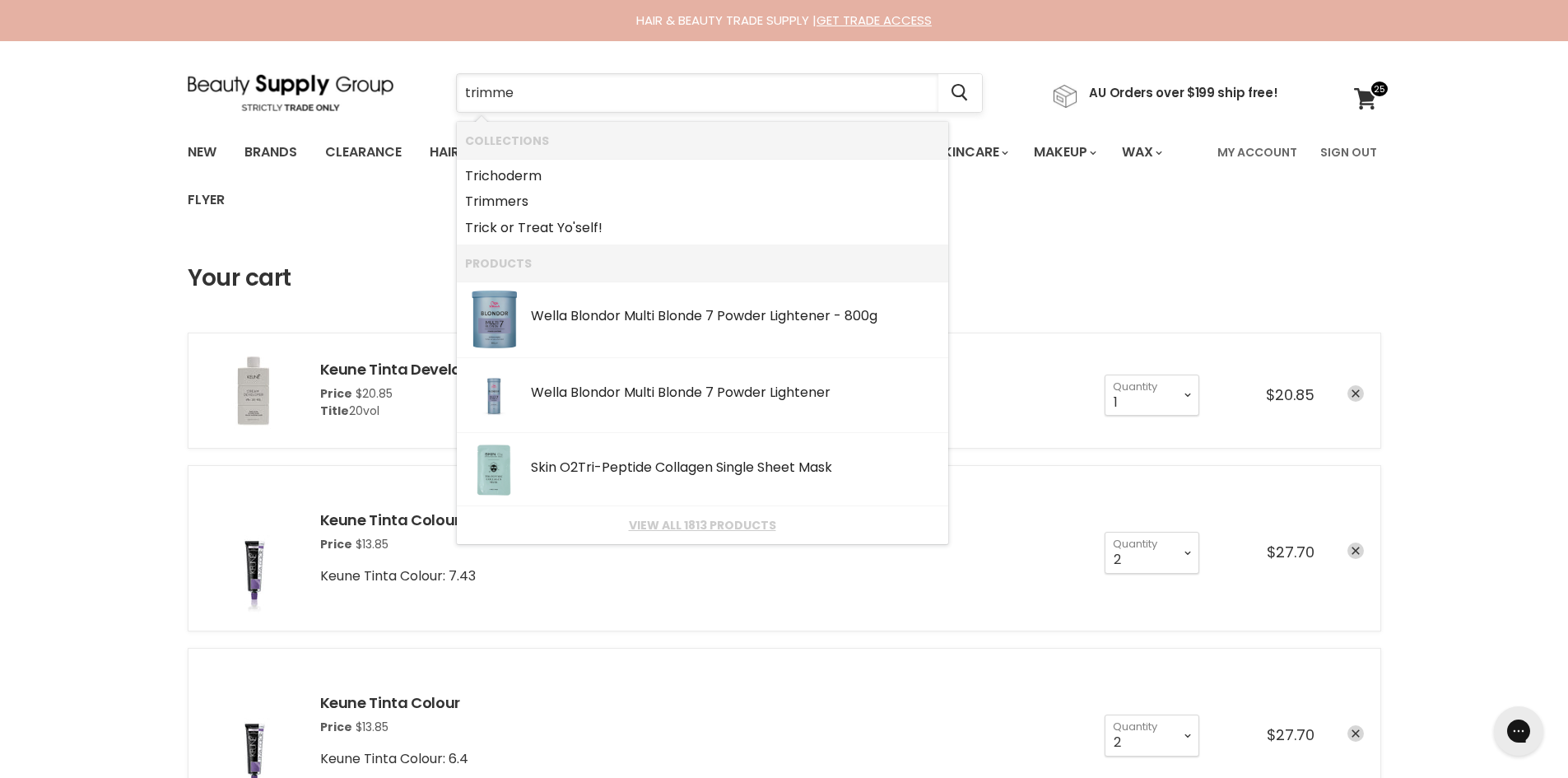
type input "trimmer"
click at [551, 182] on link "Trimmer s" at bounding box center [703, 176] width 475 height 27
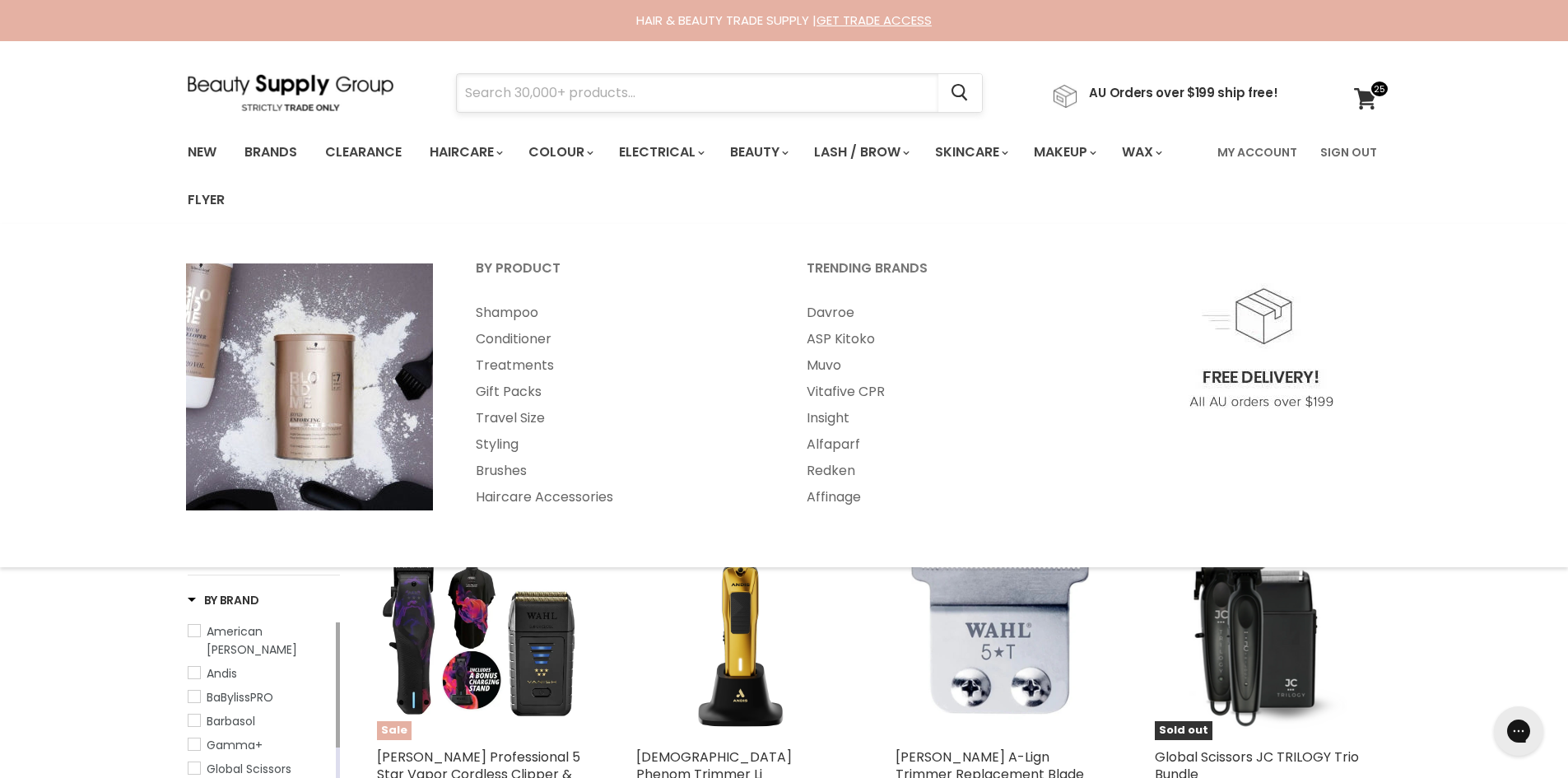
click at [526, 92] on input "Search" at bounding box center [698, 93] width 482 height 38
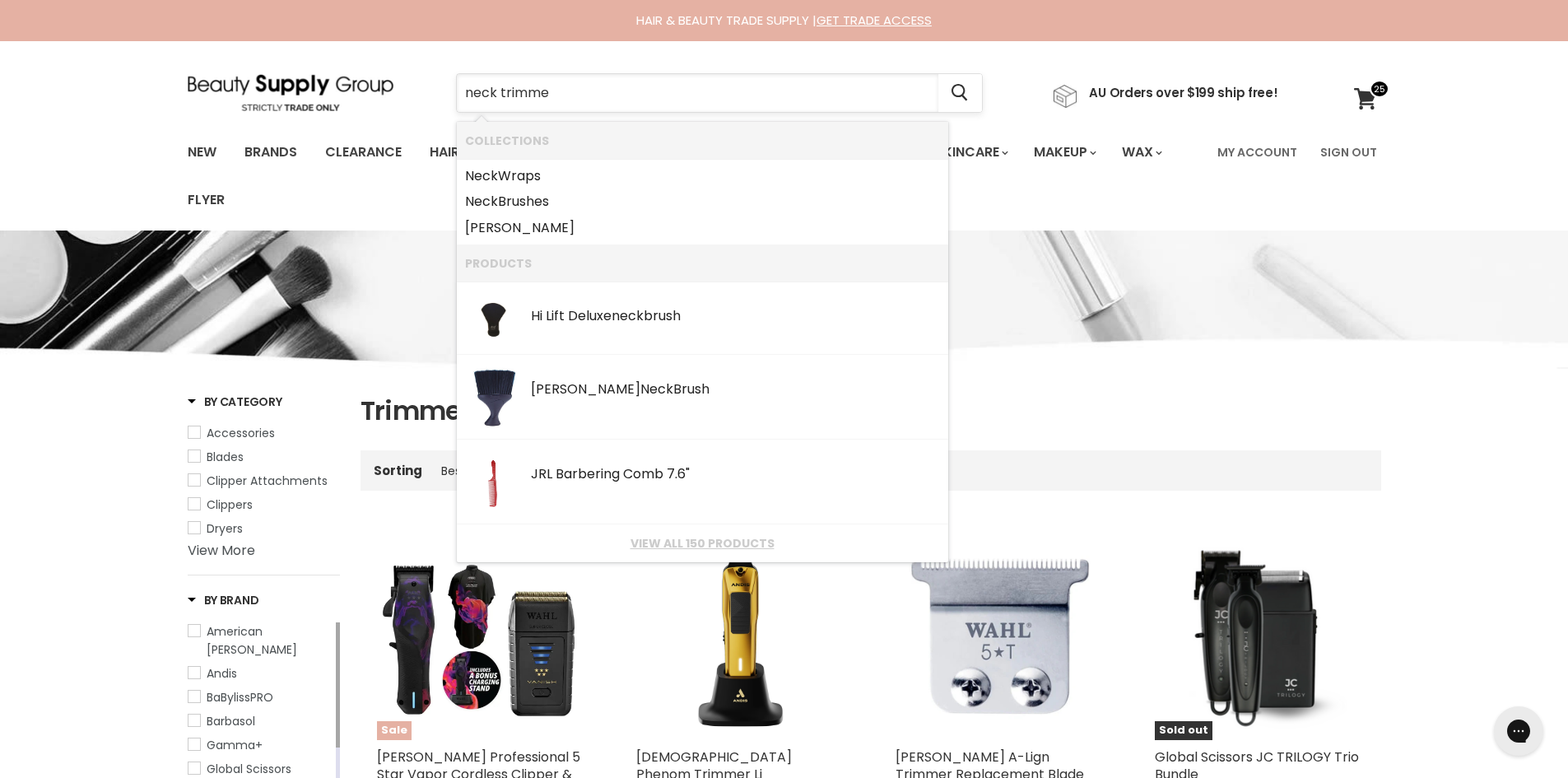
type input "neck trimmer"
